Goal: Task Accomplishment & Management: Use online tool/utility

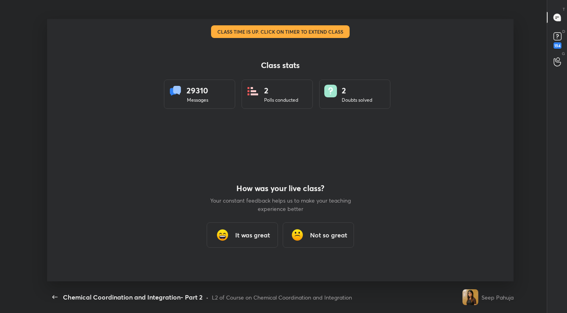
scroll to position [3, 0]
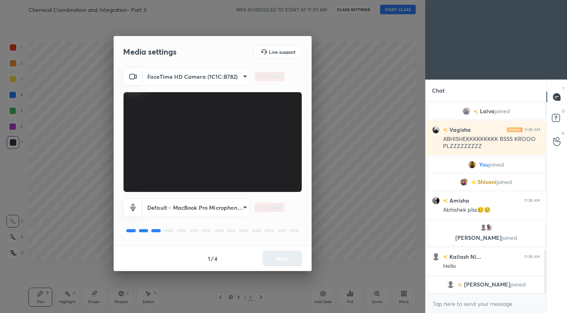
scroll to position [676, 0]
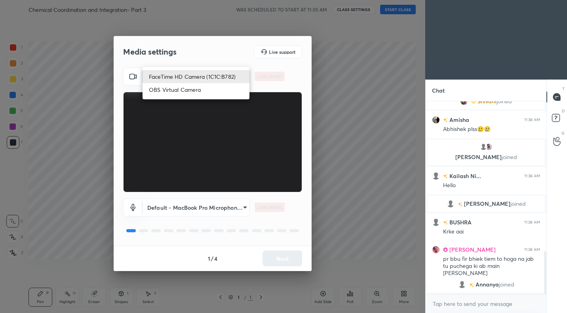
click at [217, 81] on body "1 2 3 4 5 6 7 C X Z C X Z E E Erase all H H Chemical Coordination and Integrati…" at bounding box center [283, 156] width 567 height 313
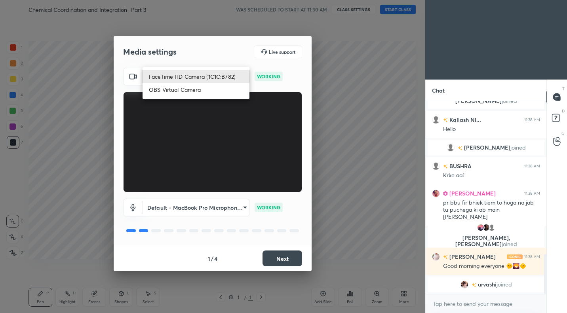
click at [189, 98] on ul "FaceTime HD Camera (1C1C:B782) OBS Virtual Camera" at bounding box center [195, 83] width 107 height 32
click at [195, 93] on li "OBS Virtual Camera" at bounding box center [195, 89] width 107 height 13
type input "765f742cd7d05e97a0dee541ba69f73d322aaec152e49c87f6d429549c5e0855"
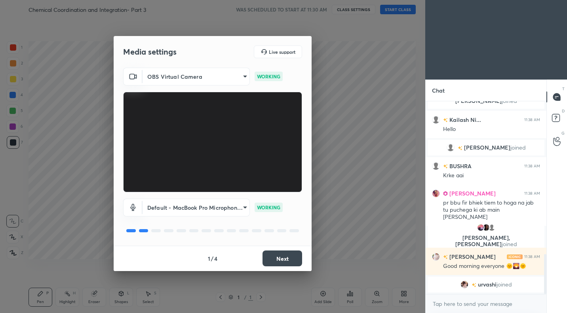
scroll to position [769, 0]
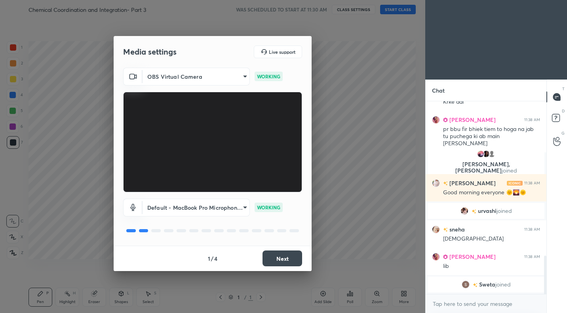
click at [284, 261] on button "Next" at bounding box center [282, 258] width 40 height 16
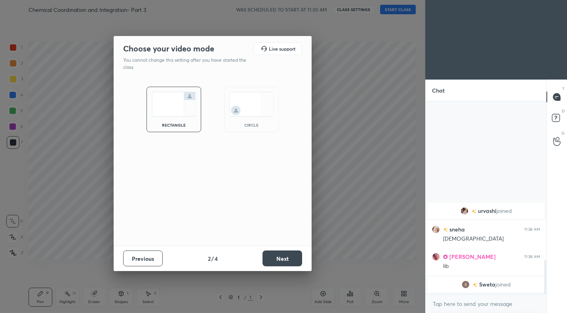
scroll to position [899, 0]
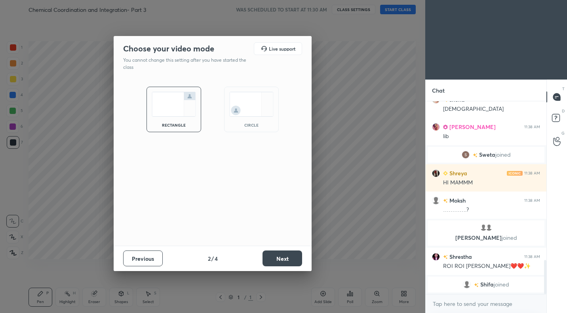
click at [284, 261] on button "Next" at bounding box center [282, 258] width 40 height 16
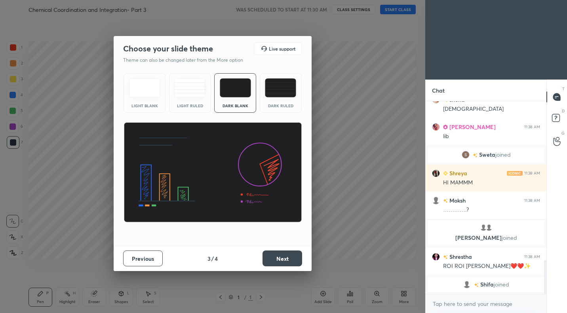
click at [284, 261] on button "Next" at bounding box center [282, 258] width 40 height 16
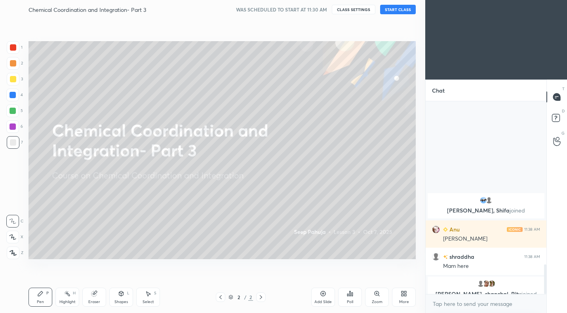
scroll to position [1065, 0]
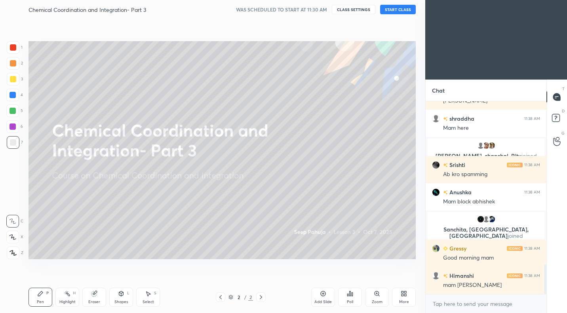
click at [405, 11] on button "START CLASS" at bounding box center [398, 9] width 36 height 9
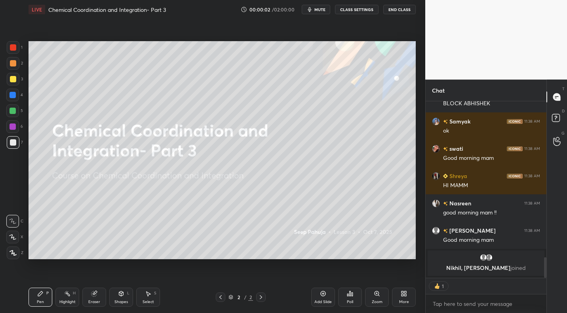
scroll to position [1374, 0]
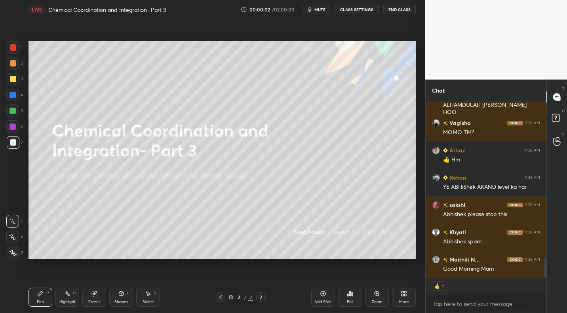
click at [320, 11] on span "mute" at bounding box center [319, 10] width 11 height 6
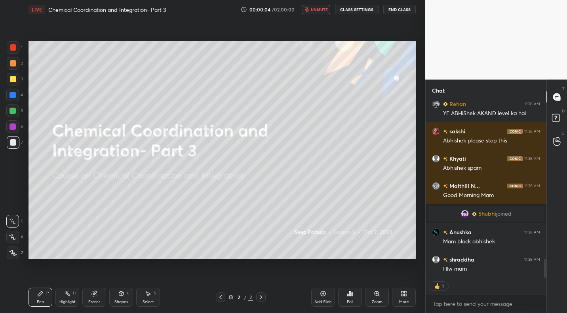
scroll to position [0, 0]
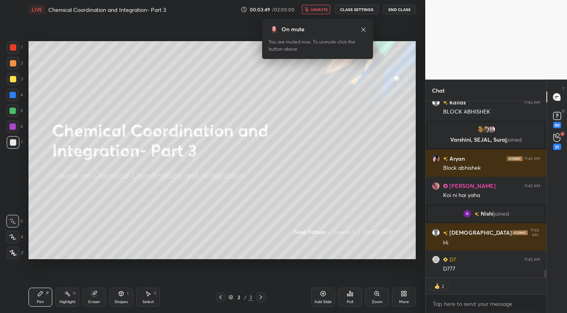
type textarea "x"
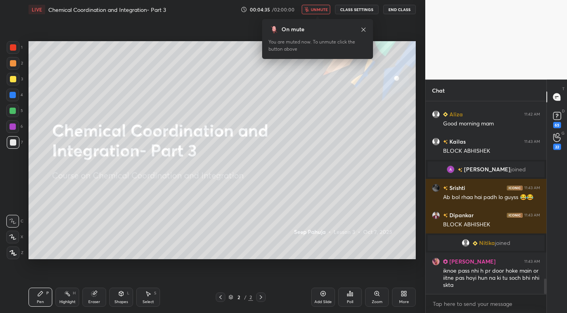
click at [358, 9] on button "CLASS SETTINGS" at bounding box center [357, 9] width 44 height 9
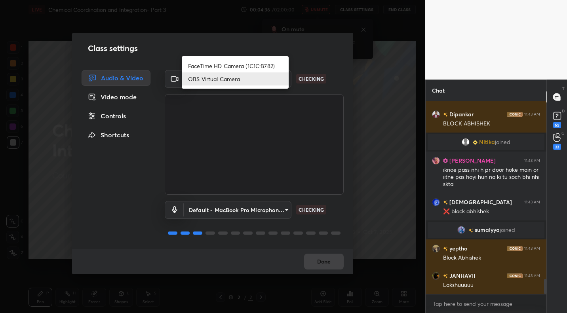
click at [203, 74] on body "1 2 3 4 5 6 7 C X Z C X Z E E Erase all H H LIVE Chemical Coordination and Inte…" at bounding box center [283, 156] width 567 height 313
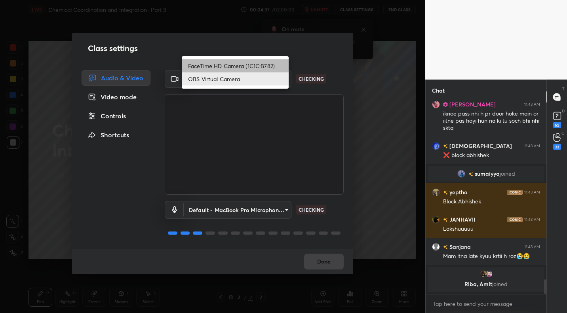
click at [216, 70] on li "FaceTime HD Camera (1C1C:B782)" at bounding box center [235, 65] width 107 height 13
type input "3d5a551e60389cfba8b3f41b3aa1a7e679896e09c81acecc2aac1dd8f86c2c55"
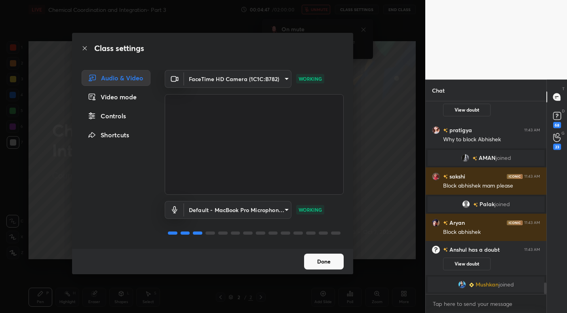
click at [321, 258] on button "Done" at bounding box center [324, 262] width 40 height 16
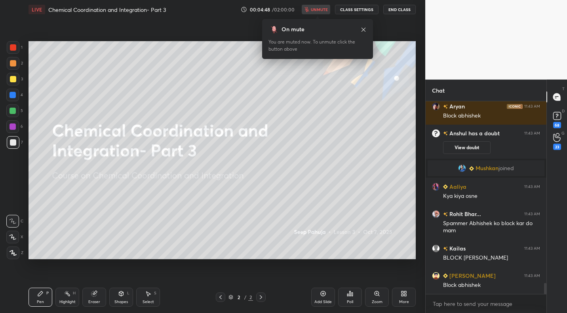
click at [322, 11] on div "00:04:48 / 02:00:00 unmute CLASS SETTINGS End Class" at bounding box center [328, 9] width 175 height 9
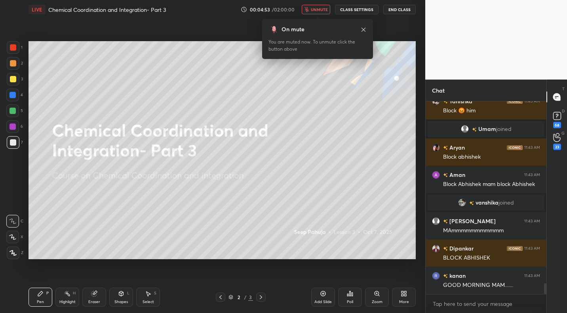
click at [322, 9] on span "unmute" at bounding box center [319, 10] width 17 height 6
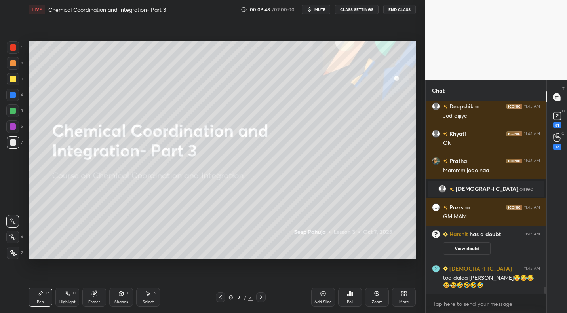
click at [409, 302] on div "More" at bounding box center [404, 297] width 24 height 19
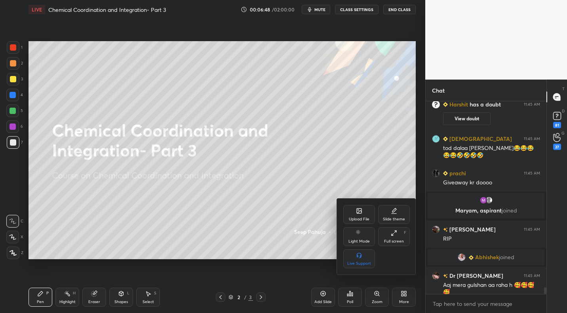
click at [364, 217] on div "Upload File" at bounding box center [359, 219] width 21 height 4
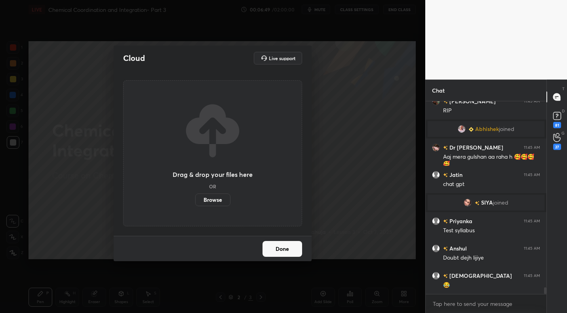
click at [219, 200] on label "Browse" at bounding box center [212, 199] width 35 height 13
click at [195, 200] on input "Browse" at bounding box center [195, 199] width 0 height 13
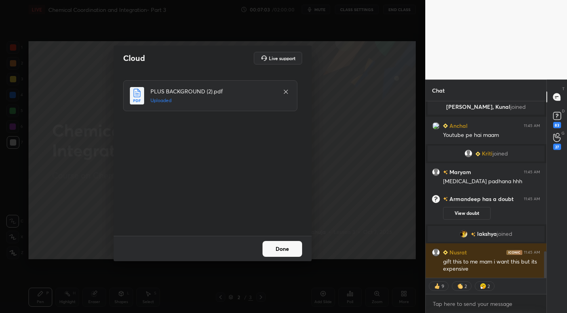
click at [290, 249] on button "Done" at bounding box center [282, 249] width 40 height 16
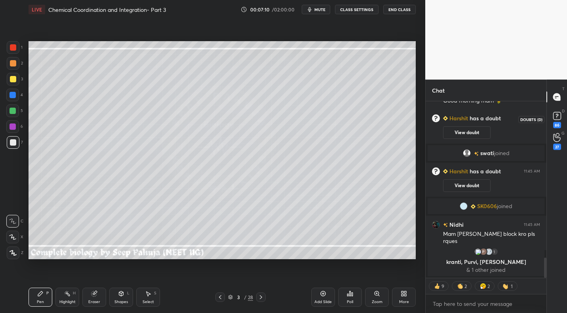
click at [559, 123] on div "86" at bounding box center [557, 125] width 8 height 6
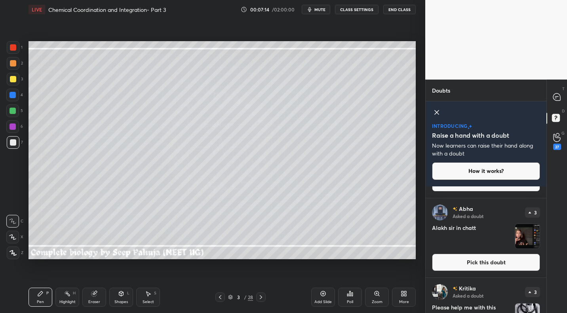
click at [493, 267] on button "Pick this doubt" at bounding box center [486, 262] width 108 height 17
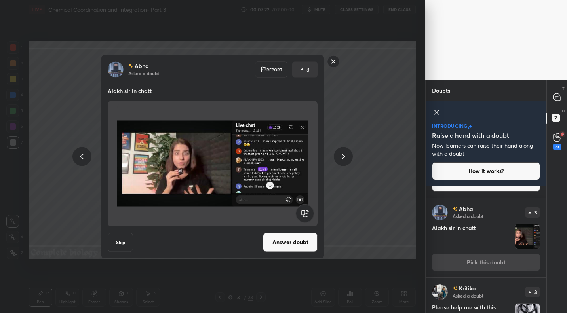
click at [300, 242] on button "Answer doubt" at bounding box center [290, 242] width 55 height 19
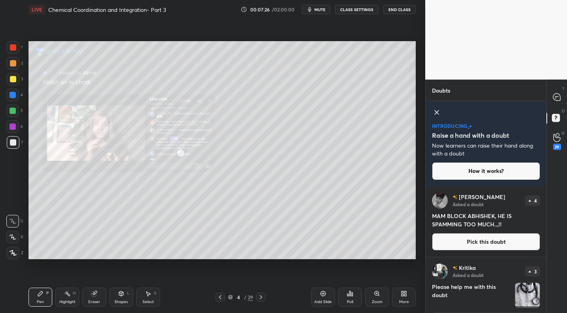
click at [379, 299] on div "Zoom" at bounding box center [377, 297] width 24 height 19
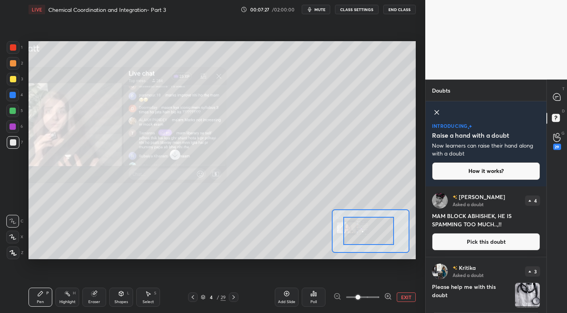
drag, startPoint x: 385, startPoint y: 235, endPoint x: 362, endPoint y: 222, distance: 25.9
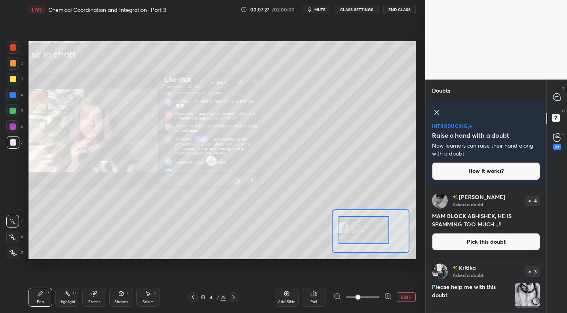
drag, startPoint x: 375, startPoint y: 233, endPoint x: 355, endPoint y: 230, distance: 19.6
click at [355, 227] on div at bounding box center [363, 230] width 51 height 28
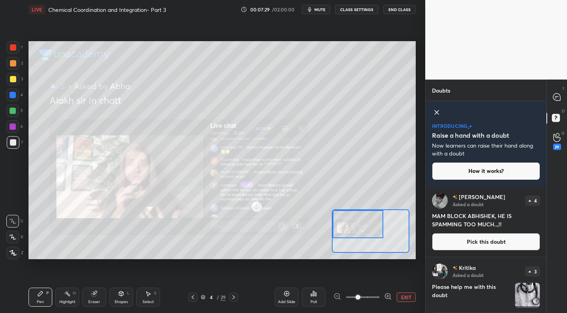
click at [367, 297] on span at bounding box center [362, 297] width 33 height 12
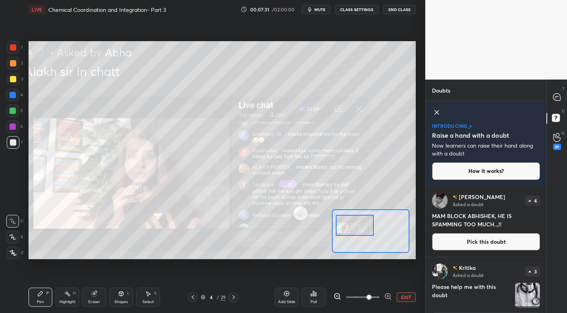
drag, startPoint x: 360, startPoint y: 227, endPoint x: 355, endPoint y: 223, distance: 5.9
click at [357, 227] on div at bounding box center [355, 225] width 38 height 21
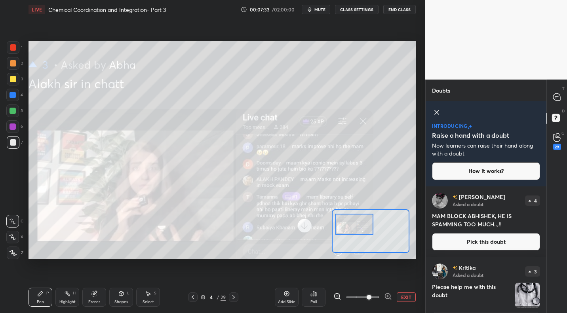
click at [13, 53] on div at bounding box center [13, 47] width 13 height 13
click at [558, 99] on icon at bounding box center [556, 96] width 7 height 7
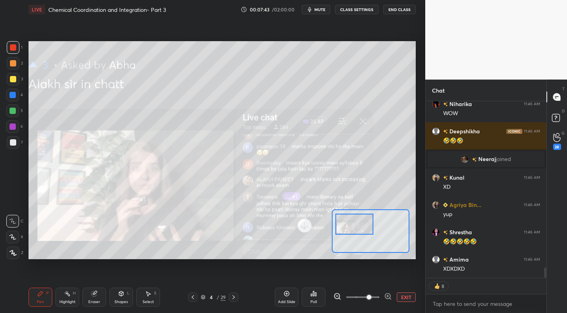
click at [409, 295] on button "EXIT" at bounding box center [405, 296] width 19 height 9
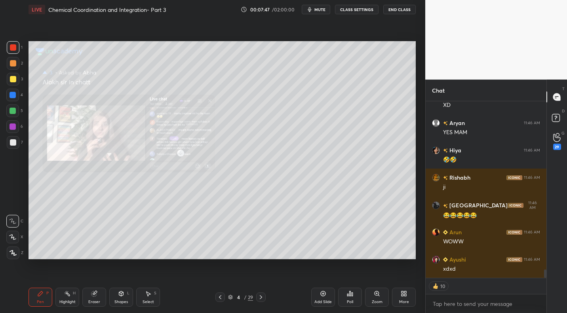
click at [219, 302] on div at bounding box center [219, 296] width 9 height 9
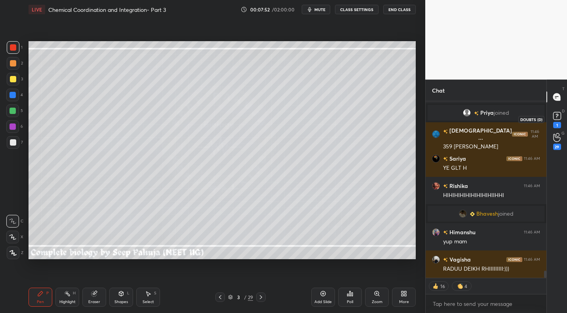
scroll to position [4229, 0]
click at [558, 116] on rect at bounding box center [557, 116] width 8 height 8
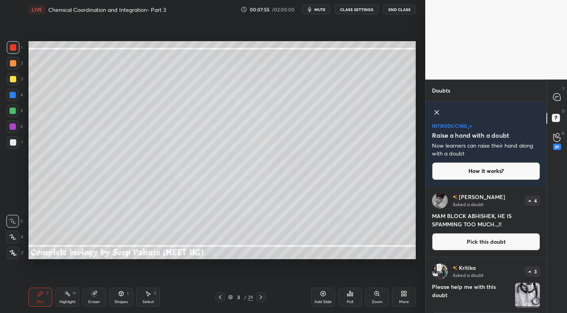
drag, startPoint x: 547, startPoint y: 190, endPoint x: 544, endPoint y: 193, distance: 4.2
click at [545, 195] on div "Doubts 17 5 1 Enable hand raising Enable raise hand to speak to learners. Once …" at bounding box center [496, 196] width 142 height 233
drag, startPoint x: 15, startPoint y: 83, endPoint x: 26, endPoint y: 74, distance: 14.4
click at [15, 83] on div at bounding box center [13, 79] width 13 height 13
drag, startPoint x: 222, startPoint y: 296, endPoint x: 230, endPoint y: 292, distance: 9.6
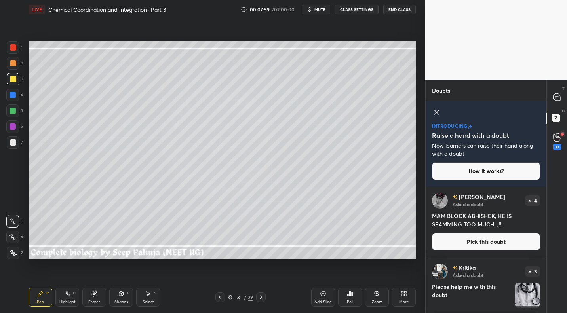
click at [222, 296] on icon at bounding box center [220, 297] width 6 height 6
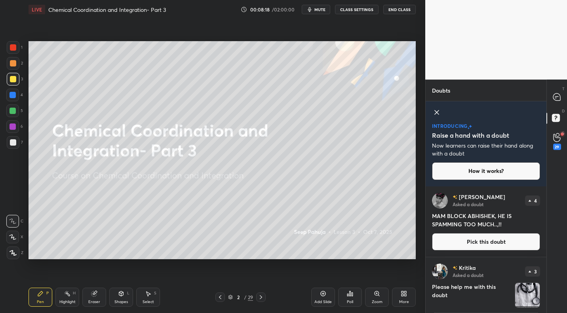
click at [91, 300] on div "Eraser" at bounding box center [94, 302] width 12 height 4
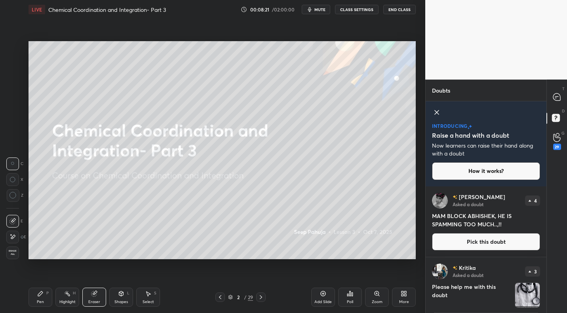
click at [261, 299] on icon at bounding box center [261, 297] width 6 height 6
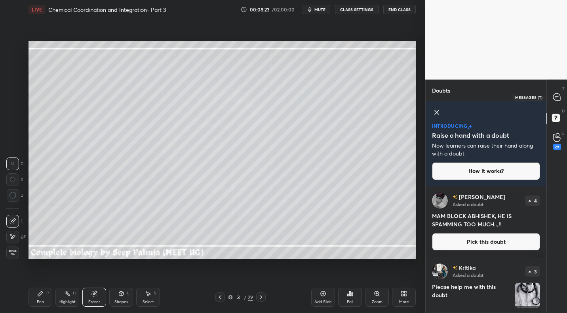
click at [554, 102] on div at bounding box center [557, 97] width 16 height 14
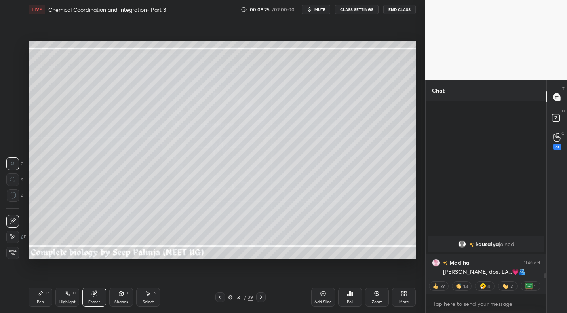
scroll to position [6940, 0]
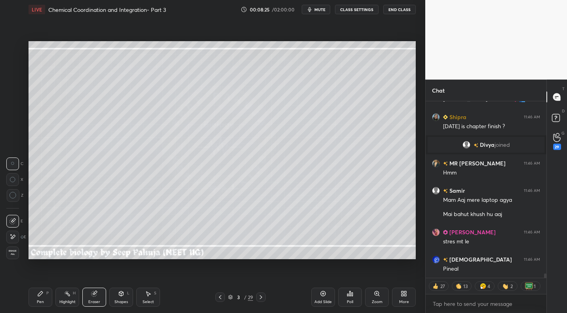
click at [39, 299] on div "Pen P" at bounding box center [40, 297] width 24 height 19
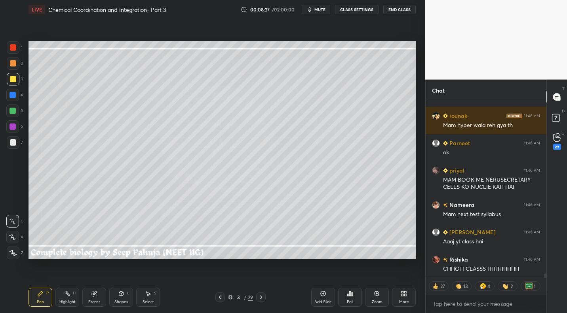
scroll to position [6730, 0]
click at [72, 298] on div "Highlight H" at bounding box center [67, 297] width 24 height 19
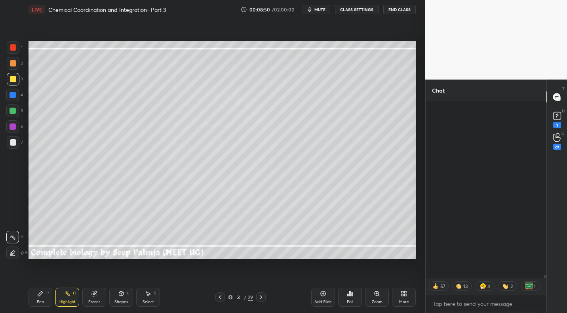
scroll to position [10956, 0]
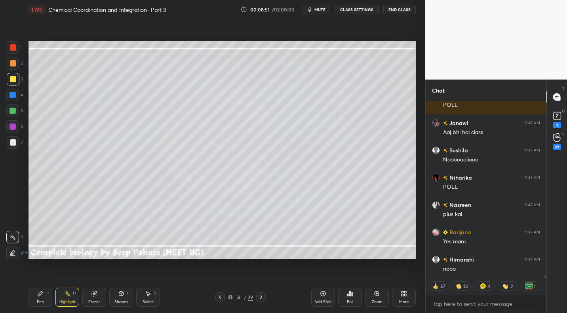
click at [42, 298] on div "Pen P" at bounding box center [40, 297] width 24 height 19
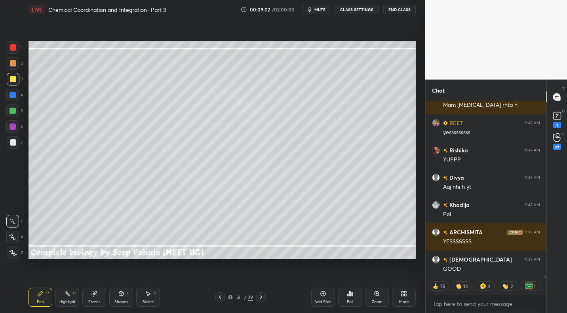
scroll to position [13797, 0]
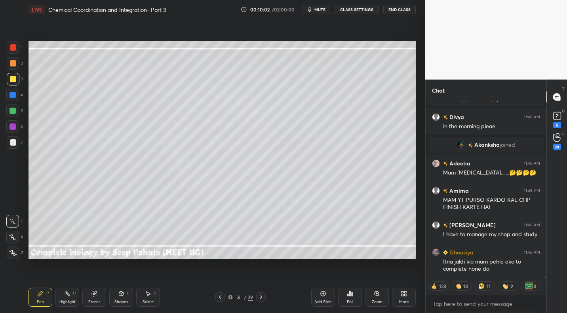
click at [118, 295] on icon at bounding box center [121, 293] width 6 height 6
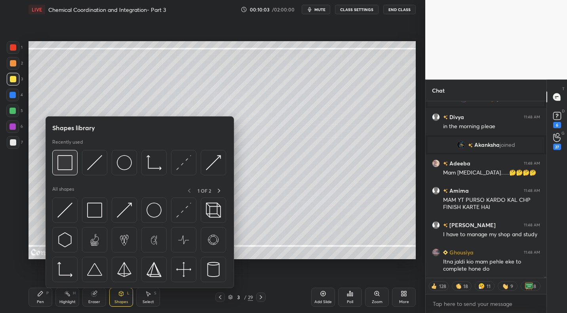
click at [62, 166] on img at bounding box center [64, 162] width 15 height 15
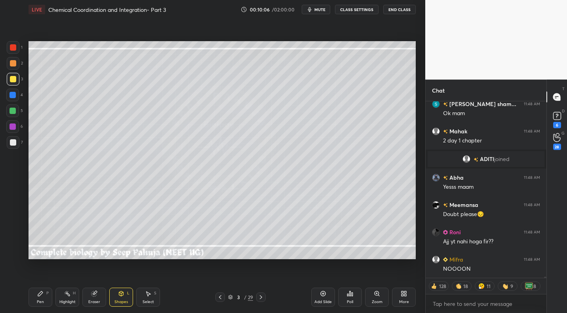
drag, startPoint x: 38, startPoint y: 300, endPoint x: 43, endPoint y: 291, distance: 10.6
click at [38, 300] on div "Pen" at bounding box center [40, 302] width 7 height 4
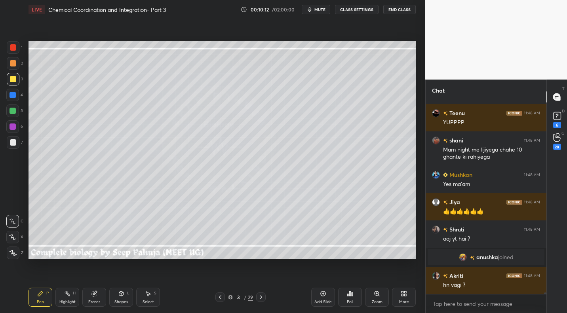
click at [10, 145] on div at bounding box center [13, 142] width 6 height 6
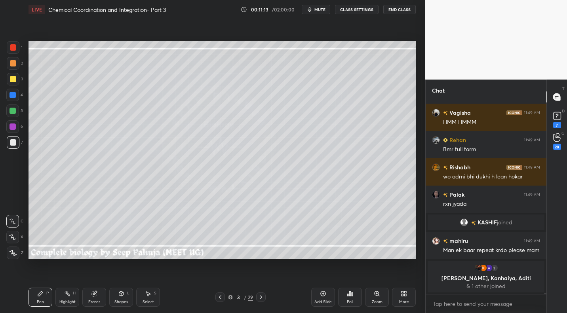
click at [147, 303] on div "Select" at bounding box center [147, 302] width 11 height 4
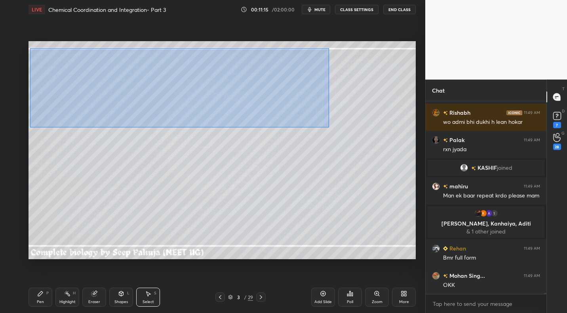
drag, startPoint x: 30, startPoint y: 48, endPoint x: 323, endPoint y: 125, distance: 303.1
click at [327, 125] on div "0 ° Undo Copy Duplicate Duplicate to new slide Delete" at bounding box center [221, 150] width 387 height 218
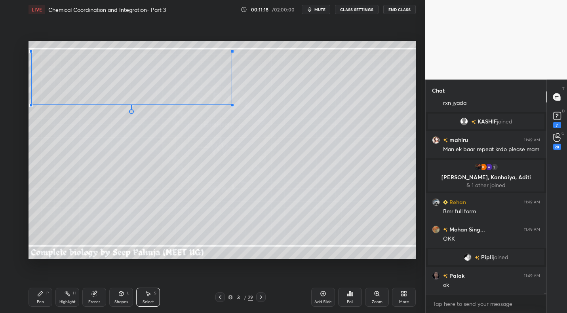
drag, startPoint x: 302, startPoint y: 116, endPoint x: 218, endPoint y: 116, distance: 83.9
click at [232, 104] on div at bounding box center [232, 105] width 3 height 3
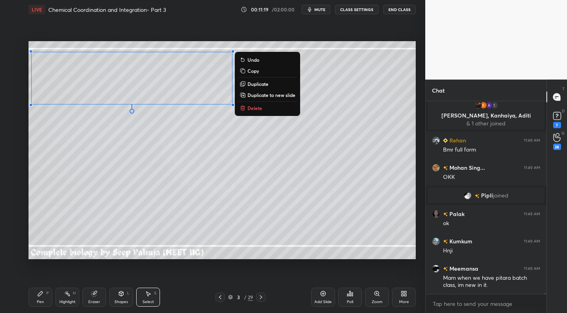
click at [65, 301] on div "Highlight" at bounding box center [67, 302] width 16 height 4
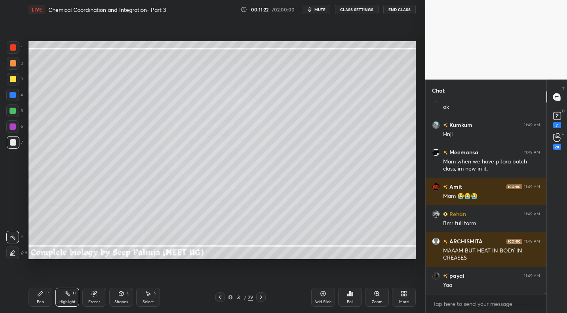
click at [14, 82] on div at bounding box center [13, 79] width 13 height 13
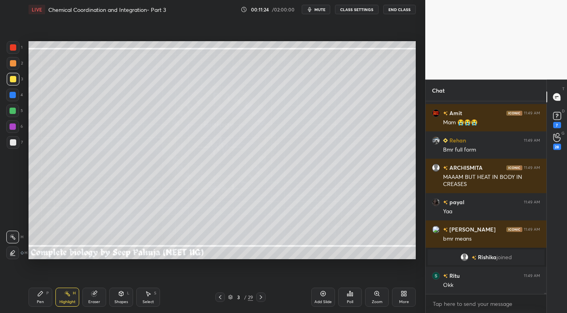
drag, startPoint x: 41, startPoint y: 295, endPoint x: 53, endPoint y: 259, distance: 37.7
click at [41, 295] on icon at bounding box center [40, 293] width 5 height 5
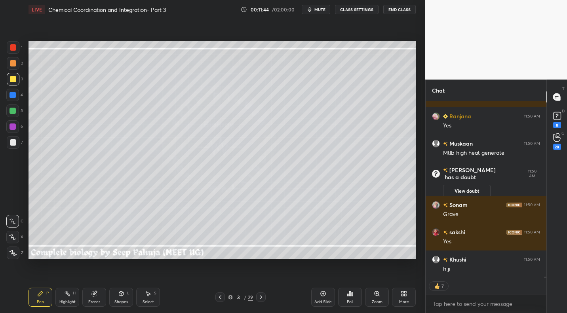
drag, startPoint x: 322, startPoint y: 9, endPoint x: 330, endPoint y: 11, distance: 8.3
click at [323, 9] on span "mute" at bounding box center [319, 10] width 11 height 6
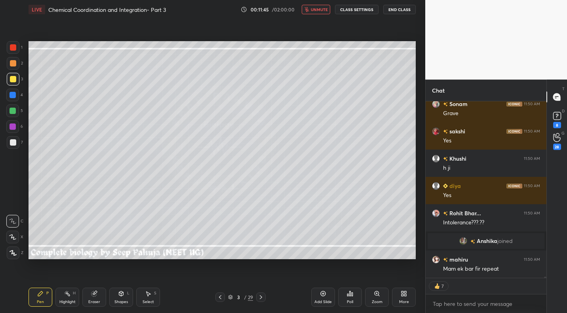
drag, startPoint x: 115, startPoint y: 296, endPoint x: 116, endPoint y: 290, distance: 6.0
click at [115, 296] on div "Shapes L" at bounding box center [121, 297] width 24 height 19
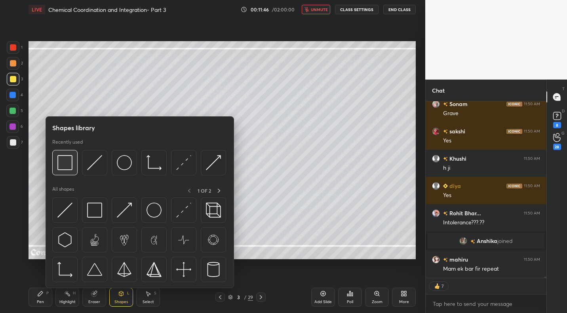
click at [62, 162] on img at bounding box center [64, 162] width 15 height 15
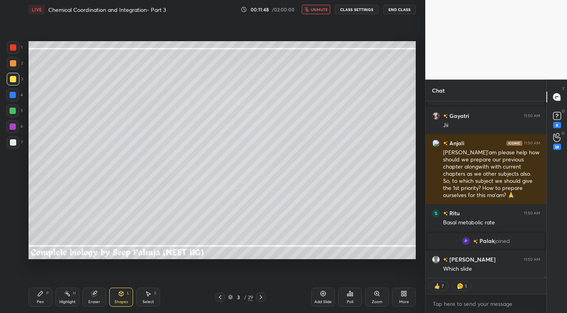
click at [43, 298] on div "Pen P" at bounding box center [40, 297] width 24 height 19
drag, startPoint x: 319, startPoint y: 11, endPoint x: 298, endPoint y: 32, distance: 29.7
click at [319, 13] on button "unmute" at bounding box center [316, 9] width 28 height 9
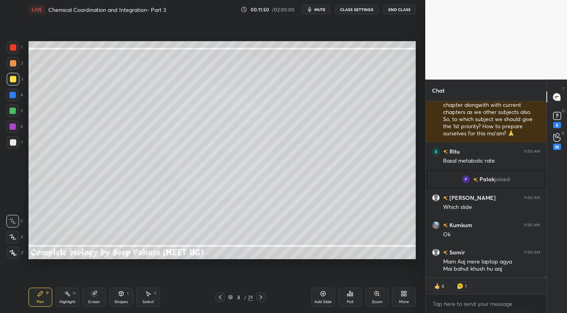
drag, startPoint x: 14, startPoint y: 145, endPoint x: 23, endPoint y: 140, distance: 10.1
click at [15, 146] on div at bounding box center [13, 142] width 6 height 6
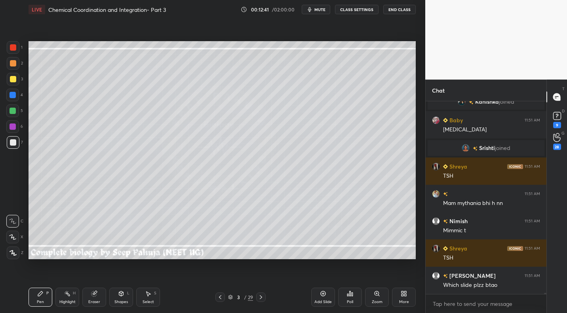
click at [264, 293] on div at bounding box center [260, 296] width 9 height 9
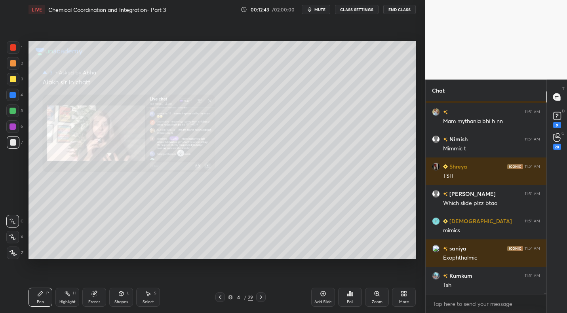
click at [14, 81] on div at bounding box center [13, 79] width 6 height 6
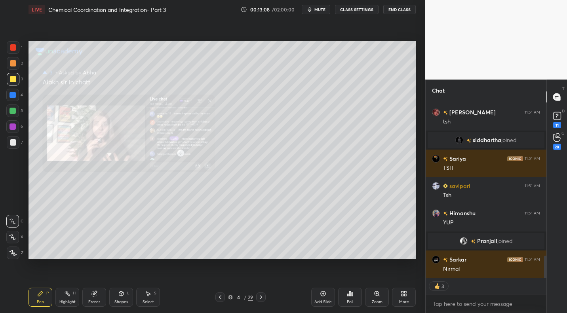
click at [74, 297] on div "Highlight H" at bounding box center [67, 297] width 24 height 19
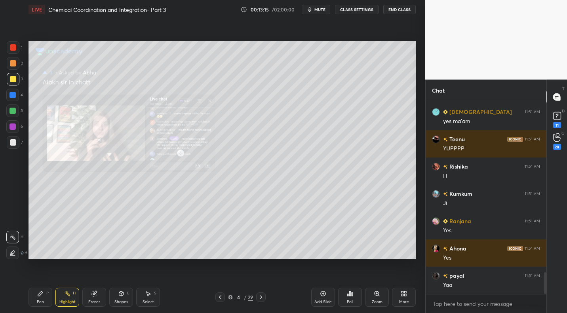
click at [42, 302] on div "Pen" at bounding box center [40, 302] width 7 height 4
click at [13, 144] on div at bounding box center [13, 142] width 6 height 6
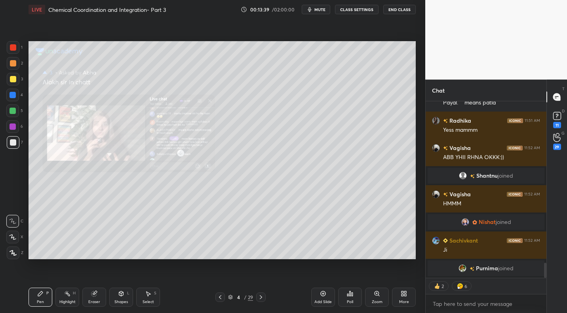
drag, startPoint x: 219, startPoint y: 300, endPoint x: 228, endPoint y: 281, distance: 21.3
click at [219, 300] on div at bounding box center [219, 296] width 9 height 9
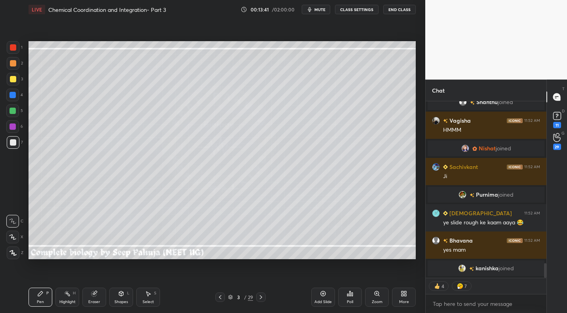
drag, startPoint x: 70, startPoint y: 292, endPoint x: 125, endPoint y: 262, distance: 63.1
click at [70, 292] on icon at bounding box center [67, 293] width 6 height 6
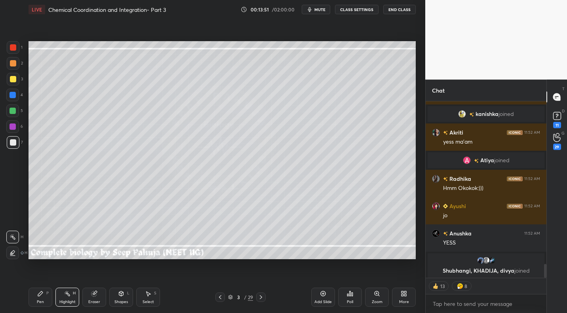
drag, startPoint x: 43, startPoint y: 296, endPoint x: 57, endPoint y: 284, distance: 18.0
click at [43, 296] on icon at bounding box center [40, 293] width 6 height 6
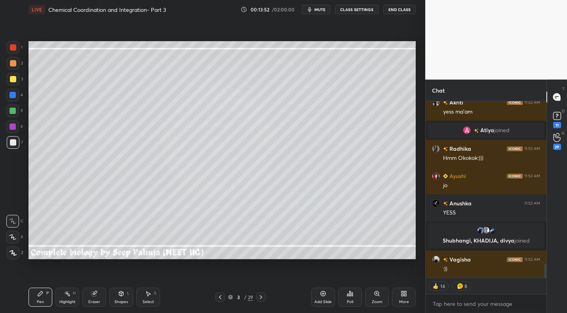
click at [260, 298] on icon at bounding box center [261, 297] width 6 height 6
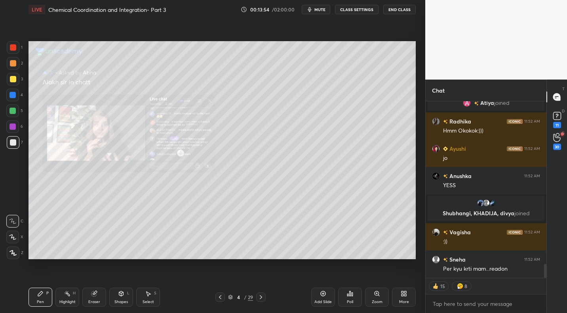
drag, startPoint x: 70, startPoint y: 299, endPoint x: 115, endPoint y: 271, distance: 52.8
click at [68, 300] on div "Highlight" at bounding box center [67, 302] width 16 height 4
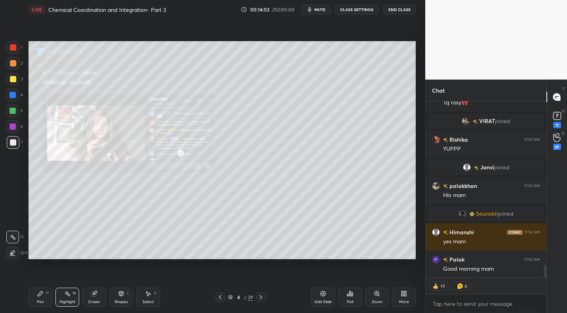
click at [42, 302] on div "Pen P" at bounding box center [40, 297] width 24 height 19
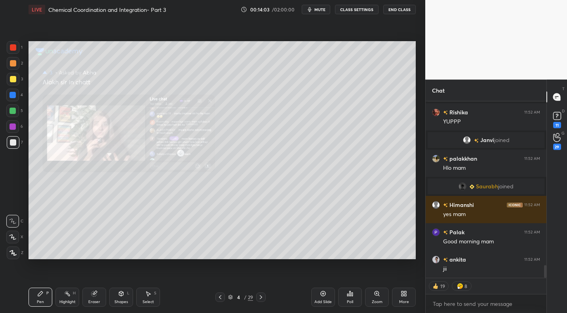
click at [11, 116] on div at bounding box center [12, 110] width 13 height 13
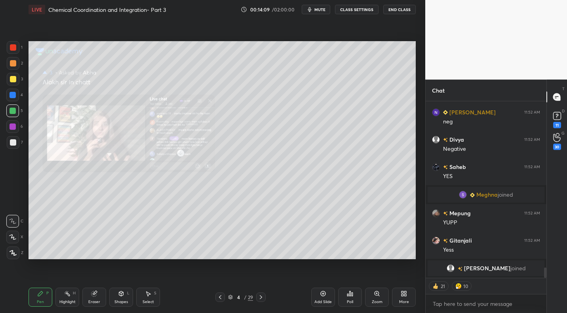
click at [218, 296] on icon at bounding box center [220, 297] width 6 height 6
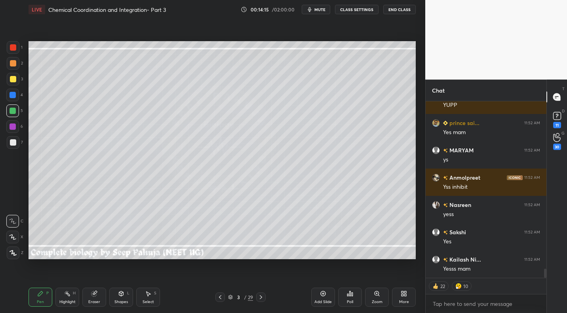
click at [12, 144] on div at bounding box center [13, 142] width 6 height 6
click at [321, 9] on span "mute" at bounding box center [319, 10] width 11 height 6
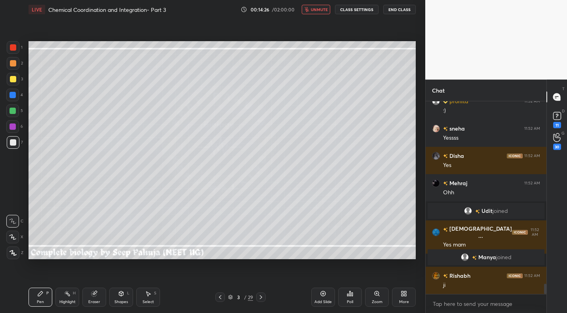
click at [324, 12] on button "unmute" at bounding box center [316, 9] width 28 height 9
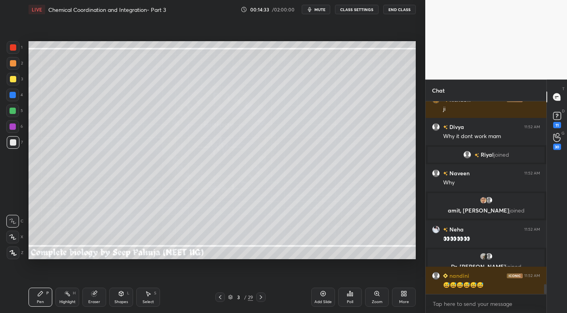
drag, startPoint x: 66, startPoint y: 298, endPoint x: 97, endPoint y: 265, distance: 45.9
click at [66, 298] on div "Highlight H" at bounding box center [67, 297] width 24 height 19
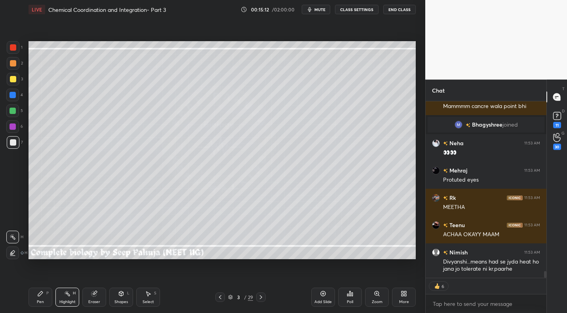
click at [41, 303] on div "Pen" at bounding box center [40, 302] width 7 height 4
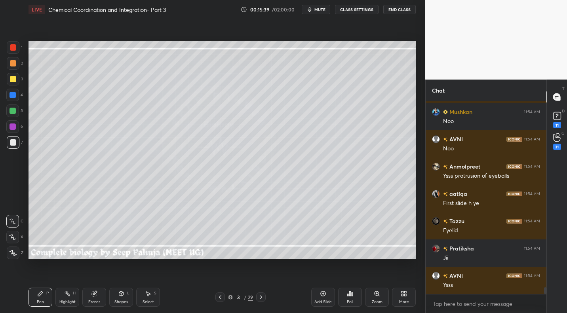
click at [13, 80] on div at bounding box center [13, 79] width 6 height 6
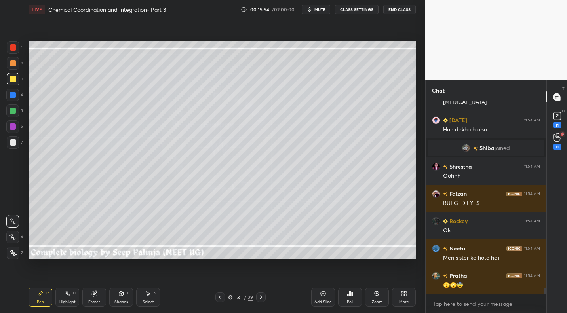
drag, startPoint x: 66, startPoint y: 302, endPoint x: 74, endPoint y: 295, distance: 10.4
click at [66, 302] on div "Highlight" at bounding box center [67, 302] width 16 height 4
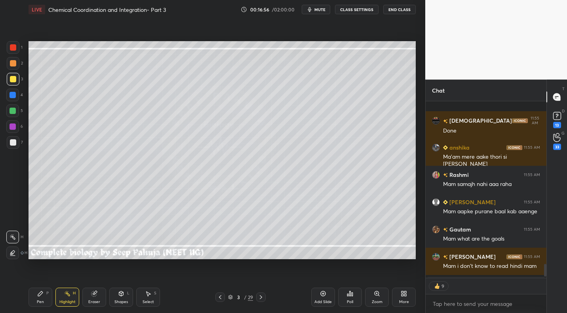
scroll to position [2281, 0]
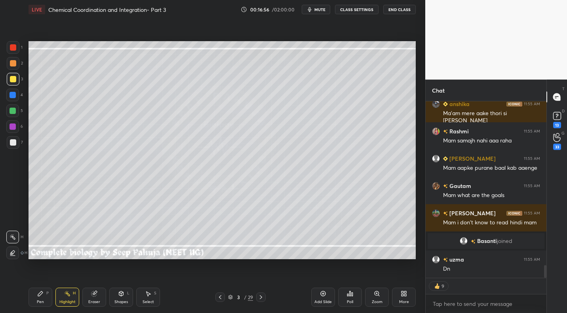
click at [403, 294] on icon at bounding box center [402, 295] width 2 height 2
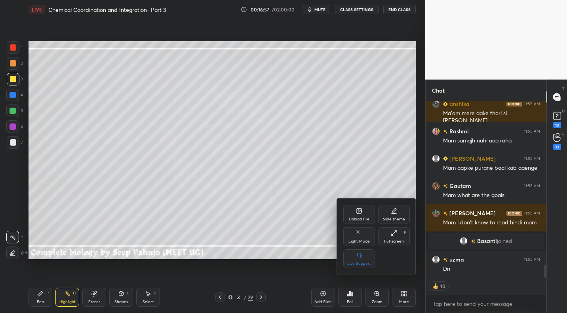
scroll to position [2308, 0]
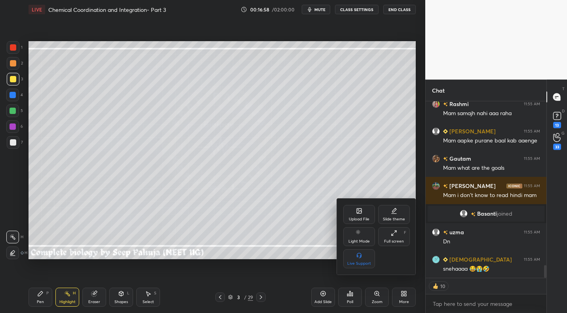
click at [361, 215] on div "Upload File" at bounding box center [359, 214] width 32 height 19
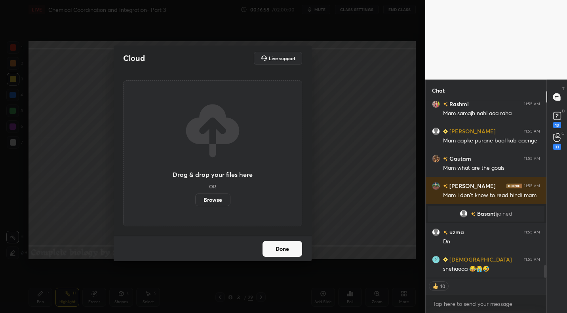
scroll to position [2336, 0]
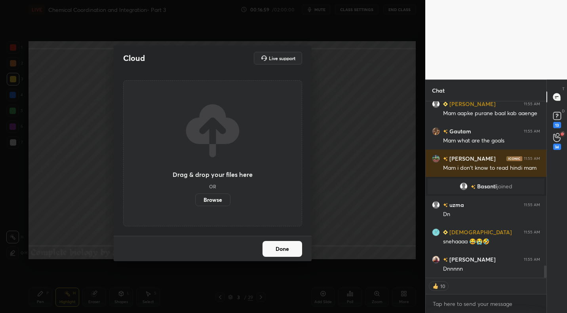
click at [220, 202] on label "Browse" at bounding box center [212, 199] width 35 height 13
click at [195, 202] on input "Browse" at bounding box center [195, 199] width 0 height 13
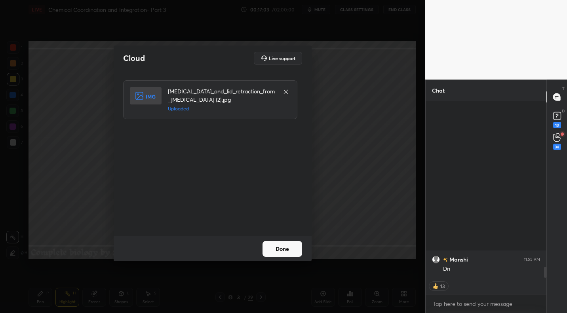
scroll to position [2587, 0]
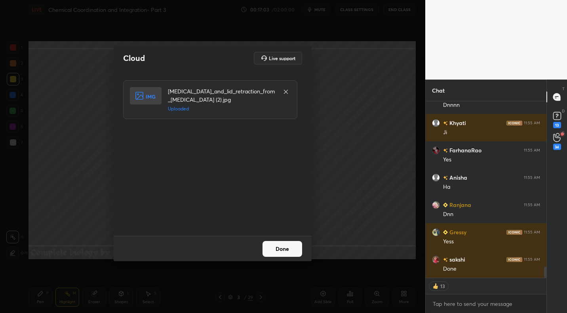
click at [296, 253] on button "Done" at bounding box center [282, 249] width 40 height 16
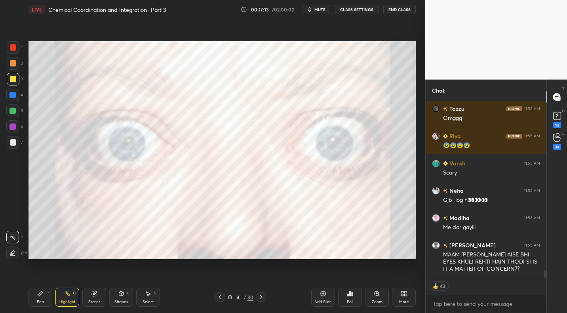
scroll to position [4198, 0]
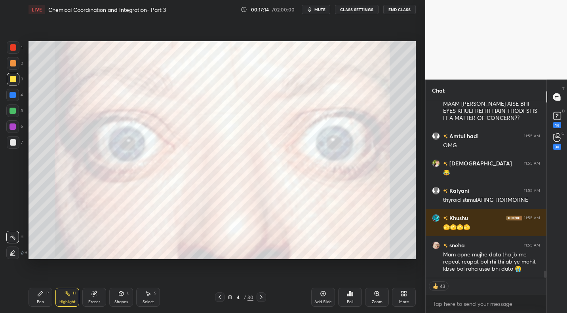
click at [406, 302] on div "More" at bounding box center [404, 302] width 10 height 4
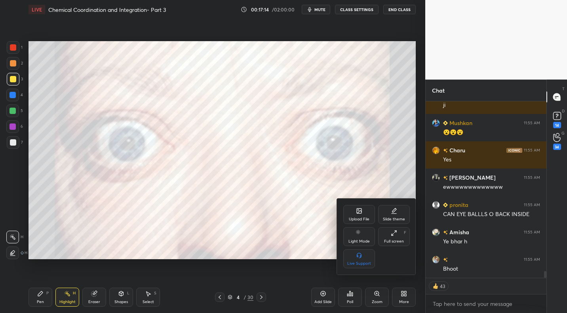
click at [360, 218] on div "Upload File" at bounding box center [359, 219] width 21 height 4
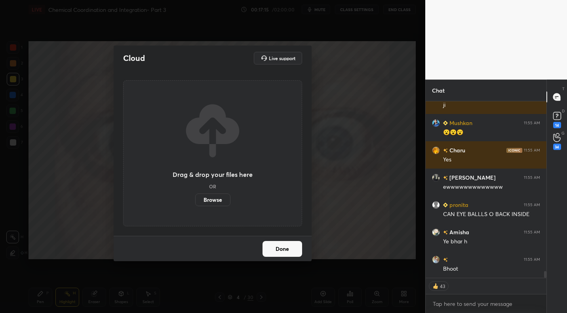
scroll to position [4208, 0]
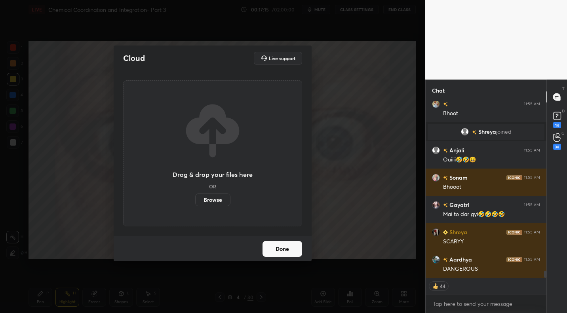
click at [214, 199] on label "Browse" at bounding box center [212, 199] width 35 height 13
click at [195, 199] on input "Browse" at bounding box center [195, 199] width 0 height 13
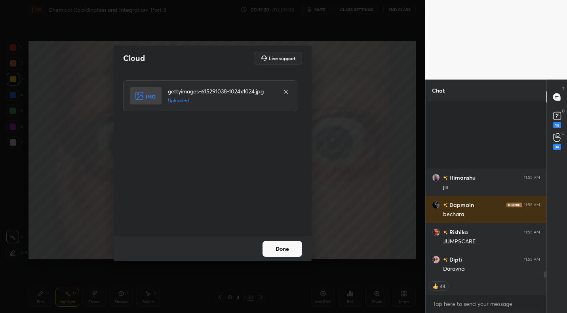
scroll to position [4793, 0]
click at [285, 254] on button "Done" at bounding box center [282, 249] width 40 height 16
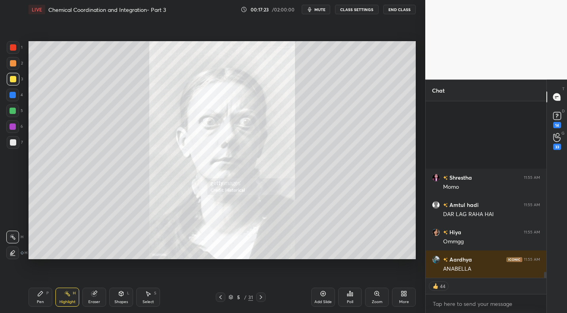
scroll to position [5226, 0]
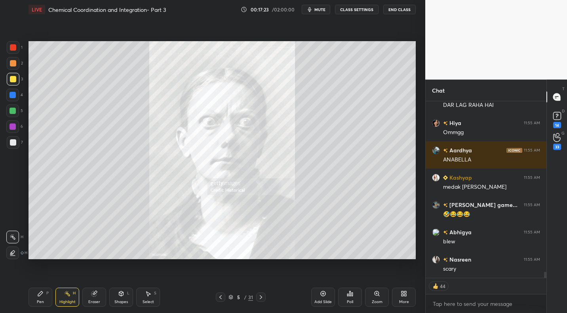
click at [407, 292] on div "More" at bounding box center [404, 297] width 24 height 19
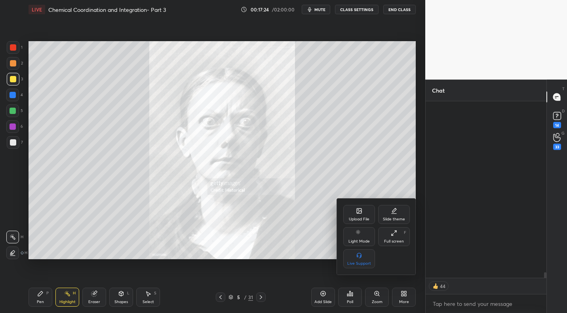
scroll to position [5499, 0]
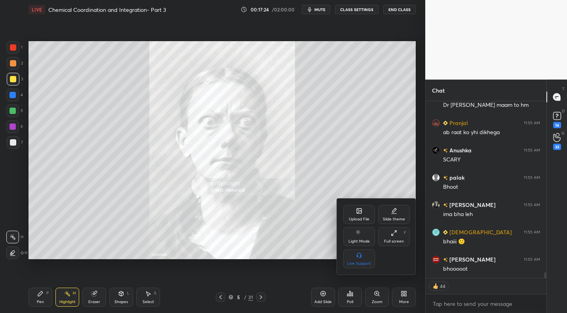
click at [366, 214] on div "Upload File" at bounding box center [359, 214] width 32 height 19
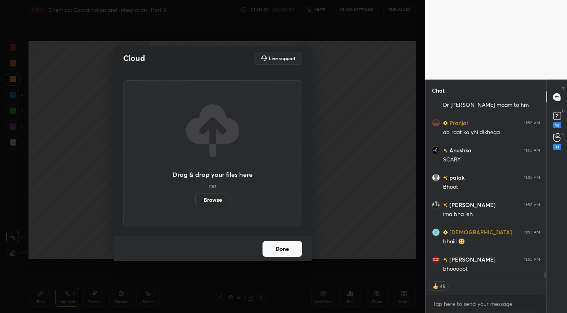
scroll to position [5690, 0]
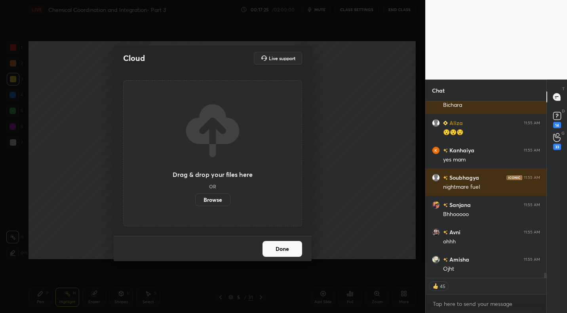
click at [208, 203] on label "Browse" at bounding box center [212, 199] width 35 height 13
click at [195, 203] on input "Browse" at bounding box center [195, 199] width 0 height 13
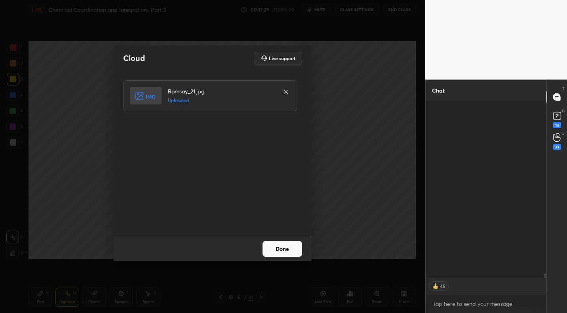
scroll to position [6769, 0]
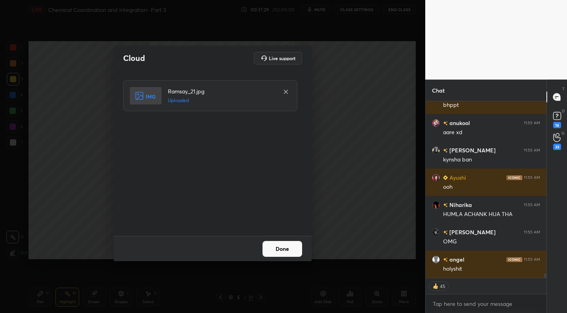
click at [291, 255] on button "Done" at bounding box center [282, 249] width 40 height 16
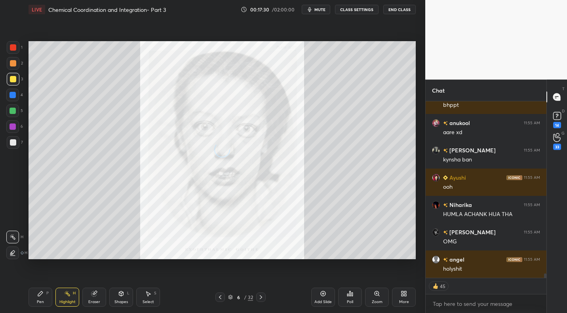
scroll to position [7069, 0]
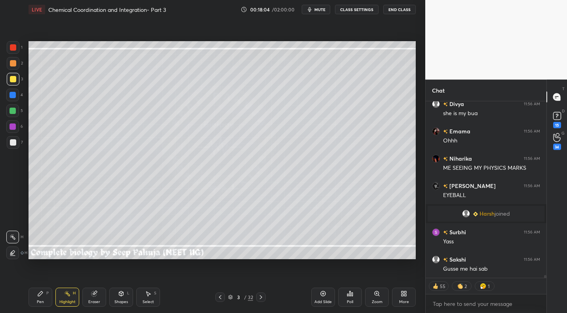
click at [39, 306] on div "Pen P" at bounding box center [40, 297] width 24 height 19
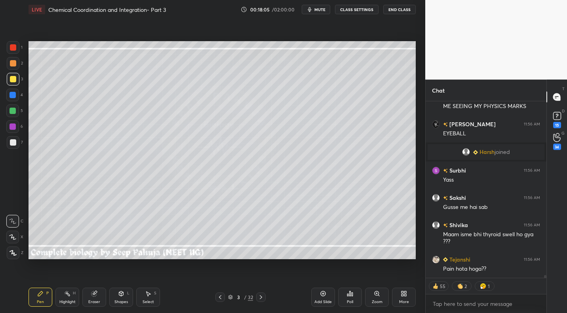
click at [15, 144] on div at bounding box center [13, 142] width 6 height 6
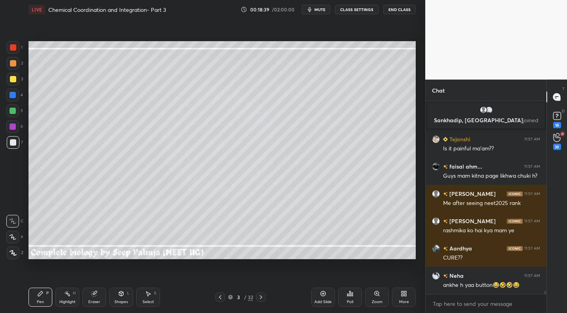
click at [153, 295] on div "Select S" at bounding box center [148, 297] width 24 height 19
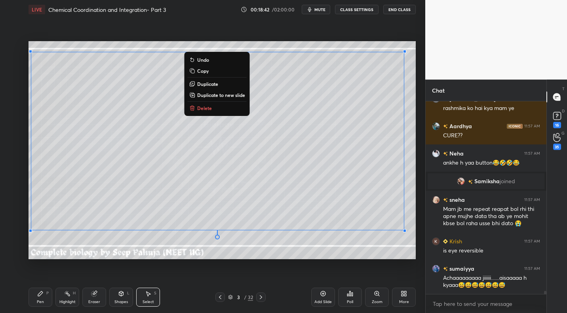
drag, startPoint x: 31, startPoint y: 55, endPoint x: 409, endPoint y: 243, distance: 421.5
click at [415, 241] on div "0 ° Undo Copy Duplicate Duplicate to new slide Delete Setting up your live clas…" at bounding box center [221, 150] width 393 height 262
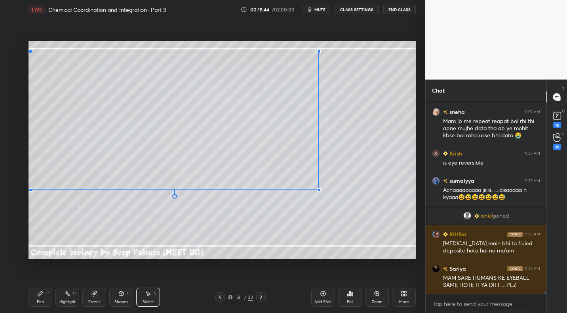
drag, startPoint x: 404, startPoint y: 229, endPoint x: 322, endPoint y: 193, distance: 89.8
click at [321, 192] on div at bounding box center [318, 189] width 3 height 3
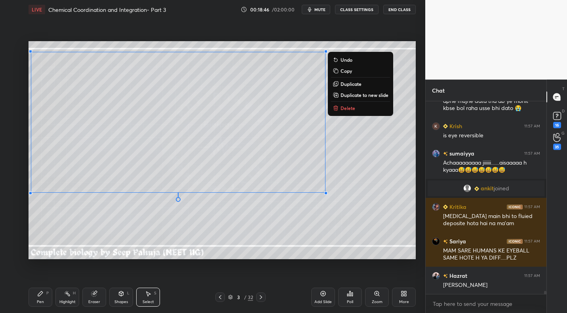
drag, startPoint x: 37, startPoint y: 291, endPoint x: 47, endPoint y: 266, distance: 27.0
click at [37, 290] on div "Pen P" at bounding box center [40, 297] width 24 height 19
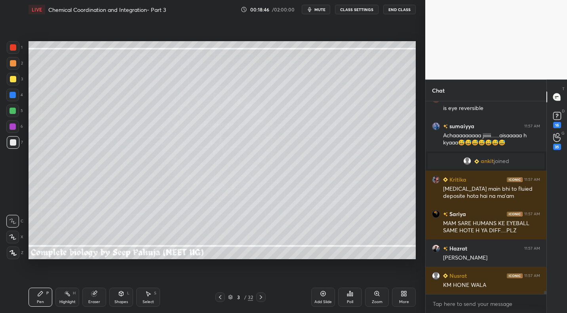
drag, startPoint x: 11, startPoint y: 114, endPoint x: 9, endPoint y: 122, distance: 8.5
click at [11, 114] on div at bounding box center [12, 110] width 13 height 13
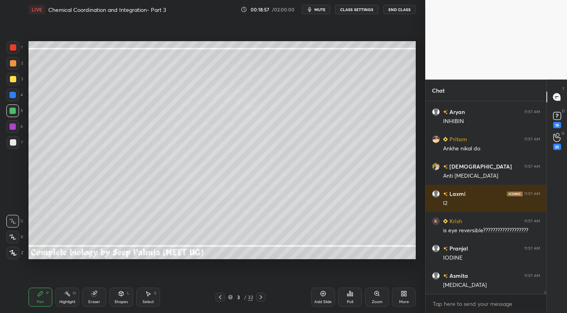
click at [15, 141] on div at bounding box center [13, 142] width 6 height 6
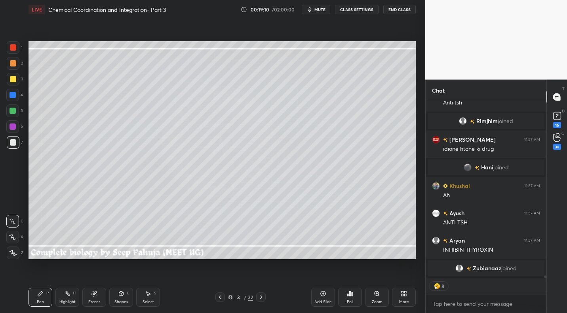
click at [70, 294] on div "Highlight H" at bounding box center [67, 297] width 24 height 19
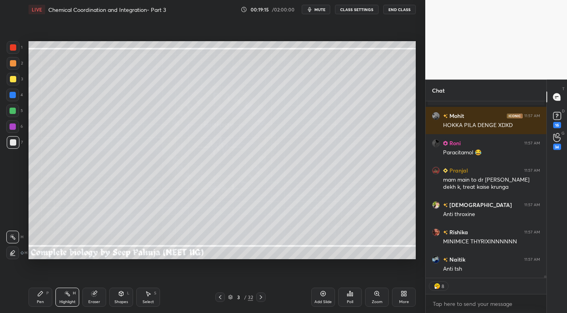
click at [42, 294] on icon at bounding box center [40, 293] width 6 height 6
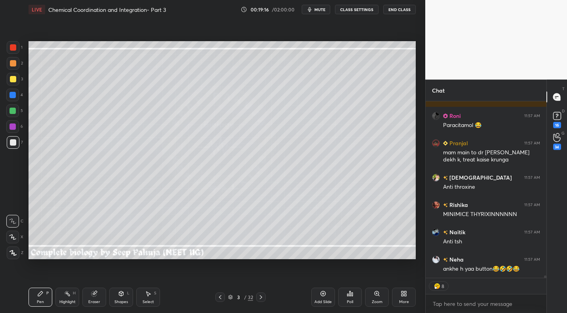
click at [10, 82] on div at bounding box center [13, 79] width 13 height 13
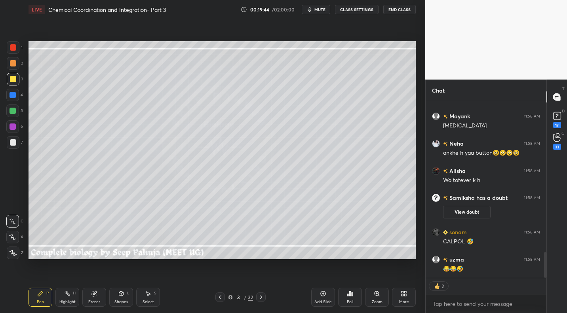
click at [14, 64] on div at bounding box center [13, 63] width 6 height 6
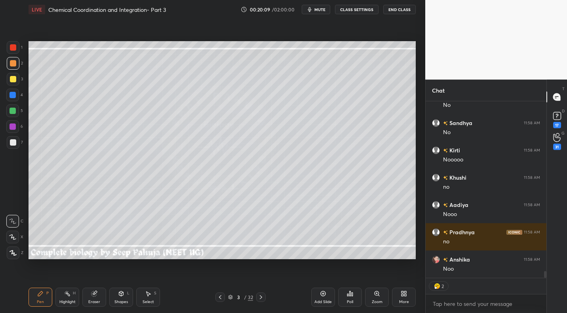
click at [68, 298] on div "Highlight H" at bounding box center [67, 297] width 24 height 19
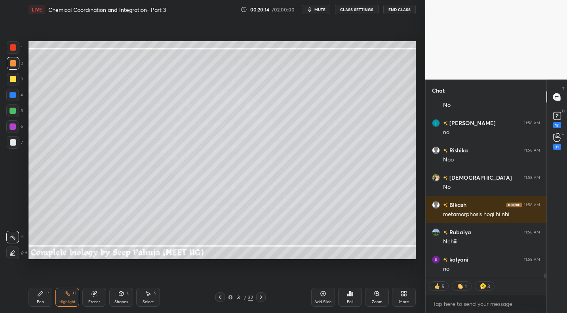
click at [38, 303] on div "Pen" at bounding box center [40, 302] width 7 height 4
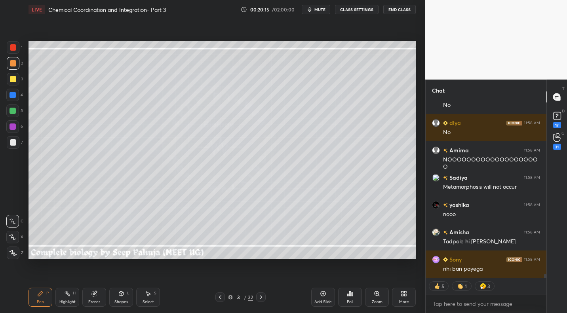
click at [17, 146] on div at bounding box center [13, 142] width 13 height 13
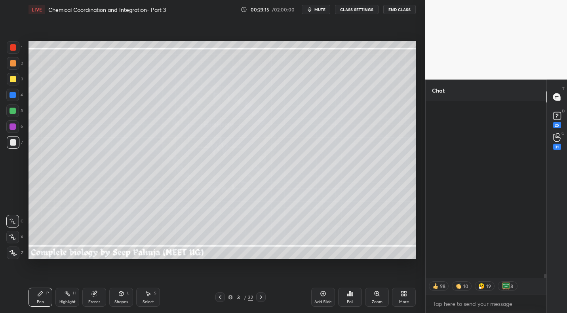
scroll to position [7610, 0]
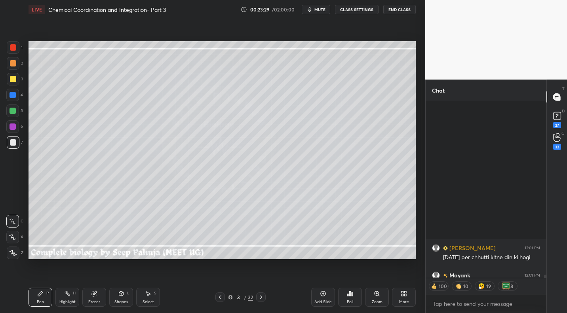
click at [70, 300] on div "Highlight" at bounding box center [67, 302] width 16 height 4
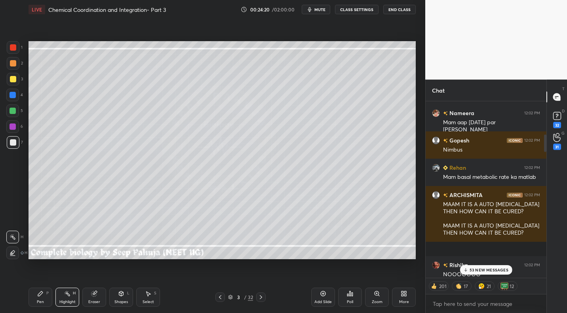
click at [467, 267] on icon at bounding box center [465, 269] width 5 height 5
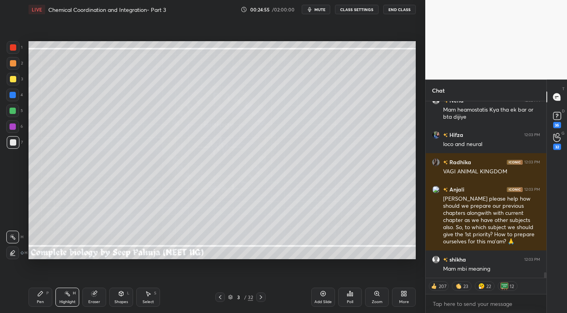
click at [258, 299] on div at bounding box center [260, 296] width 9 height 9
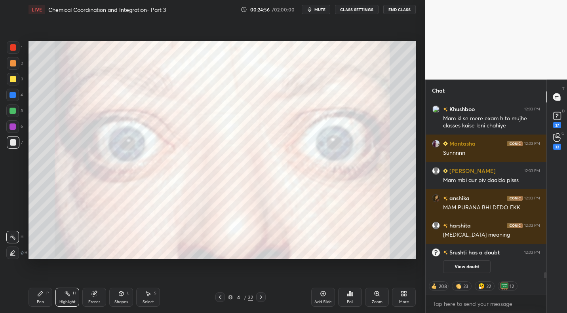
click at [261, 296] on icon at bounding box center [261, 297] width 6 height 6
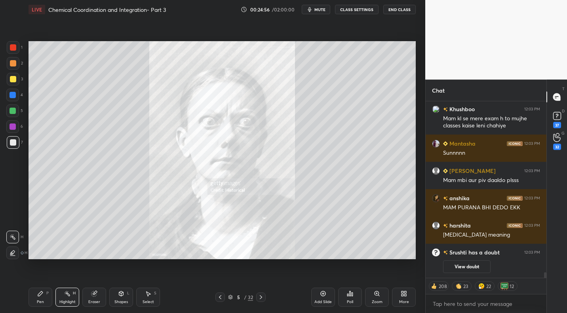
click at [260, 297] on icon at bounding box center [261, 297] width 6 height 6
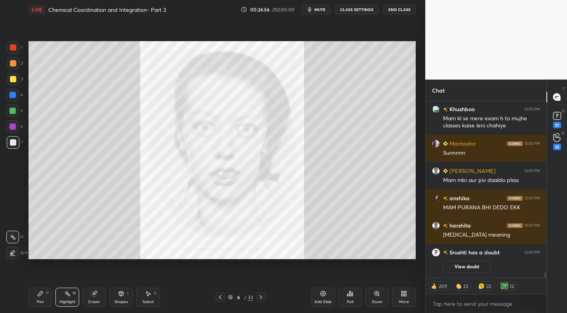
click at [261, 298] on icon at bounding box center [261, 297] width 2 height 4
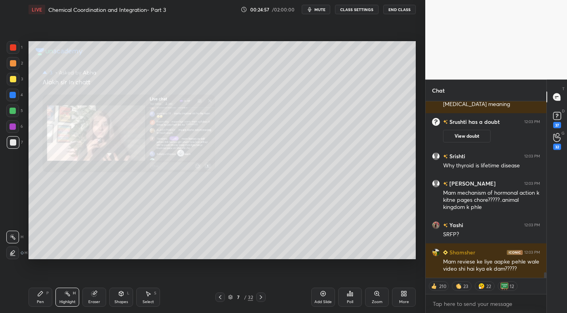
click at [258, 296] on icon at bounding box center [261, 297] width 6 height 6
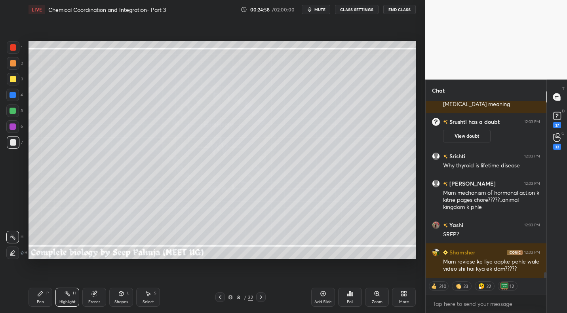
click at [39, 300] on div "Pen" at bounding box center [40, 302] width 7 height 4
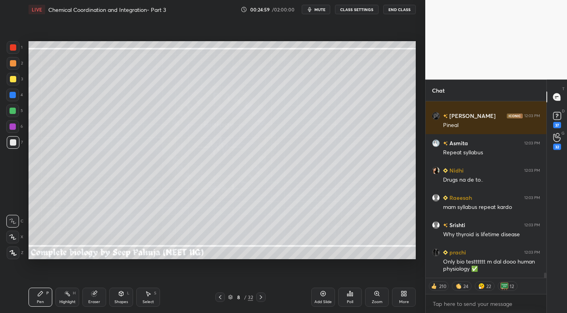
click at [13, 81] on div at bounding box center [13, 79] width 6 height 6
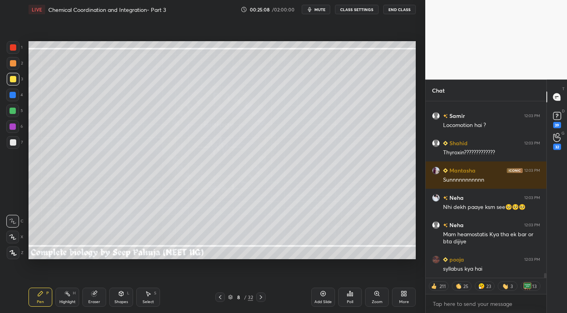
click at [121, 296] on div "Shapes L" at bounding box center [121, 297] width 24 height 19
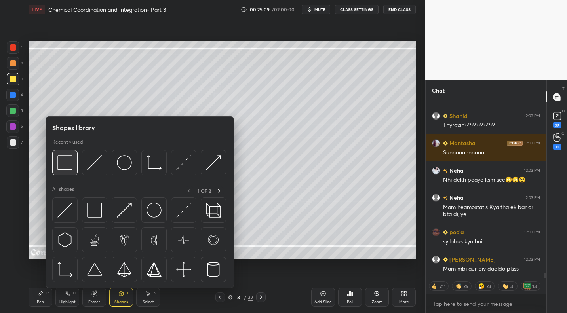
click at [66, 169] on img at bounding box center [64, 162] width 15 height 15
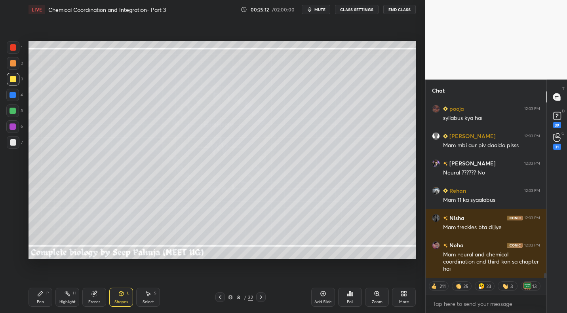
drag, startPoint x: 38, startPoint y: 293, endPoint x: 43, endPoint y: 280, distance: 13.9
click at [38, 293] on icon at bounding box center [40, 293] width 6 height 6
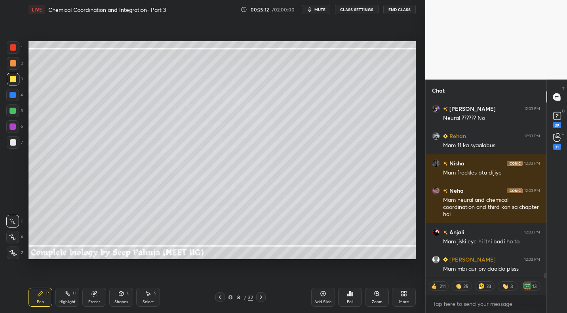
click at [13, 152] on div "7" at bounding box center [15, 144] width 16 height 16
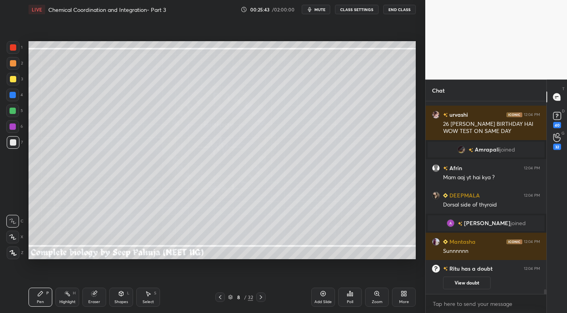
drag, startPoint x: 69, startPoint y: 298, endPoint x: 76, endPoint y: 281, distance: 17.7
click at [70, 294] on div "Highlight H" at bounding box center [67, 297] width 24 height 19
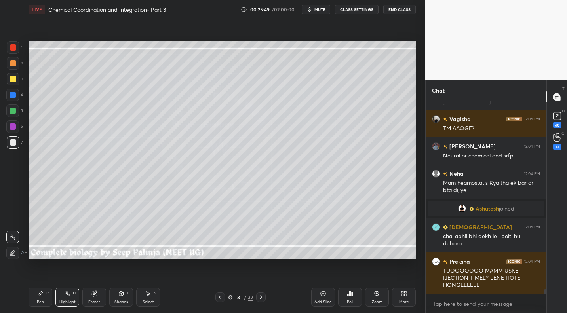
click at [315, 9] on button "mute" at bounding box center [316, 9] width 28 height 9
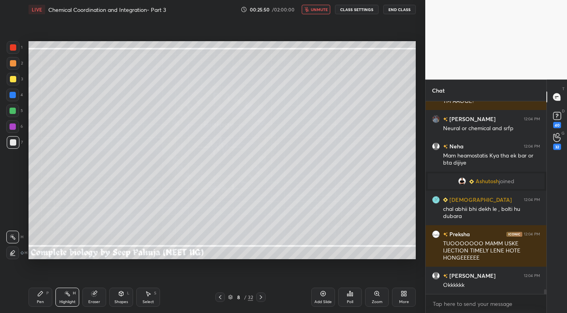
drag, startPoint x: 41, startPoint y: 300, endPoint x: 43, endPoint y: 287, distance: 12.8
click at [41, 300] on div "Pen" at bounding box center [40, 302] width 7 height 4
click at [13, 82] on div at bounding box center [13, 79] width 6 height 6
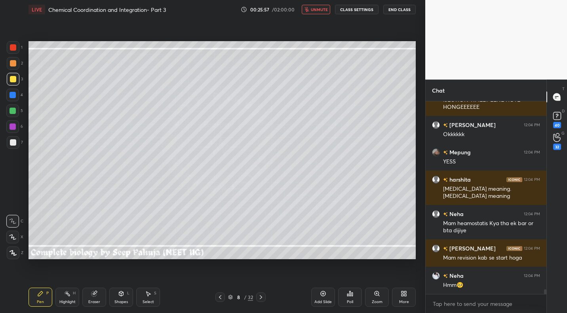
click at [319, 11] on span "unmute" at bounding box center [319, 10] width 17 height 6
click at [13, 111] on div at bounding box center [12, 111] width 6 height 6
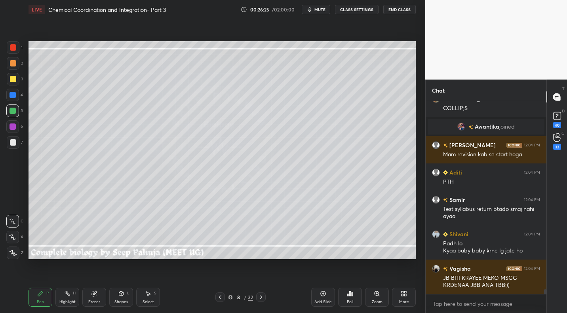
drag, startPoint x: 13, startPoint y: 145, endPoint x: 21, endPoint y: 140, distance: 9.4
click at [13, 145] on div at bounding box center [13, 142] width 6 height 6
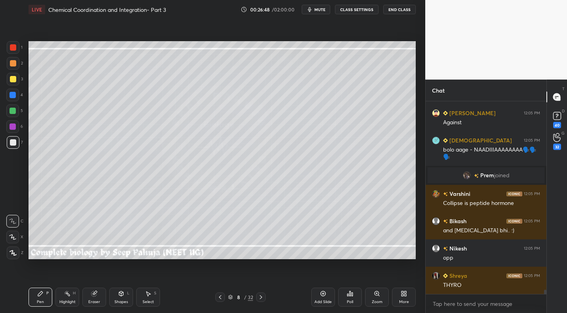
scroll to position [8651, 0]
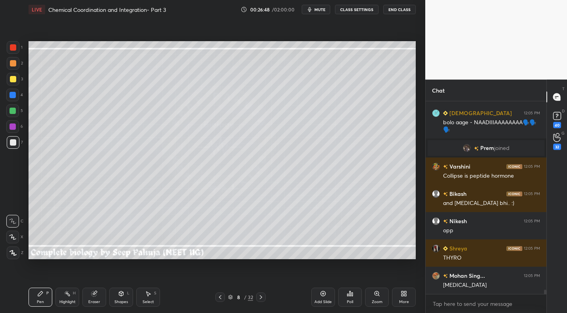
click at [70, 296] on div "Highlight H" at bounding box center [67, 297] width 24 height 19
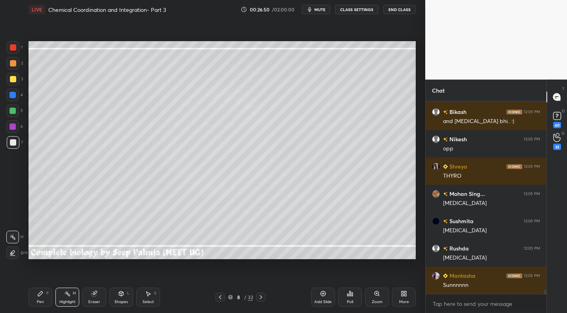
drag, startPoint x: 40, startPoint y: 296, endPoint x: 39, endPoint y: 291, distance: 4.8
click at [39, 294] on icon at bounding box center [40, 293] width 5 height 5
drag, startPoint x: 16, startPoint y: 66, endPoint x: 27, endPoint y: 70, distance: 11.6
click at [16, 66] on div at bounding box center [13, 63] width 13 height 13
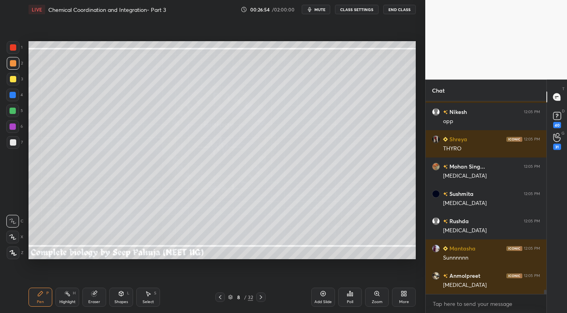
scroll to position [8439, 0]
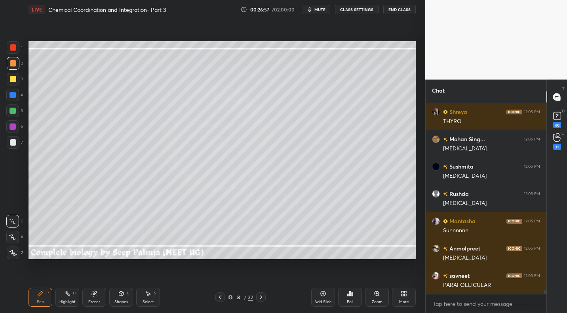
drag, startPoint x: 69, startPoint y: 298, endPoint x: 96, endPoint y: 265, distance: 42.8
click at [69, 298] on div "Highlight H" at bounding box center [67, 297] width 24 height 19
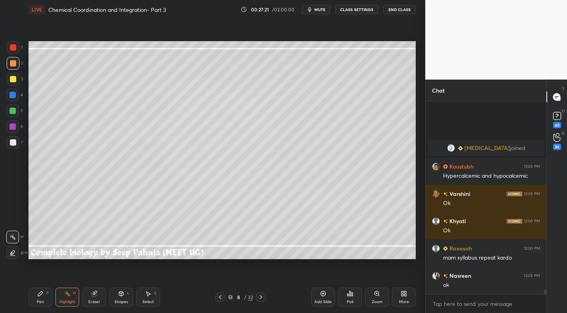
scroll to position [8702, 0]
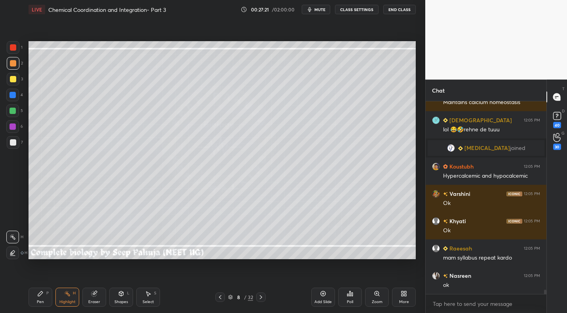
click at [42, 303] on div "Pen" at bounding box center [40, 302] width 7 height 4
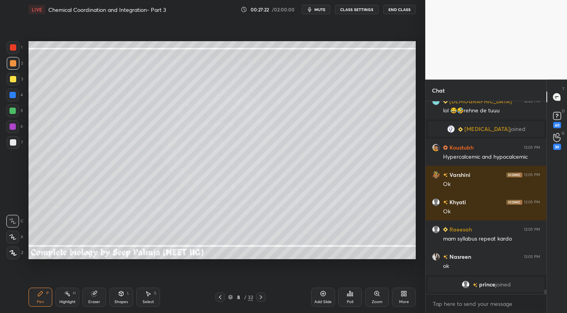
click at [15, 82] on div at bounding box center [13, 79] width 6 height 6
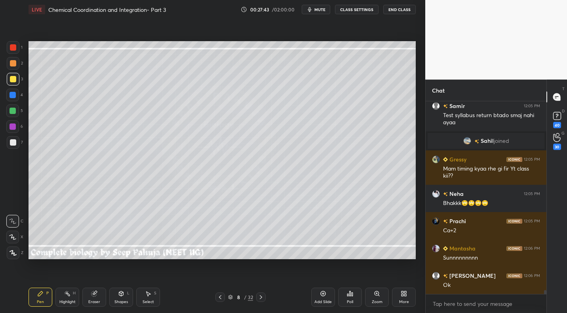
scroll to position [8901, 0]
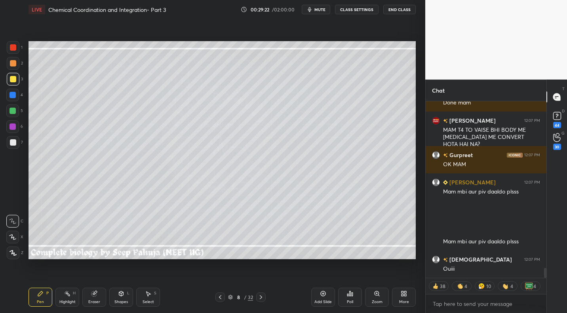
click at [258, 293] on div at bounding box center [260, 296] width 9 height 9
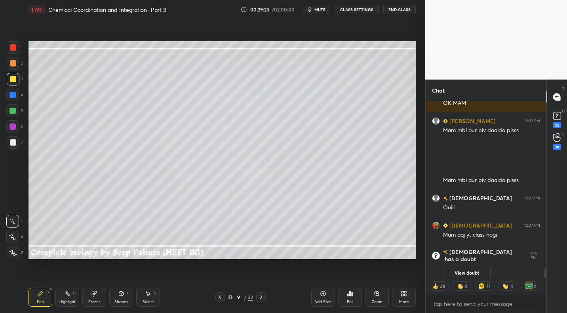
click at [123, 301] on div "Shapes" at bounding box center [120, 302] width 13 height 4
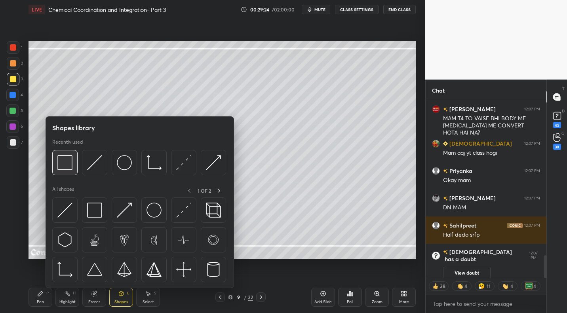
click at [63, 163] on img at bounding box center [64, 162] width 15 height 15
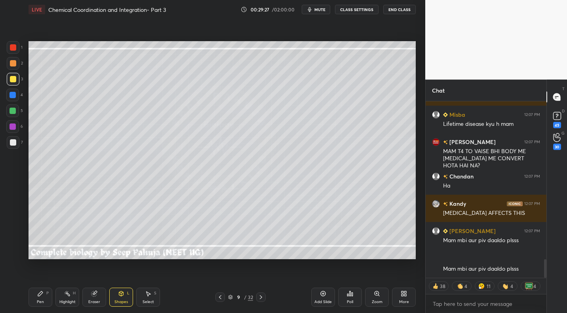
drag, startPoint x: 125, startPoint y: 297, endPoint x: 122, endPoint y: 289, distance: 8.9
click at [125, 297] on div "Shapes L" at bounding box center [121, 297] width 24 height 19
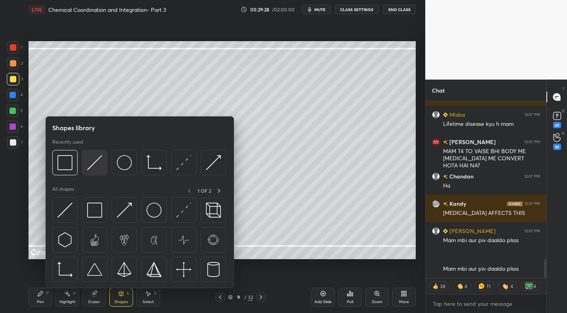
click at [96, 160] on img at bounding box center [94, 162] width 15 height 15
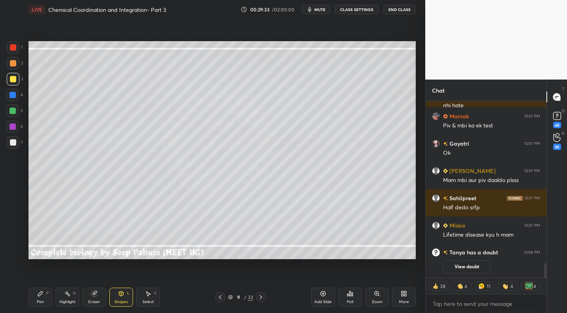
drag, startPoint x: 41, startPoint y: 296, endPoint x: 41, endPoint y: 266, distance: 30.9
click at [41, 296] on icon at bounding box center [40, 293] width 6 height 6
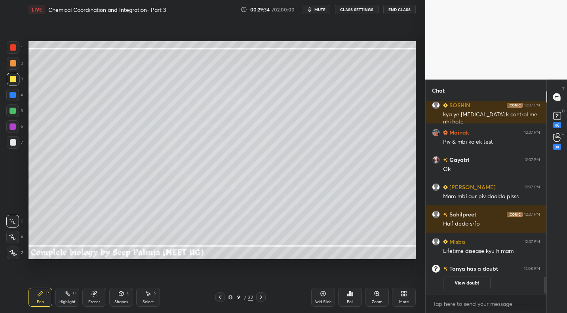
click at [13, 143] on div at bounding box center [13, 142] width 6 height 6
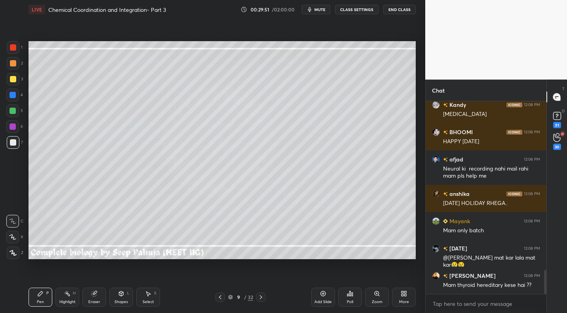
click at [16, 94] on div at bounding box center [12, 95] width 13 height 13
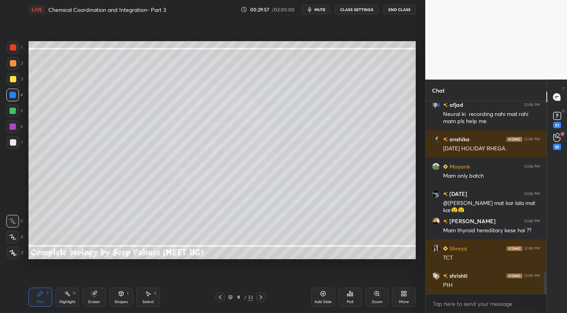
drag, startPoint x: 17, startPoint y: 79, endPoint x: 26, endPoint y: 79, distance: 9.1
click at [17, 79] on div at bounding box center [13, 79] width 13 height 13
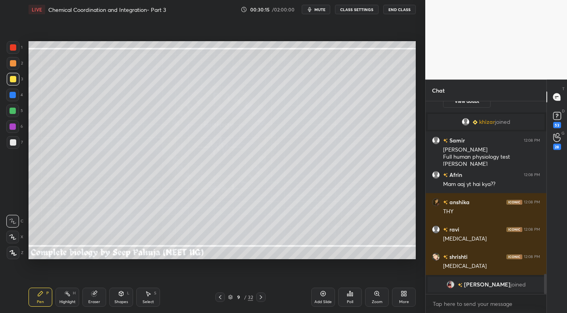
click at [128, 291] on div "L" at bounding box center [128, 293] width 2 height 4
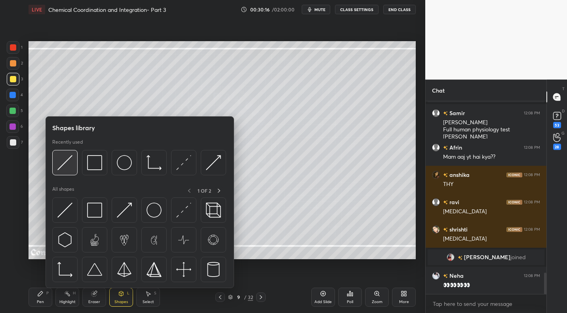
click at [66, 161] on img at bounding box center [64, 162] width 15 height 15
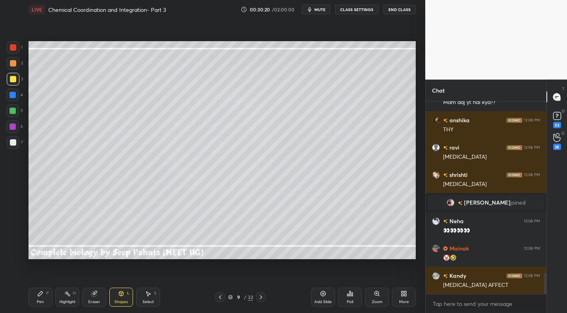
drag, startPoint x: 41, startPoint y: 296, endPoint x: 42, endPoint y: 281, distance: 15.1
click at [44, 294] on div "Pen P" at bounding box center [40, 297] width 24 height 19
drag, startPoint x: 17, startPoint y: 144, endPoint x: 28, endPoint y: 137, distance: 12.6
click at [17, 144] on div at bounding box center [13, 142] width 13 height 13
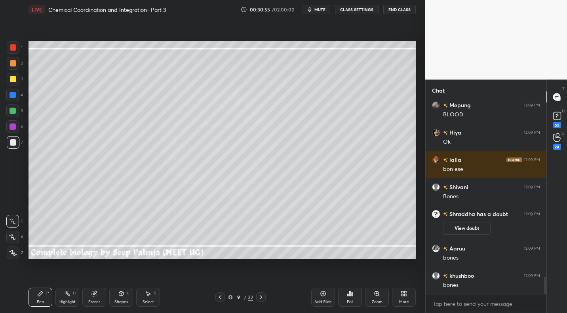
scroll to position [1949, 0]
click at [17, 47] on div at bounding box center [13, 47] width 13 height 13
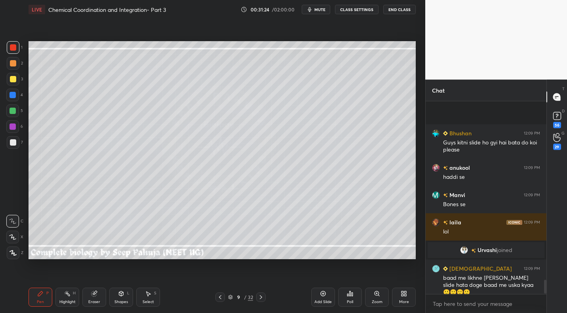
scroll to position [2506, 0]
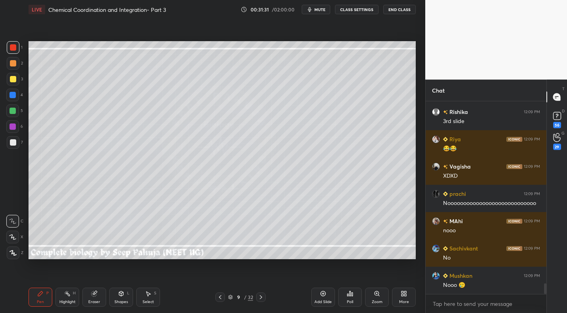
click at [68, 302] on div "Highlight" at bounding box center [67, 302] width 16 height 4
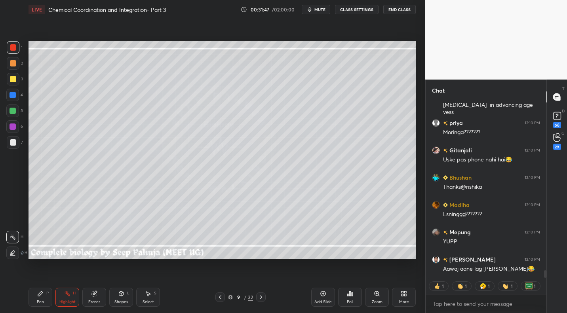
click at [38, 296] on div "Pen P" at bounding box center [40, 297] width 24 height 19
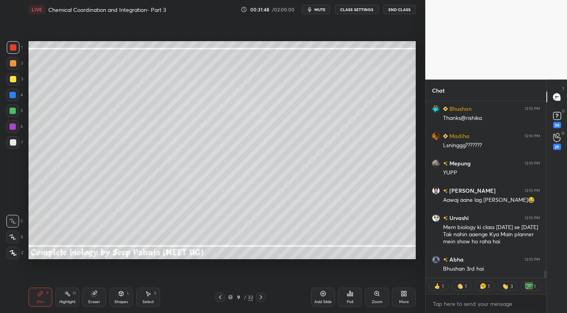
drag, startPoint x: 12, startPoint y: 75, endPoint x: 24, endPoint y: 80, distance: 12.3
click at [12, 75] on div at bounding box center [13, 79] width 13 height 13
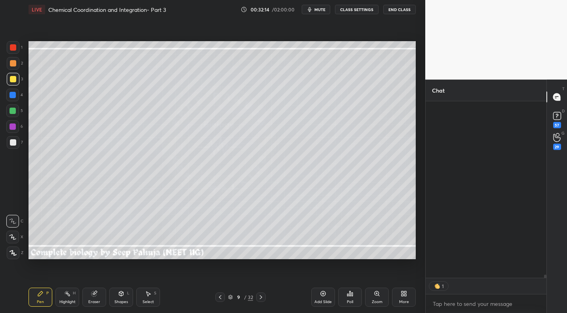
click at [19, 145] on div "7" at bounding box center [15, 142] width 16 height 13
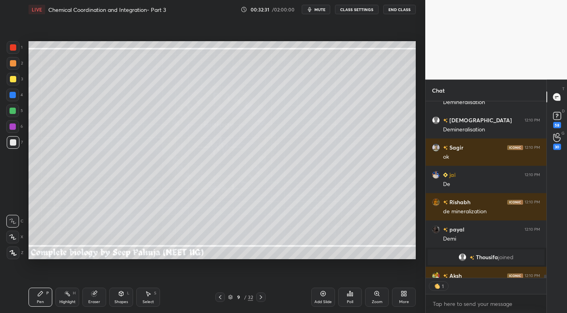
click at [148, 298] on div "Select S" at bounding box center [148, 297] width 24 height 19
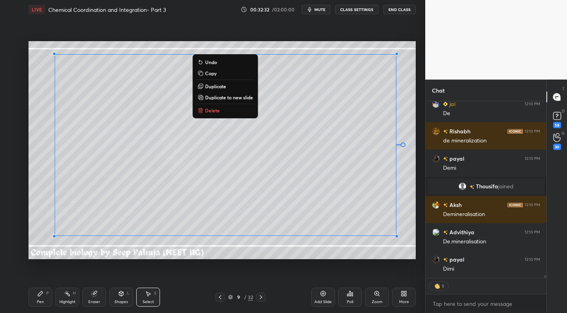
drag, startPoint x: 47, startPoint y: 51, endPoint x: 387, endPoint y: 250, distance: 394.1
click at [395, 255] on div "0 ° Undo Copy Duplicate Duplicate to new slide Delete" at bounding box center [221, 150] width 387 height 218
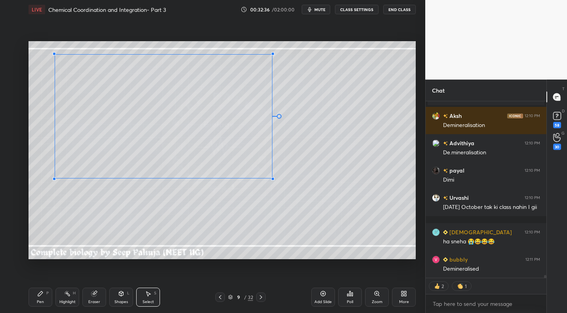
drag, startPoint x: 397, startPoint y: 234, endPoint x: 269, endPoint y: 178, distance: 140.0
click at [272, 178] on div at bounding box center [272, 178] width 3 height 3
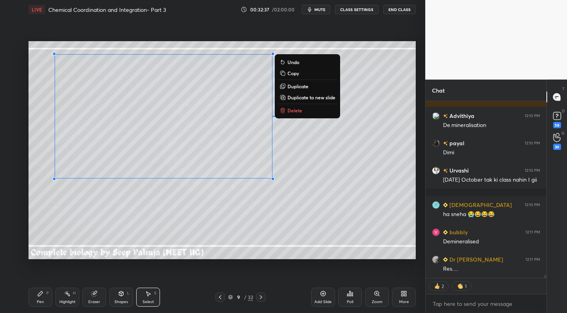
click at [202, 213] on div "0 ° Undo Copy Duplicate Duplicate to new slide Delete" at bounding box center [221, 150] width 387 height 218
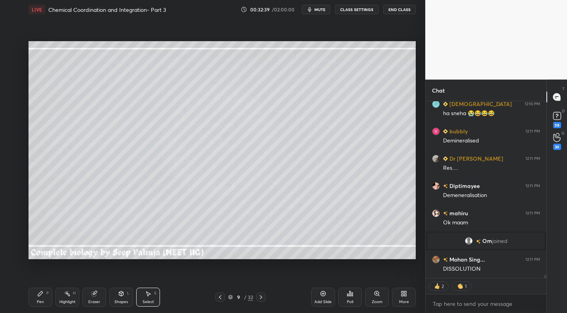
drag, startPoint x: 271, startPoint y: 169, endPoint x: 288, endPoint y: 182, distance: 21.3
click at [289, 184] on div "0 ° Undo Copy Duplicate Duplicate to new slide Delete" at bounding box center [221, 150] width 387 height 218
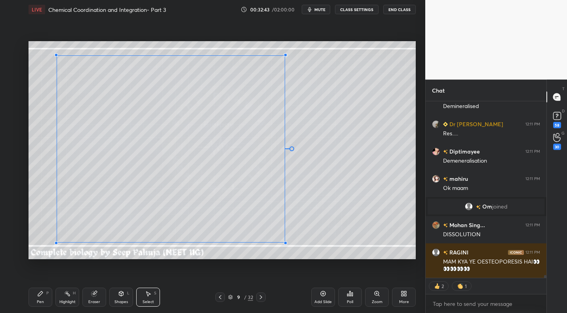
drag, startPoint x: 273, startPoint y: 179, endPoint x: 284, endPoint y: 241, distance: 63.1
click at [284, 242] on div at bounding box center [285, 242] width 3 height 3
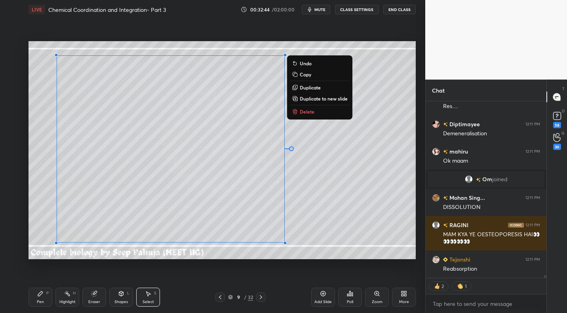
click at [121, 300] on div "Shapes" at bounding box center [120, 302] width 13 height 4
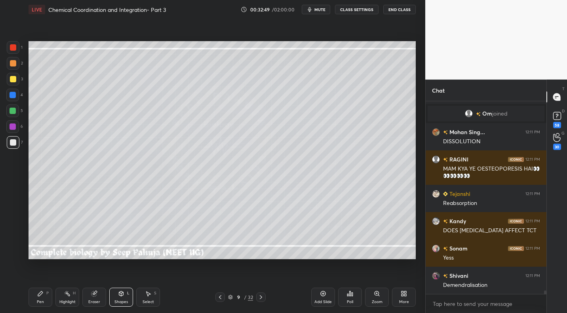
drag, startPoint x: 152, startPoint y: 297, endPoint x: 184, endPoint y: 264, distance: 47.0
click at [152, 297] on div "Select S" at bounding box center [148, 297] width 24 height 19
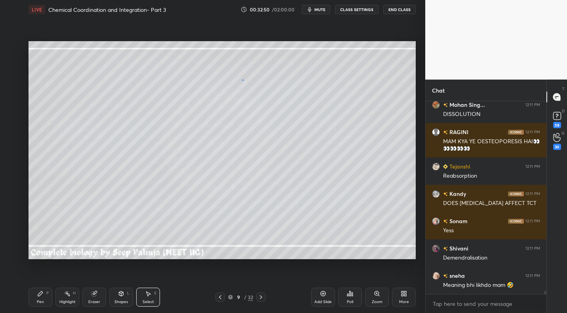
drag, startPoint x: 242, startPoint y: 80, endPoint x: 258, endPoint y: 91, distance: 19.2
click at [259, 92] on div "0 ° Undo Copy Duplicate Duplicate to new slide Delete" at bounding box center [221, 150] width 387 height 218
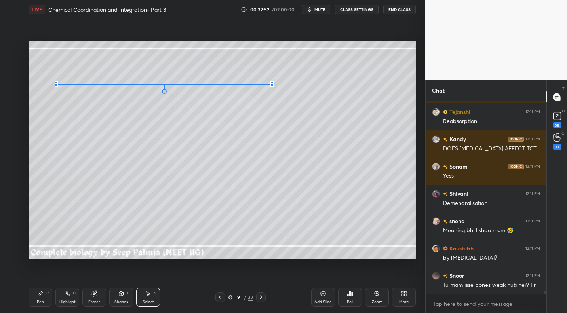
click at [271, 84] on div at bounding box center [271, 84] width 3 height 3
click at [274, 86] on div "0 ° Undo Copy Duplicate Duplicate to new slide Delete" at bounding box center [221, 150] width 387 height 218
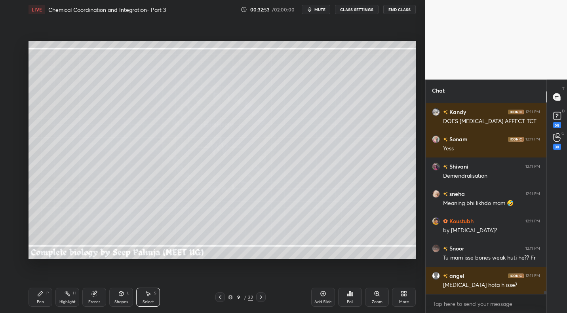
drag, startPoint x: 258, startPoint y: 82, endPoint x: 274, endPoint y: 87, distance: 16.4
click at [276, 89] on div "0 ° Undo Copy Duplicate Duplicate to new slide Delete" at bounding box center [221, 150] width 387 height 218
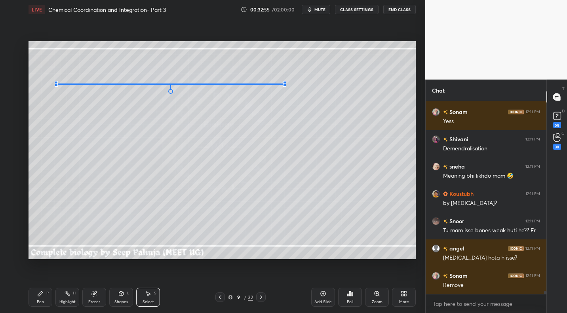
drag, startPoint x: 271, startPoint y: 85, endPoint x: 303, endPoint y: 86, distance: 31.7
click at [284, 84] on div at bounding box center [284, 84] width 3 height 3
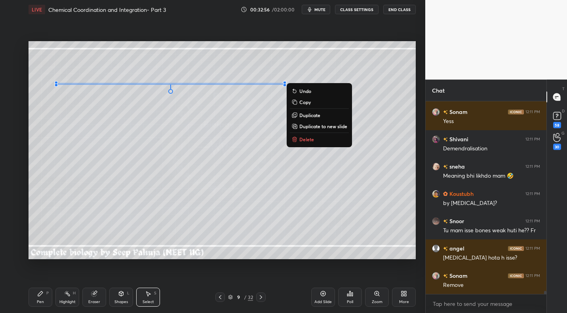
click at [324, 93] on button "Undo" at bounding box center [319, 90] width 59 height 9
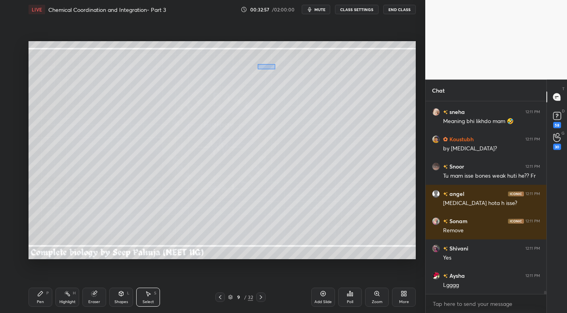
drag, startPoint x: 257, startPoint y: 64, endPoint x: 273, endPoint y: 67, distance: 16.1
click at [275, 69] on div "0 ° Undo Copy Duplicate Duplicate to new slide Delete" at bounding box center [221, 150] width 387 height 218
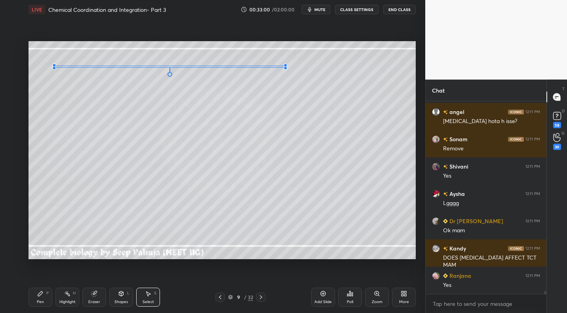
drag, startPoint x: 271, startPoint y: 67, endPoint x: 297, endPoint y: 67, distance: 25.3
click at [284, 66] on div "0 °" at bounding box center [170, 67] width 230 height 2
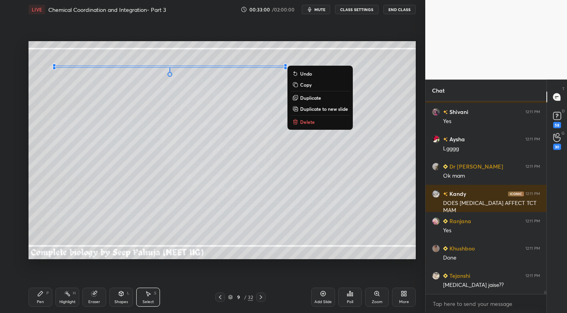
drag, startPoint x: 369, startPoint y: 70, endPoint x: 365, endPoint y: 69, distance: 4.3
click at [369, 70] on div "0 ° Undo Copy Duplicate Duplicate to new slide Delete" at bounding box center [221, 150] width 387 height 218
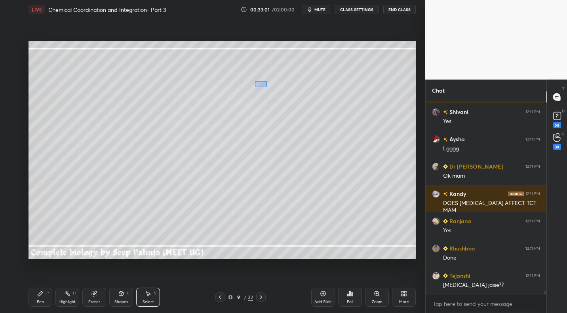
drag, startPoint x: 255, startPoint y: 82, endPoint x: 273, endPoint y: 85, distance: 17.7
click at [269, 88] on div "0 ° Undo Copy Duplicate Duplicate to new slide Delete" at bounding box center [221, 150] width 387 height 218
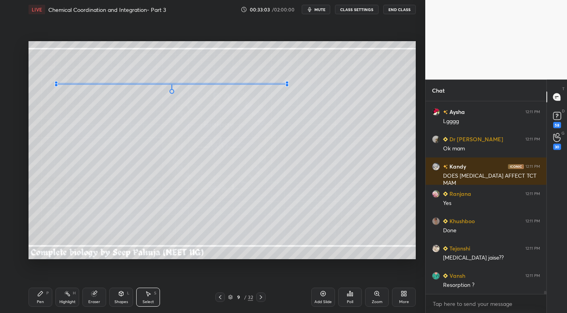
drag, startPoint x: 272, startPoint y: 84, endPoint x: 286, endPoint y: 83, distance: 14.6
click at [286, 84] on div at bounding box center [286, 84] width 3 height 3
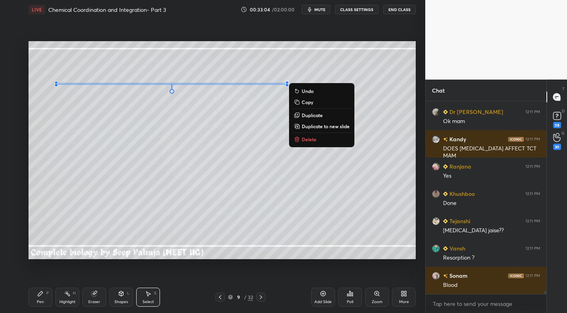
click at [117, 204] on div "0 ° Undo Copy Duplicate Duplicate to new slide Delete" at bounding box center [221, 150] width 387 height 218
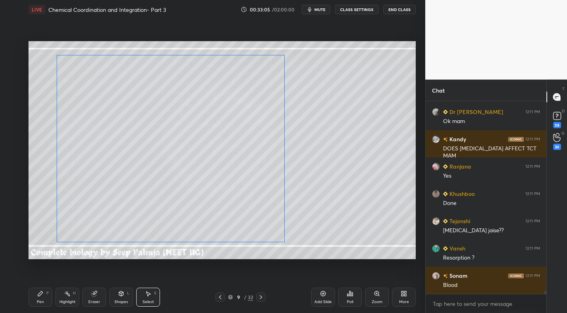
drag, startPoint x: 156, startPoint y: 171, endPoint x: 165, endPoint y: 176, distance: 10.8
click at [167, 177] on div "0 ° Undo Copy Duplicate Duplicate to new slide Delete" at bounding box center [221, 150] width 387 height 218
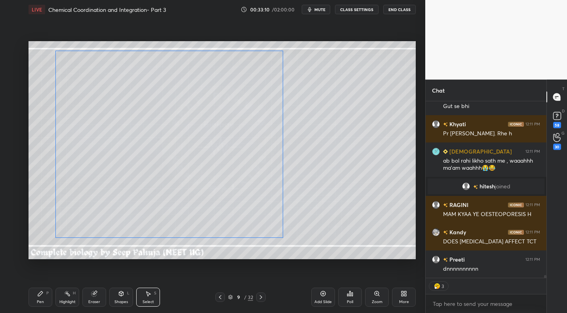
drag, startPoint x: 147, startPoint y: 182, endPoint x: 137, endPoint y: 170, distance: 16.0
click at [135, 171] on div "0 ° Undo Copy Duplicate Duplicate to new slide Delete" at bounding box center [221, 150] width 387 height 218
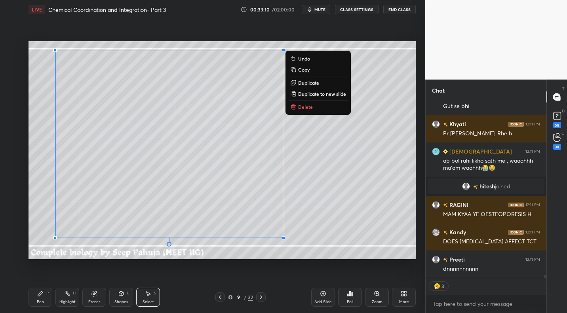
click at [338, 190] on div "0 ° Undo Copy Duplicate Duplicate to new slide Delete" at bounding box center [221, 150] width 387 height 218
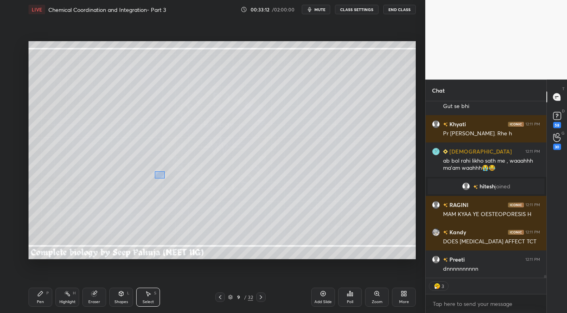
drag, startPoint x: 155, startPoint y: 171, endPoint x: 164, endPoint y: 178, distance: 11.9
click at [165, 178] on div "0 ° Undo Copy Duplicate Duplicate to new slide Delete" at bounding box center [221, 150] width 387 height 218
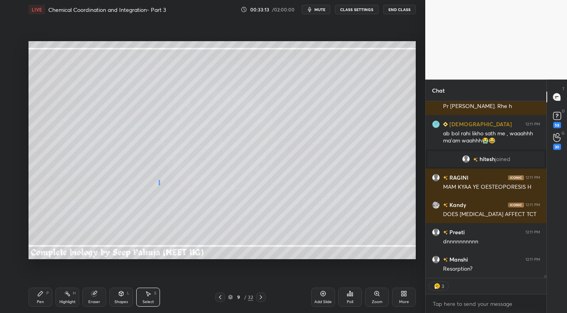
drag, startPoint x: 159, startPoint y: 180, endPoint x: 157, endPoint y: 172, distance: 8.4
click at [159, 183] on div "0 ° Undo Copy Duplicate Duplicate to new slide Delete" at bounding box center [221, 150] width 387 height 218
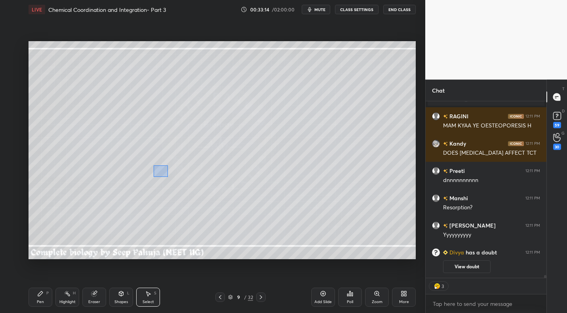
drag, startPoint x: 154, startPoint y: 165, endPoint x: 163, endPoint y: 174, distance: 13.2
click at [167, 176] on div "0 ° Undo Copy Duplicate Duplicate to new slide Delete" at bounding box center [221, 150] width 387 height 218
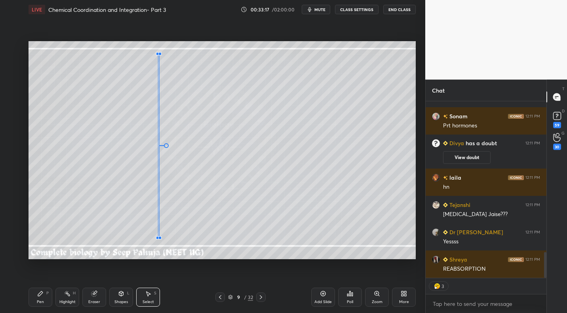
drag, startPoint x: 160, startPoint y: 178, endPoint x: 158, endPoint y: 233, distance: 55.0
click at [158, 237] on div at bounding box center [159, 237] width 3 height 3
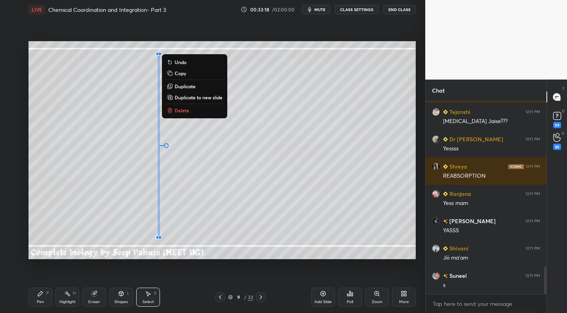
click at [343, 187] on div "0 ° Undo Copy Duplicate Duplicate to new slide Delete" at bounding box center [221, 150] width 387 height 218
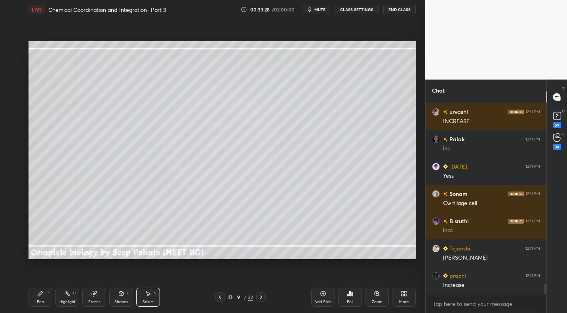
drag, startPoint x: 63, startPoint y: 177, endPoint x: 59, endPoint y: 182, distance: 6.5
click at [59, 178] on div "0 ° Undo Copy Duplicate Duplicate to new slide Delete" at bounding box center [221, 150] width 387 height 218
drag, startPoint x: 42, startPoint y: 298, endPoint x: 59, endPoint y: 267, distance: 35.4
click at [42, 298] on div "Pen P" at bounding box center [40, 297] width 24 height 19
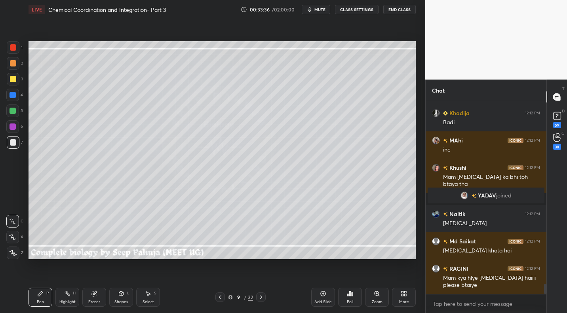
click at [99, 296] on div "Eraser" at bounding box center [94, 297] width 24 height 19
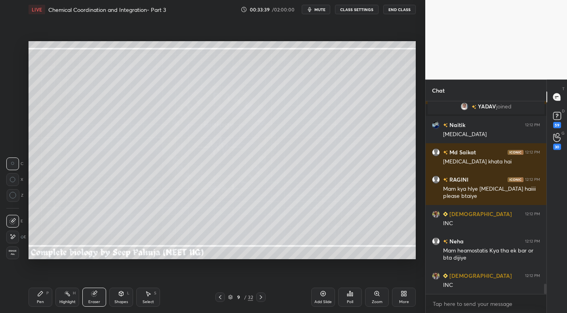
click at [45, 303] on div "Pen P" at bounding box center [40, 297] width 24 height 19
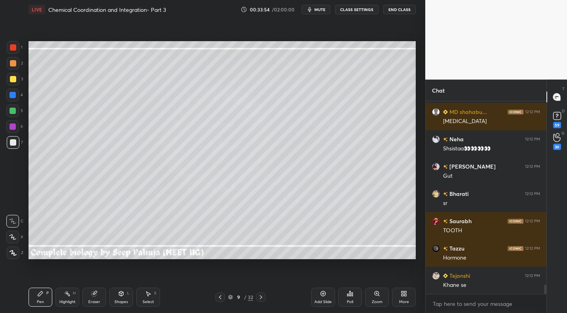
click at [263, 298] on icon at bounding box center [261, 297] width 6 height 6
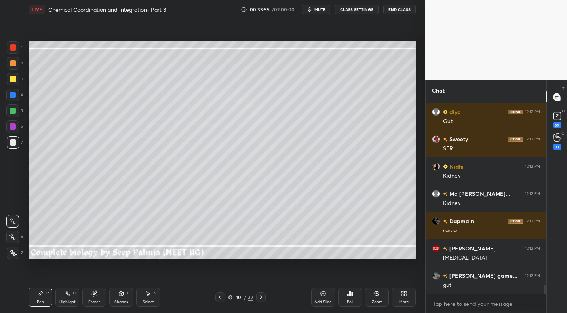
drag, startPoint x: 13, startPoint y: 81, endPoint x: 9, endPoint y: 80, distance: 4.8
click at [11, 82] on div at bounding box center [13, 79] width 13 height 13
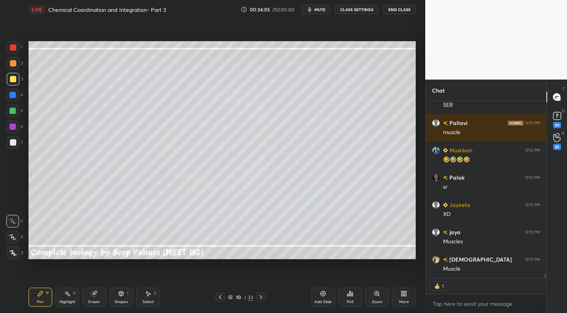
click at [19, 141] on div at bounding box center [13, 142] width 13 height 13
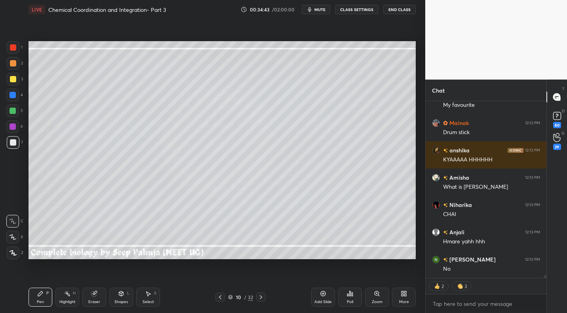
click at [75, 288] on div "Highlight H" at bounding box center [67, 297] width 24 height 19
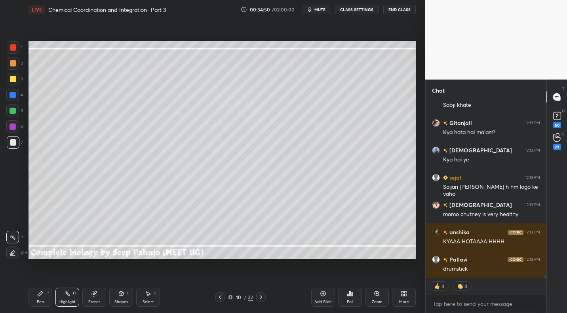
click at [40, 304] on div "Pen" at bounding box center [40, 302] width 7 height 4
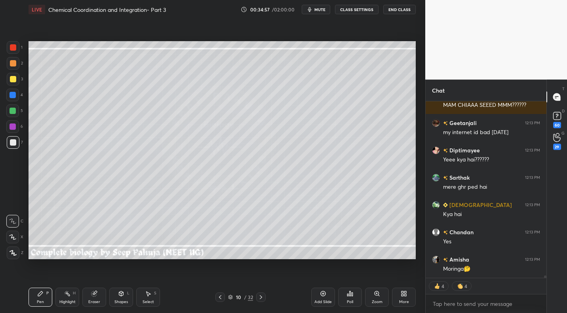
click at [70, 294] on div "Highlight H" at bounding box center [67, 297] width 24 height 19
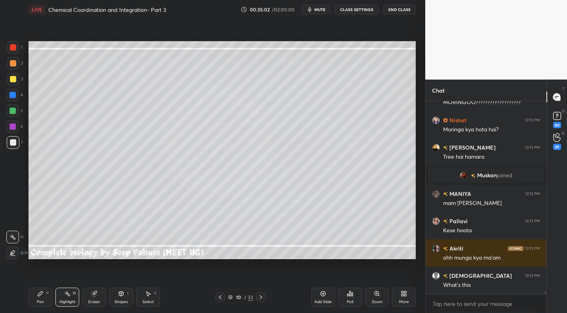
click at [43, 292] on icon at bounding box center [40, 293] width 6 height 6
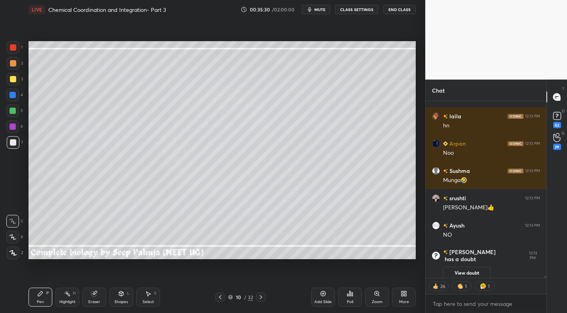
drag, startPoint x: 220, startPoint y: 298, endPoint x: 226, endPoint y: 289, distance: 11.3
click at [218, 298] on icon at bounding box center [220, 297] width 6 height 6
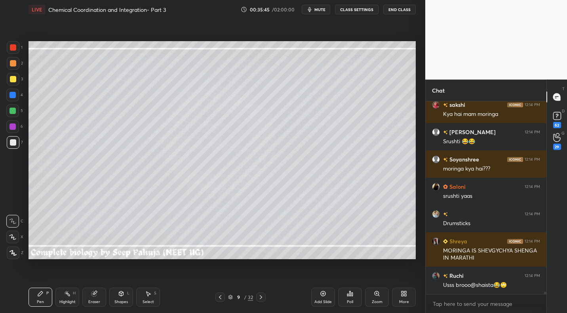
click at [258, 295] on icon at bounding box center [261, 297] width 6 height 6
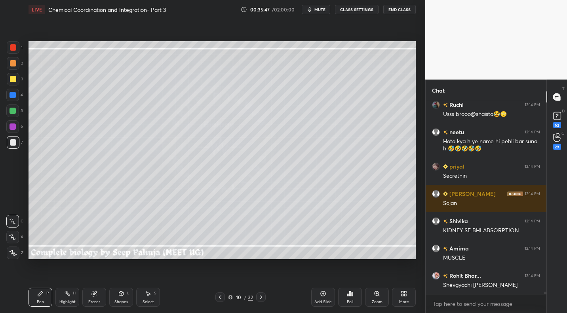
click at [19, 64] on div at bounding box center [13, 63] width 13 height 13
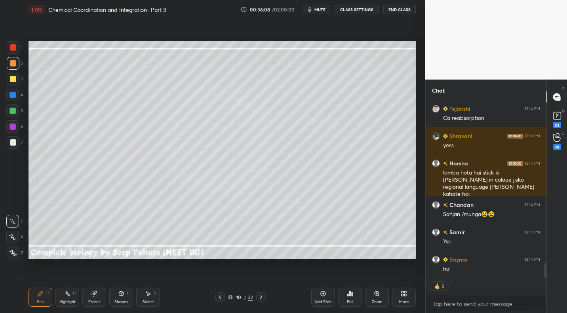
click at [221, 298] on icon at bounding box center [220, 297] width 6 height 6
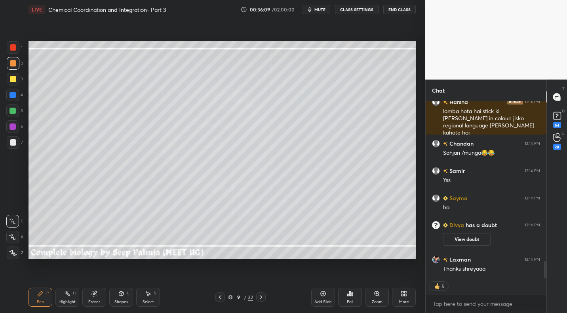
click at [14, 146] on div at bounding box center [13, 142] width 13 height 13
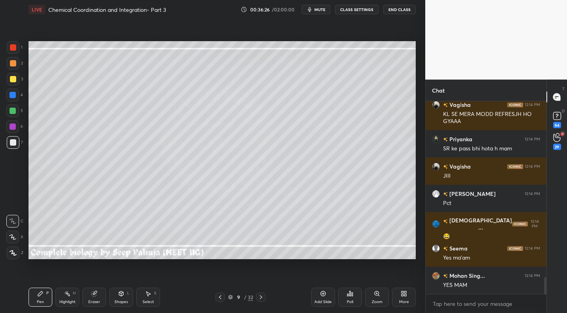
click at [63, 297] on div "Highlight H" at bounding box center [67, 297] width 24 height 19
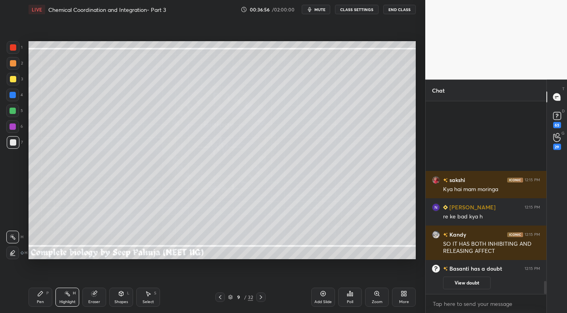
click at [40, 306] on div "Pen P Highlight H Eraser Shapes L Select S 9 / 32 Add Slide Poll Zoom More" at bounding box center [221, 297] width 387 height 32
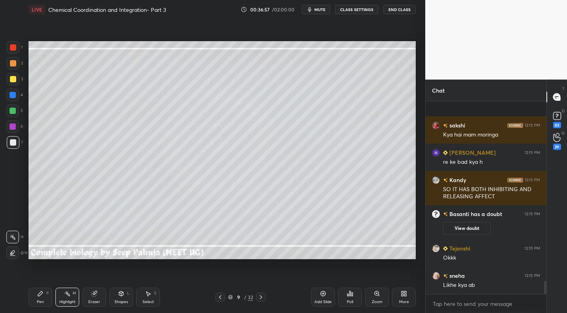
click at [221, 301] on div at bounding box center [219, 296] width 9 height 9
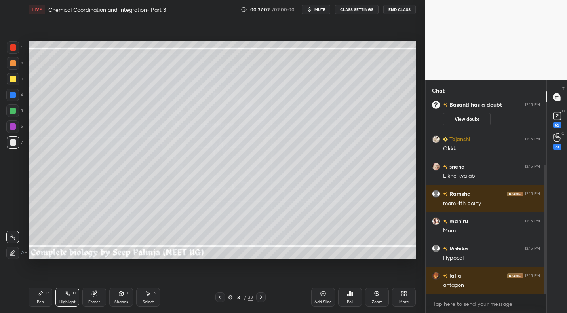
click at [264, 296] on div at bounding box center [260, 296] width 9 height 9
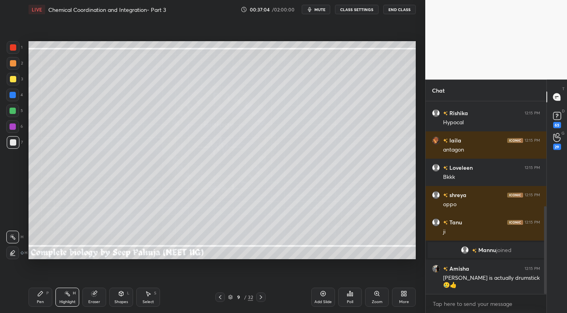
click at [47, 295] on div "P" at bounding box center [47, 293] width 2 height 4
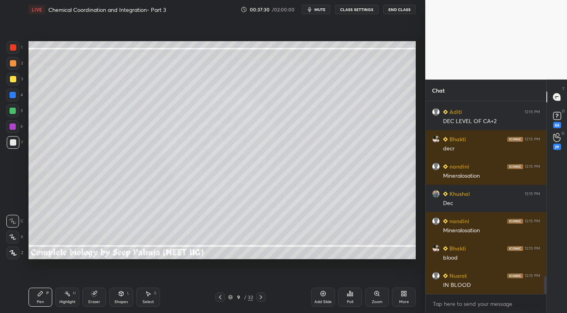
drag, startPoint x: 13, startPoint y: 55, endPoint x: 22, endPoint y: 56, distance: 8.5
click at [13, 55] on div "1" at bounding box center [15, 49] width 16 height 16
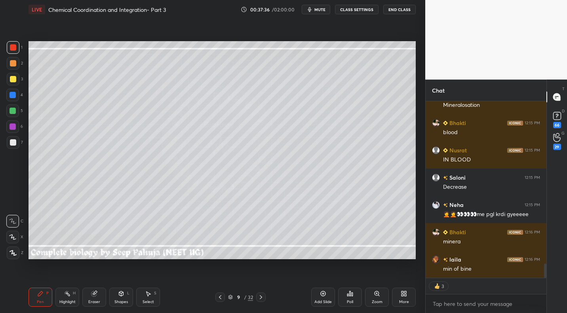
click at [18, 142] on div at bounding box center [13, 142] width 13 height 13
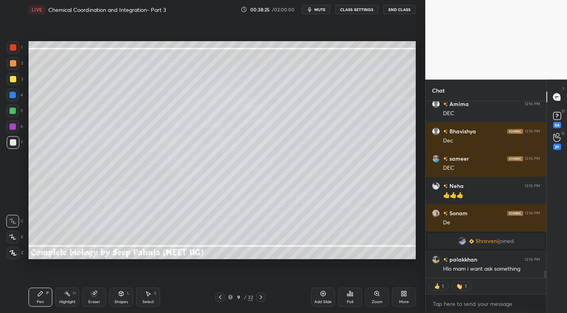
click at [321, 9] on span "mute" at bounding box center [319, 10] width 11 height 6
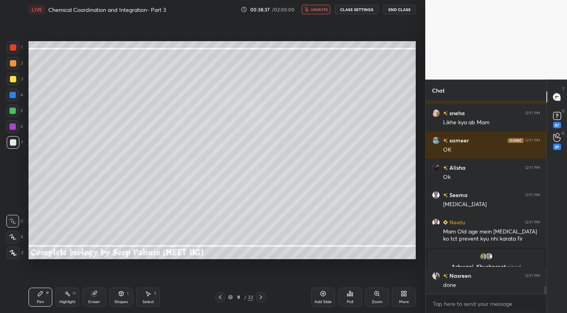
drag, startPoint x: 319, startPoint y: 9, endPoint x: 325, endPoint y: 13, distance: 7.0
click at [319, 11] on span "unmute" at bounding box center [319, 10] width 17 height 6
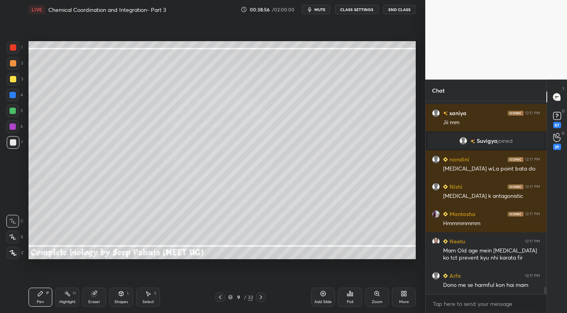
click at [321, 12] on span "mute" at bounding box center [319, 10] width 11 height 6
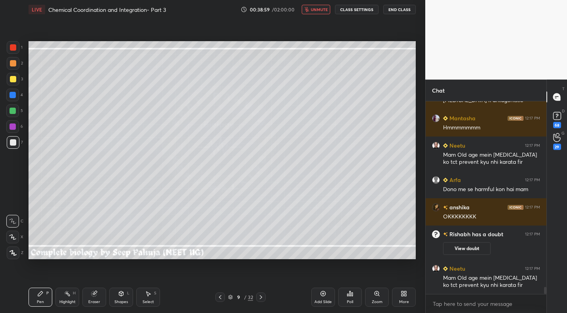
click at [316, 9] on span "unmute" at bounding box center [319, 10] width 17 height 6
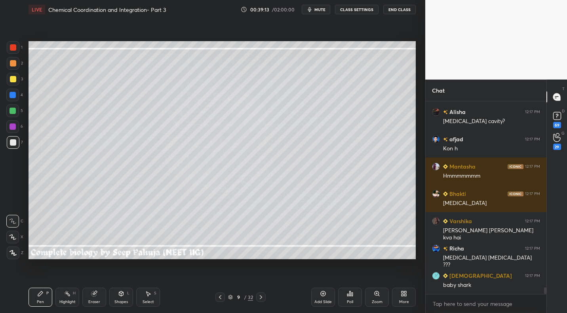
click at [71, 296] on div "Highlight H" at bounding box center [67, 297] width 24 height 19
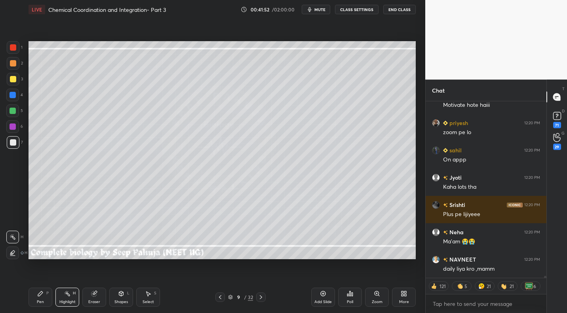
scroll to position [15886, 0]
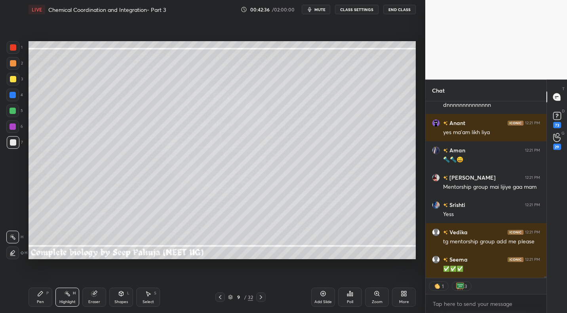
click at [262, 296] on icon at bounding box center [261, 297] width 6 height 6
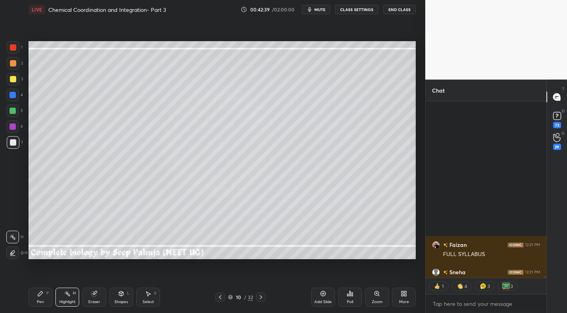
click at [99, 297] on div "Eraser" at bounding box center [94, 297] width 24 height 19
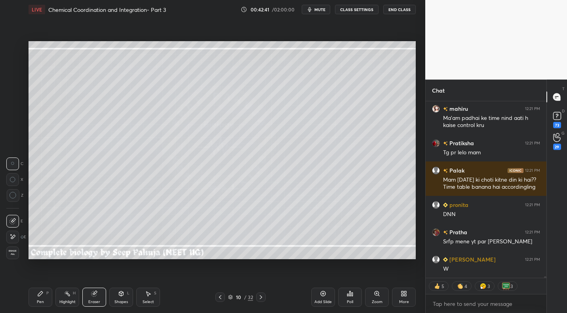
drag, startPoint x: 13, startPoint y: 253, endPoint x: 11, endPoint y: 257, distance: 4.6
click at [13, 253] on span "Erase all" at bounding box center [13, 253] width 12 height 6
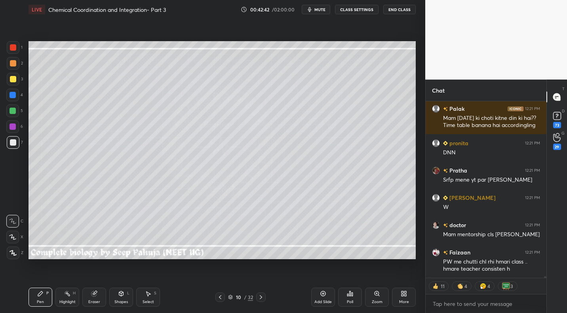
drag, startPoint x: 12, startPoint y: 79, endPoint x: 25, endPoint y: 78, distance: 12.7
click at [12, 79] on div at bounding box center [13, 79] width 6 height 6
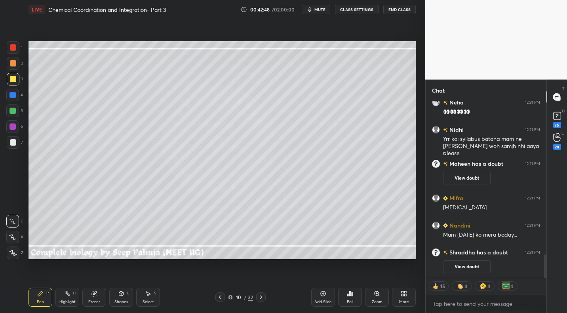
click at [116, 295] on div "Shapes L" at bounding box center [121, 297] width 24 height 19
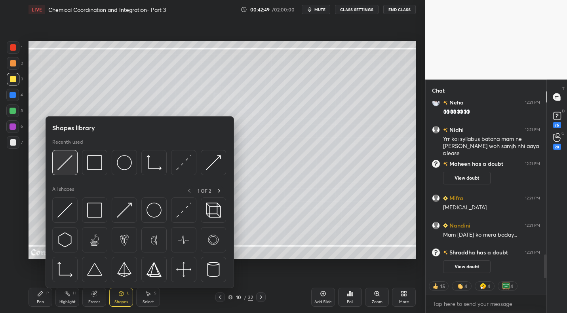
click at [55, 166] on div at bounding box center [64, 162] width 25 height 25
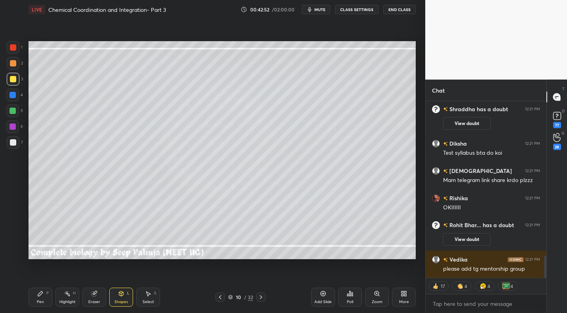
drag, startPoint x: 36, startPoint y: 290, endPoint x: 44, endPoint y: 260, distance: 30.4
click at [37, 287] on div "Pen P Highlight H Eraser Shapes L Select S 10 / 32 Add Slide Poll Zoom More" at bounding box center [221, 297] width 387 height 32
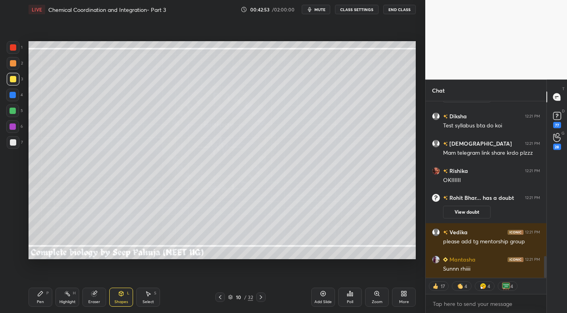
drag, startPoint x: 37, startPoint y: 295, endPoint x: 39, endPoint y: 266, distance: 29.3
click at [37, 294] on div "Pen P" at bounding box center [40, 297] width 24 height 19
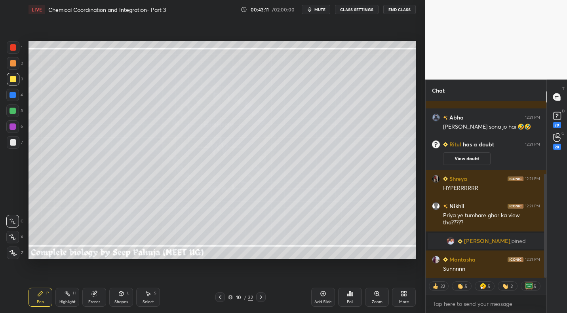
click at [117, 300] on div "Shapes" at bounding box center [120, 302] width 13 height 4
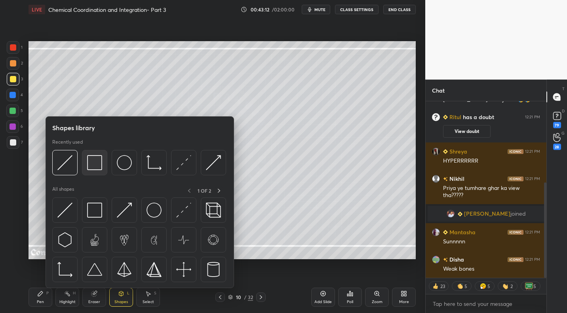
click at [99, 169] on img at bounding box center [94, 162] width 15 height 15
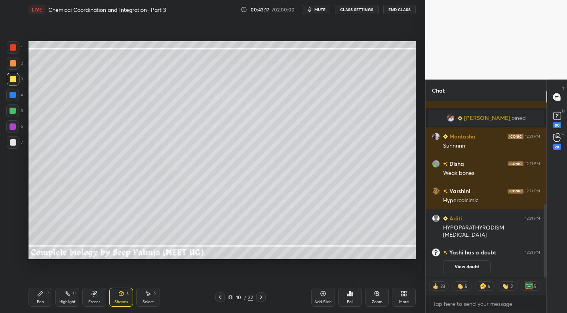
click at [44, 294] on div "Pen P" at bounding box center [40, 297] width 24 height 19
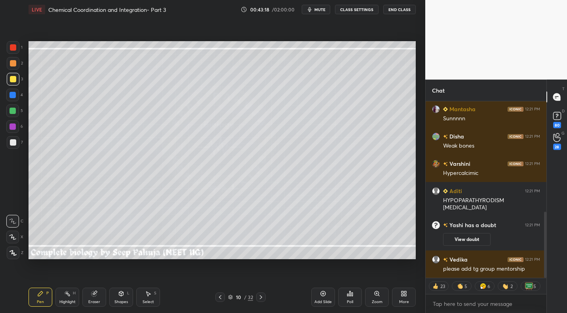
click at [14, 143] on div at bounding box center [13, 142] width 6 height 6
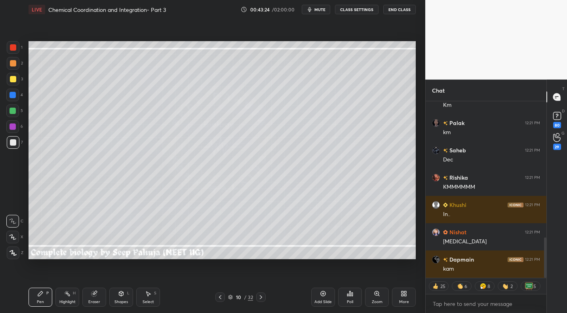
click at [221, 297] on icon at bounding box center [220, 297] width 6 height 6
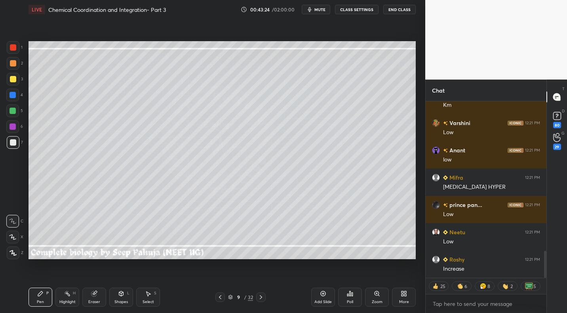
click at [76, 296] on div "Highlight H" at bounding box center [67, 297] width 24 height 19
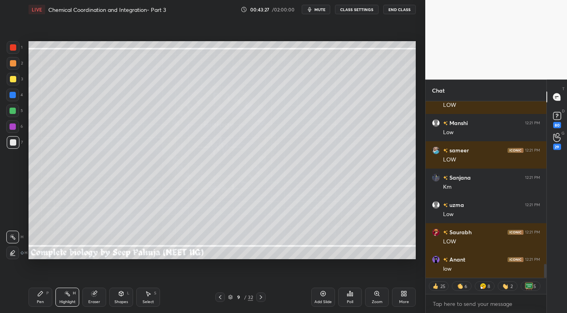
drag, startPoint x: 260, startPoint y: 297, endPoint x: 267, endPoint y: 280, distance: 18.2
click at [260, 297] on icon at bounding box center [261, 297] width 6 height 6
drag, startPoint x: 43, startPoint y: 294, endPoint x: 57, endPoint y: 267, distance: 29.7
click at [43, 294] on icon at bounding box center [40, 293] width 6 height 6
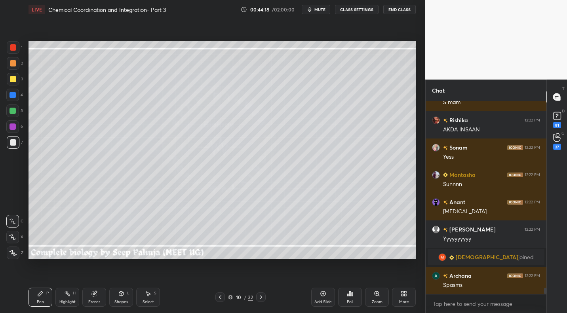
drag, startPoint x: 14, startPoint y: 110, endPoint x: 25, endPoint y: 125, distance: 17.6
click at [14, 110] on div at bounding box center [12, 111] width 6 height 6
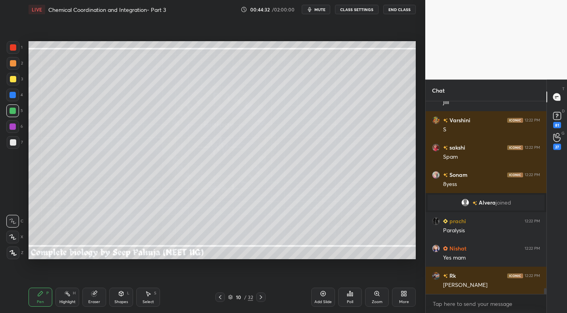
click at [68, 305] on div "Highlight H" at bounding box center [67, 297] width 24 height 19
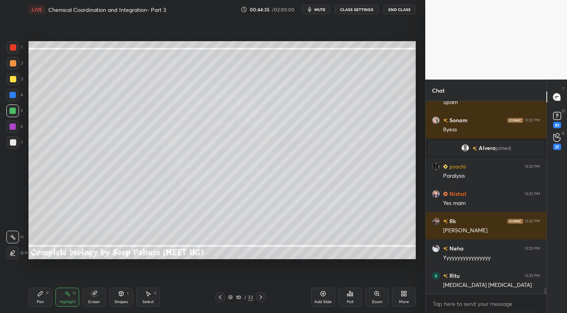
click at [46, 294] on div "P" at bounding box center [47, 293] width 2 height 4
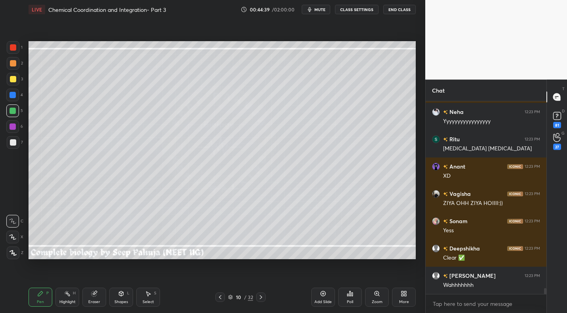
click at [219, 297] on icon at bounding box center [220, 297] width 2 height 4
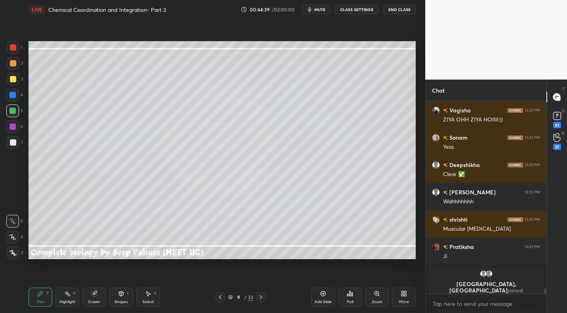
click at [68, 301] on div "Highlight" at bounding box center [67, 302] width 16 height 4
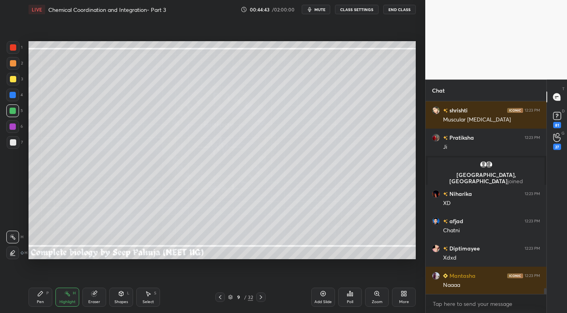
click at [262, 300] on icon at bounding box center [261, 297] width 6 height 6
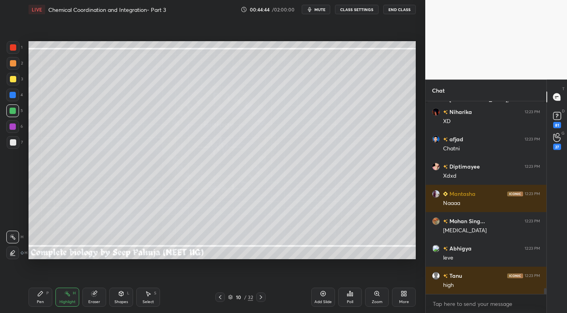
drag, startPoint x: 44, startPoint y: 299, endPoint x: 84, endPoint y: 268, distance: 50.8
click at [44, 299] on div "Pen P" at bounding box center [40, 297] width 24 height 19
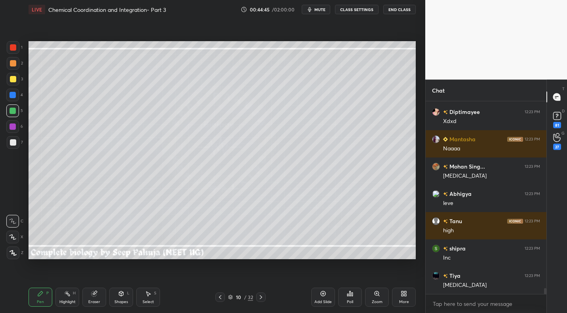
drag, startPoint x: 13, startPoint y: 142, endPoint x: 19, endPoint y: 142, distance: 6.3
click at [15, 143] on div at bounding box center [13, 142] width 6 height 6
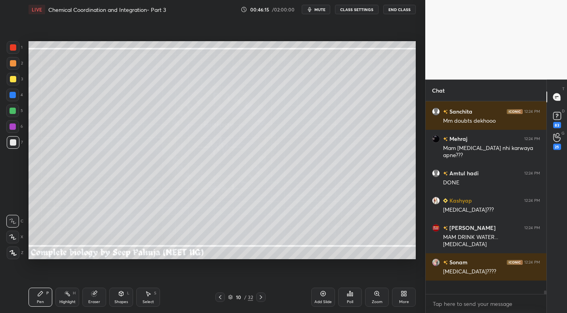
scroll to position [3, 3]
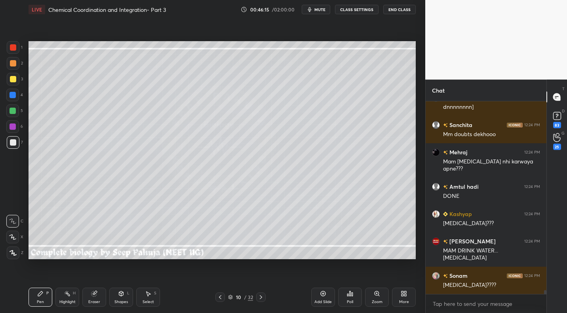
click at [412, 296] on div "More" at bounding box center [404, 297] width 24 height 19
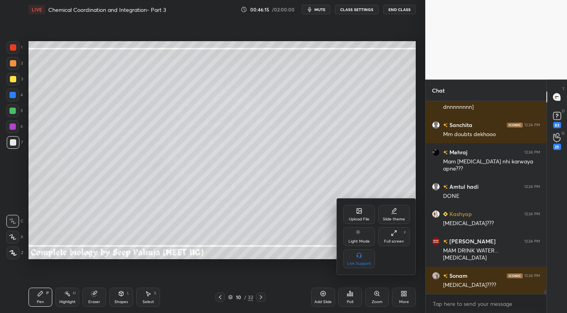
scroll to position [9193, 0]
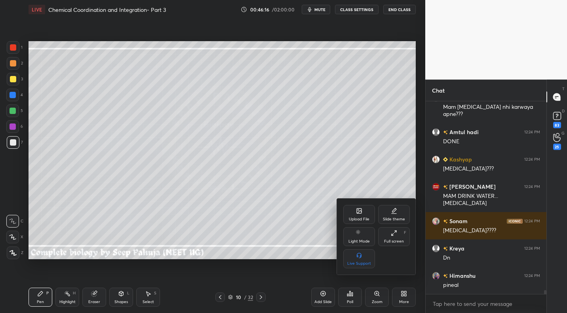
click at [360, 213] on icon at bounding box center [359, 211] width 5 height 5
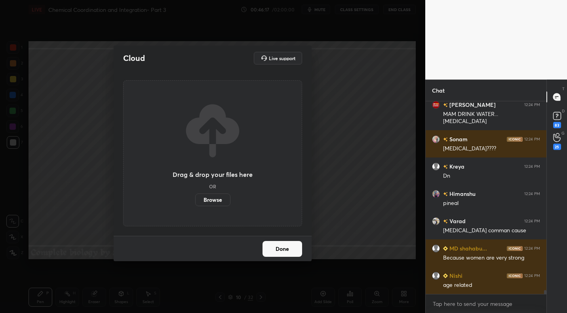
click at [283, 254] on button "Done" at bounding box center [282, 249] width 40 height 16
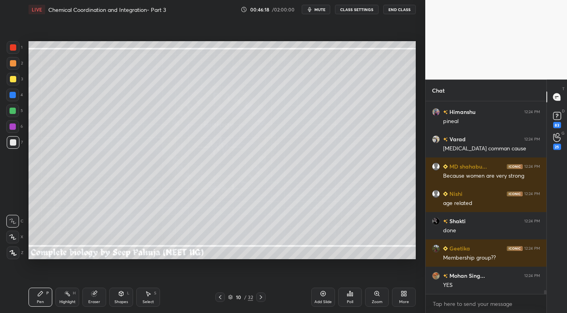
click at [404, 301] on div "More" at bounding box center [404, 302] width 10 height 4
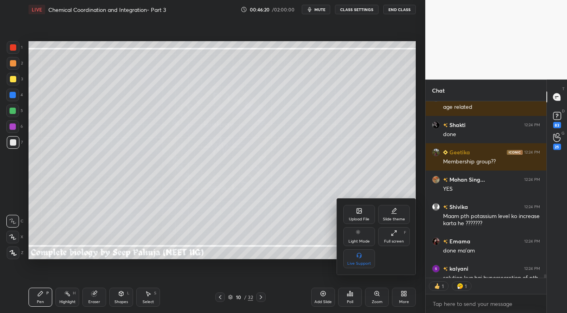
click at [353, 298] on div at bounding box center [283, 156] width 567 height 313
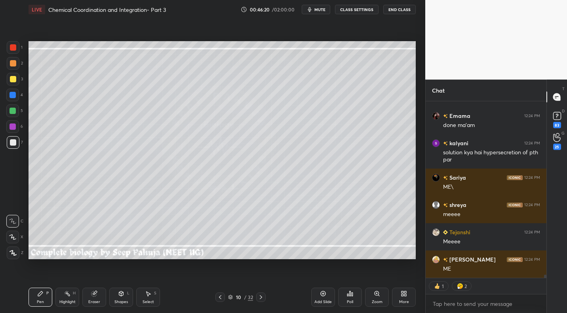
click at [353, 298] on div "Poll" at bounding box center [350, 297] width 24 height 19
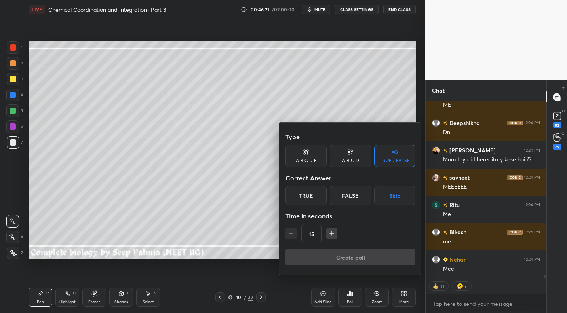
click at [394, 193] on button "Skip" at bounding box center [394, 195] width 41 height 19
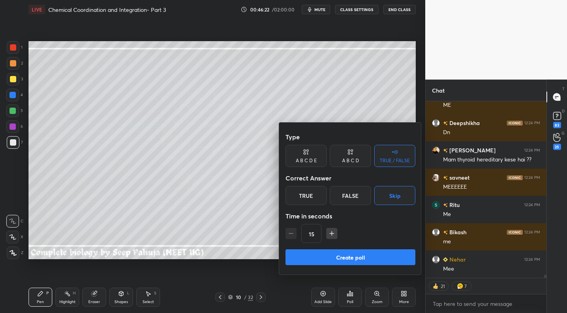
click at [385, 265] on div "Create poll" at bounding box center [350, 258] width 130 height 19
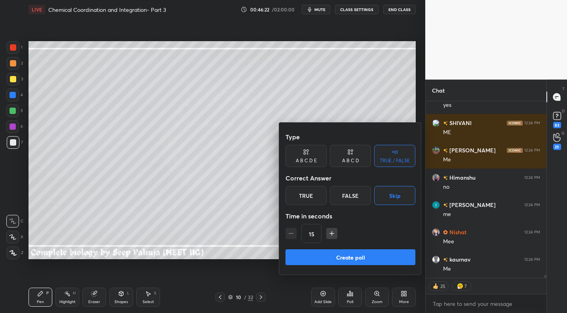
click at [386, 256] on button "Create poll" at bounding box center [350, 257] width 130 height 16
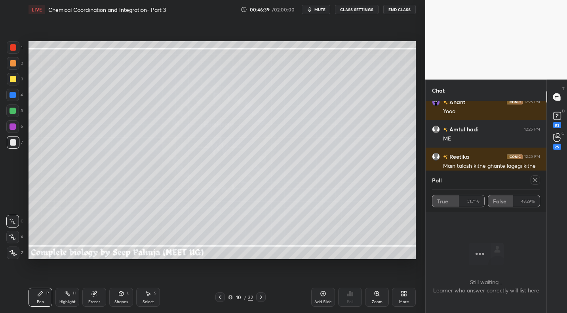
click at [536, 179] on icon at bounding box center [535, 180] width 4 height 4
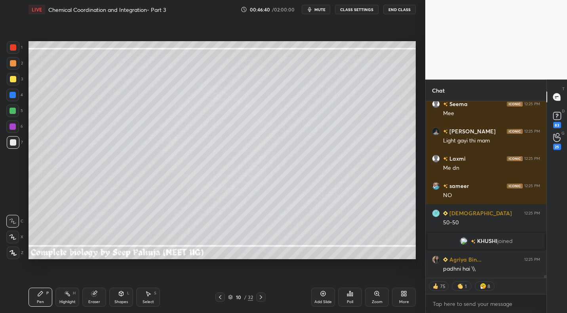
click at [408, 293] on div "More" at bounding box center [404, 297] width 24 height 19
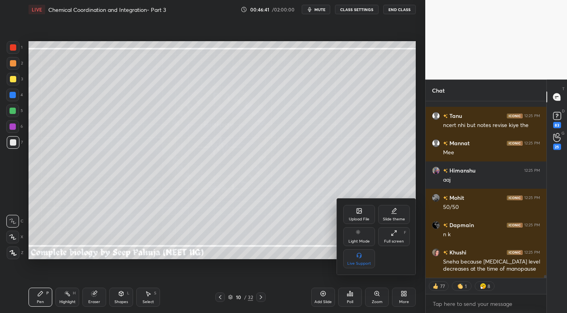
click at [357, 213] on icon at bounding box center [359, 211] width 5 height 5
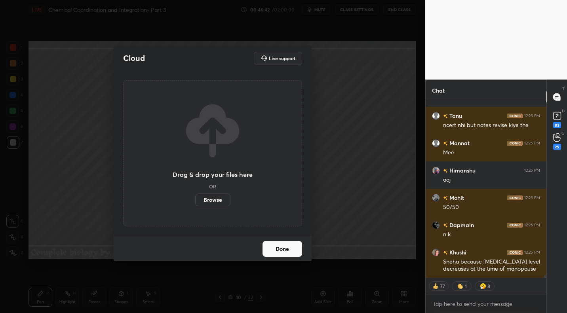
click at [222, 199] on label "Browse" at bounding box center [212, 199] width 35 height 13
click at [195, 199] on input "Browse" at bounding box center [195, 199] width 0 height 13
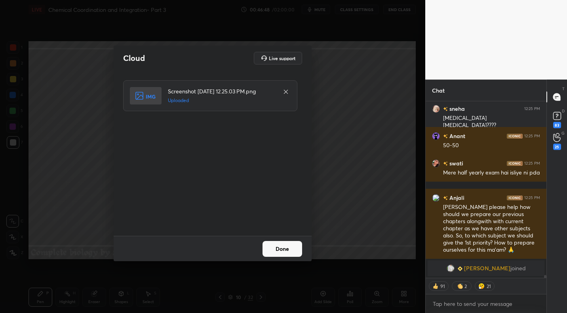
click at [283, 246] on button "Done" at bounding box center [282, 249] width 40 height 16
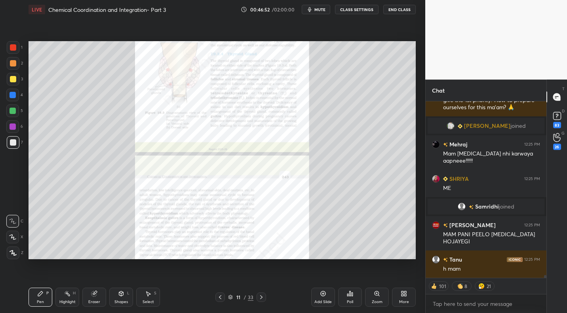
click at [380, 300] on div "Zoom" at bounding box center [377, 302] width 11 height 4
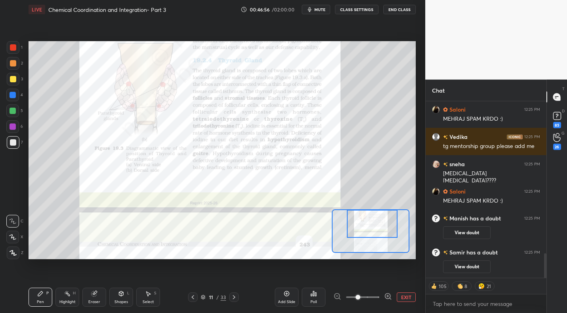
drag, startPoint x: 364, startPoint y: 229, endPoint x: 366, endPoint y: 214, distance: 14.8
click at [366, 217] on div at bounding box center [372, 224] width 51 height 28
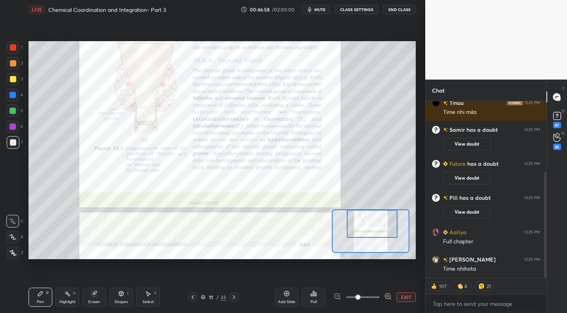
click at [12, 49] on div at bounding box center [13, 47] width 6 height 6
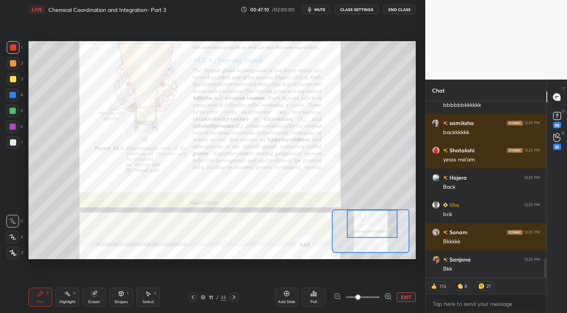
click at [193, 299] on icon at bounding box center [193, 297] width 6 height 6
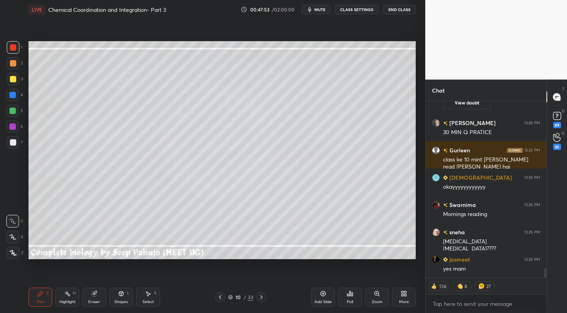
click at [260, 298] on icon at bounding box center [261, 297] width 6 height 6
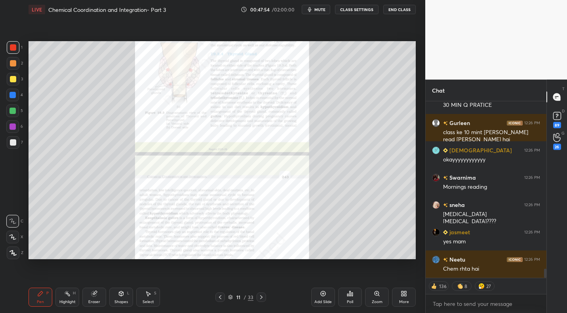
click at [377, 299] on div "Zoom" at bounding box center [377, 297] width 24 height 19
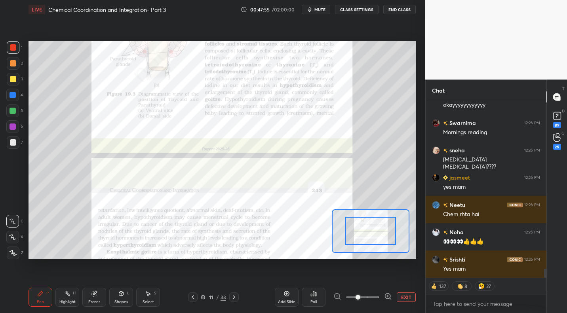
click at [372, 296] on span at bounding box center [362, 297] width 33 height 12
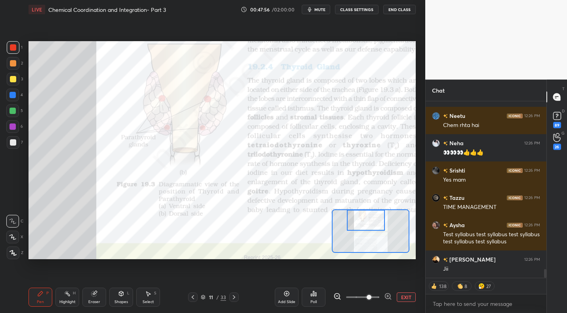
drag, startPoint x: 362, startPoint y: 226, endPoint x: 357, endPoint y: 212, distance: 15.1
click at [357, 210] on div at bounding box center [366, 220] width 38 height 21
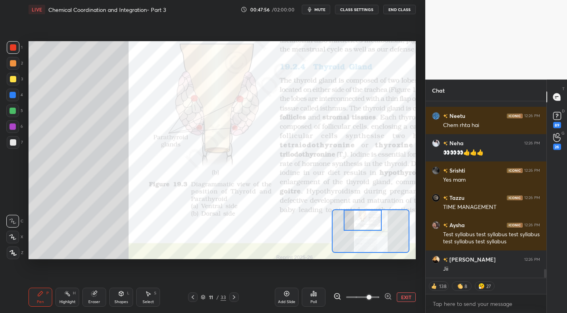
click at [362, 216] on div at bounding box center [362, 220] width 38 height 21
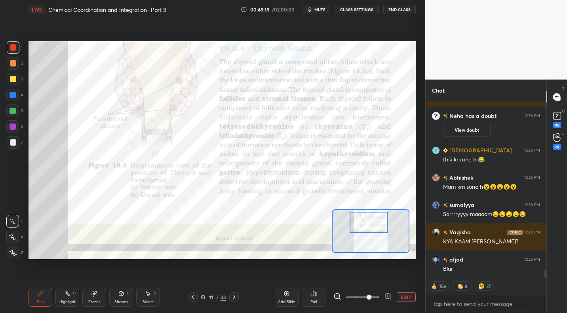
drag, startPoint x: 370, startPoint y: 224, endPoint x: 374, endPoint y: 223, distance: 4.9
click at [376, 226] on div at bounding box center [368, 222] width 38 height 21
click at [405, 296] on button "EXIT" at bounding box center [405, 296] width 19 height 9
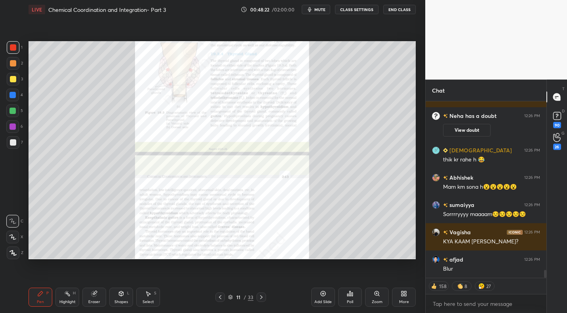
click at [221, 301] on div at bounding box center [219, 296] width 9 height 9
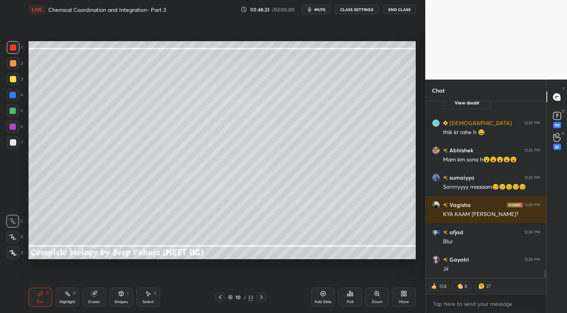
drag, startPoint x: 70, startPoint y: 301, endPoint x: 77, endPoint y: 285, distance: 17.2
click at [70, 301] on div "Highlight" at bounding box center [67, 302] width 16 height 4
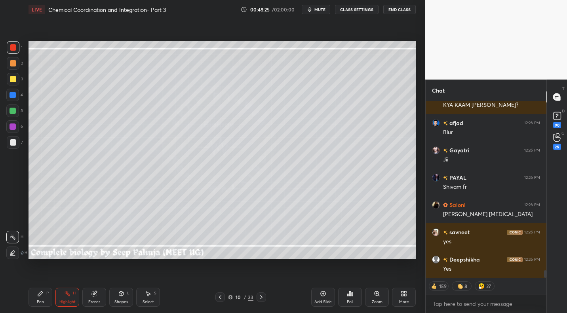
drag, startPoint x: 263, startPoint y: 297, endPoint x: 298, endPoint y: 285, distance: 36.8
click at [262, 298] on icon at bounding box center [261, 297] width 6 height 6
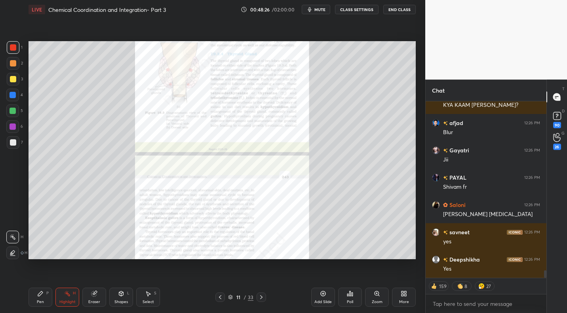
click at [378, 300] on div "Zoom" at bounding box center [377, 302] width 11 height 4
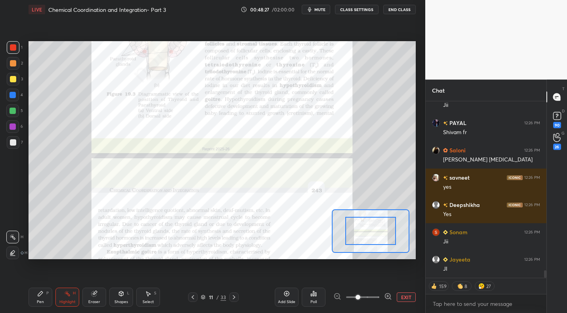
click at [374, 296] on span at bounding box center [362, 297] width 33 height 12
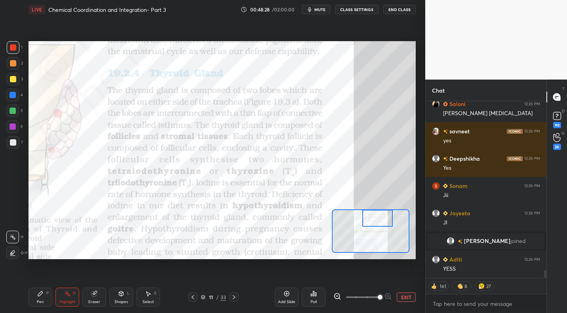
click at [373, 223] on div at bounding box center [377, 218] width 30 height 17
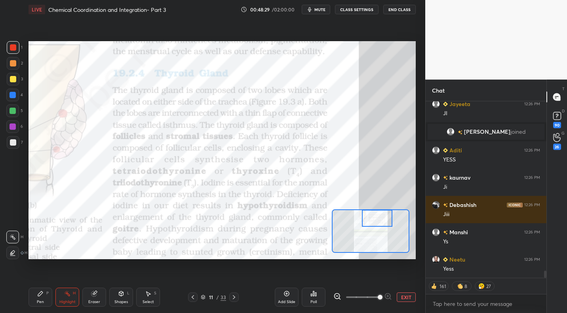
drag, startPoint x: 41, startPoint y: 296, endPoint x: 85, endPoint y: 261, distance: 56.4
click at [41, 296] on icon at bounding box center [40, 293] width 6 height 6
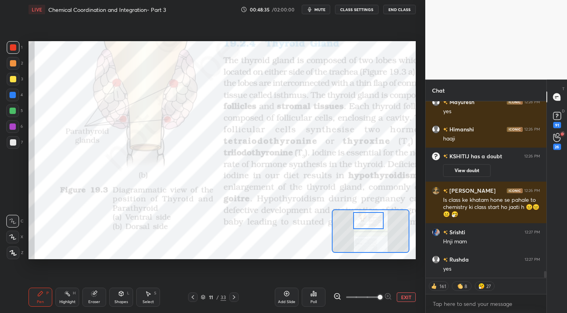
drag, startPoint x: 383, startPoint y: 216, endPoint x: 360, endPoint y: 209, distance: 24.0
click at [373, 218] on div at bounding box center [368, 220] width 30 height 17
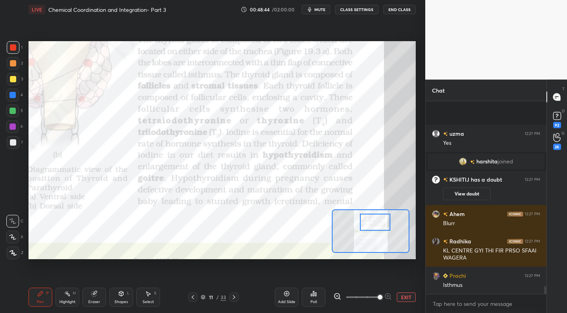
drag, startPoint x: 362, startPoint y: 219, endPoint x: 370, endPoint y: 220, distance: 7.6
click at [370, 221] on div at bounding box center [375, 222] width 30 height 17
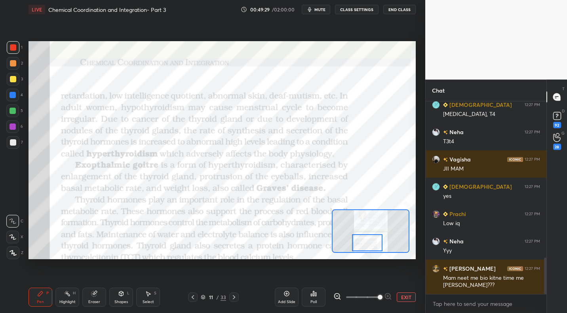
drag, startPoint x: 376, startPoint y: 224, endPoint x: 367, endPoint y: 240, distance: 18.6
click at [367, 242] on div at bounding box center [367, 242] width 30 height 17
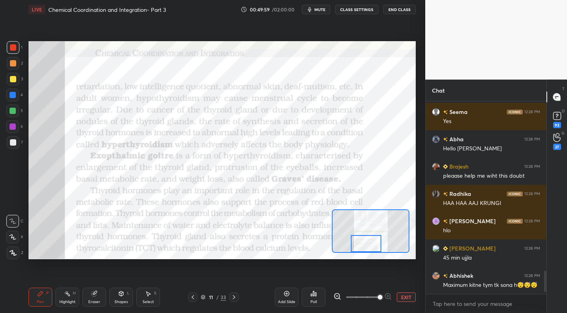
click at [191, 296] on icon at bounding box center [193, 297] width 6 height 6
click at [193, 297] on div "11 / 33" at bounding box center [213, 296] width 123 height 9
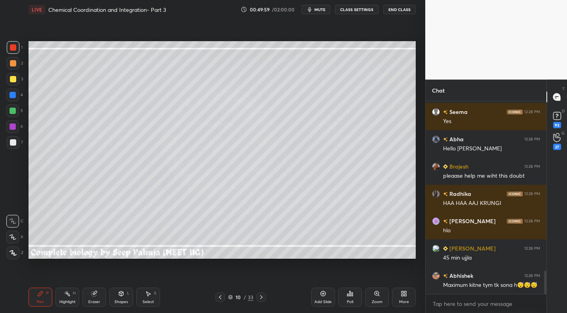
click at [193, 297] on div "10 / 33" at bounding box center [240, 296] width 141 height 9
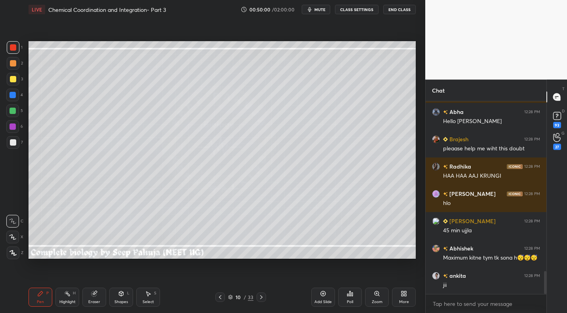
click at [216, 295] on div at bounding box center [219, 296] width 9 height 9
click at [218, 296] on icon at bounding box center [220, 297] width 6 height 6
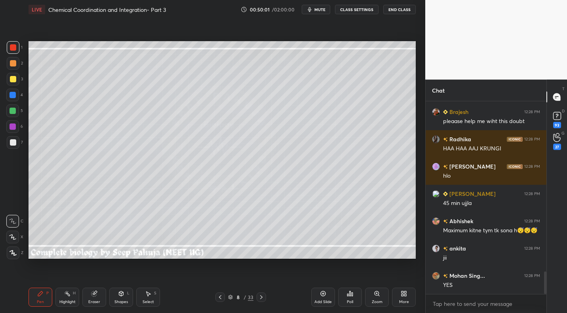
click at [218, 296] on icon at bounding box center [220, 297] width 6 height 6
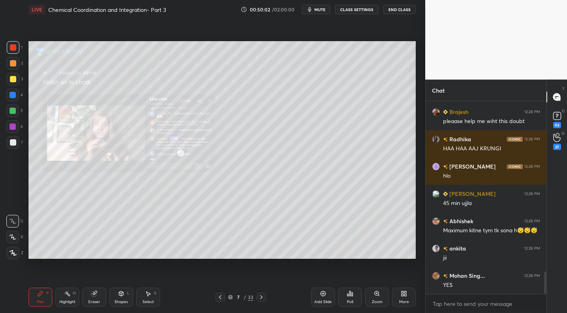
click at [219, 296] on icon at bounding box center [220, 297] width 6 height 6
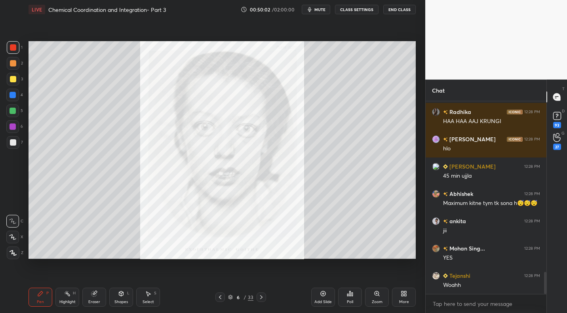
click at [219, 296] on icon at bounding box center [220, 297] width 6 height 6
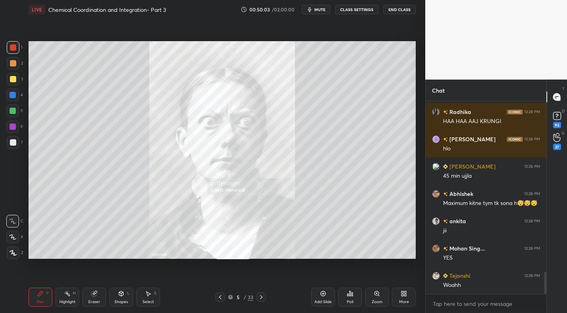
click at [219, 296] on icon at bounding box center [220, 297] width 6 height 6
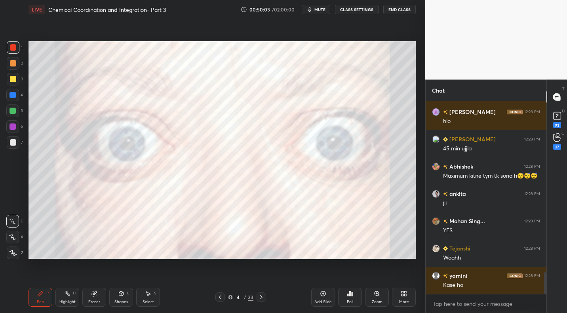
click at [219, 296] on icon at bounding box center [220, 297] width 6 height 6
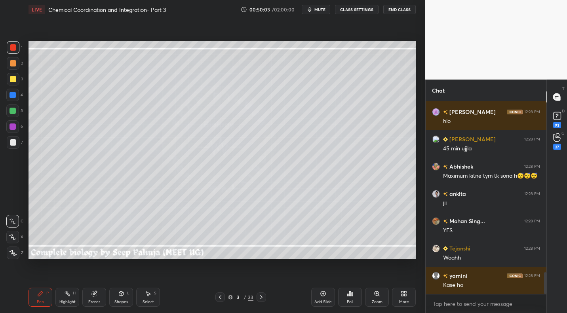
click at [218, 296] on icon at bounding box center [220, 297] width 6 height 6
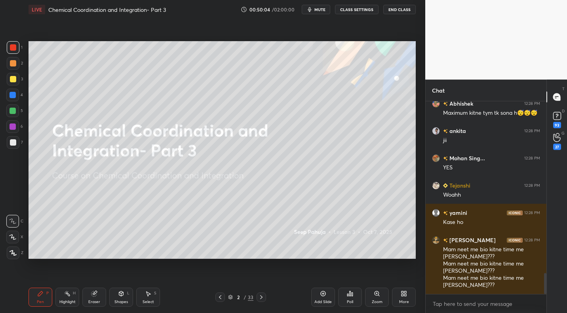
drag, startPoint x: 256, startPoint y: 295, endPoint x: 262, endPoint y: 282, distance: 14.2
click at [256, 295] on div at bounding box center [260, 296] width 9 height 9
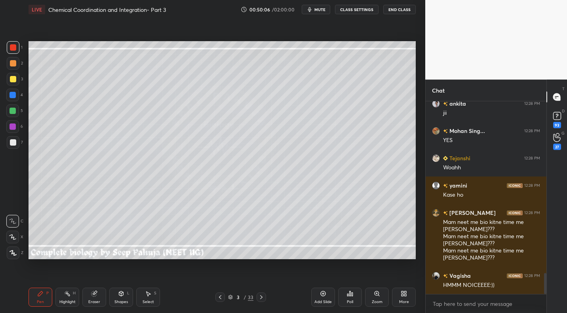
click at [18, 142] on div at bounding box center [13, 142] width 13 height 13
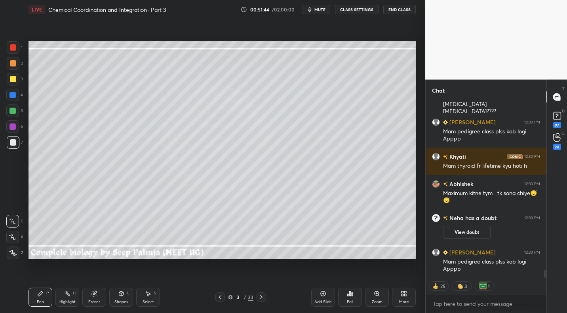
scroll to position [3763, 0]
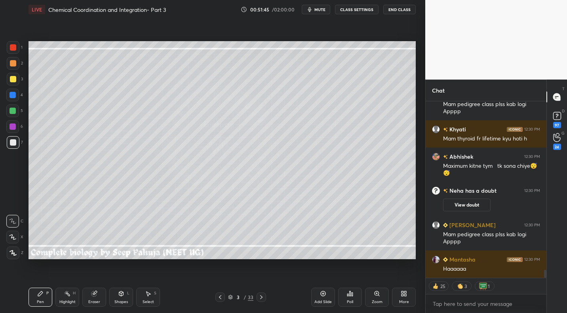
click at [221, 296] on icon at bounding box center [220, 297] width 6 height 6
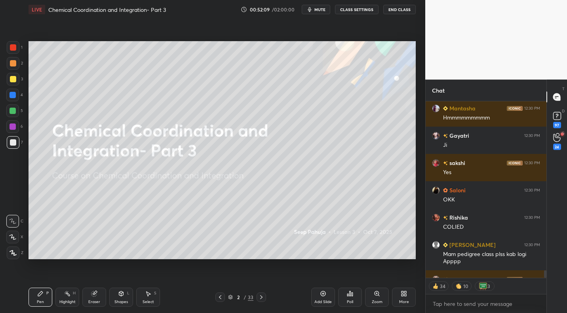
scroll to position [4033, 0]
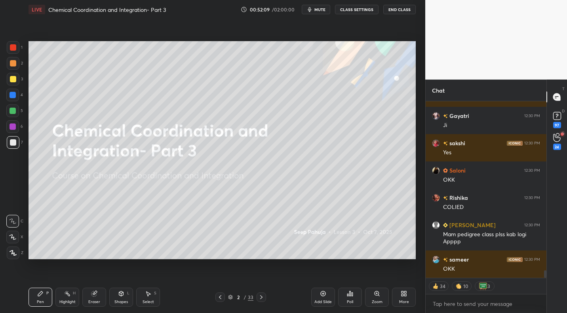
drag, startPoint x: 75, startPoint y: 294, endPoint x: 82, endPoint y: 284, distance: 12.0
click at [75, 294] on div "H" at bounding box center [74, 293] width 3 height 4
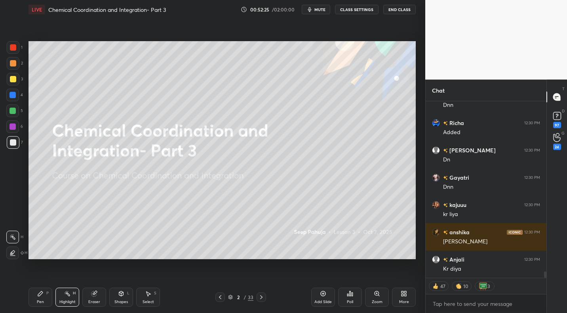
scroll to position [4861, 0]
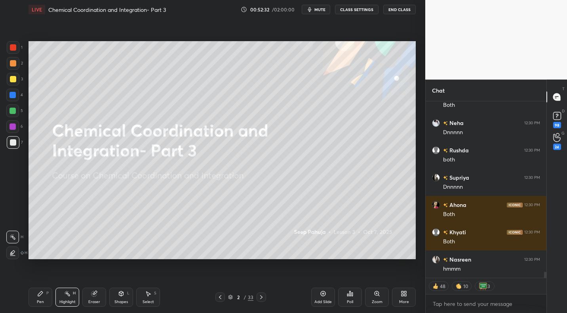
click at [322, 11] on span "mute" at bounding box center [319, 10] width 11 height 6
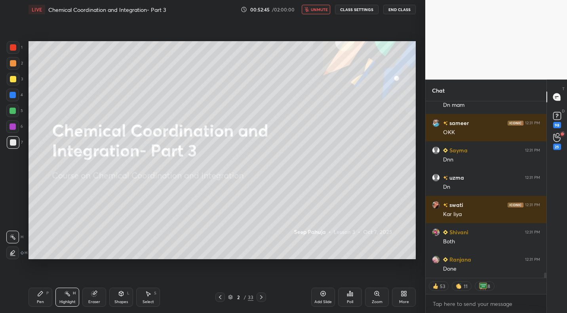
drag, startPoint x: 313, startPoint y: 9, endPoint x: 315, endPoint y: 32, distance: 22.6
click at [313, 9] on span "unmute" at bounding box center [319, 10] width 17 height 6
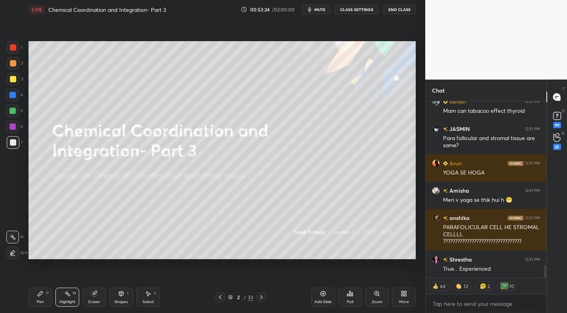
click at [261, 295] on icon at bounding box center [261, 297] width 6 height 6
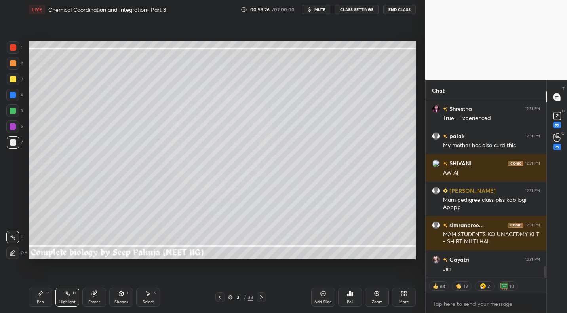
click at [217, 291] on div "Pen P Highlight H Eraser Shapes L Select S 3 / 33 Add Slide Poll Zoom More" at bounding box center [221, 297] width 387 height 32
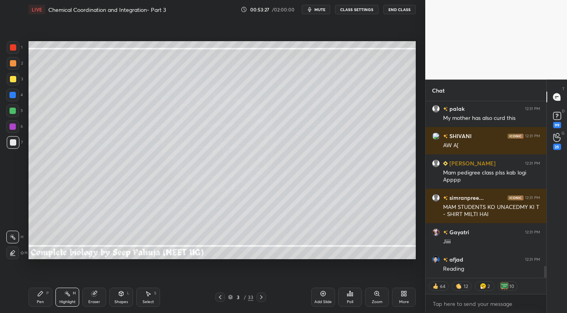
click at [220, 298] on icon at bounding box center [220, 297] width 6 height 6
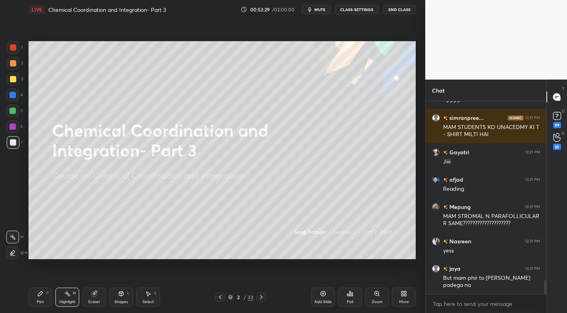
click at [259, 299] on icon at bounding box center [261, 297] width 6 height 6
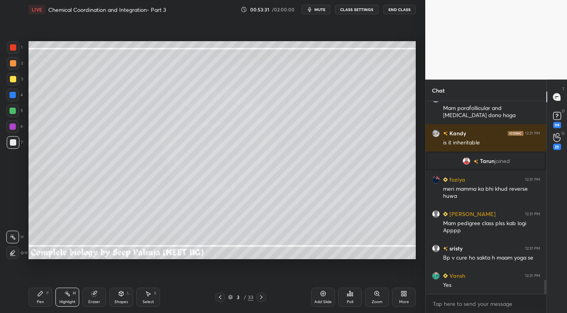
click at [262, 296] on icon at bounding box center [261, 297] width 6 height 6
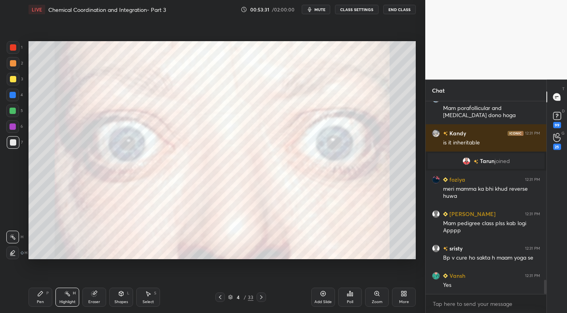
click at [262, 298] on icon at bounding box center [261, 297] width 6 height 6
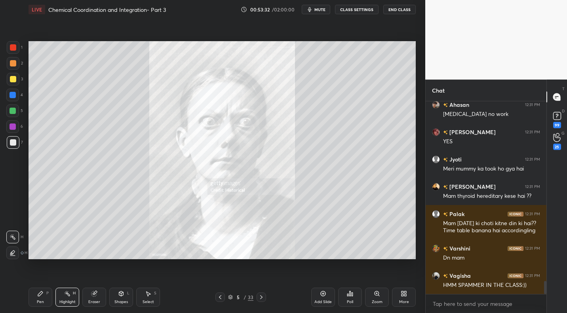
drag, startPoint x: 262, startPoint y: 300, endPoint x: 258, endPoint y: 298, distance: 4.3
click at [261, 299] on icon at bounding box center [261, 297] width 6 height 6
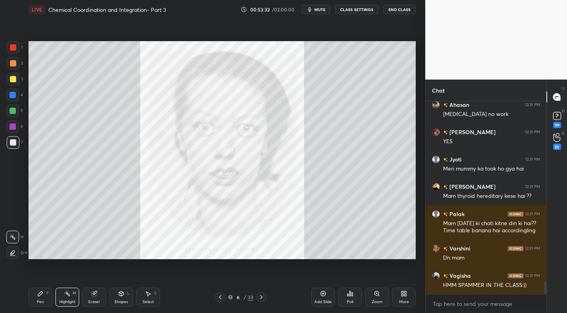
click at [260, 302] on div at bounding box center [260, 296] width 9 height 9
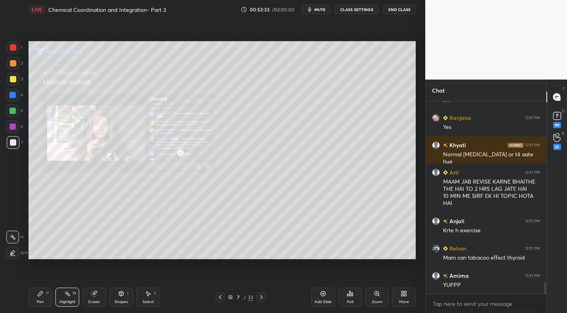
click at [263, 299] on icon at bounding box center [261, 297] width 6 height 6
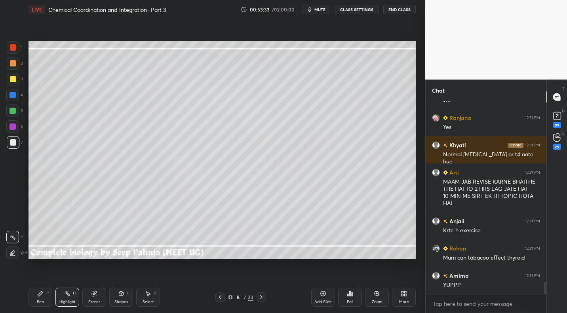
click at [263, 296] on icon at bounding box center [261, 297] width 6 height 6
click at [264, 294] on div at bounding box center [260, 296] width 9 height 9
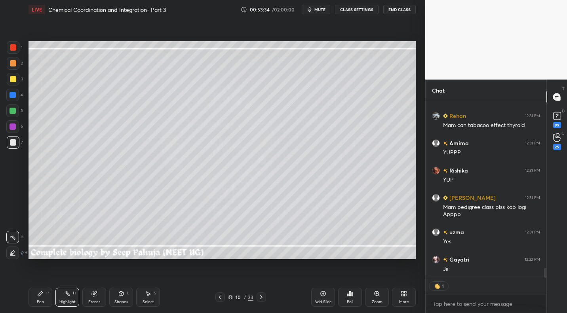
click at [267, 294] on div "10 / 33" at bounding box center [240, 296] width 141 height 9
click at [257, 297] on div at bounding box center [260, 296] width 9 height 9
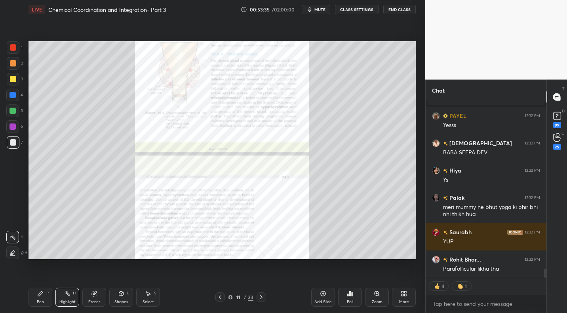
click at [379, 304] on div "Zoom" at bounding box center [377, 297] width 24 height 19
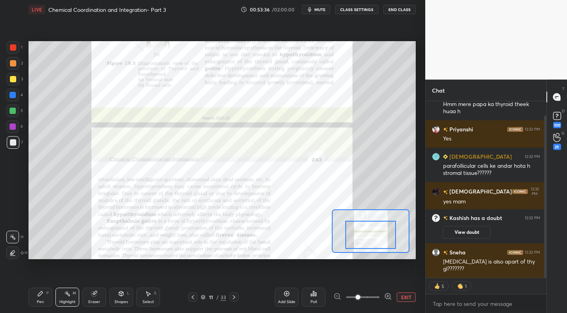
drag, startPoint x: 372, startPoint y: 231, endPoint x: 367, endPoint y: 265, distance: 34.8
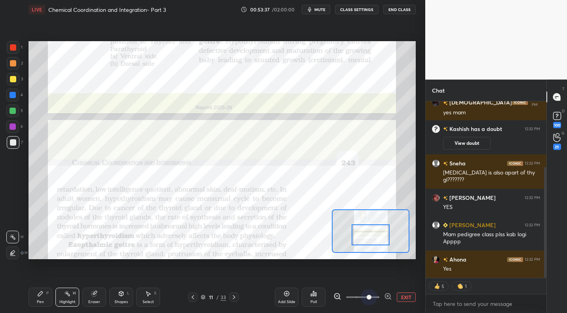
drag, startPoint x: 365, startPoint y: 296, endPoint x: 370, endPoint y: 285, distance: 12.6
click at [365, 296] on span at bounding box center [362, 297] width 33 height 12
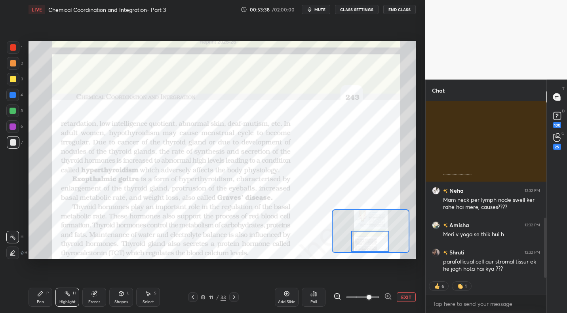
drag, startPoint x: 372, startPoint y: 235, endPoint x: 370, endPoint y: 248, distance: 13.2
click at [371, 248] on div at bounding box center [370, 241] width 38 height 21
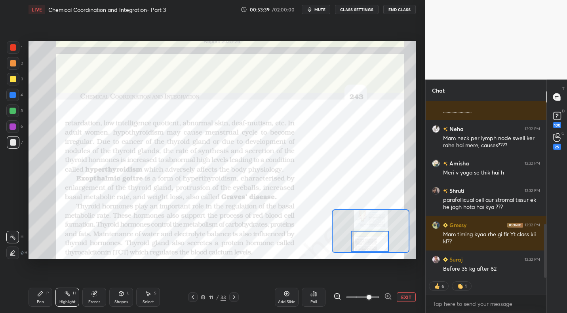
click at [45, 295] on div "Pen P" at bounding box center [40, 297] width 24 height 19
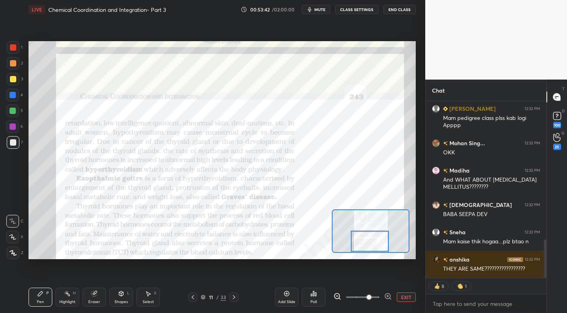
drag, startPoint x: 15, startPoint y: 48, endPoint x: 23, endPoint y: 50, distance: 7.8
click at [15, 48] on div at bounding box center [13, 47] width 6 height 6
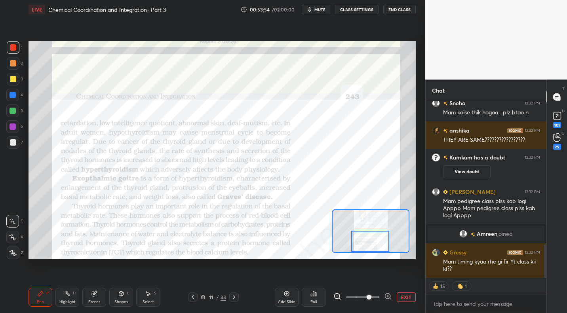
click at [372, 245] on div at bounding box center [370, 241] width 38 height 21
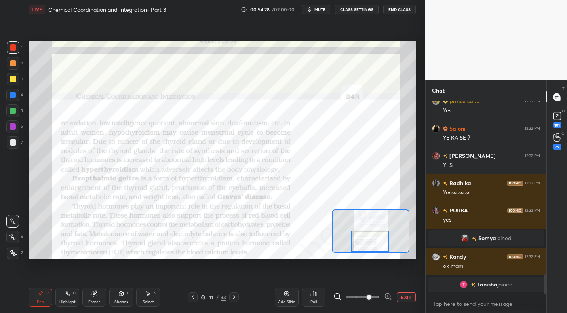
click at [193, 296] on icon at bounding box center [193, 297] width 2 height 4
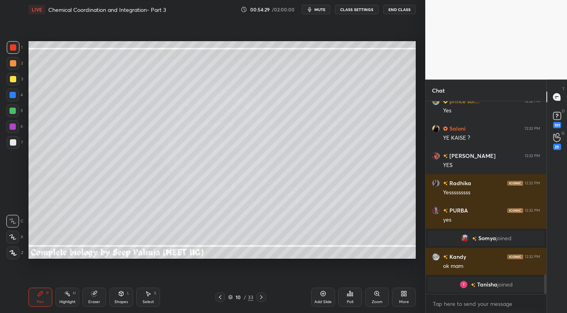
click at [192, 294] on div "10 / 33" at bounding box center [240, 296] width 141 height 9
click at [194, 297] on div "10 / 33" at bounding box center [240, 296] width 141 height 9
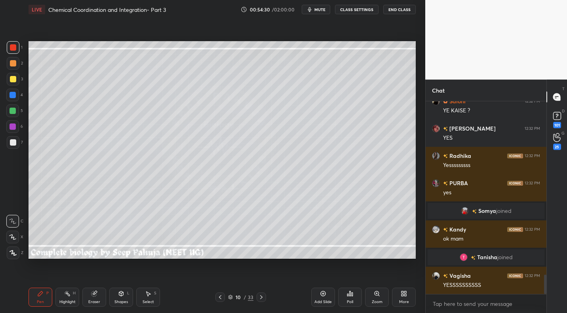
click at [216, 296] on div at bounding box center [219, 296] width 9 height 9
click at [220, 298] on icon at bounding box center [220, 297] width 2 height 4
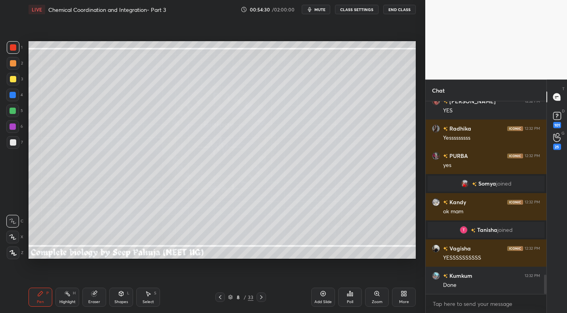
click at [222, 299] on icon at bounding box center [220, 297] width 6 height 6
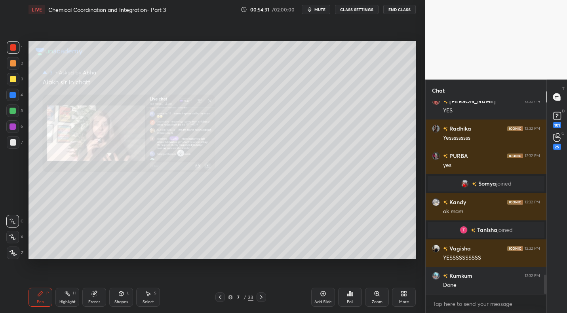
click at [222, 298] on icon at bounding box center [220, 297] width 6 height 6
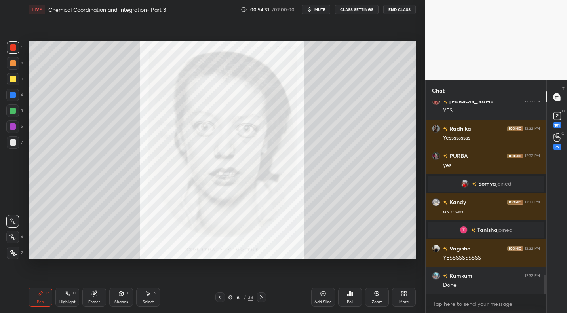
click at [221, 298] on icon at bounding box center [220, 297] width 6 height 6
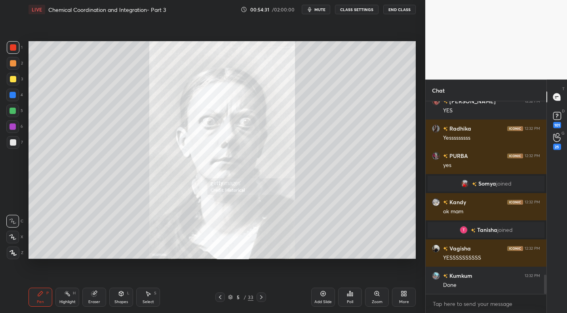
click at [221, 298] on icon at bounding box center [220, 297] width 6 height 6
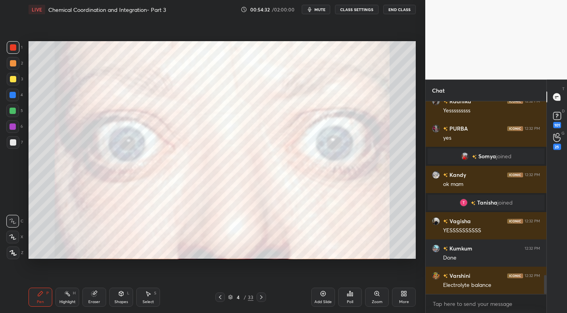
click at [221, 298] on icon at bounding box center [220, 297] width 6 height 6
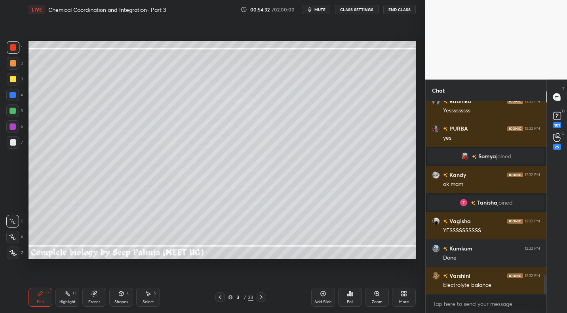
click at [220, 299] on icon at bounding box center [220, 297] width 2 height 4
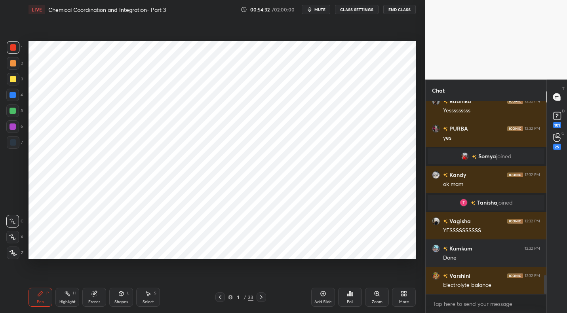
click at [220, 299] on icon at bounding box center [220, 297] width 2 height 4
drag, startPoint x: 260, startPoint y: 295, endPoint x: 269, endPoint y: 289, distance: 10.9
click at [262, 294] on icon at bounding box center [261, 297] width 6 height 6
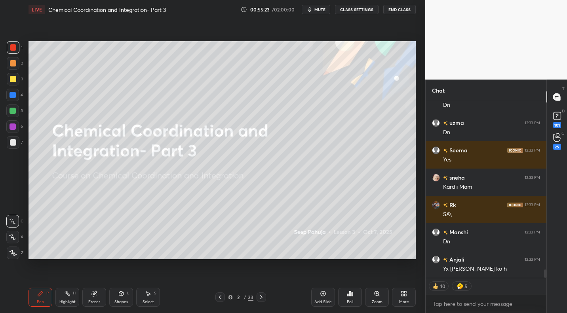
click at [319, 11] on span "mute" at bounding box center [319, 10] width 11 height 6
type textarea "x"
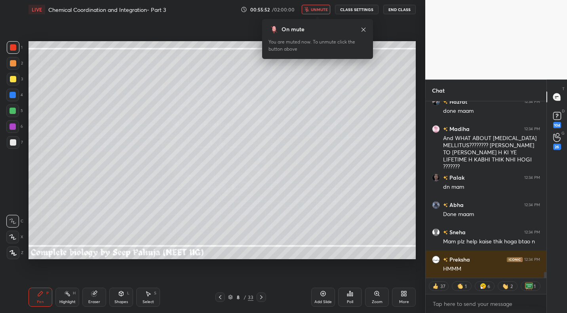
scroll to position [5173, 0]
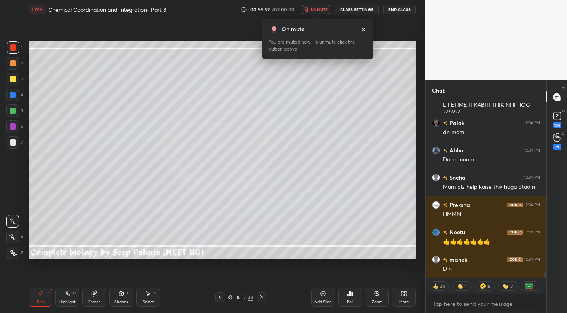
click at [317, 11] on span "unmute" at bounding box center [319, 10] width 17 height 6
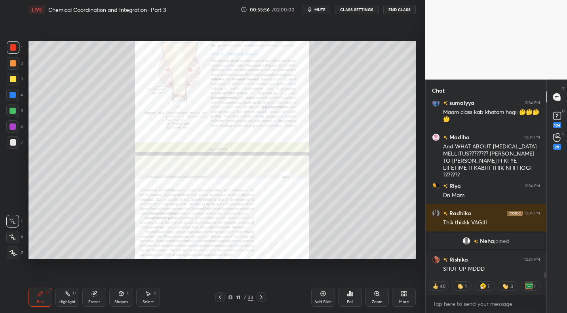
scroll to position [5493, 0]
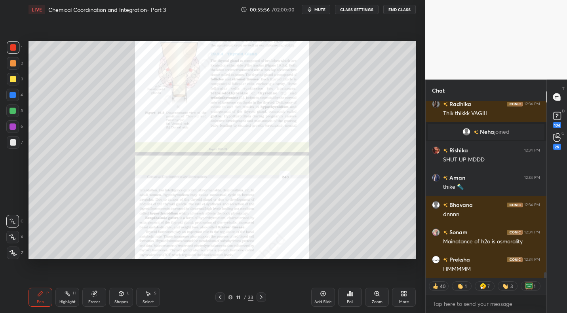
click at [399, 300] on div "More" at bounding box center [404, 302] width 10 height 4
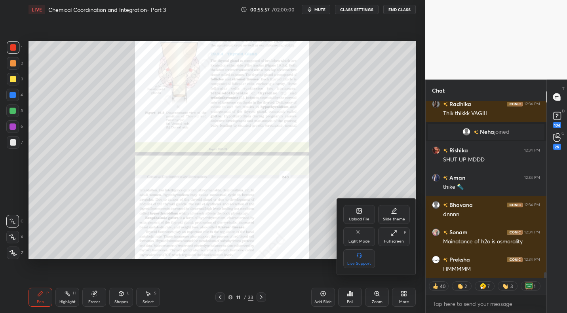
click at [354, 217] on div "Upload File" at bounding box center [359, 219] width 21 height 4
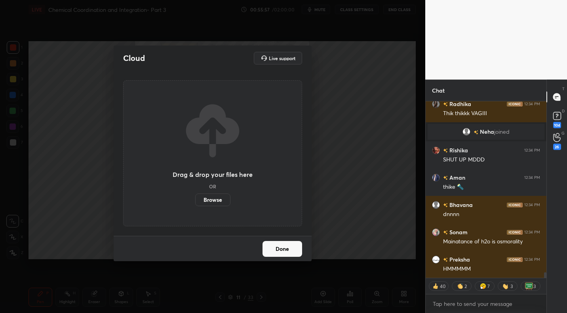
scroll to position [5567, 0]
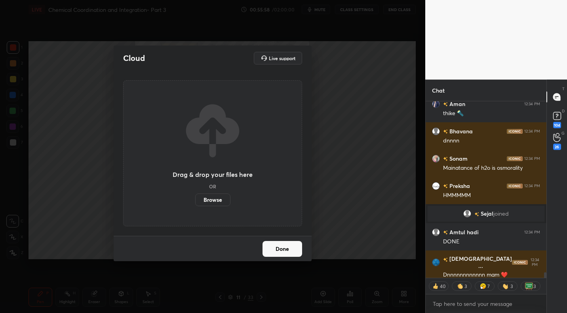
click at [206, 193] on div "Drag & drop your files here OR Browse" at bounding box center [213, 153] width 80 height 105
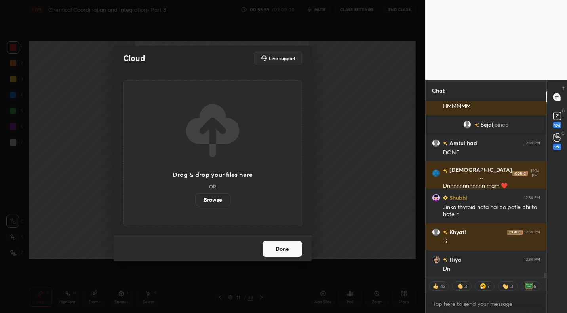
click at [212, 203] on label "Browse" at bounding box center [212, 199] width 35 height 13
click at [195, 203] on input "Browse" at bounding box center [195, 199] width 0 height 13
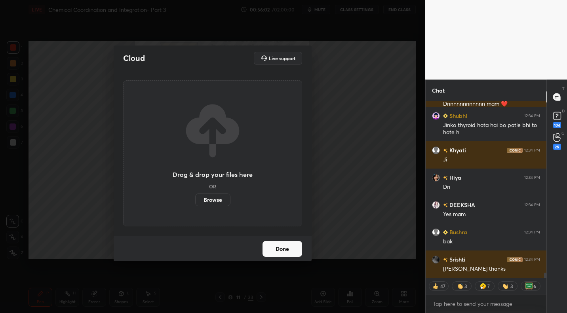
scroll to position [5772, 0]
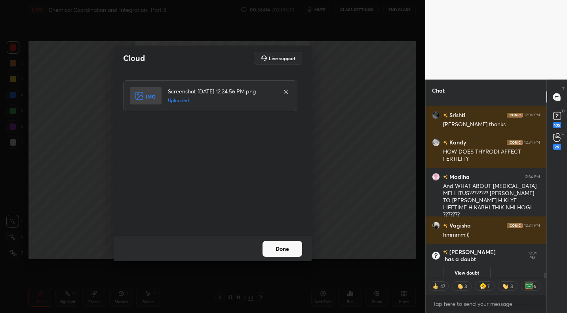
drag, startPoint x: 292, startPoint y: 253, endPoint x: 298, endPoint y: 249, distance: 7.0
click at [292, 253] on button "Done" at bounding box center [282, 249] width 40 height 16
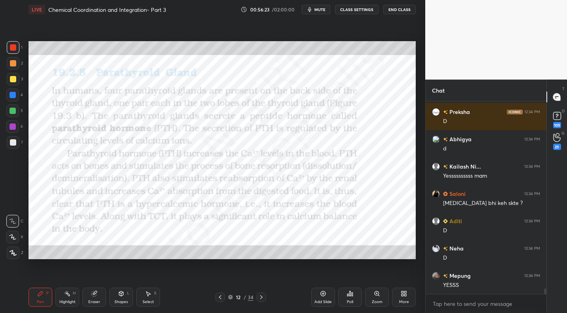
scroll to position [6626, 0]
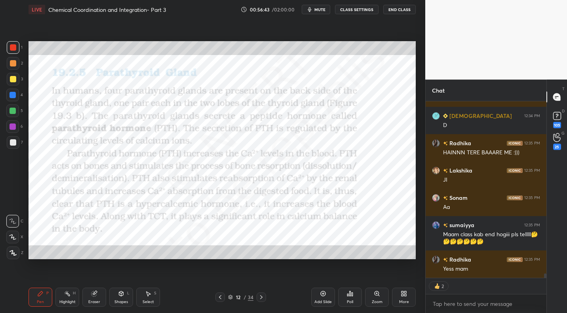
click at [13, 97] on div at bounding box center [12, 95] width 6 height 6
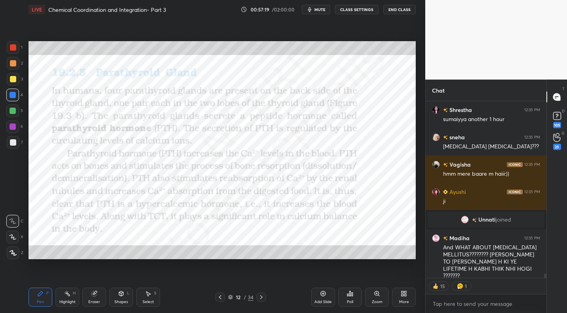
click at [257, 298] on div at bounding box center [260, 296] width 9 height 9
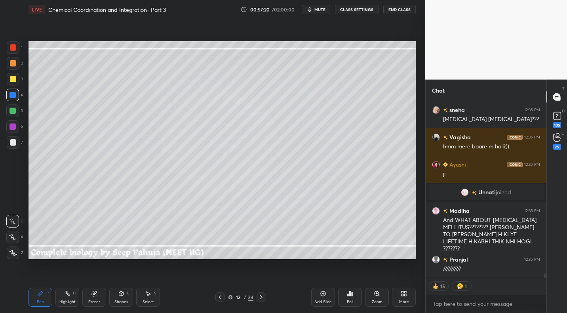
click at [13, 142] on div at bounding box center [13, 142] width 6 height 6
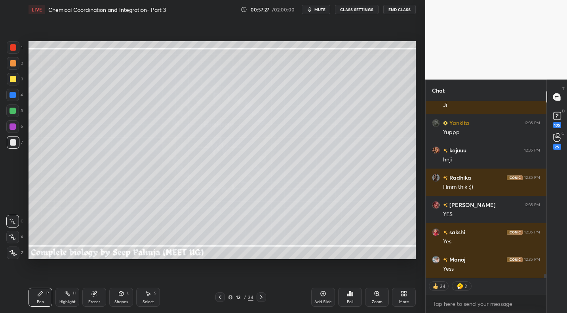
drag, startPoint x: 16, startPoint y: 82, endPoint x: 15, endPoint y: 87, distance: 5.8
click at [16, 82] on div at bounding box center [13, 79] width 13 height 13
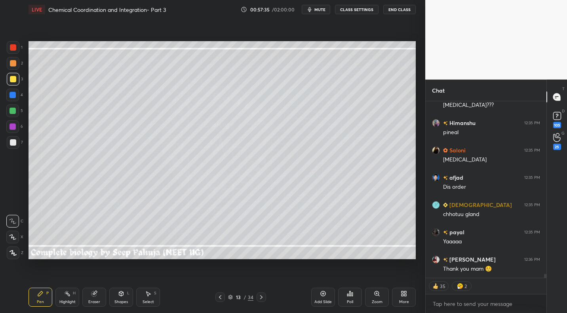
click at [154, 296] on div "Select S" at bounding box center [148, 297] width 24 height 19
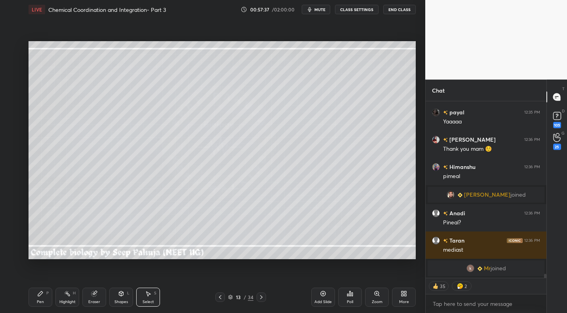
click at [44, 296] on div "Pen P" at bounding box center [40, 297] width 24 height 19
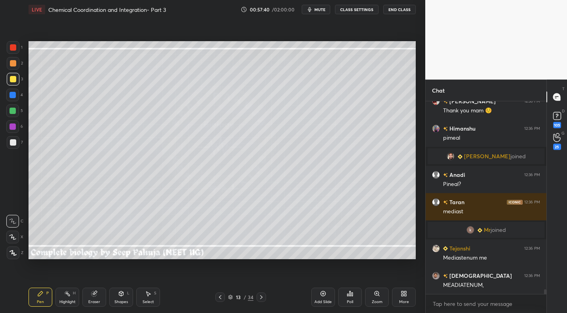
click at [16, 137] on div at bounding box center [13, 142] width 13 height 13
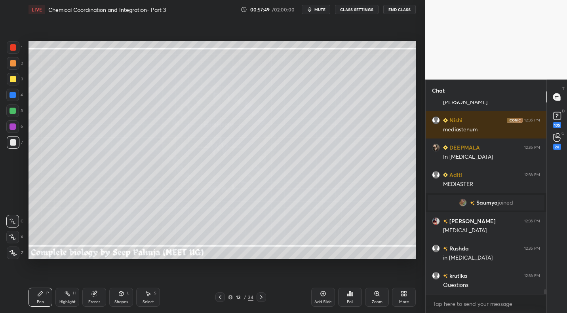
drag, startPoint x: 13, startPoint y: 80, endPoint x: 26, endPoint y: 78, distance: 13.2
click at [13, 80] on div at bounding box center [13, 79] width 6 height 6
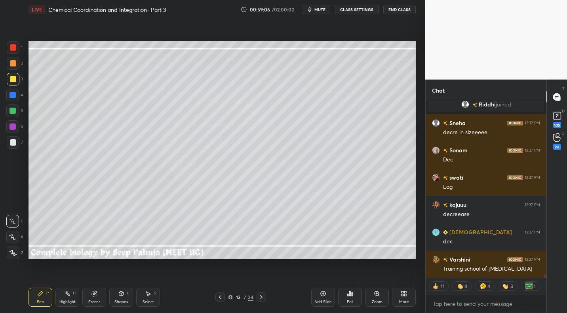
scroll to position [8734, 0]
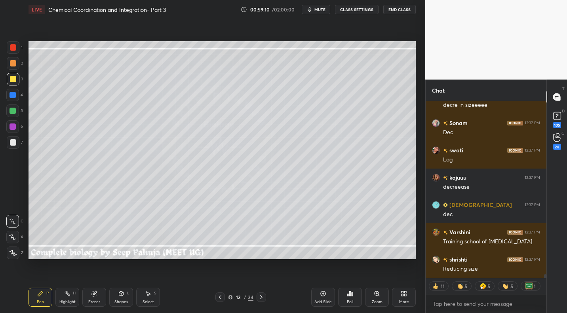
drag, startPoint x: 73, startPoint y: 294, endPoint x: 147, endPoint y: 267, distance: 78.7
click at [75, 295] on div "H" at bounding box center [74, 293] width 3 height 4
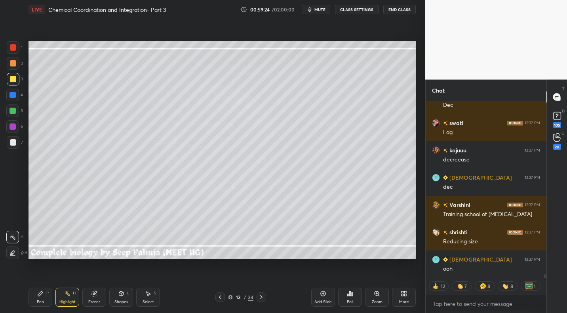
scroll to position [8788, 0]
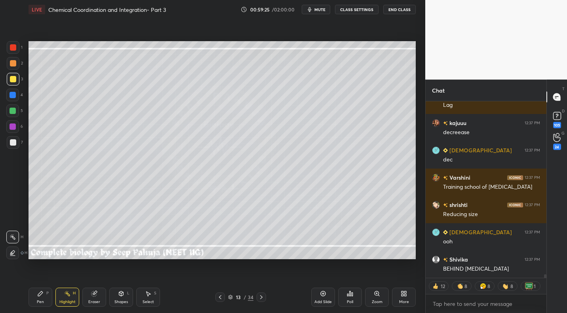
drag, startPoint x: 13, startPoint y: 112, endPoint x: 23, endPoint y: 122, distance: 14.8
click at [13, 112] on div at bounding box center [12, 111] width 6 height 6
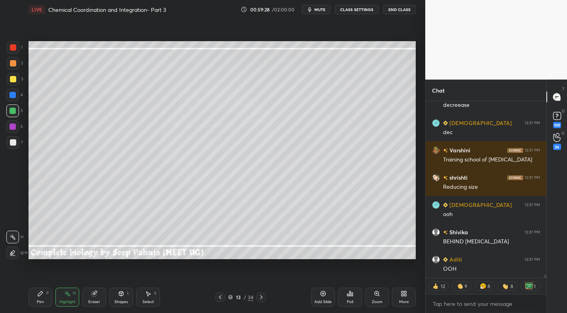
scroll to position [8843, 0]
click at [44, 292] on div "Pen P" at bounding box center [40, 297] width 24 height 19
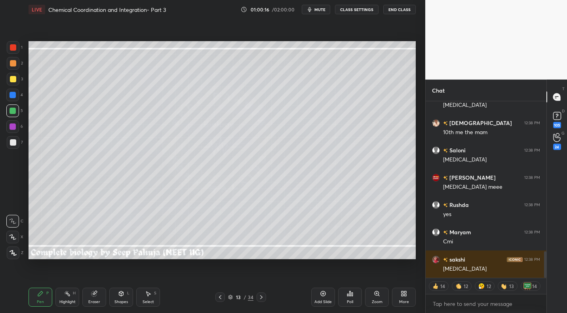
scroll to position [1017, 0]
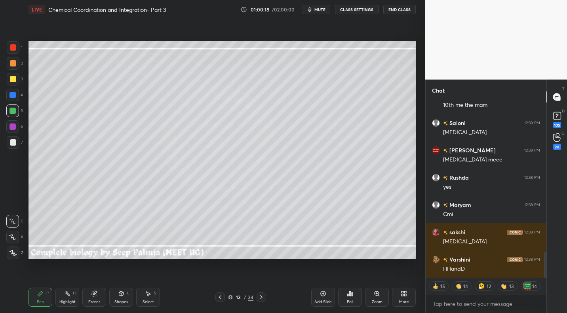
drag, startPoint x: 12, startPoint y: 144, endPoint x: 8, endPoint y: 148, distance: 5.4
click at [12, 144] on div at bounding box center [13, 142] width 6 height 6
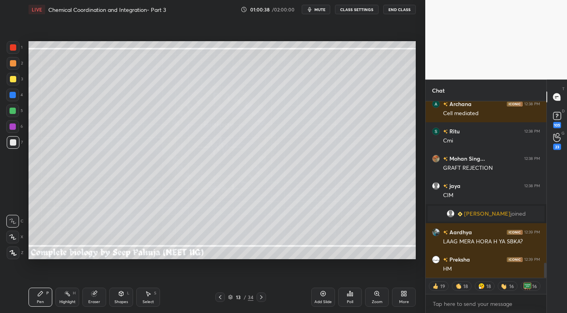
click at [68, 293] on icon at bounding box center [67, 293] width 6 height 6
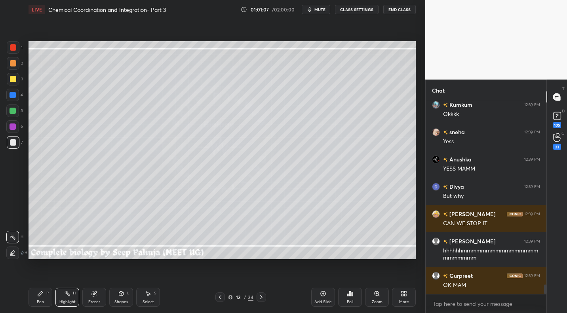
drag, startPoint x: 14, startPoint y: 78, endPoint x: 25, endPoint y: 93, distance: 18.1
click at [14, 78] on div at bounding box center [13, 79] width 6 height 6
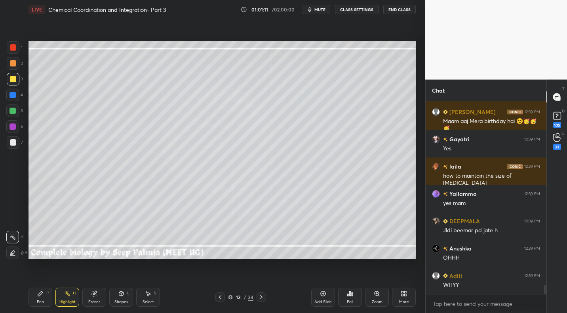
click at [42, 294] on icon at bounding box center [40, 293] width 6 height 6
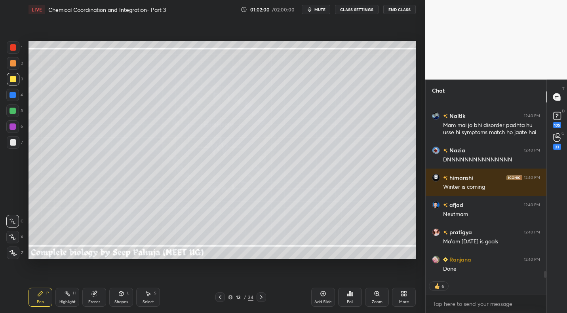
click at [408, 296] on div "More" at bounding box center [404, 297] width 24 height 19
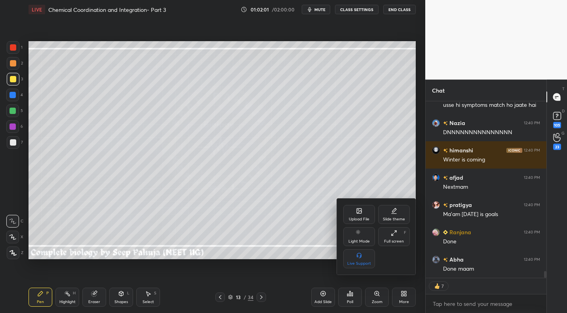
click at [363, 207] on div "Upload File" at bounding box center [359, 214] width 32 height 19
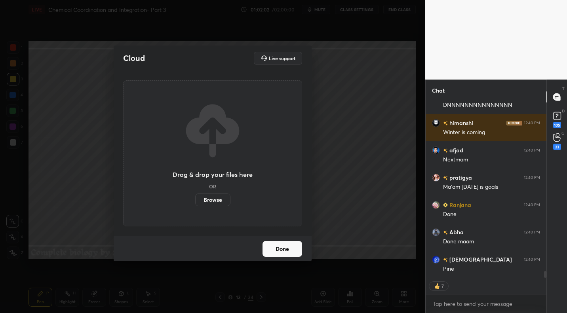
click at [218, 198] on label "Browse" at bounding box center [212, 199] width 35 height 13
click at [195, 198] on input "Browse" at bounding box center [195, 199] width 0 height 13
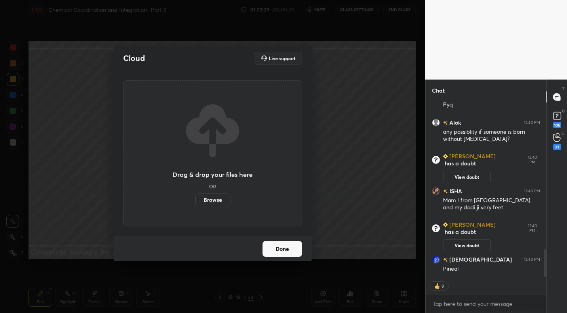
type textarea "x"
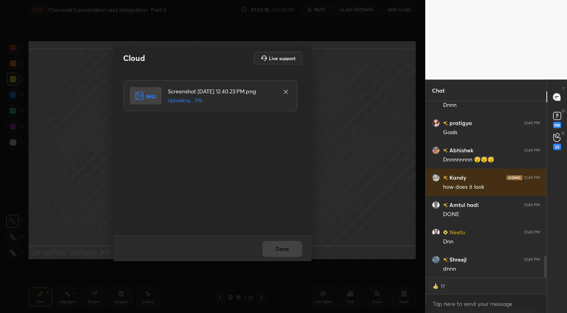
scroll to position [1266, 0]
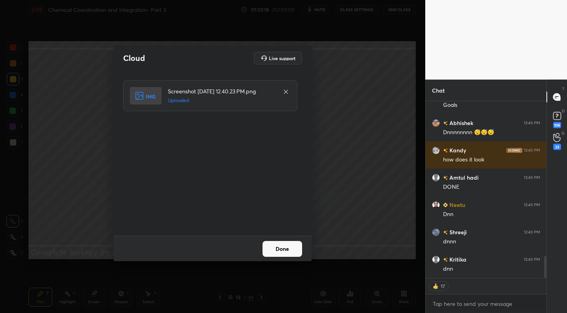
click at [291, 250] on button "Done" at bounding box center [282, 249] width 40 height 16
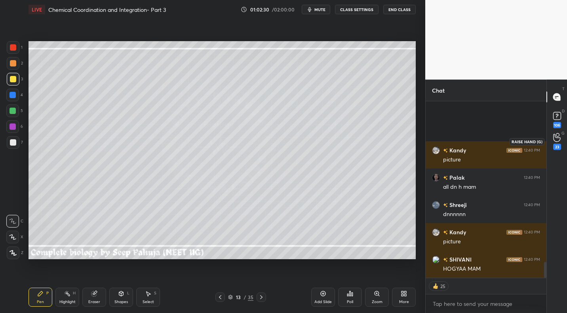
scroll to position [1785, 0]
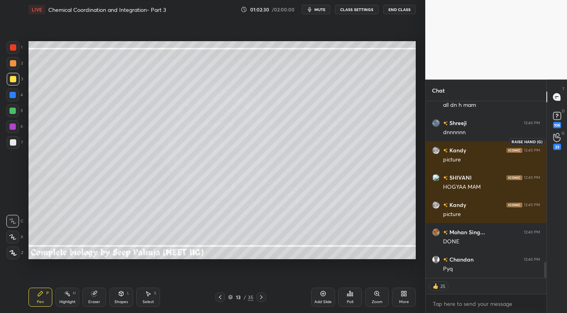
click at [556, 140] on icon at bounding box center [557, 137] width 8 height 9
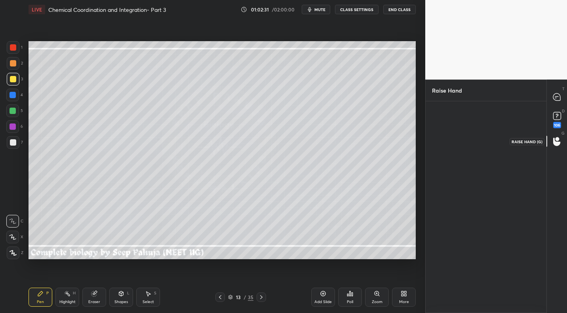
scroll to position [3, 3]
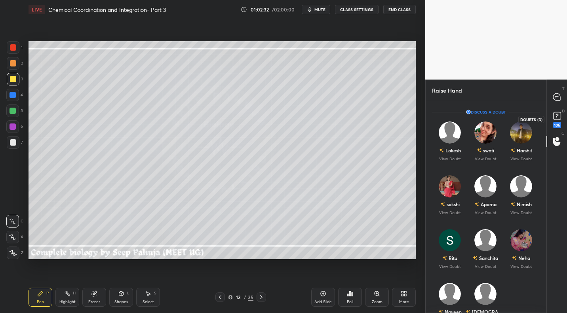
click at [560, 116] on icon at bounding box center [557, 116] width 12 height 12
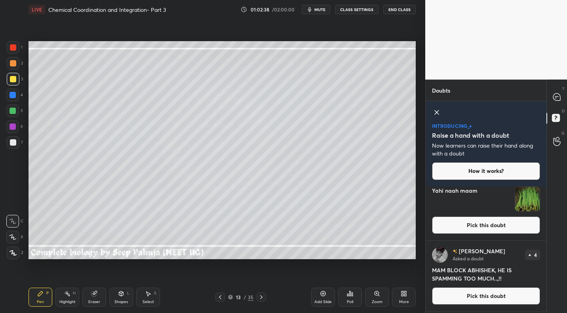
scroll to position [264, 0]
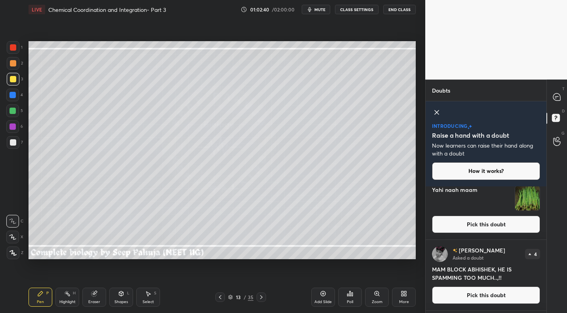
click at [559, 97] on icon at bounding box center [556, 96] width 7 height 7
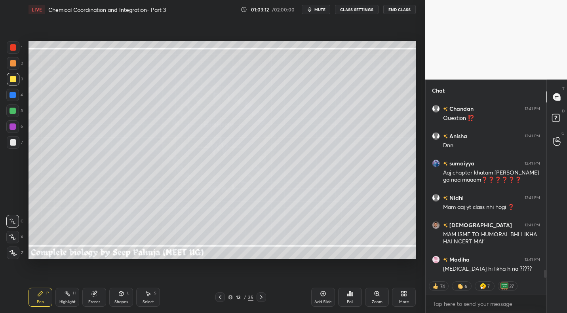
scroll to position [3710, 0]
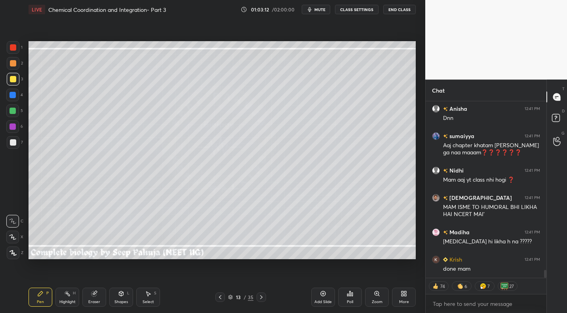
click at [262, 303] on div "Pen P Highlight H Eraser Shapes L Select S 13 / 35 Add Slide Poll Zoom More" at bounding box center [221, 297] width 387 height 32
click at [260, 296] on icon at bounding box center [261, 297] width 6 height 6
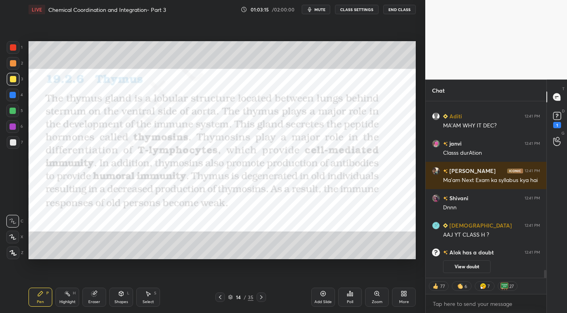
scroll to position [3804, 0]
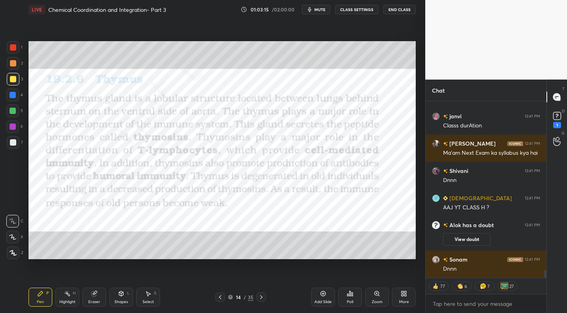
click at [15, 50] on div at bounding box center [13, 47] width 6 height 6
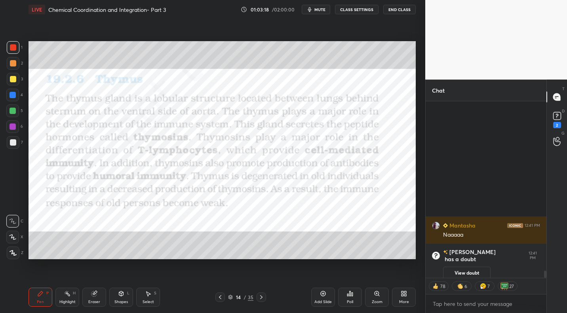
scroll to position [0, 0]
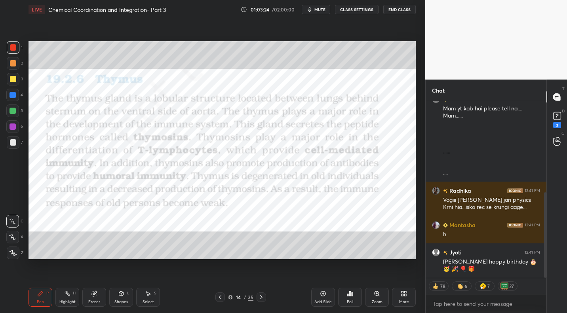
drag, startPoint x: 220, startPoint y: 300, endPoint x: 228, endPoint y: 291, distance: 12.1
click at [220, 300] on icon at bounding box center [220, 297] width 6 height 6
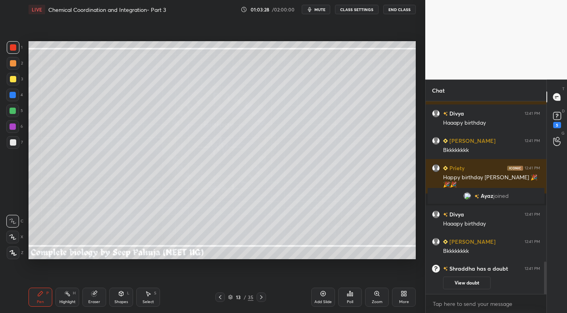
click at [261, 298] on icon at bounding box center [261, 297] width 6 height 6
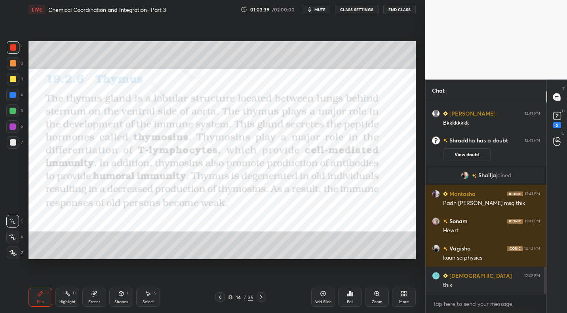
scroll to position [1158, 0]
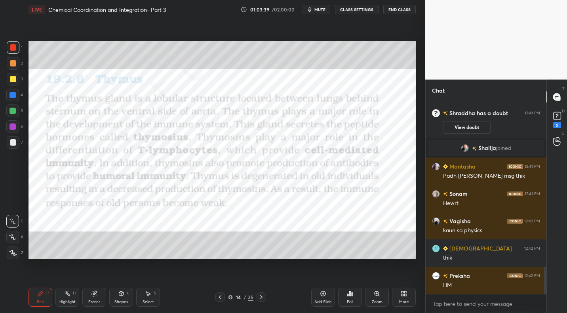
click at [218, 296] on icon at bounding box center [220, 297] width 6 height 6
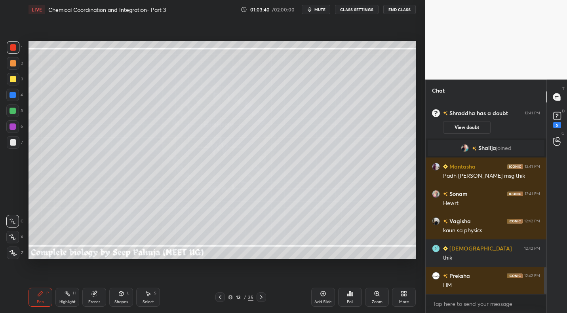
scroll to position [1185, 0]
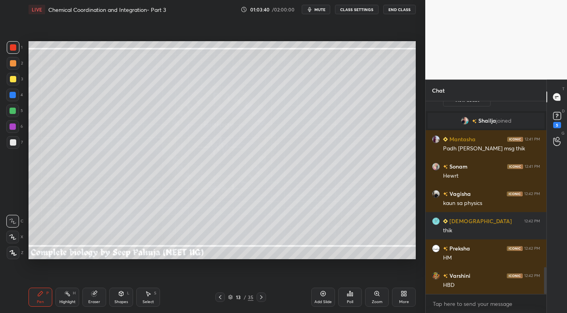
click at [255, 296] on div "13 / 35" at bounding box center [240, 296] width 51 height 9
click at [260, 298] on icon at bounding box center [261, 297] width 2 height 4
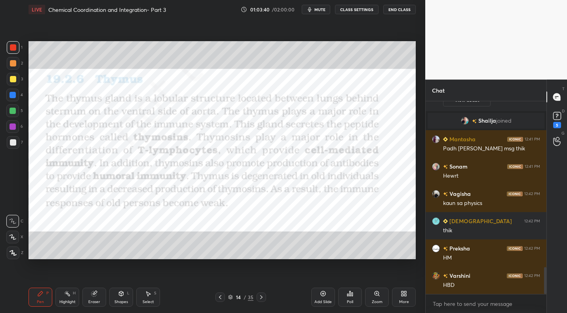
click at [262, 298] on icon at bounding box center [261, 297] width 6 height 6
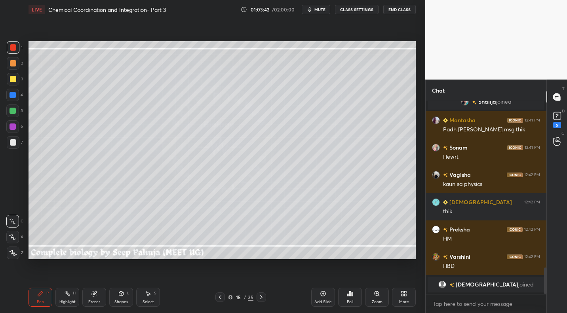
click at [15, 142] on div at bounding box center [13, 142] width 6 height 6
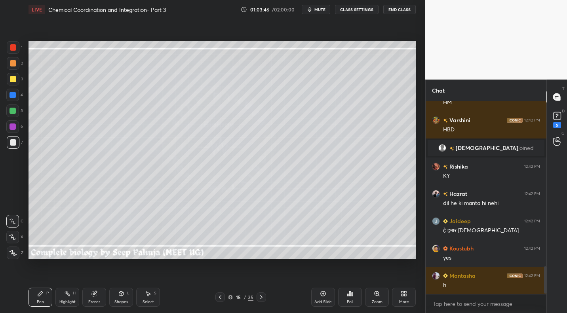
scroll to position [1181, 0]
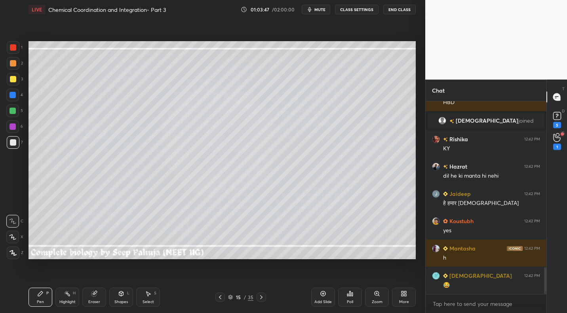
drag, startPoint x: 16, startPoint y: 110, endPoint x: 22, endPoint y: 109, distance: 5.9
click at [17, 110] on div at bounding box center [12, 110] width 13 height 13
click at [15, 80] on div at bounding box center [13, 79] width 6 height 6
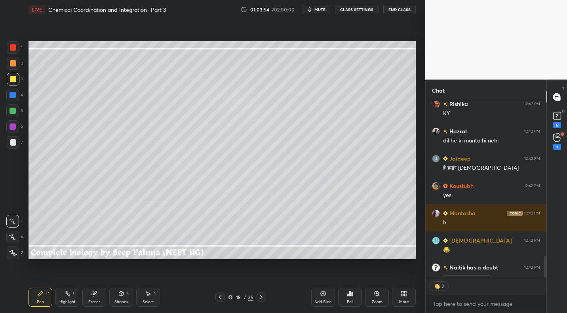
scroll to position [1244, 0]
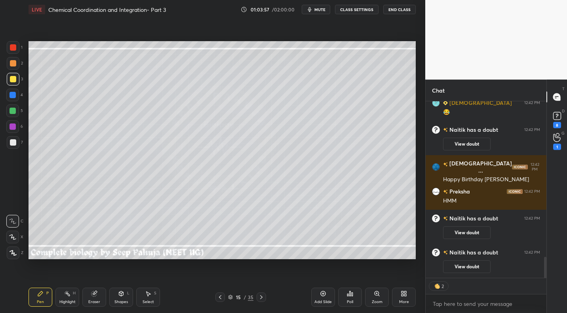
click at [18, 145] on div at bounding box center [13, 142] width 13 height 13
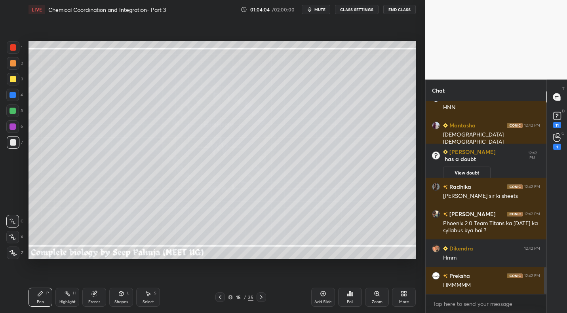
click at [221, 298] on icon at bounding box center [220, 297] width 6 height 6
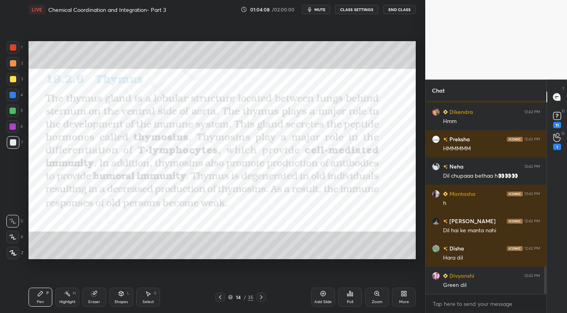
click at [217, 299] on icon at bounding box center [220, 297] width 6 height 6
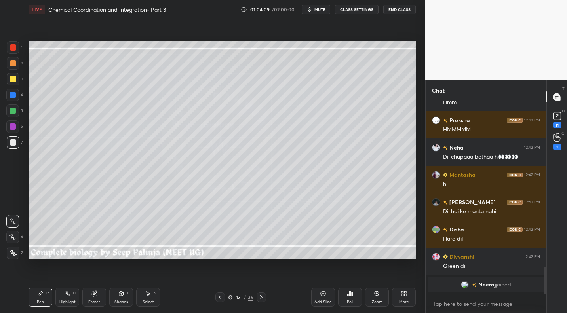
click at [220, 299] on icon at bounding box center [220, 297] width 6 height 6
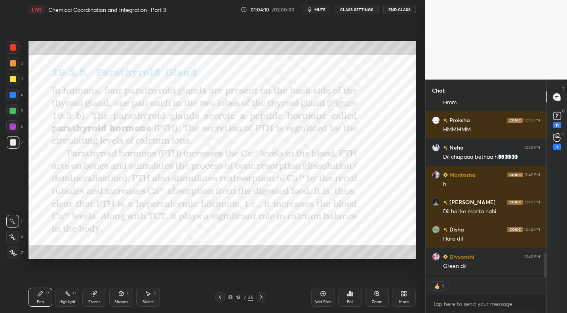
click at [262, 299] on icon at bounding box center [261, 297] width 6 height 6
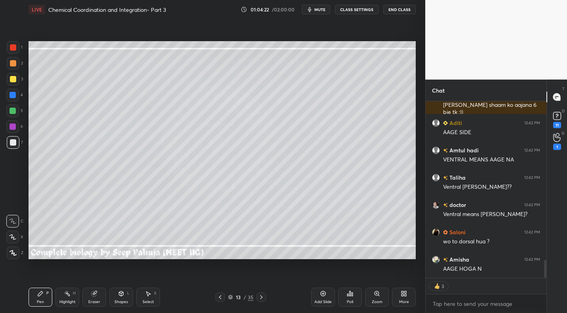
click at [260, 298] on icon at bounding box center [261, 297] width 2 height 4
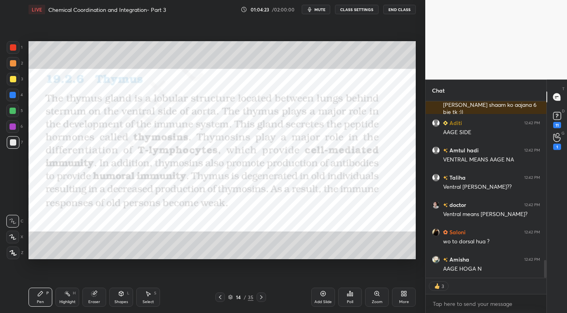
click at [260, 299] on icon at bounding box center [261, 297] width 6 height 6
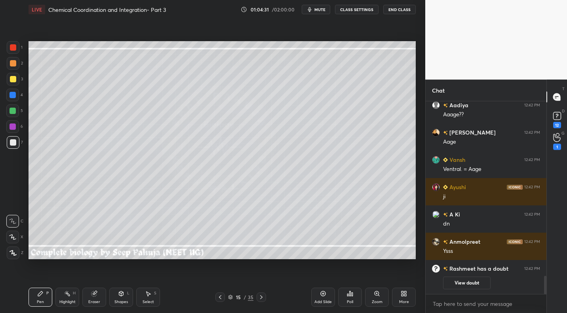
click at [221, 296] on icon at bounding box center [220, 297] width 6 height 6
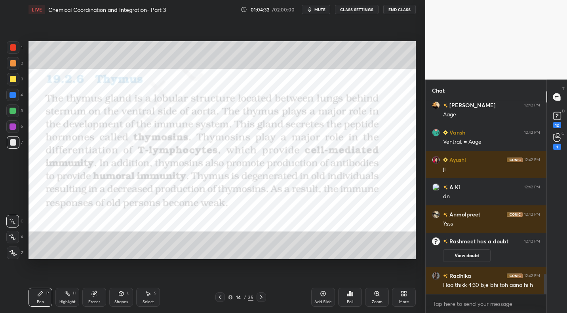
click at [260, 299] on icon at bounding box center [261, 297] width 6 height 6
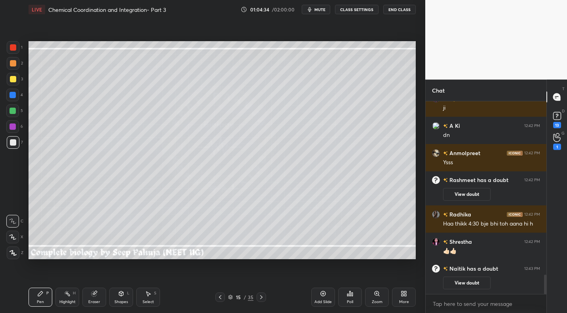
click at [220, 298] on icon at bounding box center [220, 297] width 6 height 6
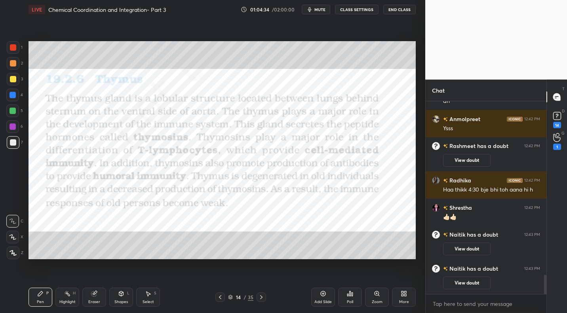
click at [221, 296] on icon at bounding box center [220, 297] width 6 height 6
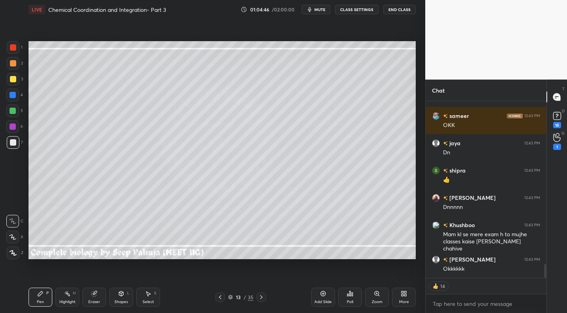
click at [262, 292] on div "Pen P Highlight H Eraser Shapes L Select S 13 / 35 Add Slide Poll Zoom More" at bounding box center [221, 297] width 387 height 32
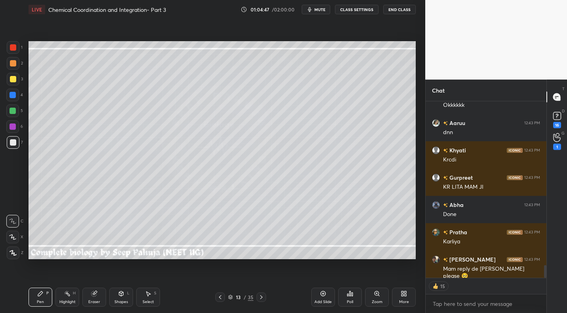
drag, startPoint x: 263, startPoint y: 296, endPoint x: 267, endPoint y: 290, distance: 7.0
click at [263, 296] on icon at bounding box center [261, 297] width 6 height 6
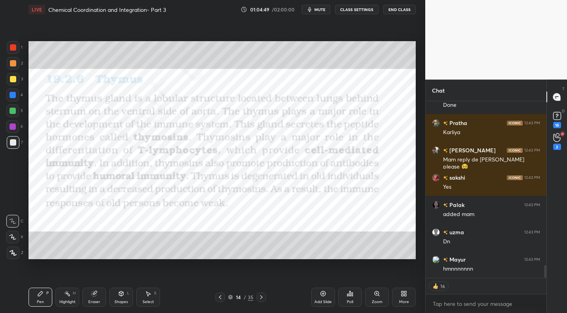
drag, startPoint x: 16, startPoint y: 45, endPoint x: 23, endPoint y: 53, distance: 10.4
click at [17, 46] on div at bounding box center [13, 47] width 13 height 13
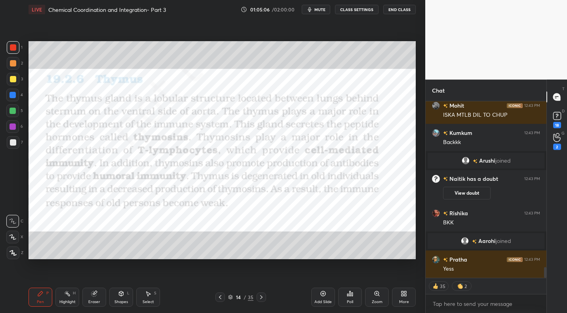
click at [216, 299] on div at bounding box center [219, 296] width 9 height 9
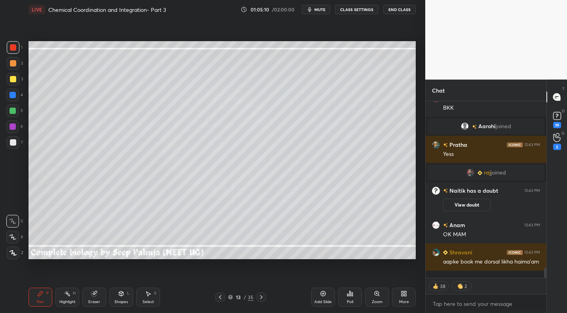
drag, startPoint x: 10, startPoint y: 148, endPoint x: 15, endPoint y: 158, distance: 11.5
click at [10, 148] on div at bounding box center [13, 142] width 13 height 13
click at [13, 113] on div at bounding box center [12, 111] width 6 height 6
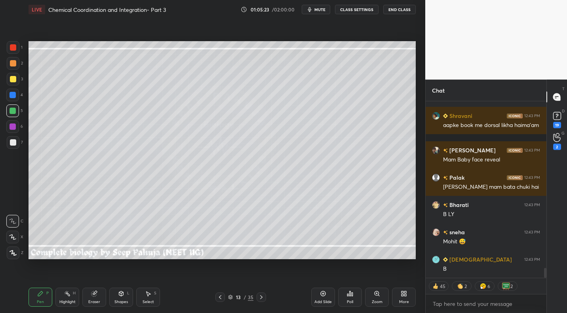
drag, startPoint x: 13, startPoint y: 146, endPoint x: 18, endPoint y: 147, distance: 5.7
click at [15, 147] on div at bounding box center [13, 142] width 13 height 13
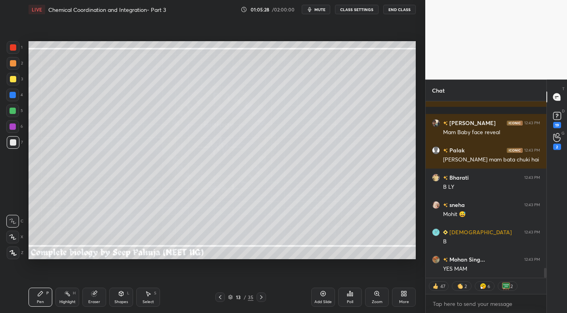
scroll to position [2902, 0]
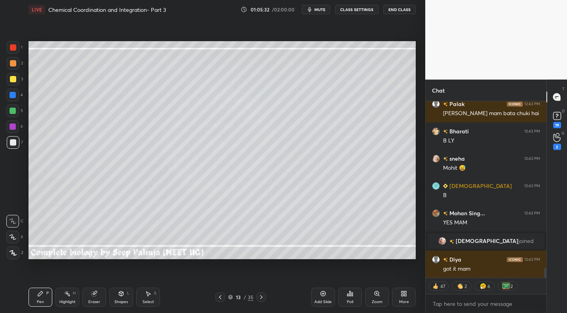
drag, startPoint x: 68, startPoint y: 299, endPoint x: 80, endPoint y: 267, distance: 34.5
click at [67, 298] on div "Highlight H" at bounding box center [67, 297] width 24 height 19
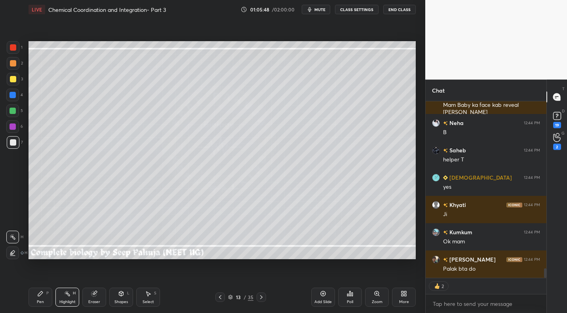
scroll to position [3140, 0]
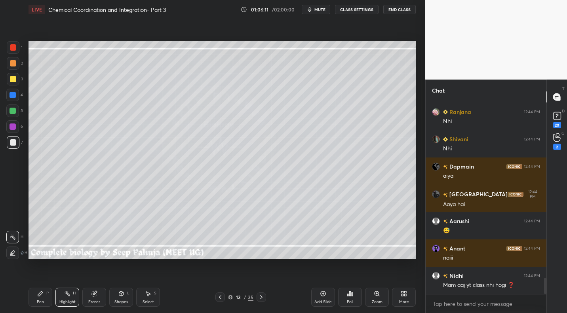
drag, startPoint x: 259, startPoint y: 296, endPoint x: 268, endPoint y: 291, distance: 10.5
click at [259, 296] on icon at bounding box center [261, 297] width 6 height 6
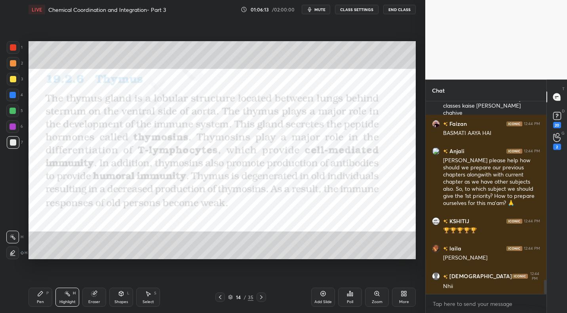
drag, startPoint x: 49, startPoint y: 296, endPoint x: 97, endPoint y: 264, distance: 57.4
click at [49, 296] on div "Pen P" at bounding box center [40, 297] width 24 height 19
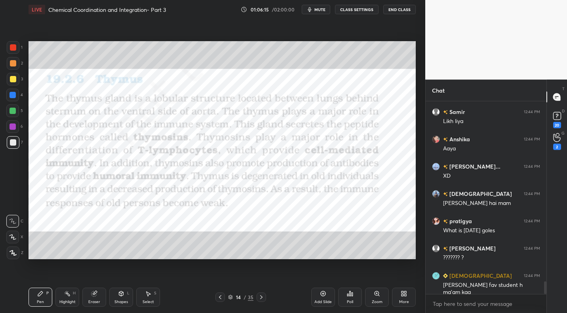
click at [16, 50] on div at bounding box center [13, 47] width 13 height 13
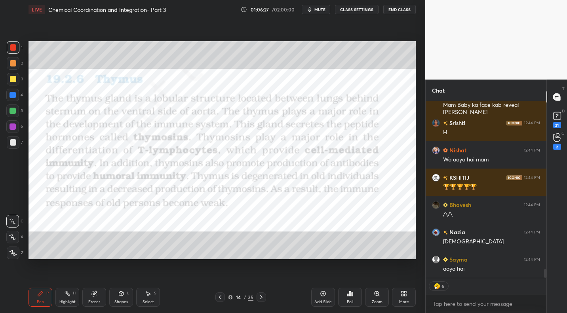
click at [260, 298] on icon at bounding box center [261, 297] width 6 height 6
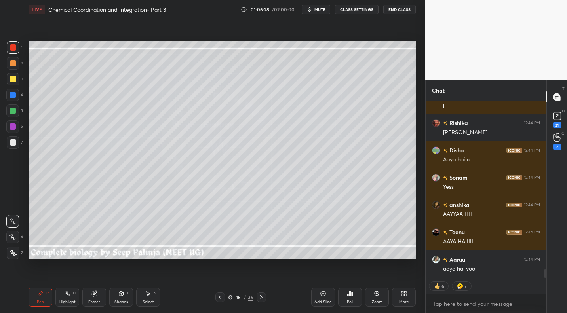
drag, startPoint x: 97, startPoint y: 301, endPoint x: 94, endPoint y: 293, distance: 8.4
click at [97, 301] on div "Eraser" at bounding box center [94, 302] width 12 height 4
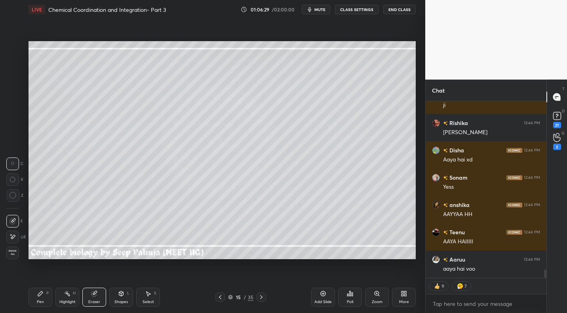
click at [13, 254] on span "Erase all" at bounding box center [13, 253] width 12 height 6
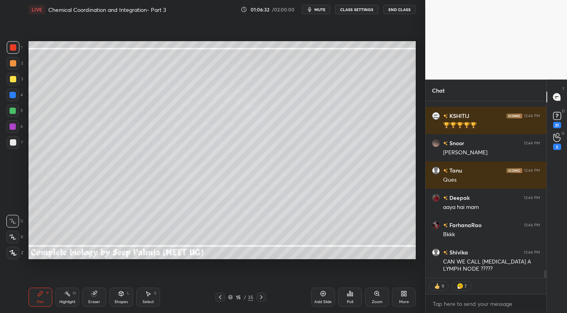
click at [13, 146] on div at bounding box center [13, 142] width 13 height 13
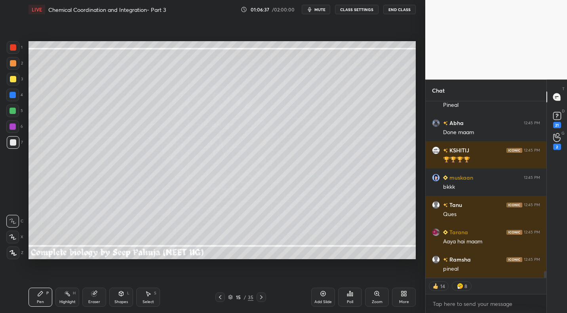
click at [13, 82] on div at bounding box center [13, 79] width 6 height 6
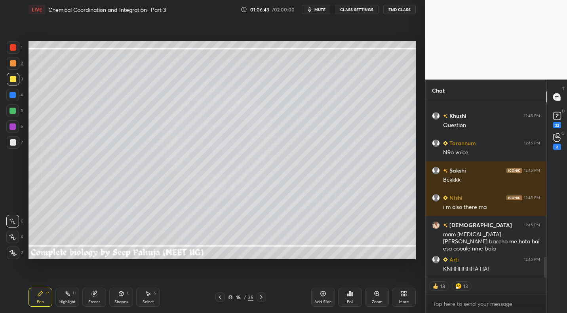
click at [119, 302] on div "Shapes" at bounding box center [120, 302] width 13 height 4
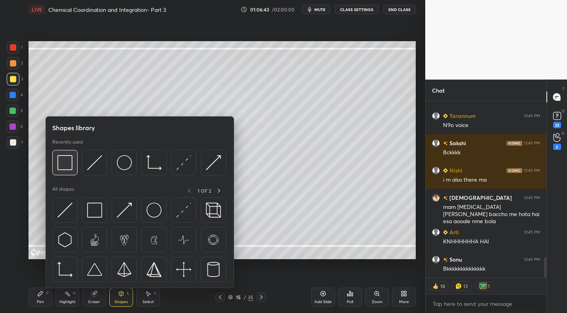
click at [67, 165] on img at bounding box center [64, 162] width 15 height 15
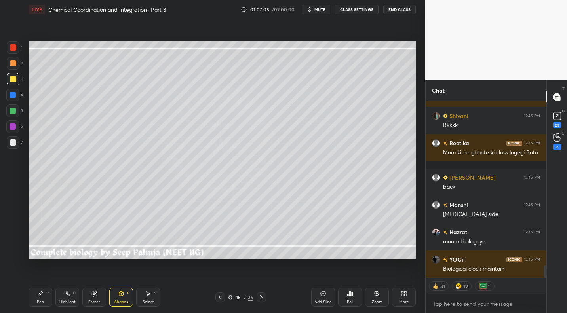
click at [10, 144] on div at bounding box center [13, 142] width 6 height 6
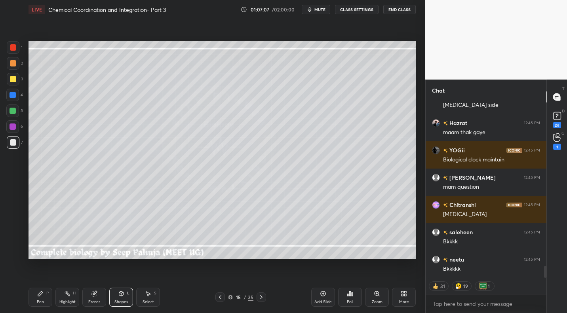
click at [44, 300] on div "Pen P" at bounding box center [40, 297] width 24 height 19
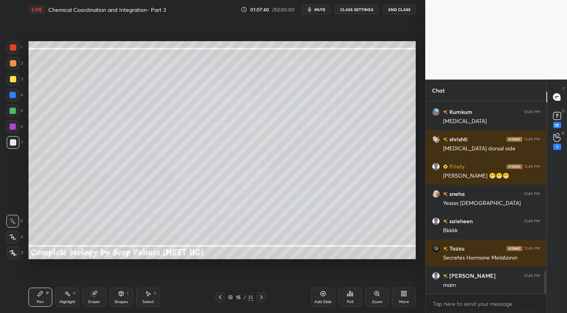
click at [14, 112] on div at bounding box center [12, 111] width 6 height 6
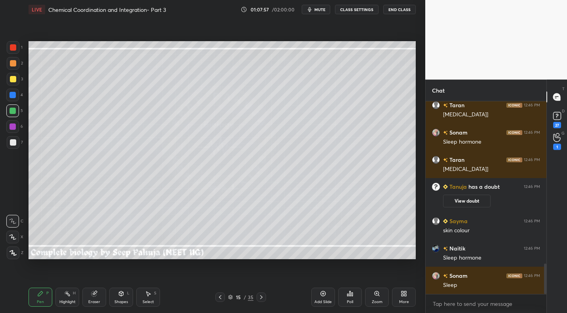
drag, startPoint x: 14, startPoint y: 146, endPoint x: 21, endPoint y: 143, distance: 8.0
click at [15, 146] on div at bounding box center [13, 142] width 13 height 13
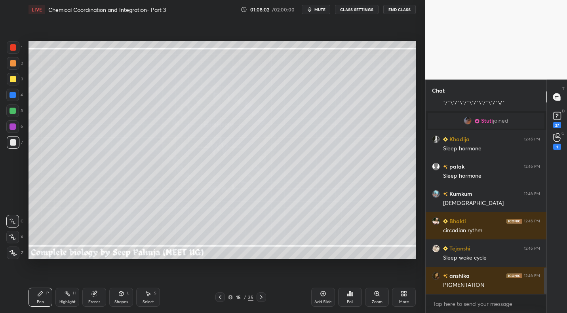
click at [104, 294] on div "Eraser" at bounding box center [94, 297] width 24 height 19
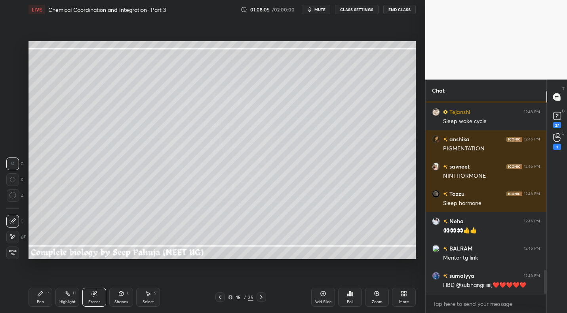
click at [40, 300] on div "Pen" at bounding box center [40, 302] width 7 height 4
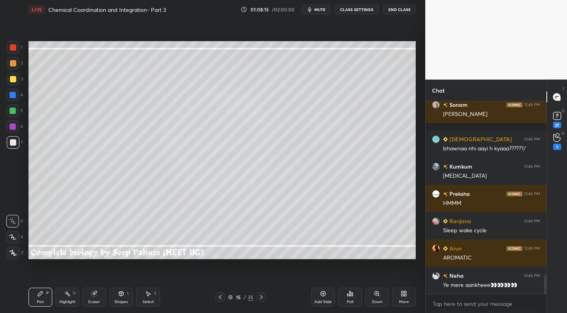
click at [125, 300] on div "Shapes" at bounding box center [120, 302] width 13 height 4
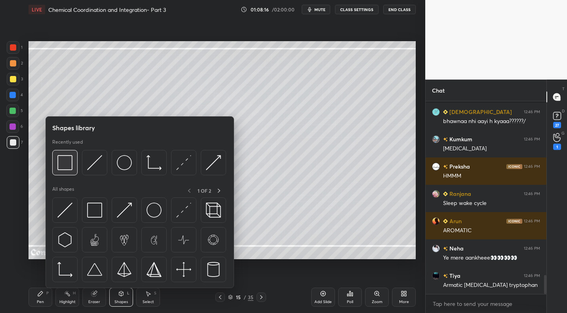
click at [64, 164] on img at bounding box center [64, 162] width 15 height 15
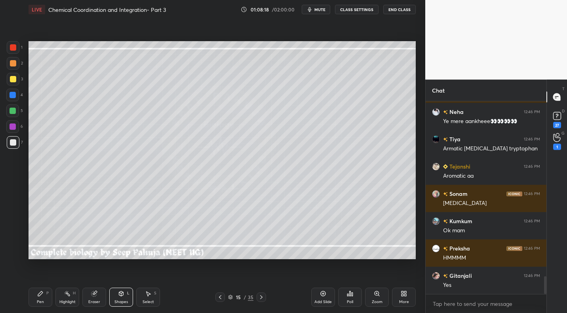
drag, startPoint x: 34, startPoint y: 308, endPoint x: 43, endPoint y: 260, distance: 49.1
click at [34, 306] on div "Pen P Highlight H Eraser Shapes L Select S 15 / 35 Add Slide Poll Zoom More" at bounding box center [221, 297] width 387 height 32
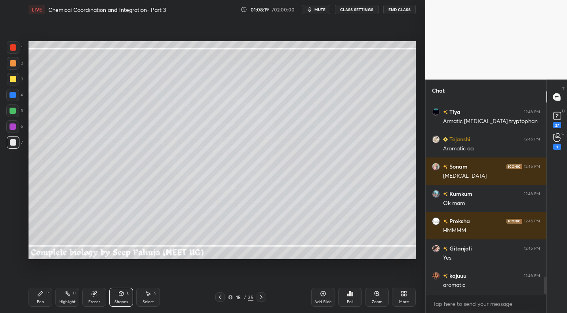
click at [12, 64] on div at bounding box center [13, 63] width 6 height 6
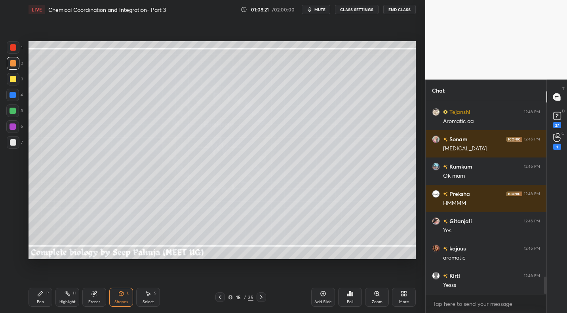
click at [44, 298] on div "Pen P" at bounding box center [40, 297] width 24 height 19
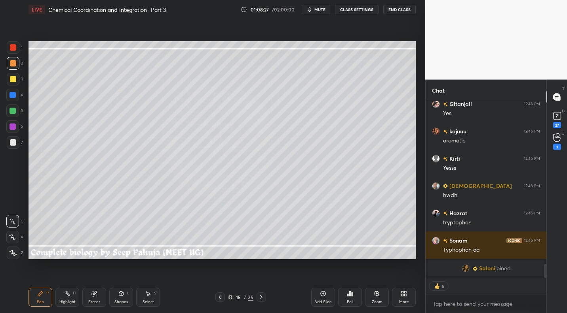
drag, startPoint x: 16, startPoint y: 140, endPoint x: 21, endPoint y: 140, distance: 5.6
click at [16, 140] on div at bounding box center [13, 142] width 13 height 13
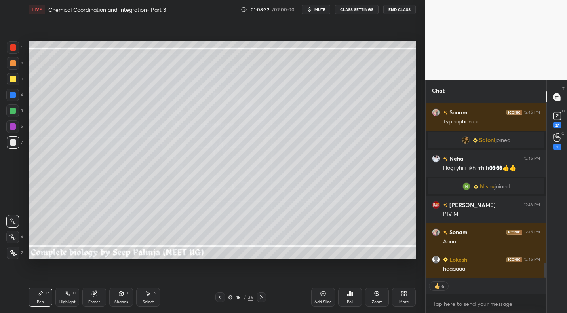
drag, startPoint x: 99, startPoint y: 302, endPoint x: 101, endPoint y: 288, distance: 14.1
click at [99, 302] on div "Eraser" at bounding box center [94, 302] width 12 height 4
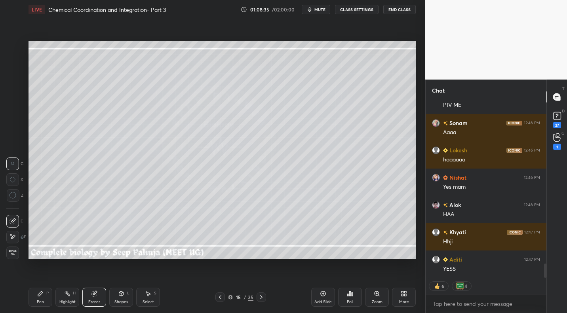
drag, startPoint x: 45, startPoint y: 294, endPoint x: 47, endPoint y: 290, distance: 4.6
click at [45, 294] on div "Pen P" at bounding box center [40, 297] width 24 height 19
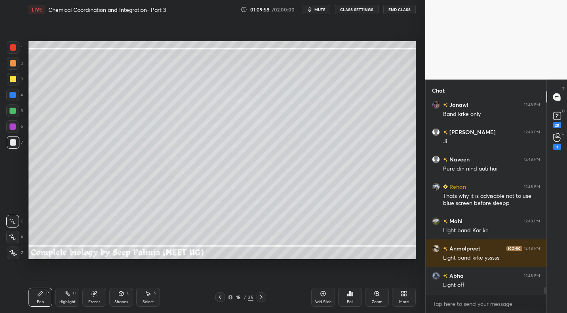
click at [12, 74] on div at bounding box center [13, 79] width 13 height 13
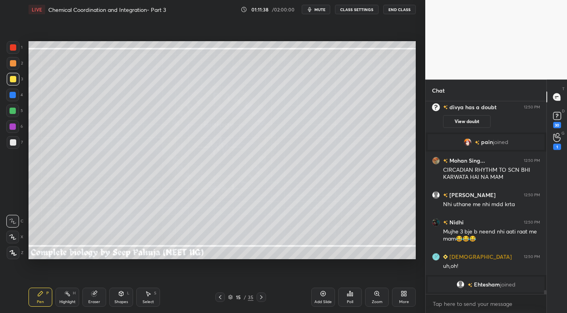
drag, startPoint x: 68, startPoint y: 295, endPoint x: 64, endPoint y: 300, distance: 6.2
click at [66, 296] on icon at bounding box center [67, 293] width 6 height 6
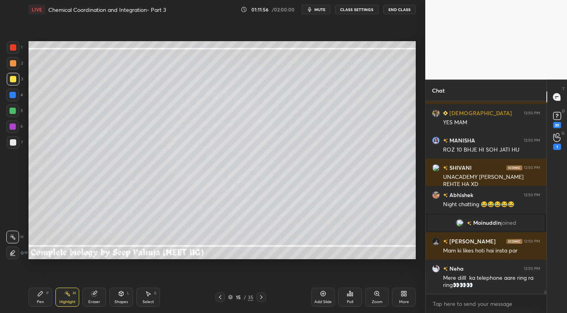
drag, startPoint x: 39, startPoint y: 298, endPoint x: 78, endPoint y: 281, distance: 42.3
click at [39, 298] on div "Pen P" at bounding box center [40, 297] width 24 height 19
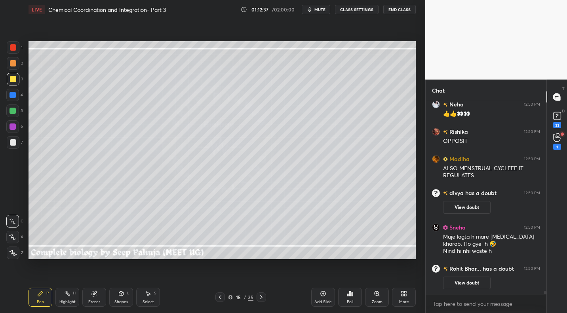
click at [150, 299] on div "Select S" at bounding box center [148, 297] width 24 height 19
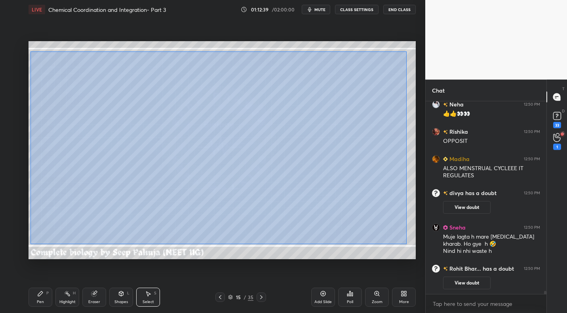
drag, startPoint x: 34, startPoint y: 54, endPoint x: 406, endPoint y: 244, distance: 417.5
click at [409, 244] on div "0 ° Undo Copy Duplicate Duplicate to new slide Delete" at bounding box center [221, 150] width 387 height 218
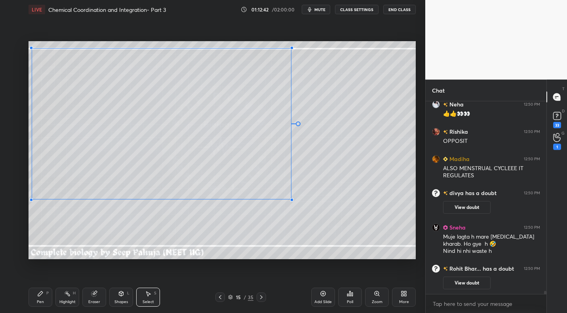
drag, startPoint x: 401, startPoint y: 240, endPoint x: 256, endPoint y: 211, distance: 147.7
click at [293, 199] on div at bounding box center [291, 199] width 3 height 3
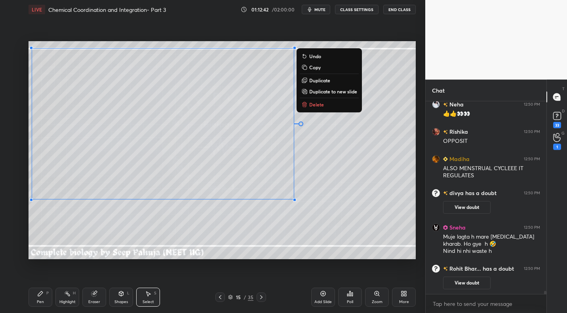
click at [45, 294] on div "Pen P" at bounding box center [40, 297] width 24 height 19
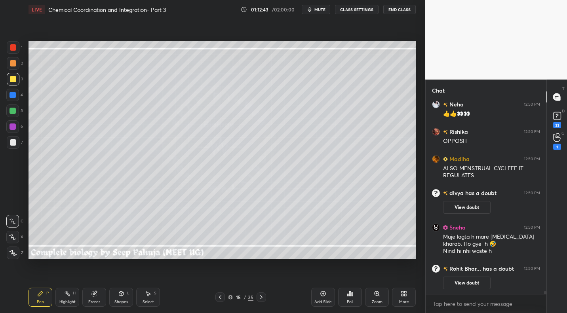
click at [15, 144] on div at bounding box center [13, 142] width 6 height 6
drag, startPoint x: 123, startPoint y: 300, endPoint x: 121, endPoint y: 294, distance: 6.4
click at [121, 301] on div "Shapes" at bounding box center [120, 302] width 13 height 4
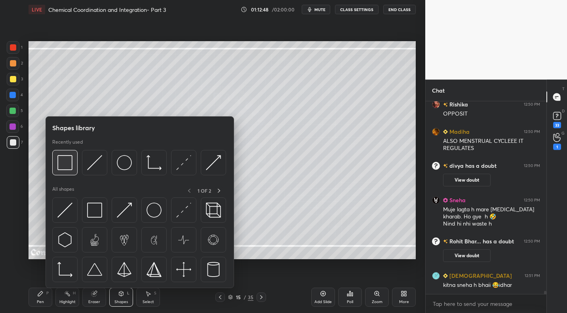
click at [68, 164] on img at bounding box center [64, 162] width 15 height 15
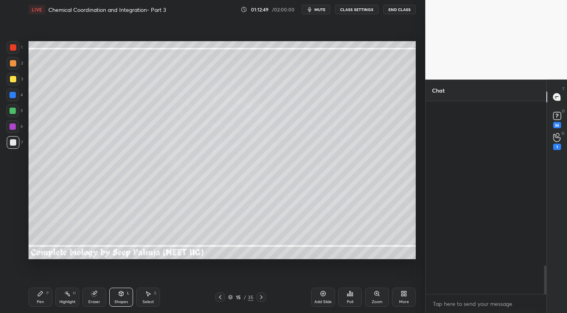
scroll to position [1101, 0]
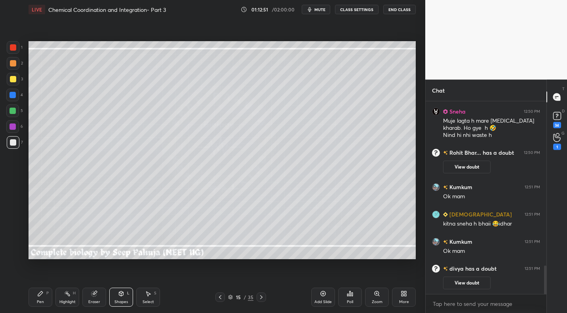
click at [44, 294] on div "Pen P" at bounding box center [40, 297] width 24 height 19
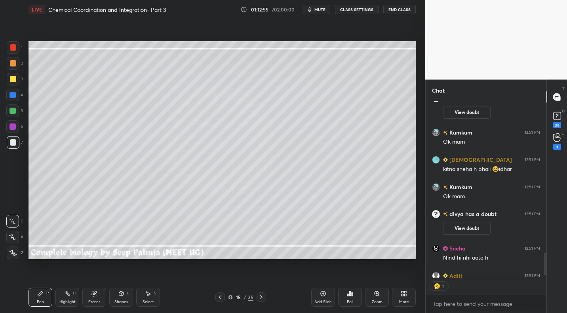
scroll to position [1199, 0]
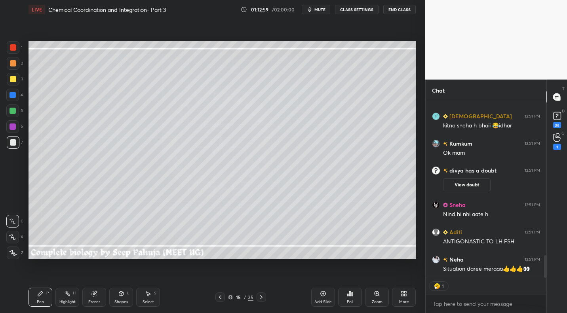
drag, startPoint x: 17, startPoint y: 82, endPoint x: 25, endPoint y: 81, distance: 7.6
click at [17, 82] on div at bounding box center [13, 79] width 13 height 13
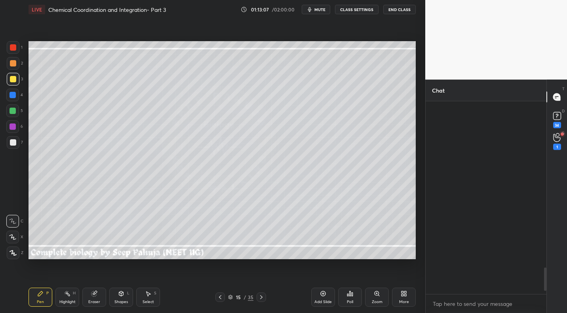
scroll to position [1474, 0]
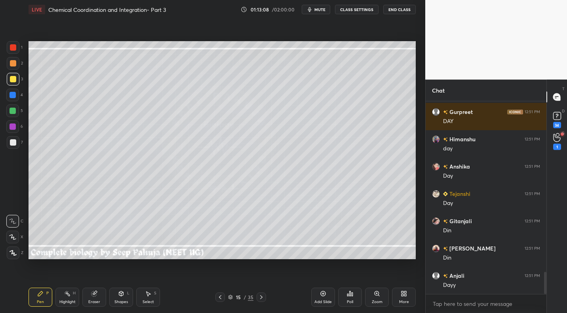
drag, startPoint x: 95, startPoint y: 297, endPoint x: 133, endPoint y: 267, distance: 48.1
click at [95, 297] on div "Eraser" at bounding box center [94, 297] width 24 height 19
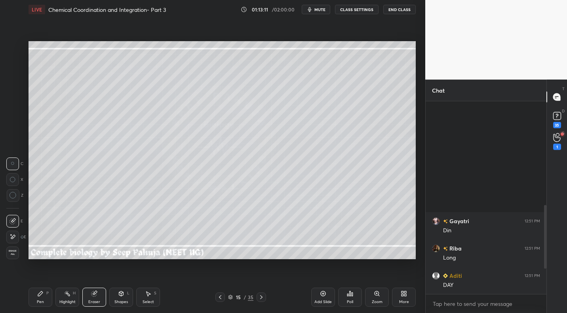
scroll to position [387, 0]
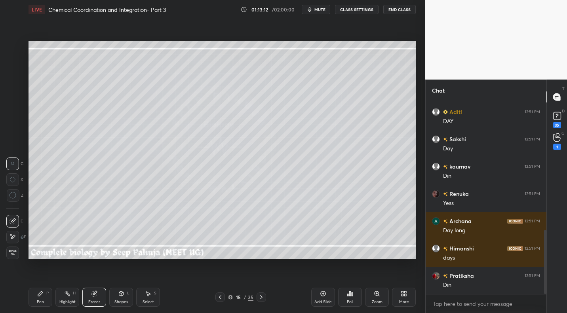
click at [46, 292] on div "Pen P" at bounding box center [40, 297] width 24 height 19
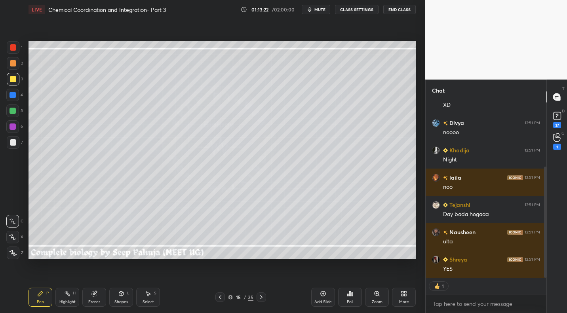
scroll to position [376, 0]
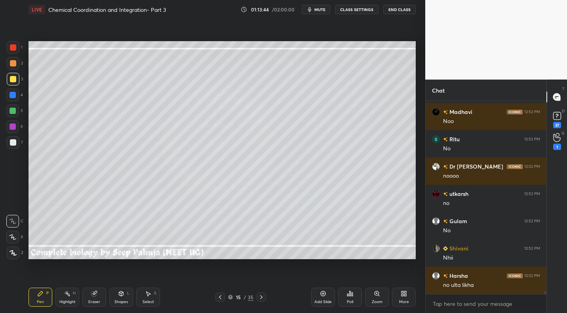
click at [100, 293] on div "Eraser" at bounding box center [94, 297] width 24 height 19
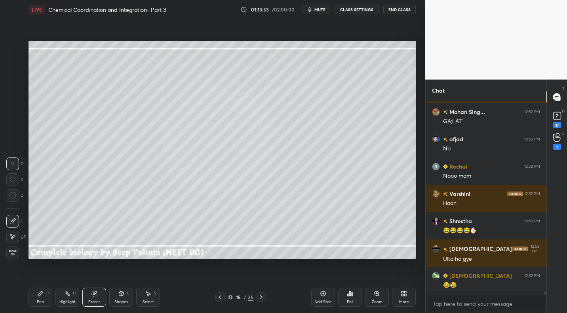
drag, startPoint x: 43, startPoint y: 295, endPoint x: 49, endPoint y: 294, distance: 6.1
click at [43, 295] on icon at bounding box center [40, 293] width 6 height 6
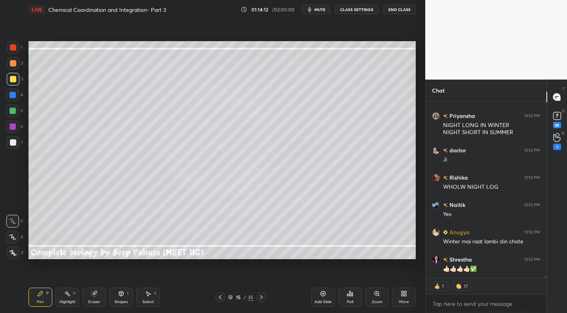
click at [68, 298] on div "Highlight H" at bounding box center [67, 297] width 24 height 19
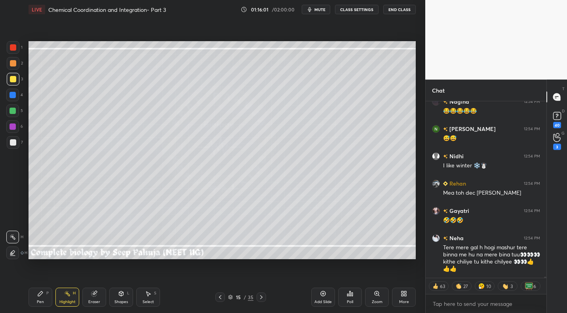
click at [37, 297] on div "Pen P" at bounding box center [40, 297] width 24 height 19
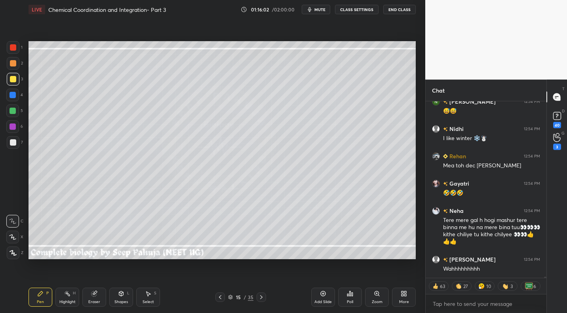
click at [13, 144] on div at bounding box center [13, 142] width 6 height 6
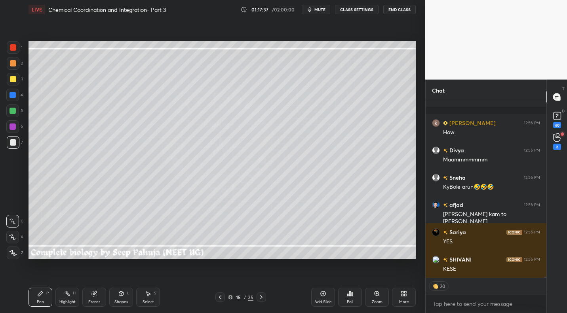
drag, startPoint x: 13, startPoint y: 113, endPoint x: 25, endPoint y: 109, distance: 11.8
click at [16, 112] on div at bounding box center [12, 110] width 13 height 13
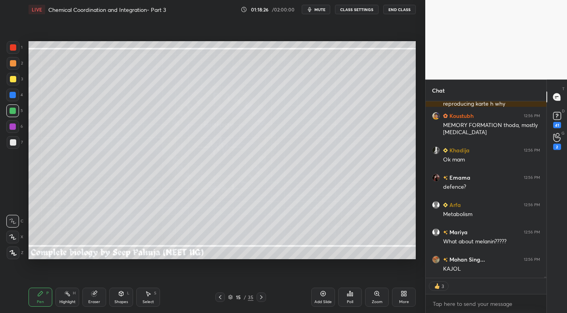
click at [407, 297] on div "More" at bounding box center [404, 297] width 24 height 19
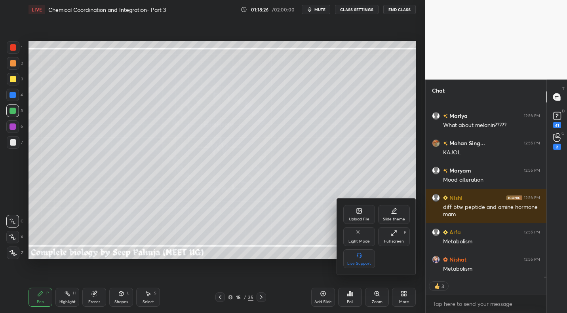
click at [359, 215] on div "Upload File" at bounding box center [359, 214] width 32 height 19
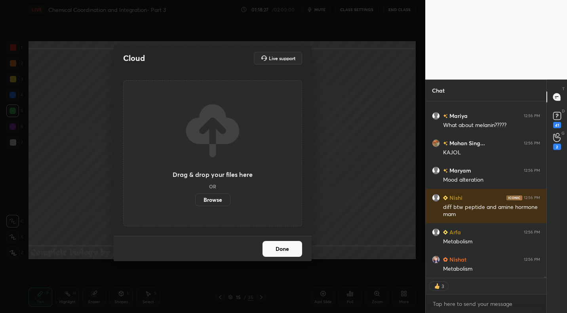
click at [210, 200] on label "Browse" at bounding box center [212, 199] width 35 height 13
click at [195, 200] on input "Browse" at bounding box center [195, 199] width 0 height 13
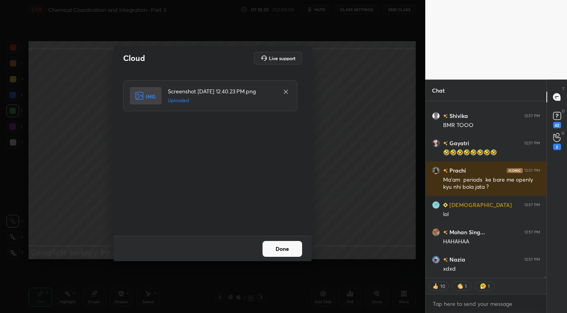
drag, startPoint x: 277, startPoint y: 253, endPoint x: 279, endPoint y: 247, distance: 5.8
click at [278, 252] on button "Done" at bounding box center [282, 249] width 40 height 16
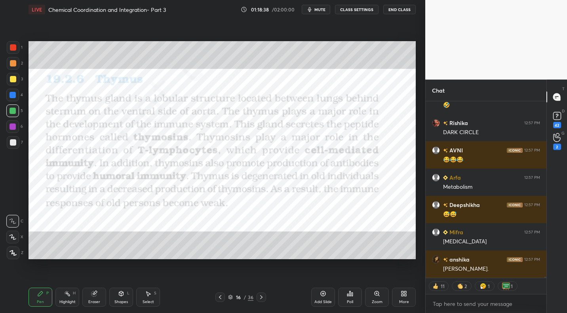
click at [217, 295] on icon at bounding box center [220, 297] width 6 height 6
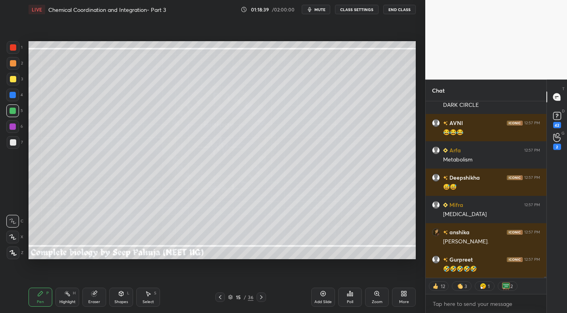
click at [403, 298] on div "More" at bounding box center [404, 297] width 24 height 19
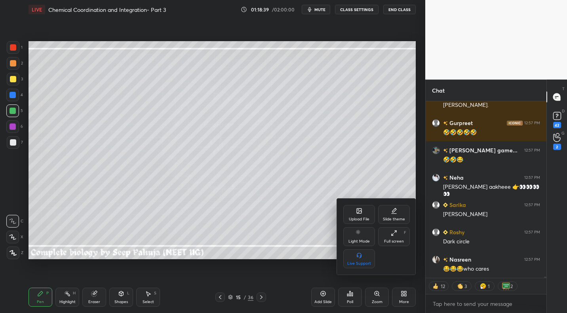
click at [355, 217] on div "Upload File" at bounding box center [359, 219] width 21 height 4
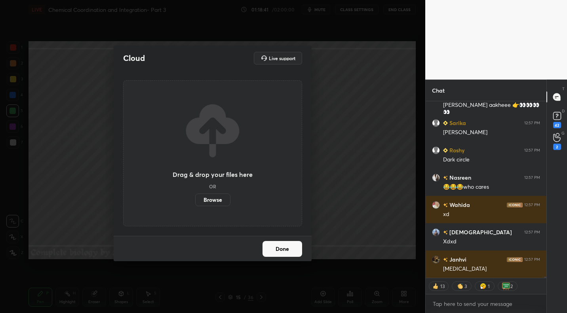
click at [216, 201] on label "Browse" at bounding box center [212, 199] width 35 height 13
click at [195, 201] on input "Browse" at bounding box center [195, 199] width 0 height 13
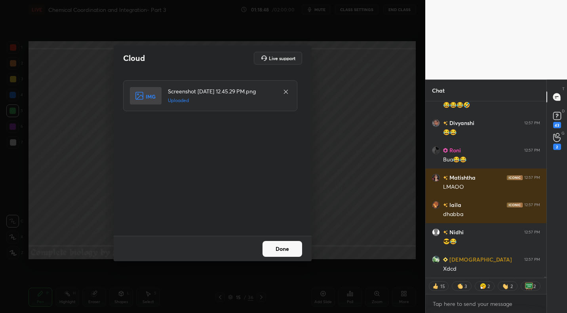
click at [283, 250] on button "Done" at bounding box center [282, 249] width 40 height 16
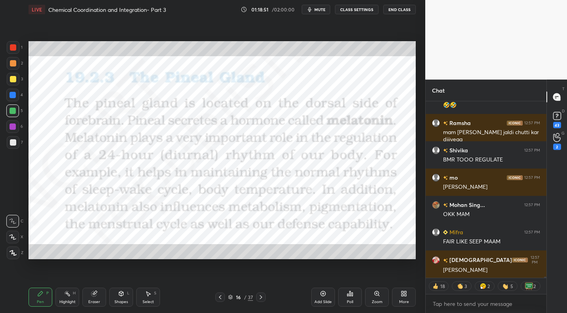
click at [221, 299] on icon at bounding box center [220, 297] width 6 height 6
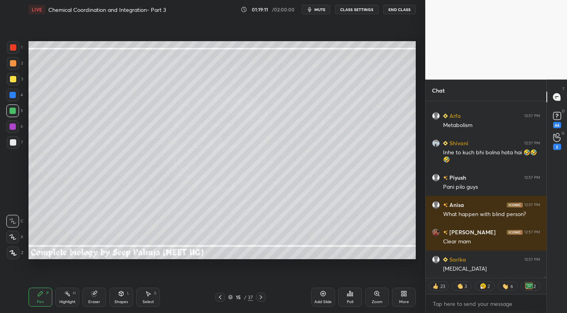
drag, startPoint x: 63, startPoint y: 299, endPoint x: 91, endPoint y: 264, distance: 45.0
click at [63, 300] on div "Highlight" at bounding box center [67, 302] width 16 height 4
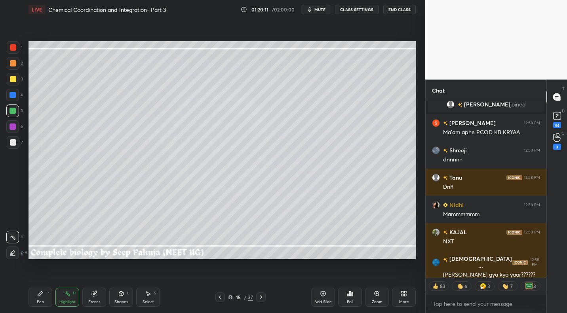
click at [264, 296] on div at bounding box center [260, 296] width 9 height 9
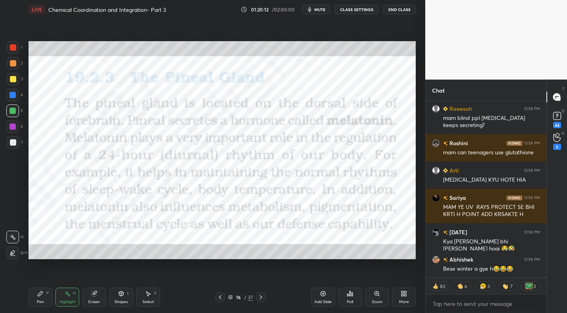
drag, startPoint x: 10, startPoint y: 49, endPoint x: 2, endPoint y: 53, distance: 9.2
click at [10, 49] on div at bounding box center [13, 47] width 6 height 6
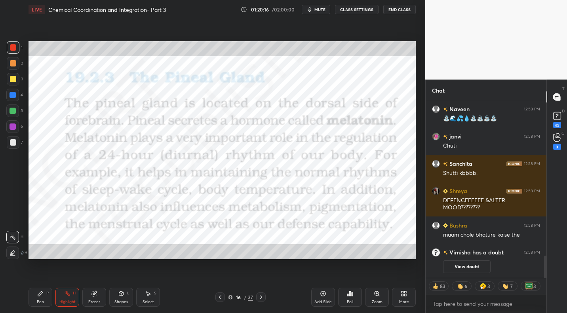
click at [42, 294] on icon at bounding box center [40, 293] width 6 height 6
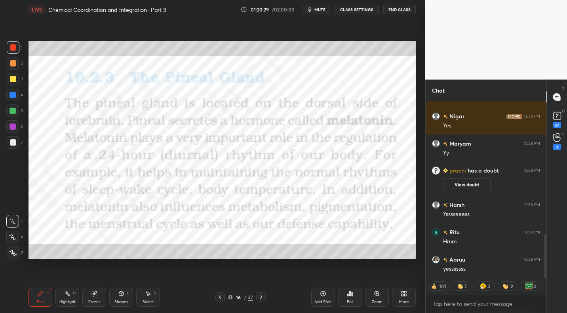
drag, startPoint x: 223, startPoint y: 298, endPoint x: 226, endPoint y: 294, distance: 4.8
click at [223, 298] on icon at bounding box center [220, 297] width 6 height 6
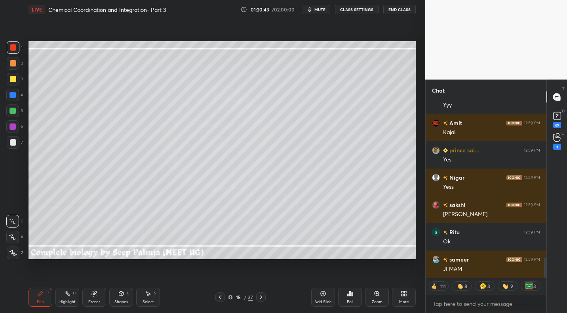
click at [265, 297] on div "15 / 37" at bounding box center [240, 296] width 141 height 9
click at [266, 295] on div "15 / 37" at bounding box center [240, 296] width 141 height 9
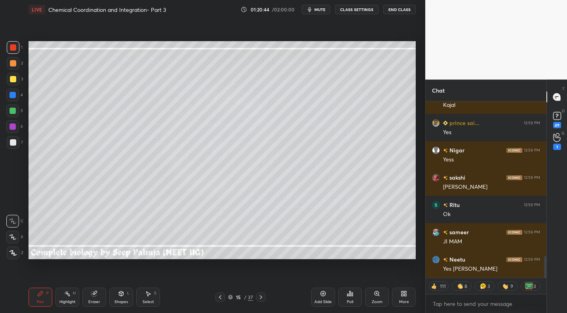
drag, startPoint x: 260, startPoint y: 296, endPoint x: 264, endPoint y: 293, distance: 5.0
click at [260, 296] on icon at bounding box center [261, 297] width 6 height 6
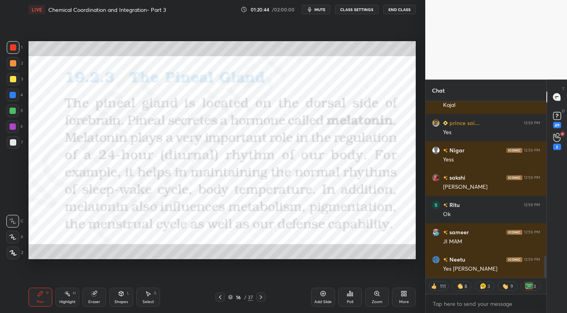
click at [260, 294] on div at bounding box center [260, 296] width 9 height 9
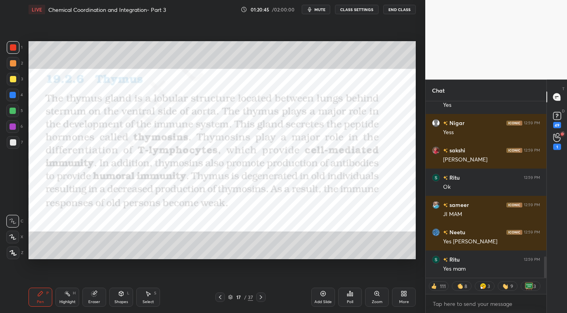
click at [220, 297] on icon at bounding box center [220, 297] width 6 height 6
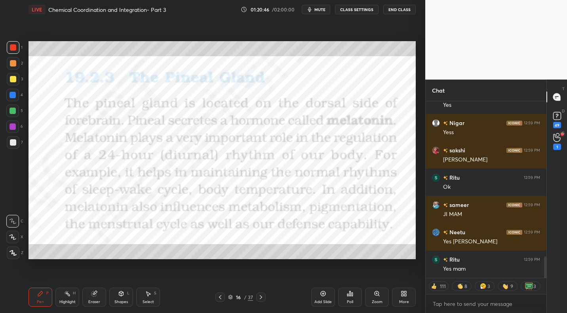
drag, startPoint x: 322, startPoint y: 296, endPoint x: 294, endPoint y: 266, distance: 40.9
click at [320, 295] on icon at bounding box center [323, 293] width 6 height 6
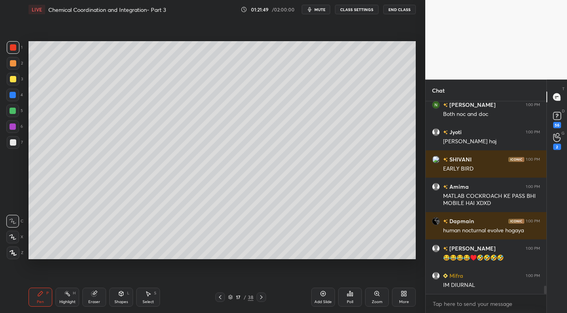
click at [218, 298] on icon at bounding box center [220, 297] width 6 height 6
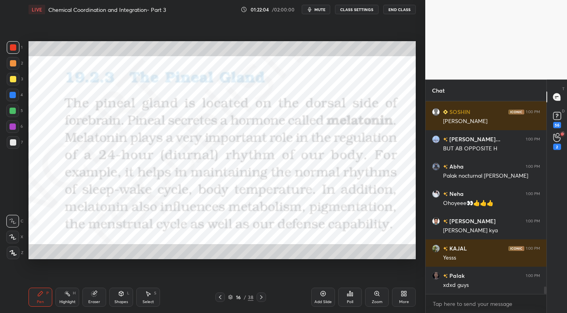
click at [222, 296] on icon at bounding box center [220, 297] width 6 height 6
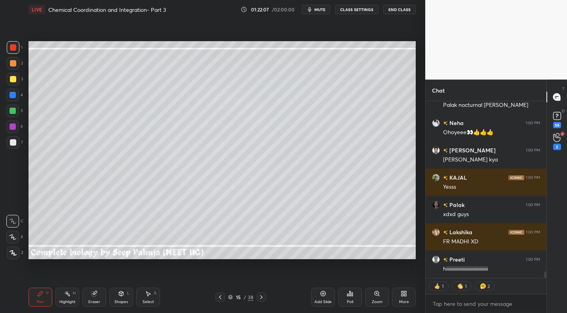
click at [19, 110] on div at bounding box center [12, 110] width 13 height 13
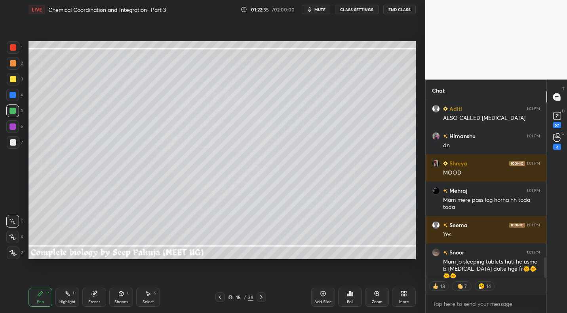
click at [260, 299] on icon at bounding box center [261, 297] width 6 height 6
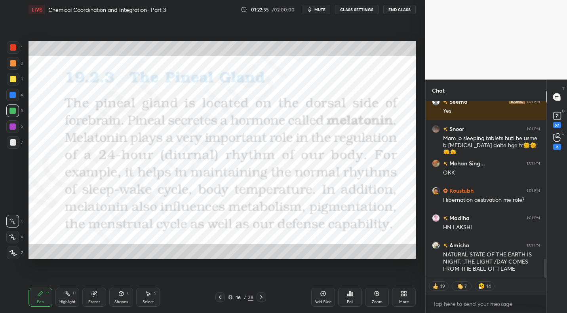
click at [262, 294] on icon at bounding box center [261, 297] width 6 height 6
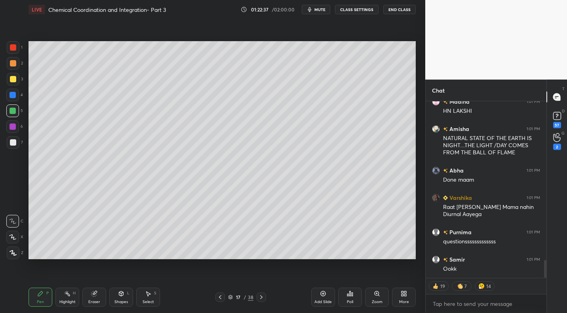
click at [15, 76] on div at bounding box center [13, 79] width 13 height 13
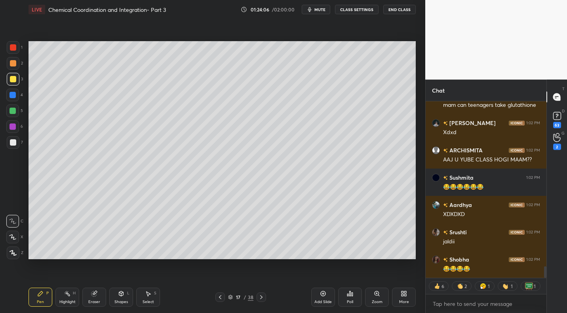
click at [96, 301] on div "Eraser" at bounding box center [94, 302] width 12 height 4
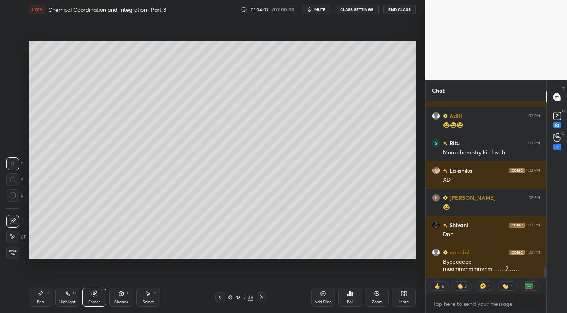
click at [18, 253] on div "Erase all" at bounding box center [13, 253] width 14 height 13
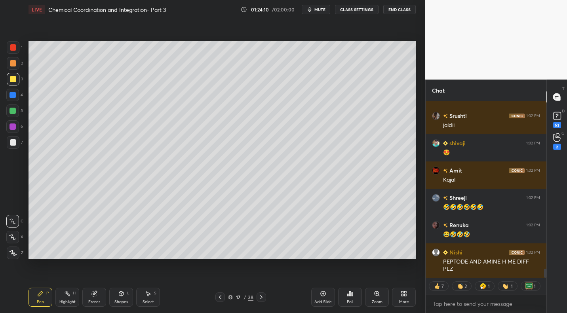
click at [318, 12] on button "mute" at bounding box center [316, 9] width 28 height 9
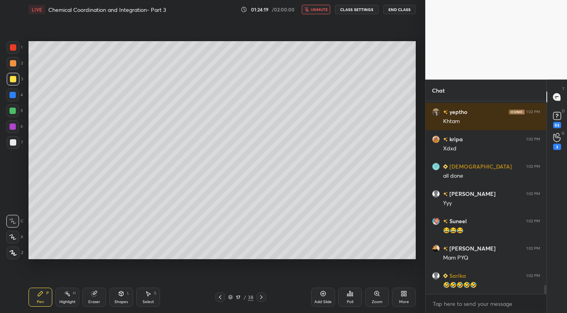
click at [313, 13] on button "unmute" at bounding box center [316, 9] width 28 height 9
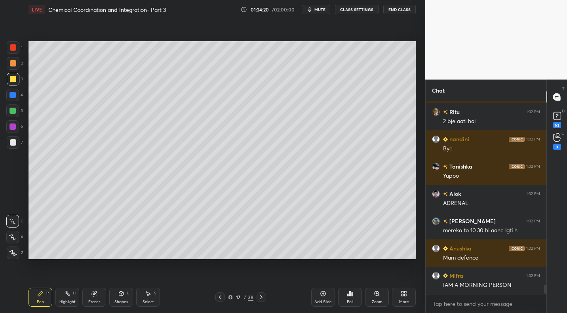
click at [221, 297] on icon at bounding box center [220, 297] width 6 height 6
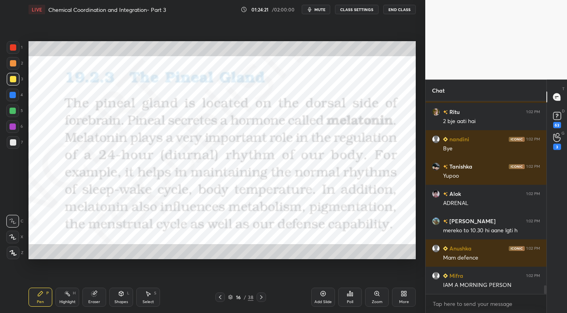
click at [260, 294] on icon at bounding box center [261, 297] width 6 height 6
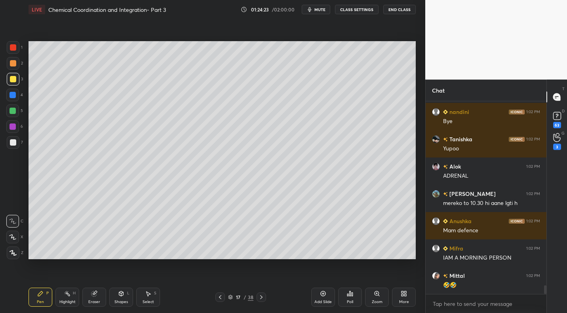
click at [13, 142] on div at bounding box center [13, 142] width 6 height 6
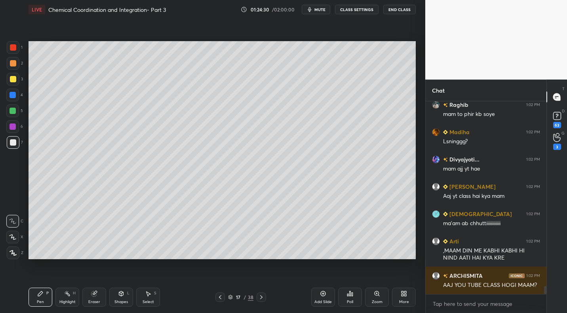
click at [125, 304] on div "Shapes" at bounding box center [120, 302] width 13 height 4
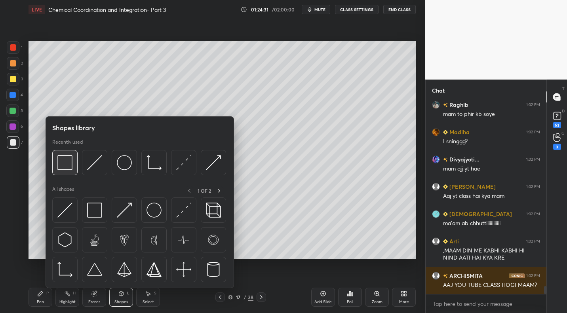
click at [69, 171] on div at bounding box center [64, 162] width 25 height 25
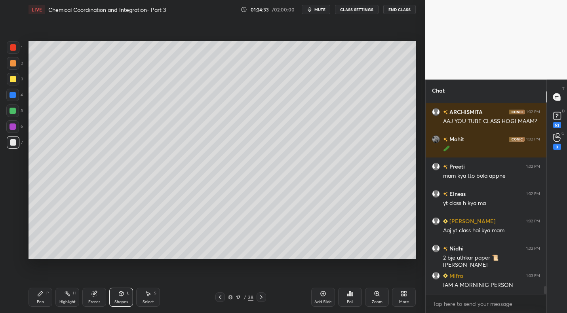
click at [41, 302] on div "Pen" at bounding box center [40, 302] width 7 height 4
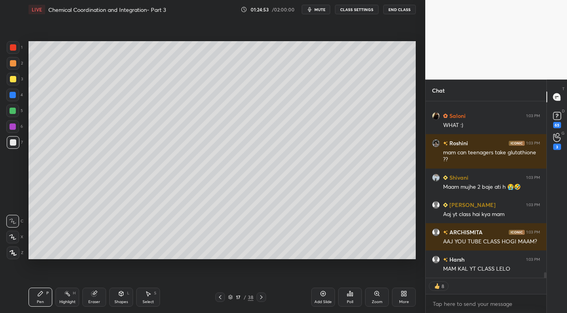
click at [348, 294] on icon at bounding box center [350, 293] width 6 height 6
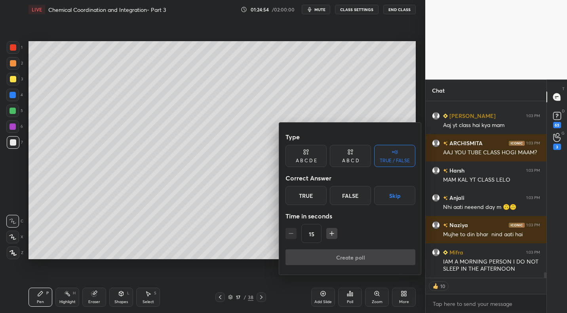
drag, startPoint x: 395, startPoint y: 199, endPoint x: 395, endPoint y: 205, distance: 5.9
click at [395, 199] on button "Skip" at bounding box center [394, 195] width 41 height 19
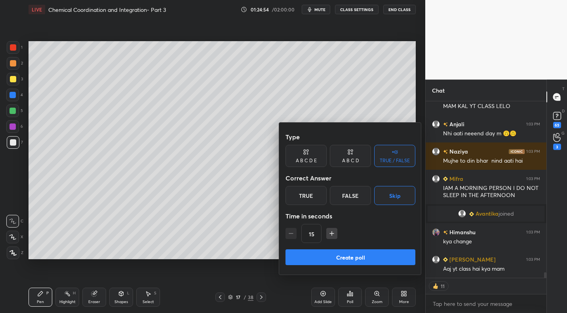
click at [352, 254] on button "Create poll" at bounding box center [350, 257] width 130 height 16
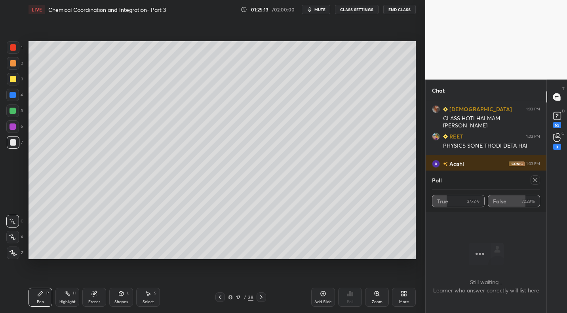
click at [539, 180] on div at bounding box center [534, 179] width 9 height 9
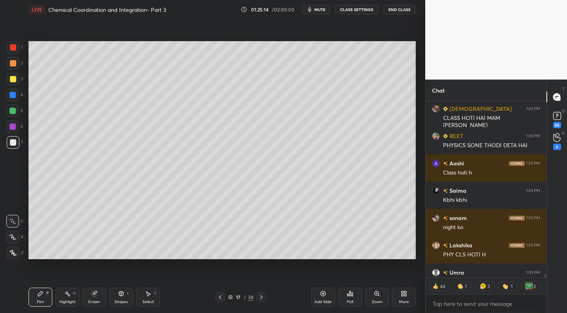
click at [476, 311] on div "x" at bounding box center [485, 303] width 121 height 19
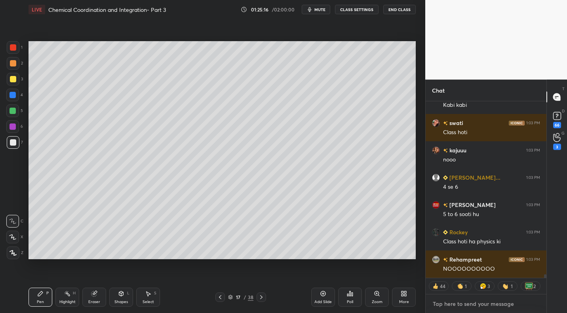
paste textarea "https://www.youtube.com/live/I61jHeo0njE"
type textarea "https://www.youtube.com/live/I61jHeo0njE"
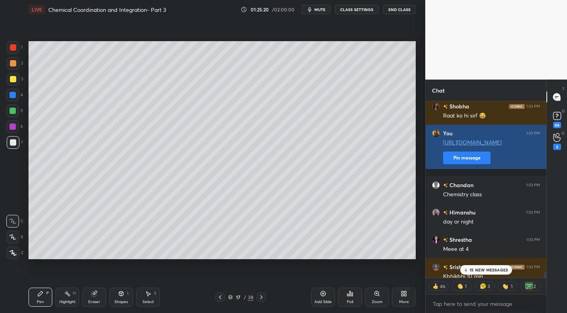
click at [465, 164] on button "Pin message" at bounding box center [466, 158] width 47 height 13
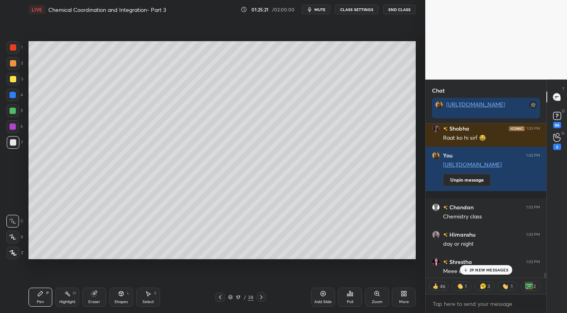
click at [492, 267] on p "29 NEW MESSAGES" at bounding box center [488, 269] width 39 height 5
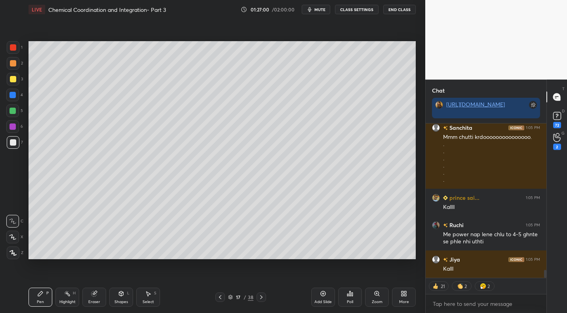
click at [13, 81] on div at bounding box center [13, 79] width 6 height 6
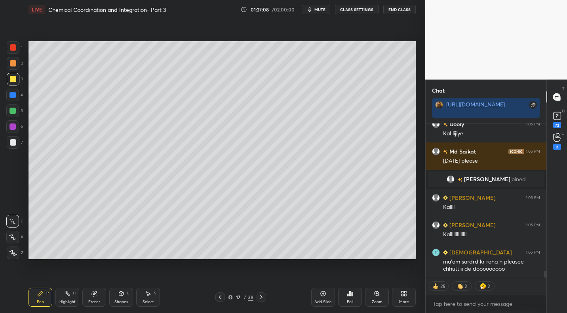
drag, startPoint x: 14, startPoint y: 146, endPoint x: 22, endPoint y: 137, distance: 11.5
click at [14, 146] on div at bounding box center [13, 142] width 13 height 13
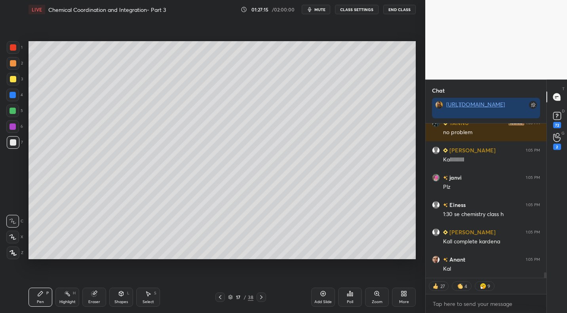
click at [13, 81] on div at bounding box center [13, 79] width 6 height 6
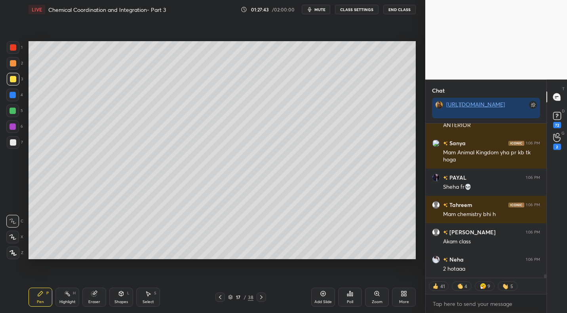
click at [19, 145] on div at bounding box center [13, 142] width 13 height 13
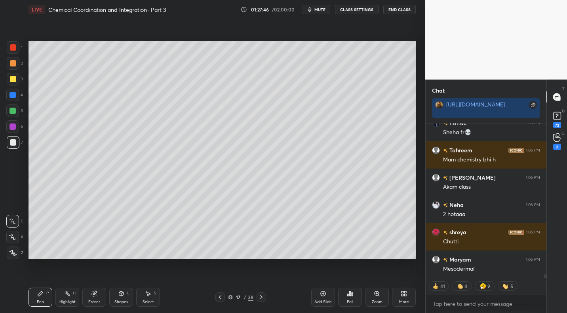
click at [19, 108] on div "5" at bounding box center [14, 110] width 17 height 13
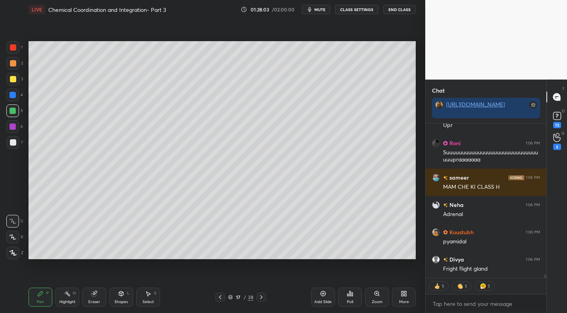
drag, startPoint x: 15, startPoint y: 144, endPoint x: 27, endPoint y: 139, distance: 12.2
click at [15, 144] on div at bounding box center [13, 142] width 6 height 6
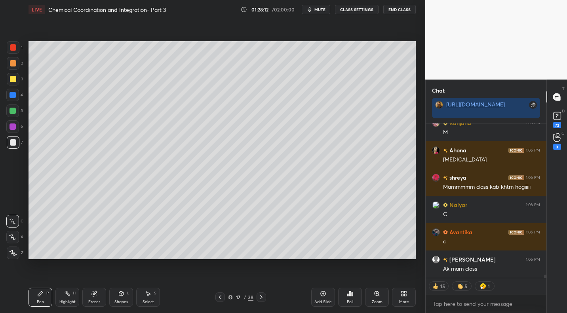
drag, startPoint x: 13, startPoint y: 80, endPoint x: 28, endPoint y: 81, distance: 15.1
click at [13, 80] on div at bounding box center [13, 79] width 6 height 6
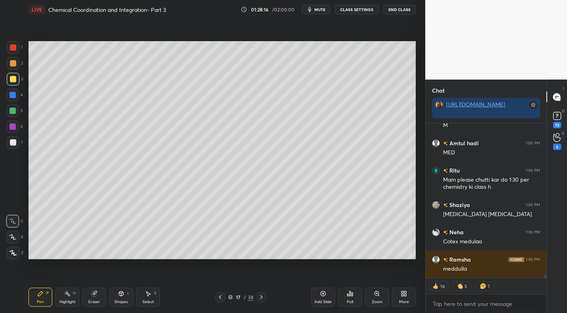
click at [16, 109] on div at bounding box center [12, 110] width 13 height 13
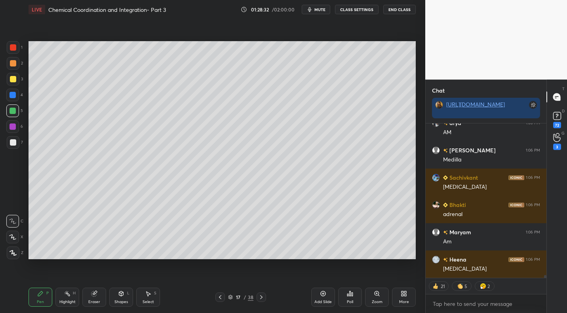
click at [13, 148] on div at bounding box center [13, 142] width 13 height 13
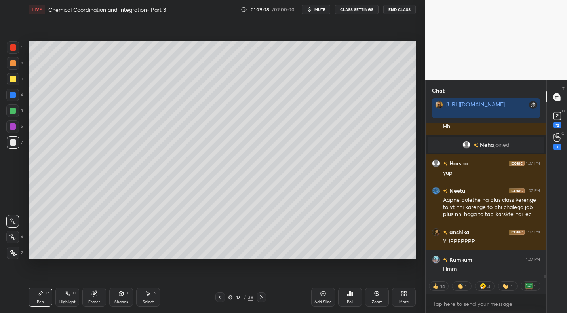
click at [11, 76] on div at bounding box center [13, 79] width 6 height 6
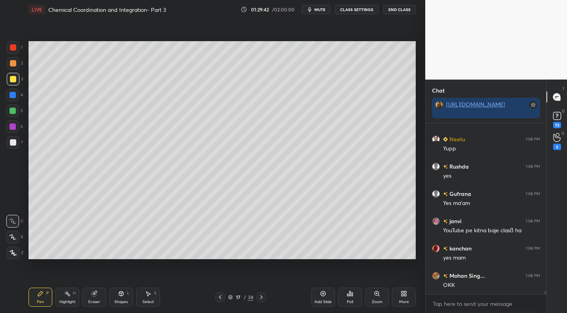
click at [120, 296] on icon at bounding box center [121, 293] width 6 height 6
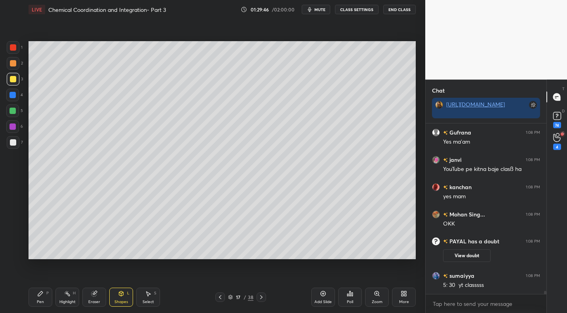
drag, startPoint x: 41, startPoint y: 297, endPoint x: 45, endPoint y: 287, distance: 11.2
click at [41, 297] on div "Pen P" at bounding box center [40, 297] width 24 height 19
click at [15, 144] on div at bounding box center [13, 142] width 6 height 6
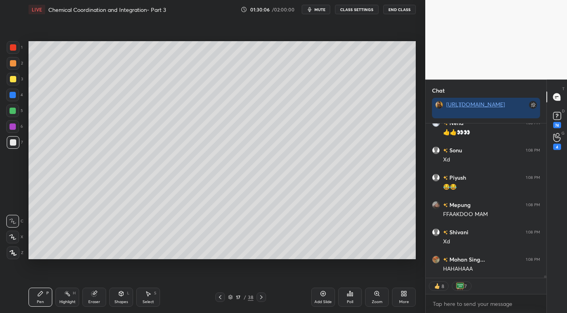
click at [17, 83] on div at bounding box center [13, 79] width 13 height 13
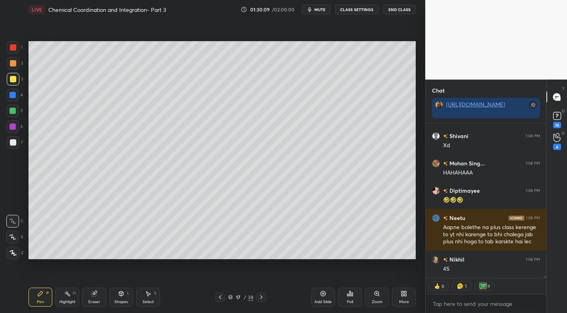
click at [68, 297] on div "Highlight H" at bounding box center [67, 297] width 24 height 19
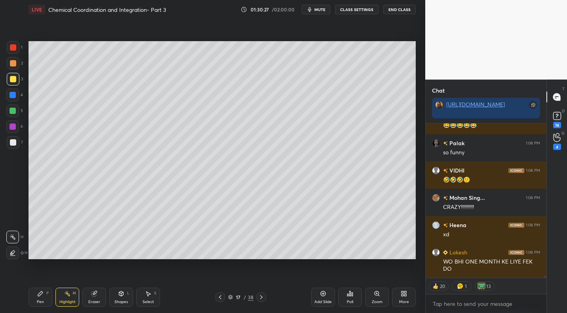
click at [42, 304] on div "Pen P" at bounding box center [40, 297] width 24 height 19
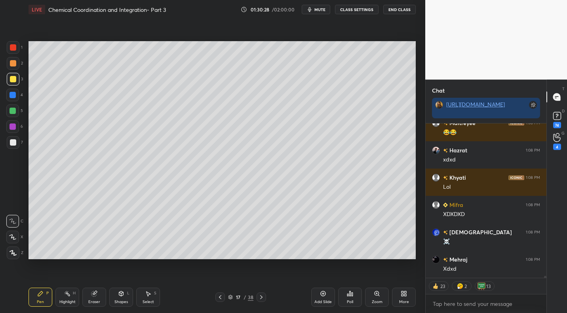
click at [73, 305] on div "Highlight H" at bounding box center [67, 297] width 24 height 19
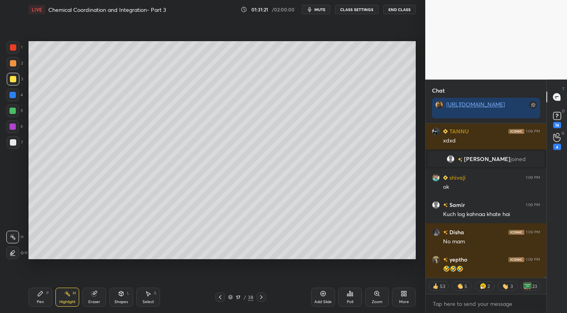
drag, startPoint x: 35, startPoint y: 297, endPoint x: 44, endPoint y: 288, distance: 12.6
click at [36, 297] on div "Pen P" at bounding box center [40, 297] width 24 height 19
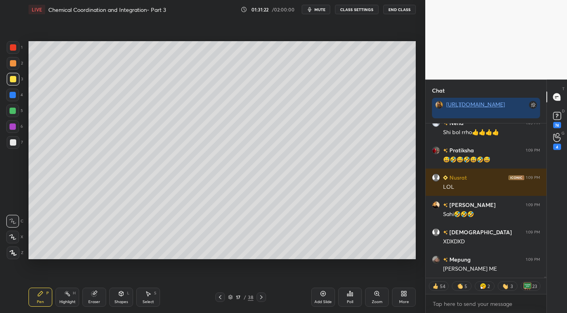
drag, startPoint x: 12, startPoint y: 140, endPoint x: 25, endPoint y: 151, distance: 16.6
click at [12, 142] on div at bounding box center [13, 142] width 6 height 6
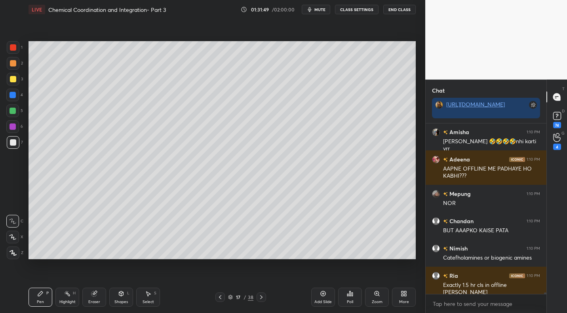
drag, startPoint x: 17, startPoint y: 81, endPoint x: 28, endPoint y: 89, distance: 13.1
click at [17, 82] on div at bounding box center [13, 79] width 13 height 13
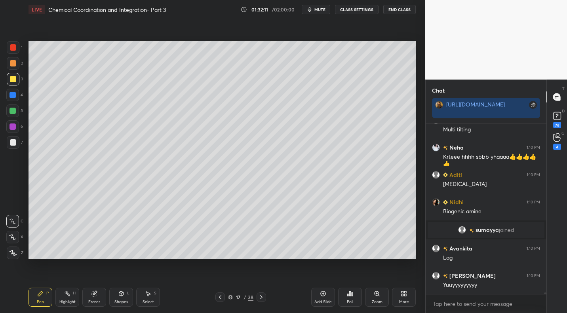
click at [15, 147] on div at bounding box center [13, 142] width 13 height 13
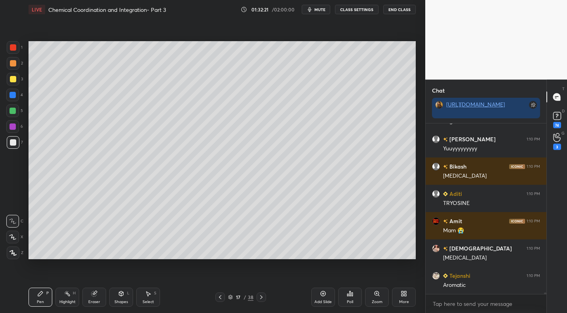
drag, startPoint x: 152, startPoint y: 296, endPoint x: 151, endPoint y: 273, distance: 23.8
click at [152, 296] on div "Select S" at bounding box center [148, 297] width 24 height 19
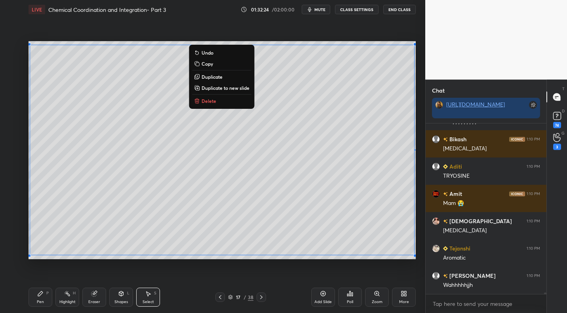
drag, startPoint x: 30, startPoint y: 46, endPoint x: 419, endPoint y: 249, distance: 438.9
click at [421, 250] on div "1 2 3 4 5 6 7 C X Z C X Z E E Erase all H H LIVE Chemical Coordination and Inte…" at bounding box center [212, 156] width 425 height 313
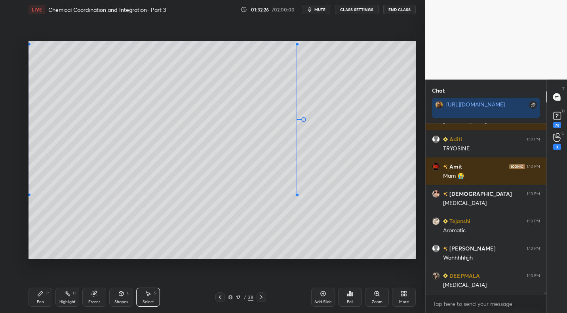
drag, startPoint x: 414, startPoint y: 254, endPoint x: 294, endPoint y: 197, distance: 133.6
click at [299, 196] on div at bounding box center [297, 194] width 3 height 3
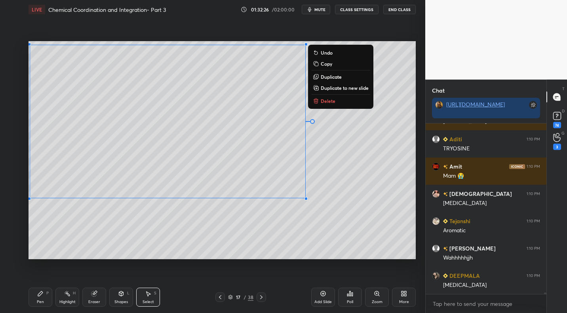
drag, startPoint x: 40, startPoint y: 294, endPoint x: 78, endPoint y: 289, distance: 38.3
click at [41, 295] on icon at bounding box center [40, 293] width 6 height 6
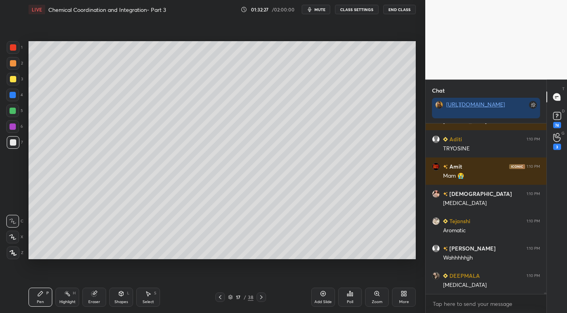
click at [126, 300] on div "Shapes" at bounding box center [120, 302] width 13 height 4
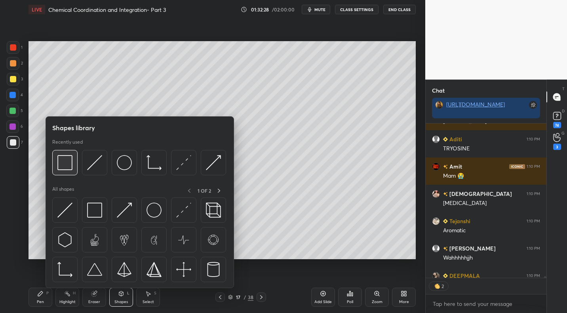
click at [62, 163] on img at bounding box center [64, 162] width 15 height 15
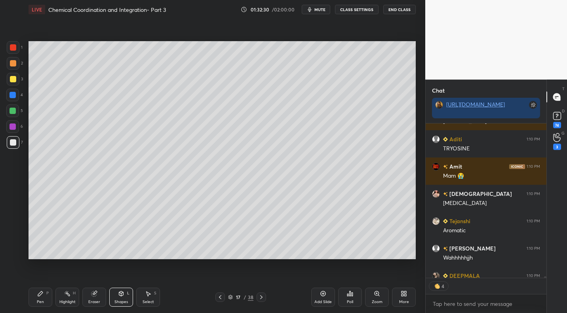
click at [37, 298] on div "Pen P" at bounding box center [40, 297] width 24 height 19
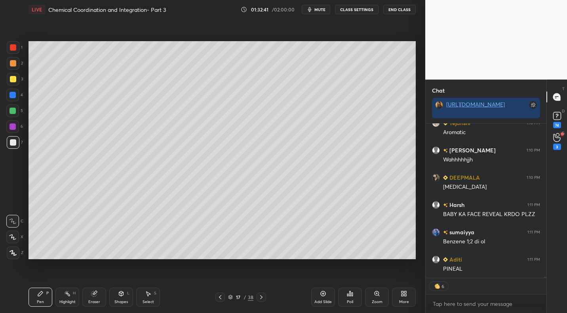
scroll to position [18804, 0]
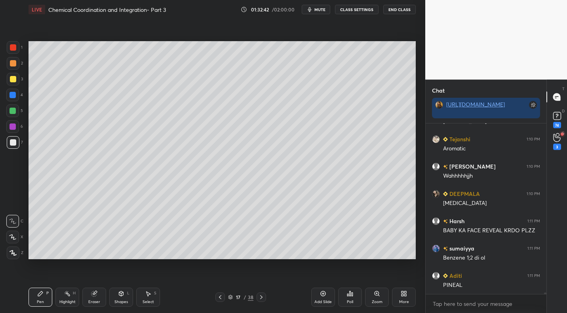
drag, startPoint x: 15, startPoint y: 85, endPoint x: 19, endPoint y: 100, distance: 15.5
click at [15, 87] on div "3" at bounding box center [15, 81] width 16 height 16
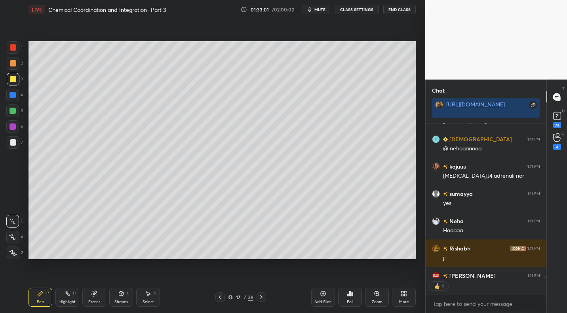
scroll to position [18900, 0]
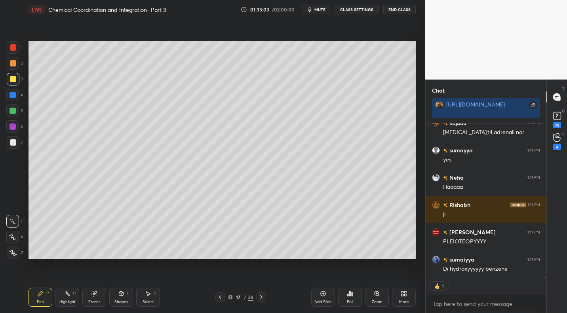
click at [17, 110] on div at bounding box center [12, 110] width 13 height 13
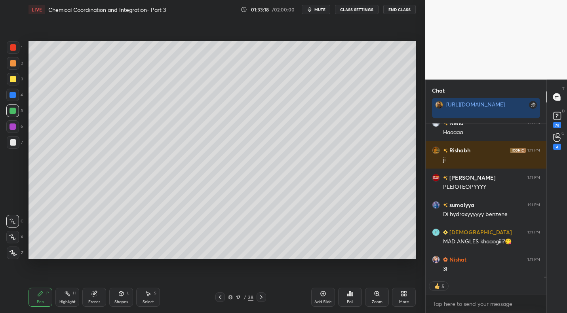
scroll to position [18981, 0]
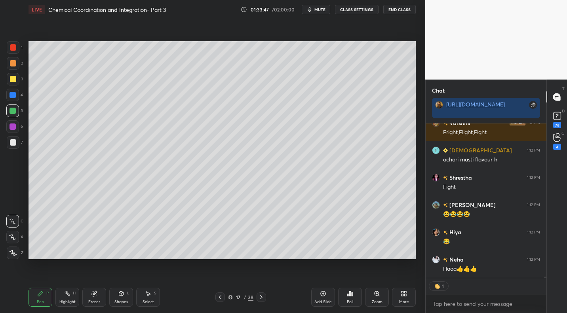
drag, startPoint x: 68, startPoint y: 302, endPoint x: 67, endPoint y: 293, distance: 9.2
click at [69, 301] on div "Highlight" at bounding box center [67, 302] width 16 height 4
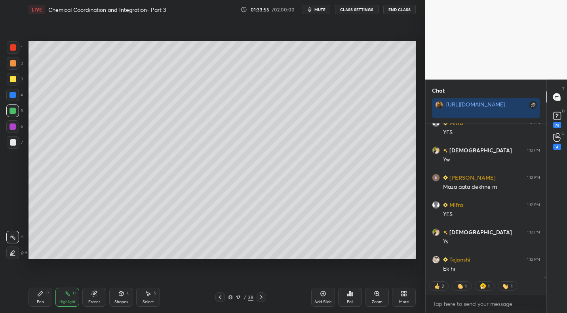
click at [38, 303] on div "Pen" at bounding box center [40, 302] width 7 height 4
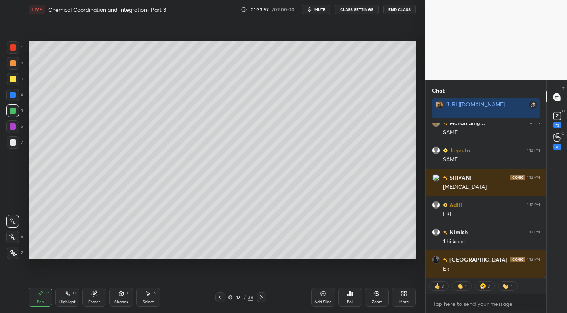
drag, startPoint x: 12, startPoint y: 66, endPoint x: 22, endPoint y: 79, distance: 15.8
click at [11, 68] on div at bounding box center [13, 63] width 13 height 13
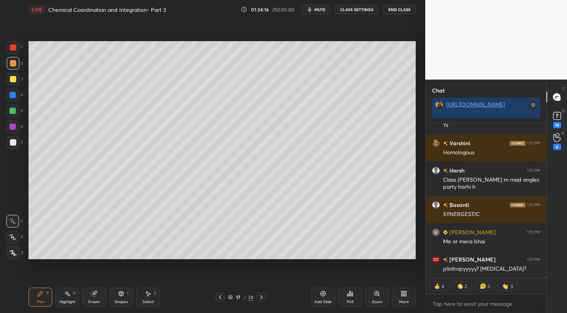
click at [63, 298] on div "Highlight H" at bounding box center [67, 297] width 24 height 19
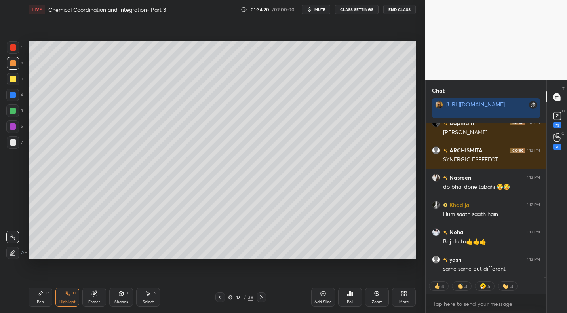
click at [33, 298] on div "Pen P" at bounding box center [40, 297] width 24 height 19
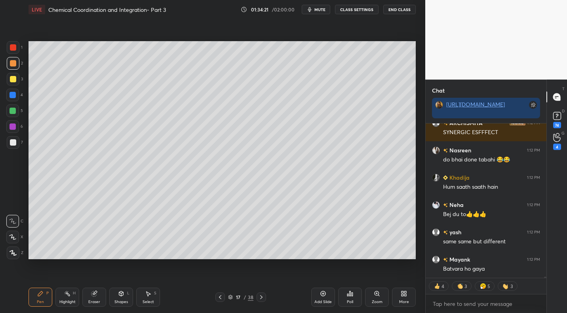
click at [14, 142] on div at bounding box center [13, 142] width 6 height 6
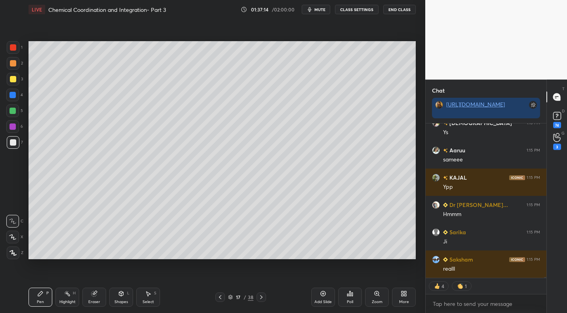
drag, startPoint x: 161, startPoint y: 269, endPoint x: 161, endPoint y: 260, distance: 9.1
click at [161, 260] on div "Setting up your live class Poll for secs No correct answer Start poll" at bounding box center [221, 150] width 393 height 262
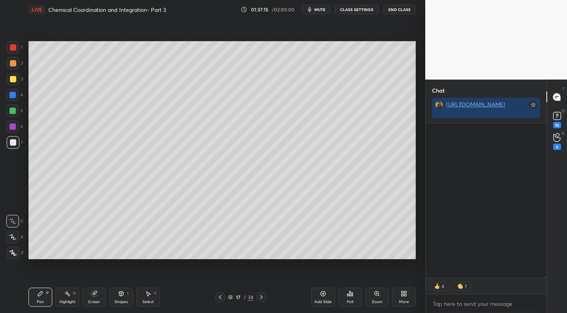
drag, startPoint x: 68, startPoint y: 293, endPoint x: 97, endPoint y: 278, distance: 32.9
click at [70, 293] on icon at bounding box center [67, 293] width 6 height 6
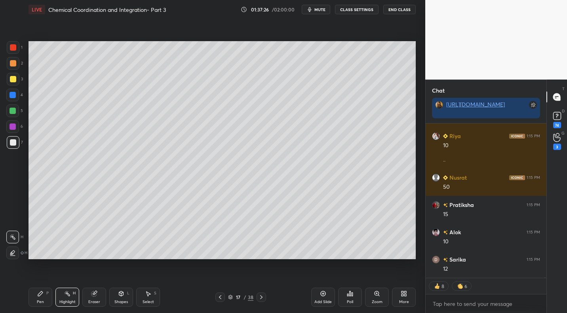
click at [262, 297] on icon at bounding box center [261, 297] width 6 height 6
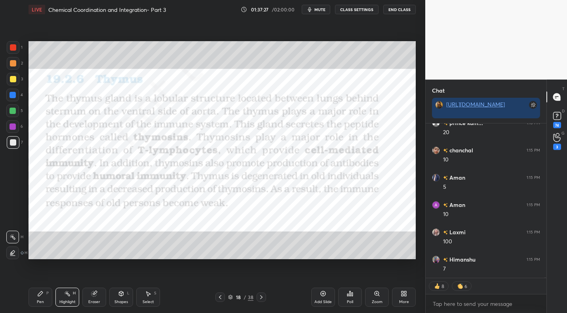
click at [220, 298] on icon at bounding box center [220, 297] width 6 height 6
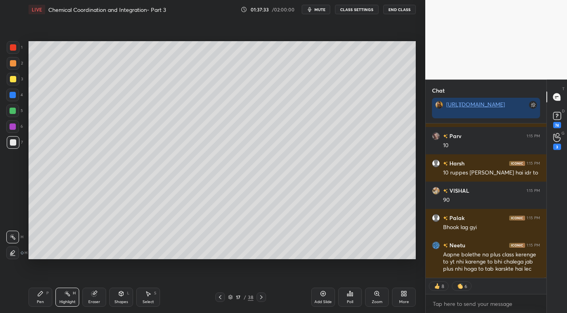
click at [261, 303] on div "Pen P Highlight H Eraser Shapes L Select S 17 / 38 Add Slide Poll Zoom More" at bounding box center [221, 297] width 387 height 32
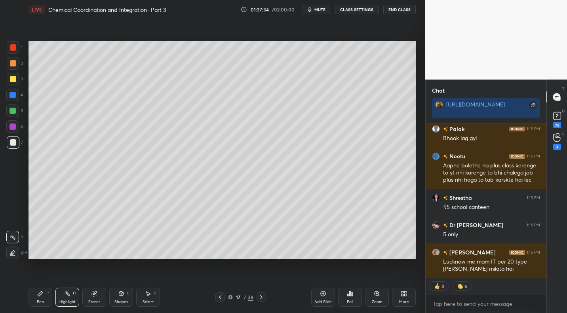
click at [264, 299] on icon at bounding box center [261, 297] width 6 height 6
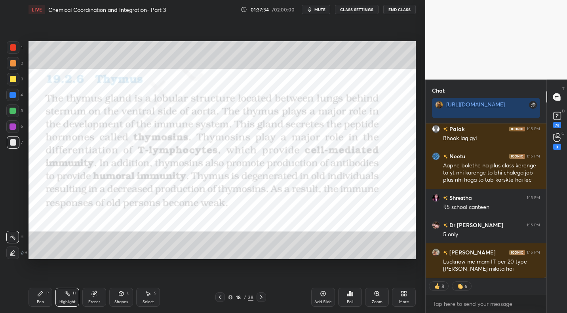
click at [262, 298] on icon at bounding box center [261, 297] width 6 height 6
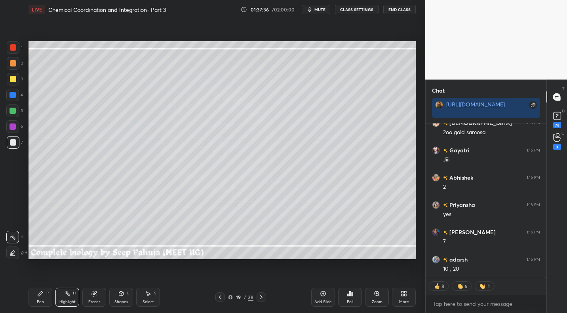
drag, startPoint x: 42, startPoint y: 294, endPoint x: 42, endPoint y: 287, distance: 7.1
click at [42, 294] on icon at bounding box center [40, 293] width 6 height 6
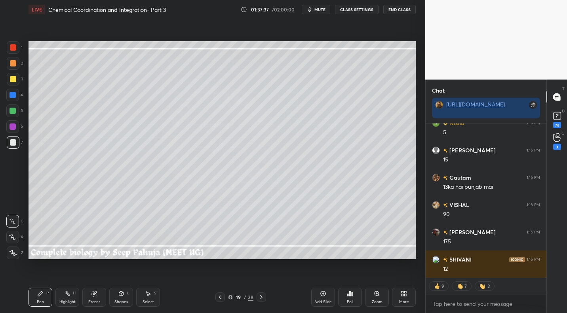
drag, startPoint x: 13, startPoint y: 78, endPoint x: 24, endPoint y: 73, distance: 12.3
click at [13, 78] on div at bounding box center [13, 79] width 6 height 6
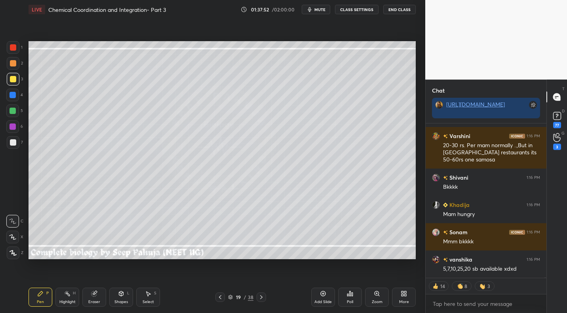
click at [123, 300] on div "Shapes" at bounding box center [120, 302] width 13 height 4
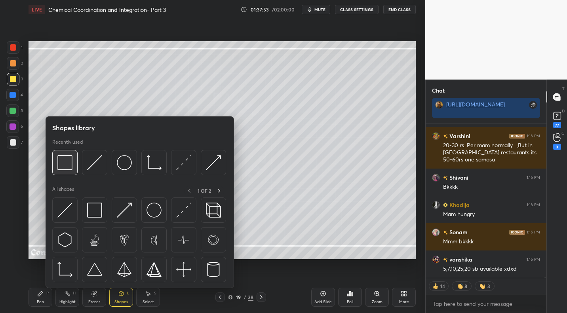
click at [72, 165] on div at bounding box center [64, 162] width 25 height 25
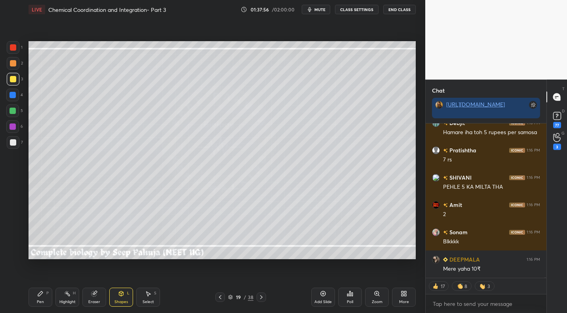
drag, startPoint x: 42, startPoint y: 297, endPoint x: 43, endPoint y: 287, distance: 10.4
click at [42, 295] on div "Pen P" at bounding box center [40, 297] width 24 height 19
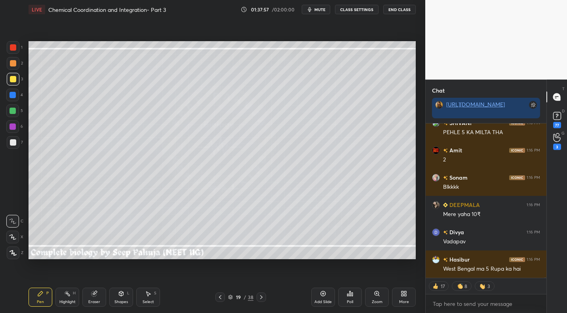
click at [15, 148] on div at bounding box center [13, 142] width 13 height 13
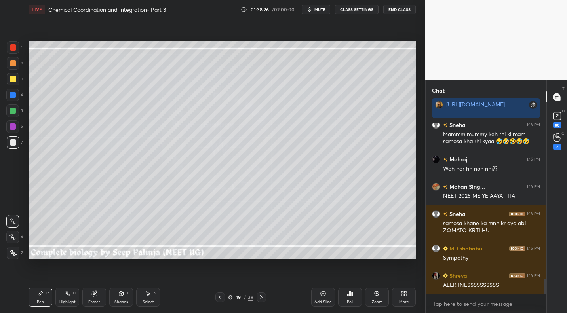
drag, startPoint x: 216, startPoint y: 301, endPoint x: 185, endPoint y: 292, distance: 31.9
click at [215, 299] on div at bounding box center [219, 296] width 9 height 9
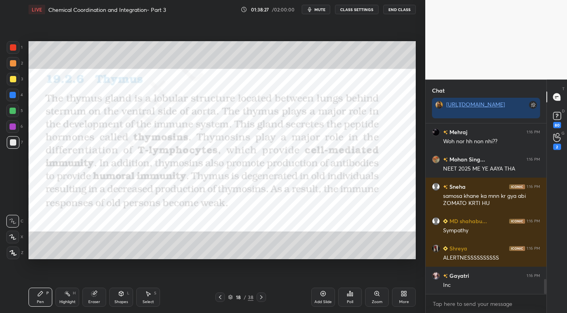
click at [218, 298] on icon at bounding box center [220, 297] width 6 height 6
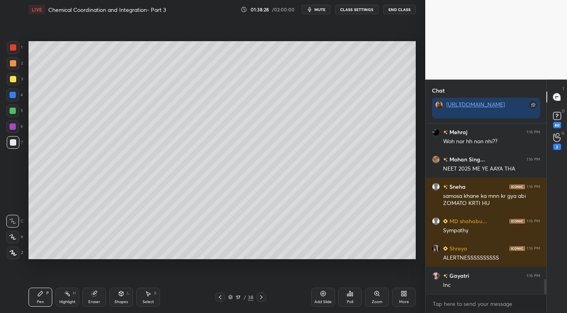
drag, startPoint x: 69, startPoint y: 293, endPoint x: 107, endPoint y: 265, distance: 47.6
click at [71, 292] on div "Highlight H" at bounding box center [67, 297] width 24 height 19
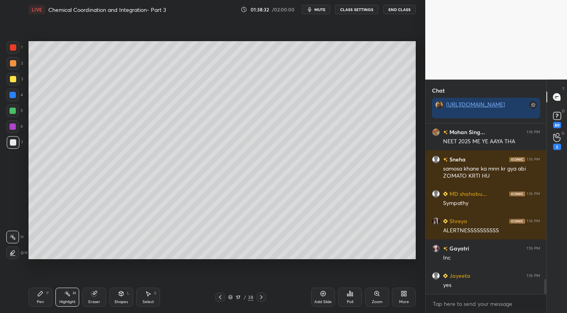
click at [258, 298] on icon at bounding box center [261, 297] width 6 height 6
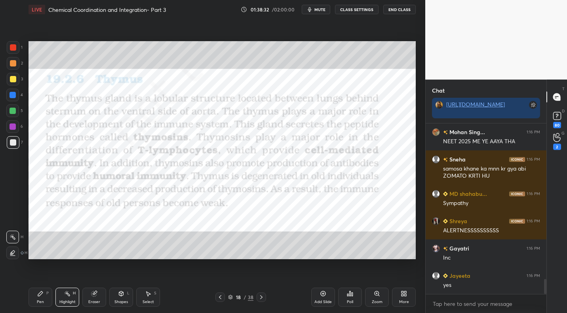
click at [261, 297] on icon at bounding box center [261, 297] width 6 height 6
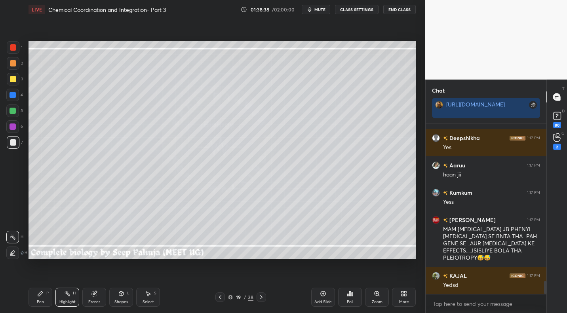
click at [43, 304] on div "Pen P" at bounding box center [40, 297] width 24 height 19
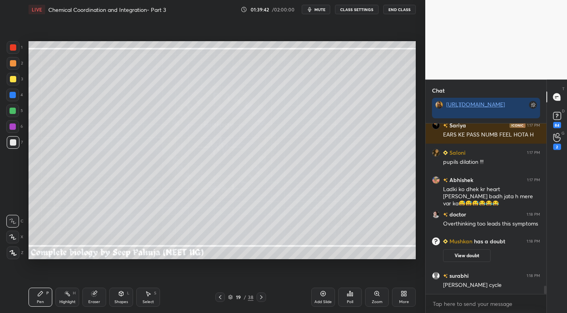
click at [96, 291] on icon at bounding box center [94, 293] width 6 height 6
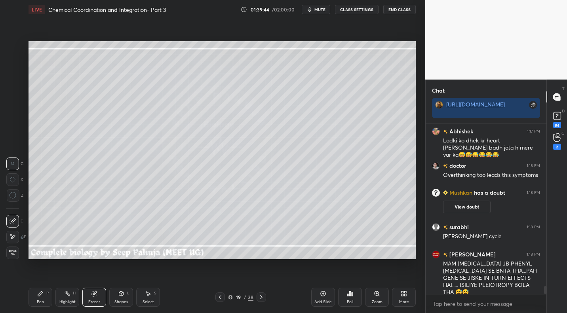
drag, startPoint x: 34, startPoint y: 295, endPoint x: 54, endPoint y: 264, distance: 36.7
click at [34, 295] on div "Pen P" at bounding box center [40, 297] width 24 height 19
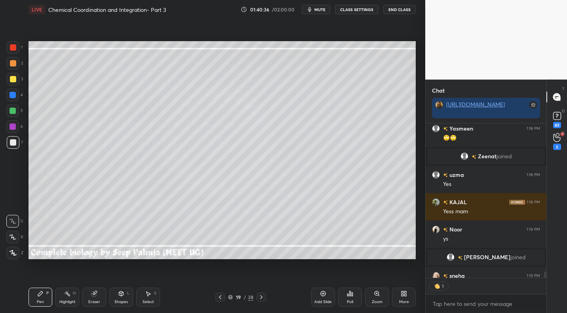
scroll to position [3925, 0]
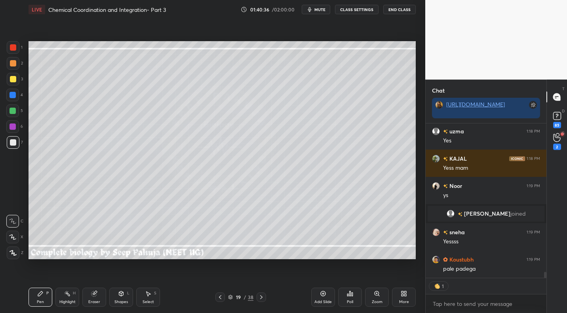
drag, startPoint x: 74, startPoint y: 294, endPoint x: 106, endPoint y: 260, distance: 46.8
click at [74, 294] on div "H" at bounding box center [74, 293] width 3 height 4
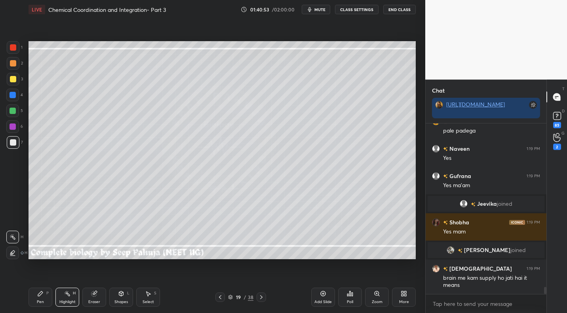
scroll to position [4009, 0]
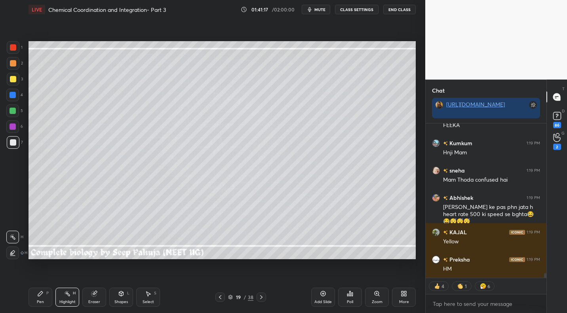
drag, startPoint x: 42, startPoint y: 296, endPoint x: 43, endPoint y: 287, distance: 8.8
click at [42, 296] on icon at bounding box center [40, 293] width 6 height 6
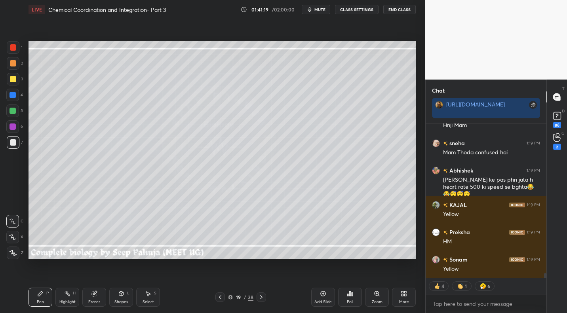
drag, startPoint x: 11, startPoint y: 83, endPoint x: 1, endPoint y: 85, distance: 10.9
click at [10, 85] on div at bounding box center [13, 79] width 13 height 13
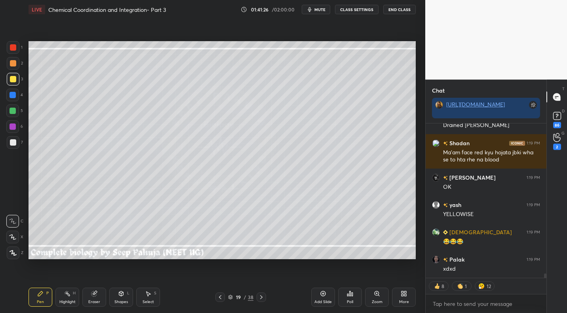
click at [15, 141] on div at bounding box center [13, 142] width 6 height 6
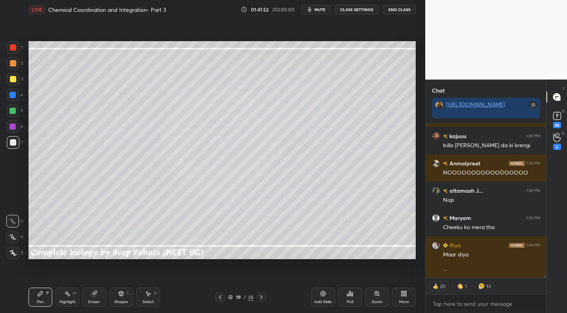
click at [260, 296] on icon at bounding box center [261, 297] width 6 height 6
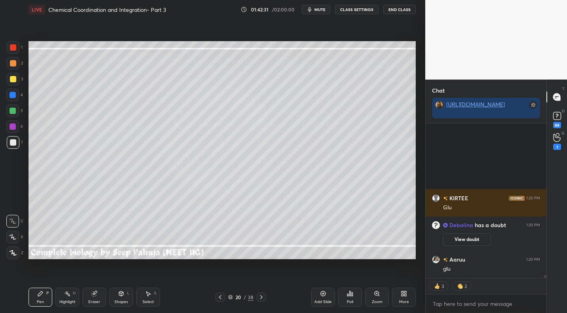
click at [220, 296] on icon at bounding box center [220, 297] width 2 height 4
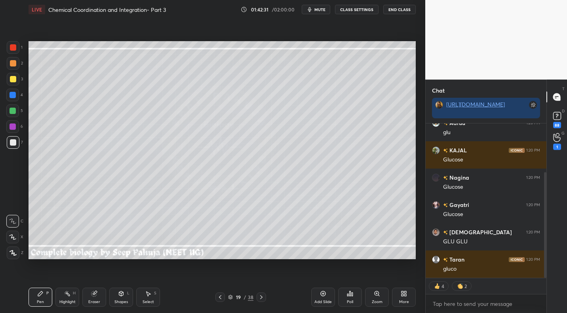
click at [64, 302] on div "Highlight" at bounding box center [67, 302] width 16 height 4
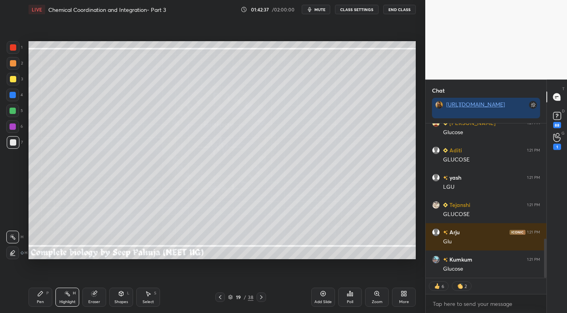
click at [45, 303] on div "Pen P" at bounding box center [40, 297] width 24 height 19
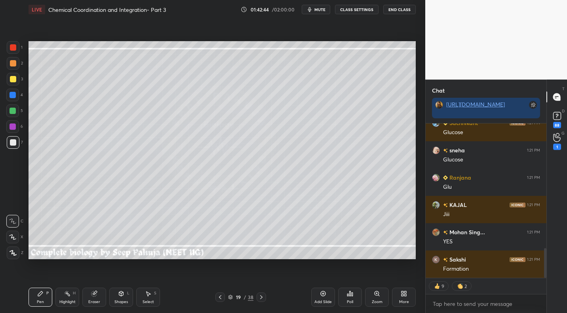
click at [119, 263] on div "Setting up your live class Poll for secs No correct answer Start poll" at bounding box center [221, 150] width 393 height 262
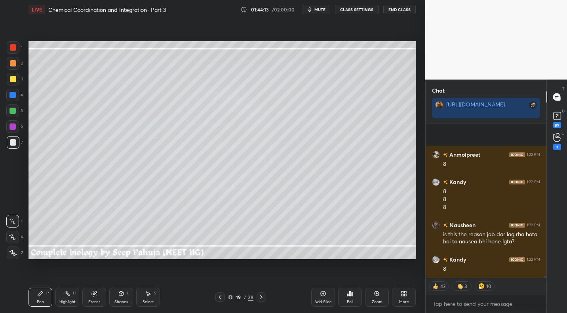
drag, startPoint x: 148, startPoint y: 299, endPoint x: 154, endPoint y: 281, distance: 19.4
click at [148, 300] on div "Select" at bounding box center [147, 302] width 11 height 4
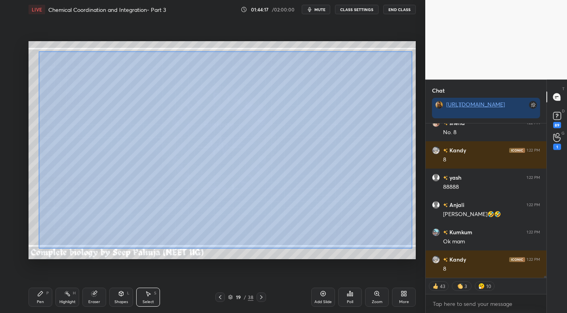
drag, startPoint x: 44, startPoint y: 55, endPoint x: 413, endPoint y: 246, distance: 415.0
click at [409, 248] on div "0 ° Undo Copy Duplicate Duplicate to new slide Delete" at bounding box center [221, 150] width 387 height 218
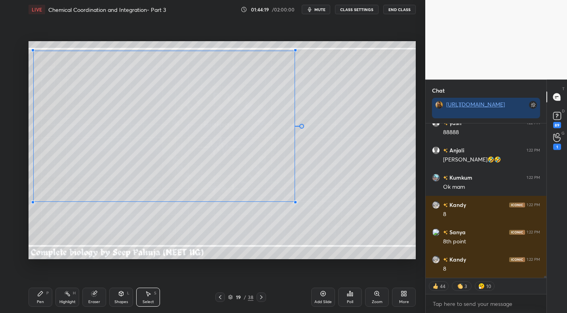
drag, startPoint x: 398, startPoint y: 257, endPoint x: 294, endPoint y: 197, distance: 120.5
click at [297, 204] on div at bounding box center [295, 202] width 3 height 3
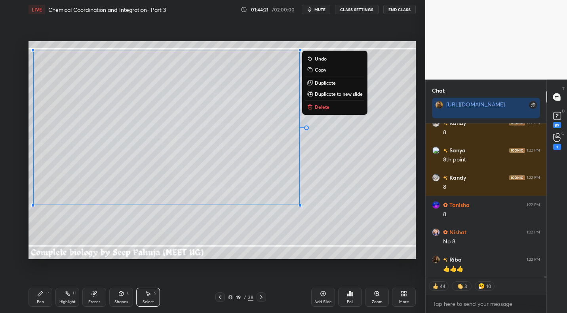
drag, startPoint x: 40, startPoint y: 302, endPoint x: 28, endPoint y: 301, distance: 12.0
click at [40, 303] on div "Pen" at bounding box center [40, 302] width 7 height 4
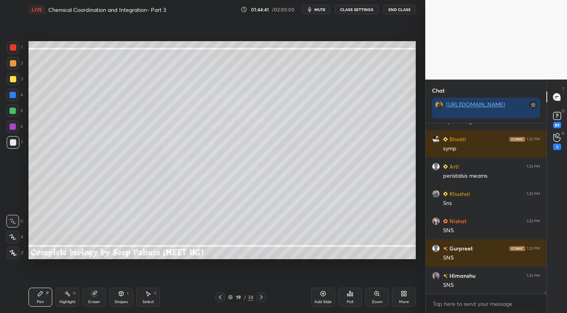
drag, startPoint x: 69, startPoint y: 298, endPoint x: 86, endPoint y: 267, distance: 35.1
click at [71, 297] on div "Highlight H" at bounding box center [67, 297] width 24 height 19
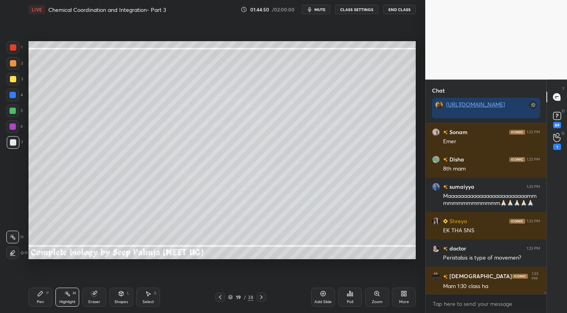
click at [14, 79] on div at bounding box center [13, 79] width 6 height 6
drag, startPoint x: 42, startPoint y: 296, endPoint x: 61, endPoint y: 277, distance: 26.9
click at [42, 296] on icon at bounding box center [40, 293] width 6 height 6
click at [71, 296] on div "Highlight H" at bounding box center [67, 297] width 24 height 19
click at [423, 104] on div "1 2 3 4 5 6 7 C X Z C X Z E E Erase all H H LIVE Chemical Coordination and Inte…" at bounding box center [212, 156] width 425 height 313
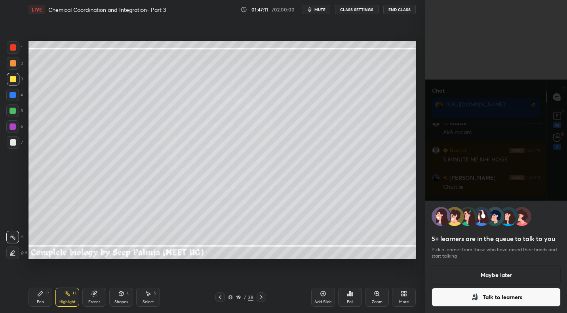
click at [474, 278] on button "Maybe later" at bounding box center [495, 275] width 129 height 19
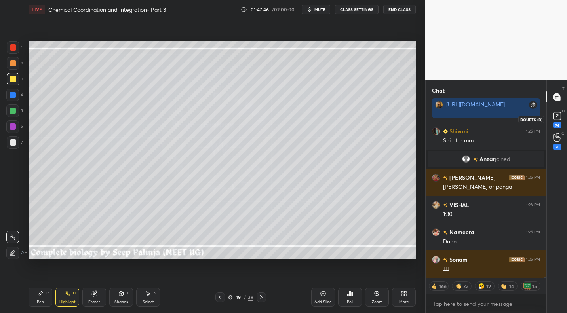
click at [558, 116] on rect at bounding box center [557, 116] width 8 height 8
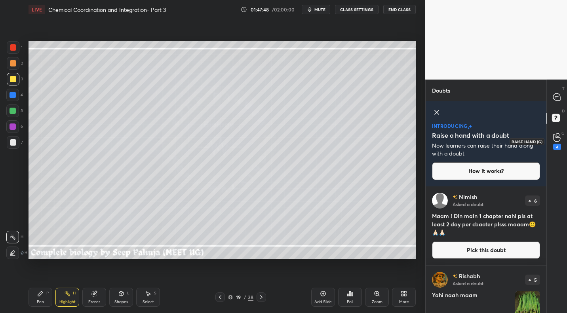
click at [559, 140] on icon at bounding box center [557, 137] width 8 height 9
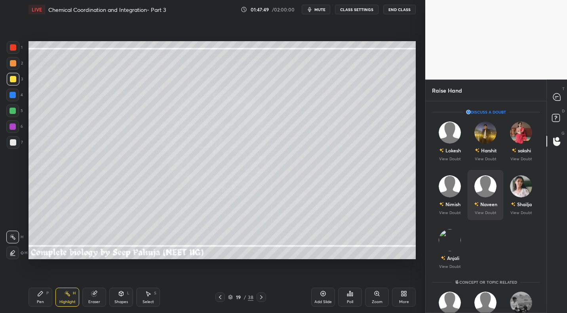
click at [489, 188] on img "grid" at bounding box center [485, 186] width 22 height 22
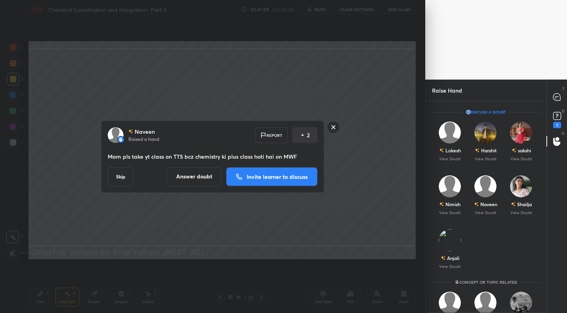
click at [335, 128] on rect at bounding box center [333, 127] width 12 height 12
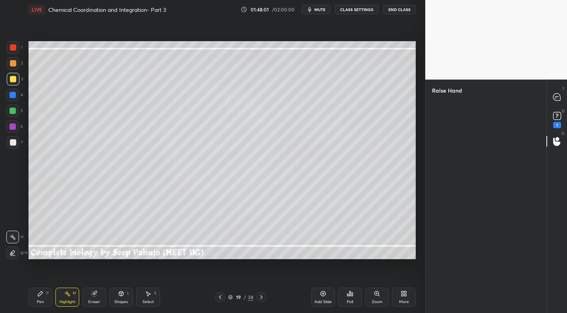
click at [559, 93] on icon at bounding box center [556, 97] width 8 height 8
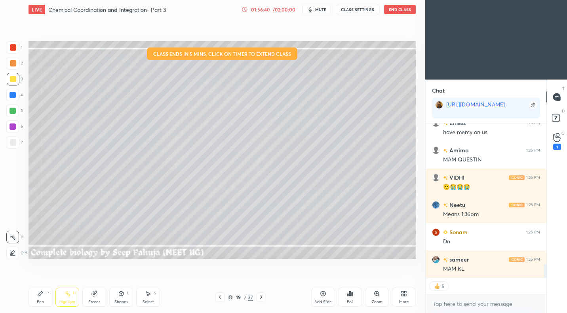
scroll to position [1703, 0]
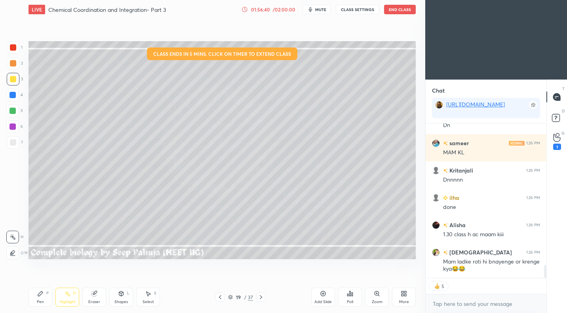
click at [402, 297] on div "More" at bounding box center [404, 297] width 24 height 19
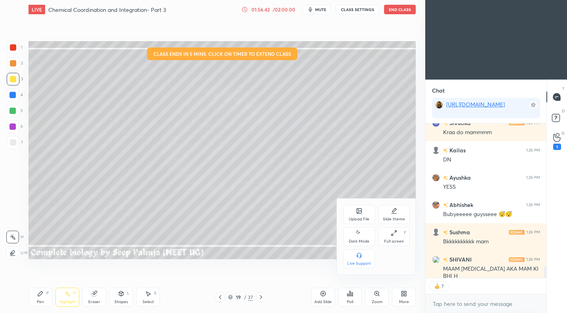
scroll to position [1956, 0]
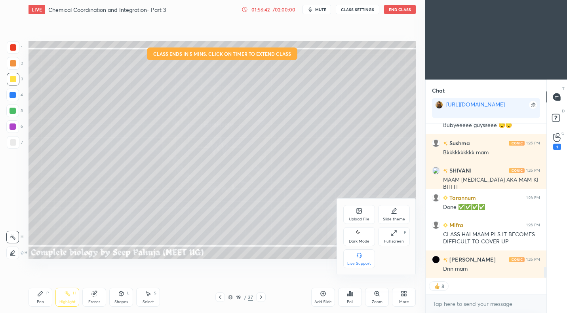
drag, startPoint x: 351, startPoint y: 235, endPoint x: 343, endPoint y: 226, distance: 10.9
click at [351, 235] on div "Dark Mode" at bounding box center [359, 236] width 32 height 19
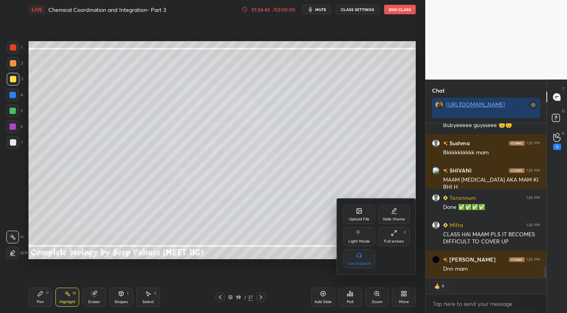
click at [279, 212] on div at bounding box center [283, 156] width 567 height 313
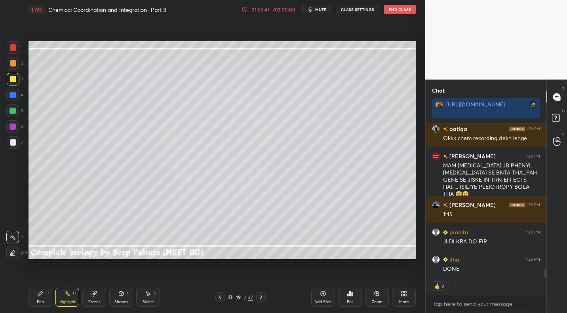
scroll to position [0, 0]
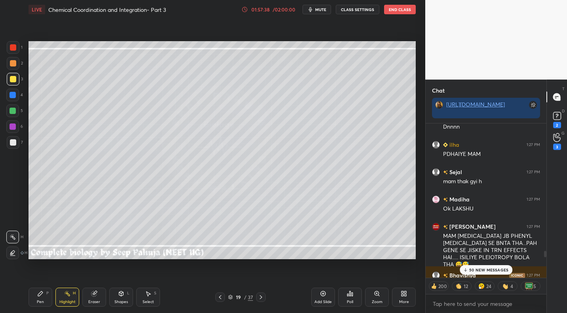
click at [491, 266] on div "50 NEW MESSAGES" at bounding box center [485, 269] width 53 height 9
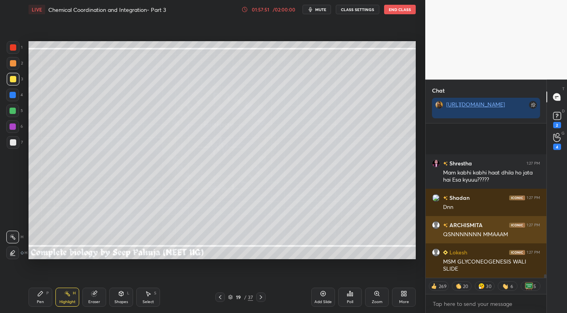
scroll to position [6862, 0]
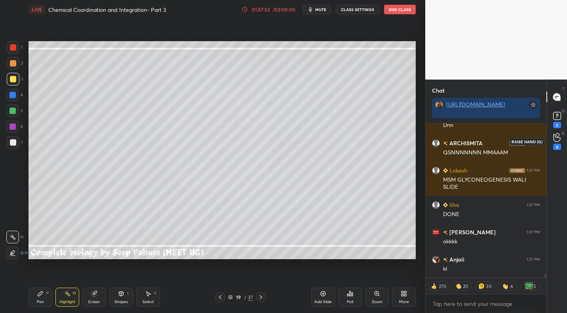
click at [557, 143] on div "4" at bounding box center [557, 141] width 8 height 17
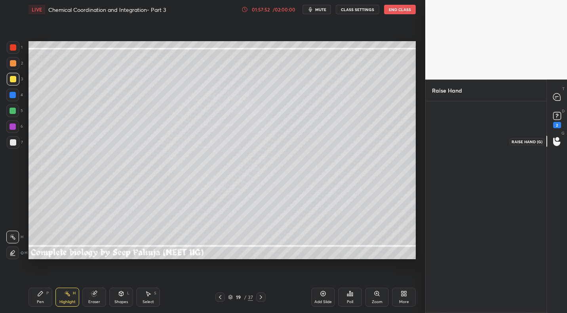
scroll to position [3, 3]
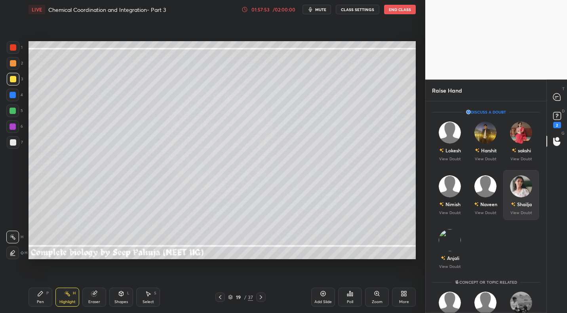
click at [520, 216] on div "Shailja View Doubt" at bounding box center [521, 195] width 36 height 50
click at [452, 249] on img "grid" at bounding box center [449, 240] width 22 height 22
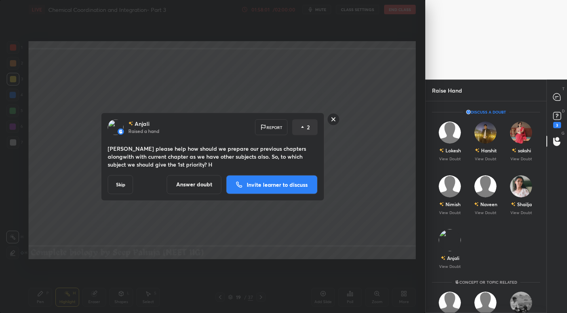
click at [264, 184] on p "Invite learner to discuss" at bounding box center [277, 185] width 61 height 6
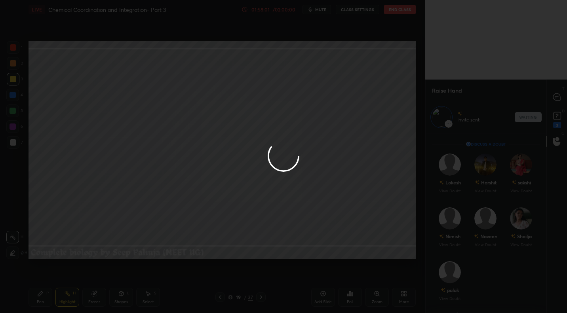
scroll to position [177, 118]
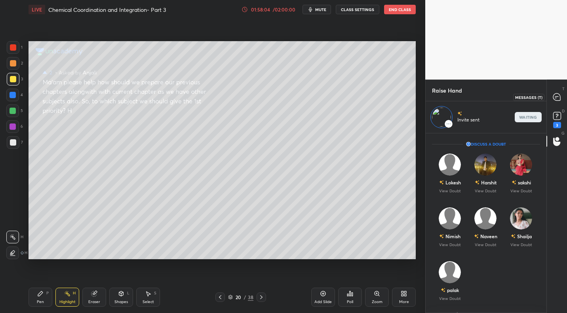
click at [558, 98] on icon at bounding box center [556, 96] width 7 height 7
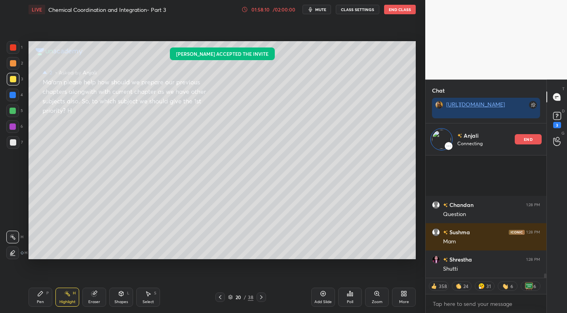
scroll to position [3343, 0]
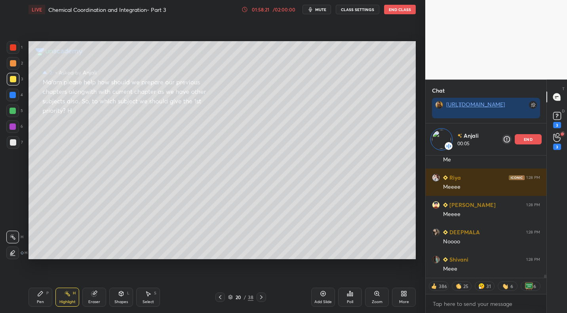
click at [348, 300] on div "Poll" at bounding box center [350, 302] width 6 height 4
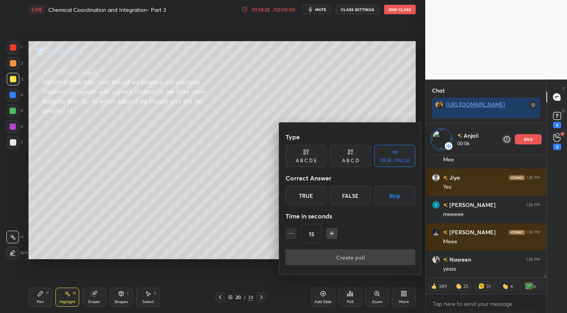
click at [401, 208] on div "Time in seconds" at bounding box center [350, 216] width 130 height 16
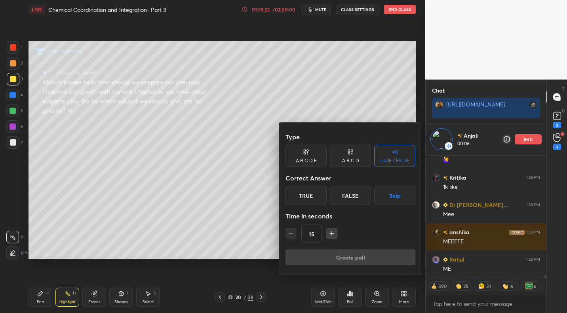
click at [401, 197] on button "Skip" at bounding box center [394, 195] width 41 height 19
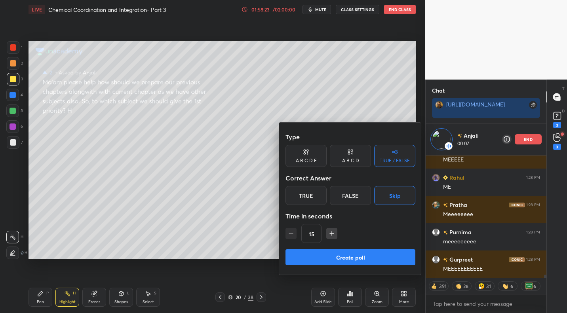
click at [354, 256] on button "Create poll" at bounding box center [350, 257] width 130 height 16
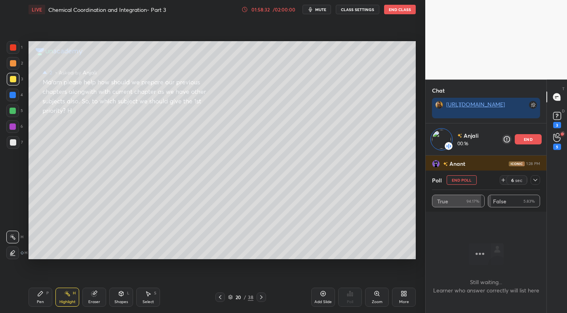
click at [328, 11] on button "mute" at bounding box center [316, 9] width 28 height 9
click at [328, 11] on span "unmute" at bounding box center [319, 10] width 17 height 6
drag, startPoint x: 537, startPoint y: 181, endPoint x: 541, endPoint y: 176, distance: 6.8
click at [536, 180] on icon at bounding box center [535, 180] width 6 height 6
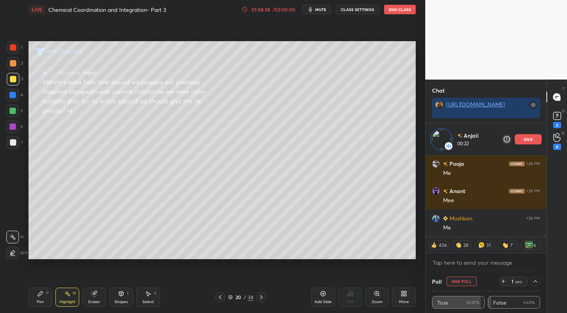
click at [15, 65] on div at bounding box center [13, 63] width 6 height 6
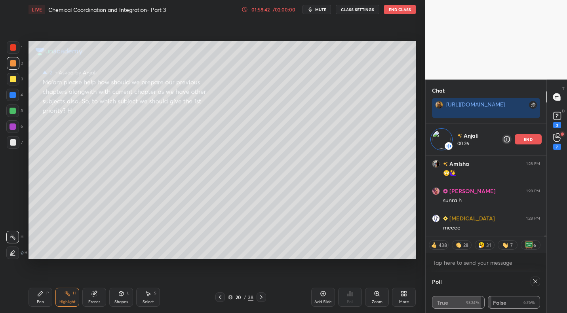
click at [44, 298] on div "Pen P" at bounding box center [40, 297] width 24 height 19
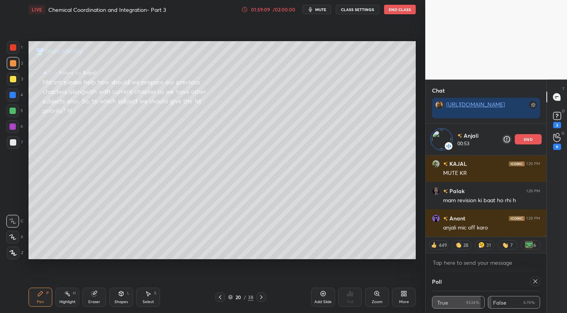
click at [14, 116] on div at bounding box center [12, 110] width 13 height 13
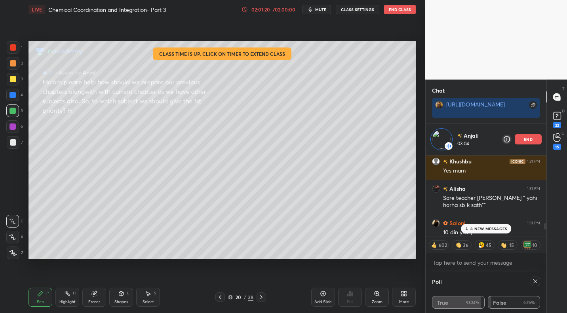
click at [501, 228] on p "8 NEW MESSAGES" at bounding box center [488, 228] width 37 height 5
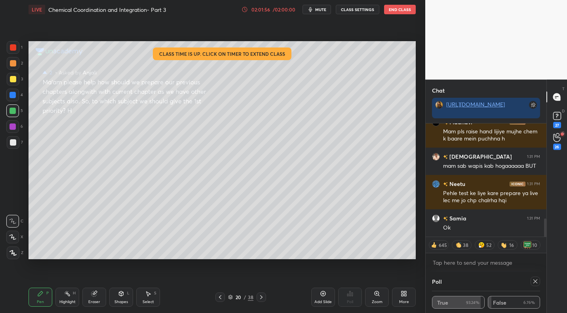
click at [259, 294] on icon at bounding box center [261, 297] width 6 height 6
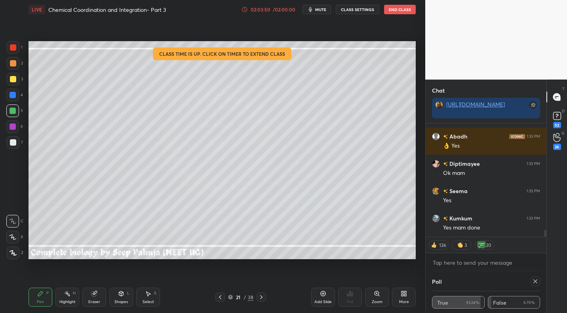
drag, startPoint x: 231, startPoint y: 294, endPoint x: 244, endPoint y: 283, distance: 17.1
click at [231, 294] on div "21 / 38" at bounding box center [240, 297] width 25 height 7
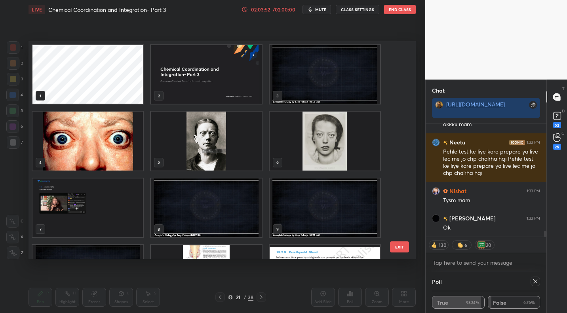
click at [220, 79] on img "grid" at bounding box center [206, 74] width 110 height 59
click at [216, 80] on img "grid" at bounding box center [206, 74] width 110 height 59
click at [216, 81] on img "grid" at bounding box center [206, 74] width 110 height 59
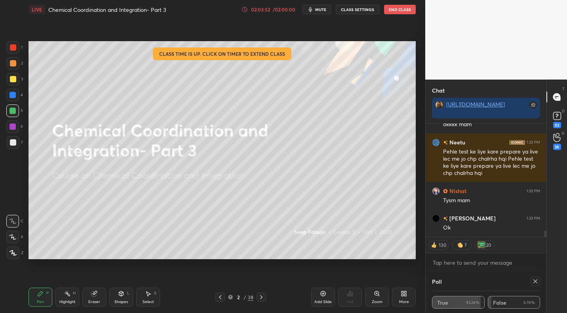
click at [216, 81] on img "grid" at bounding box center [206, 74] width 110 height 59
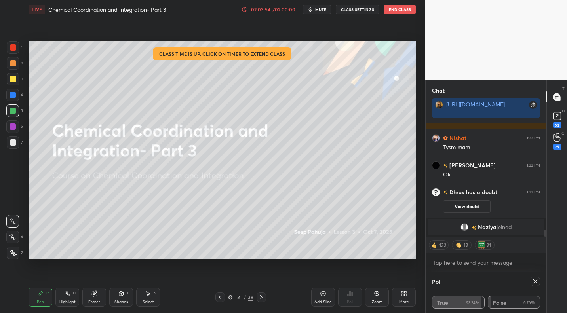
drag, startPoint x: 96, startPoint y: 296, endPoint x: 99, endPoint y: 289, distance: 7.5
click at [96, 296] on icon at bounding box center [94, 293] width 6 height 6
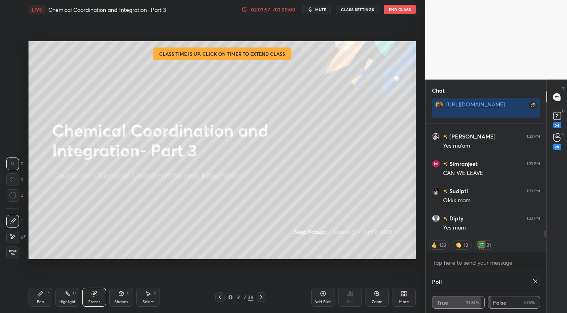
click at [40, 295] on icon at bounding box center [40, 293] width 5 height 5
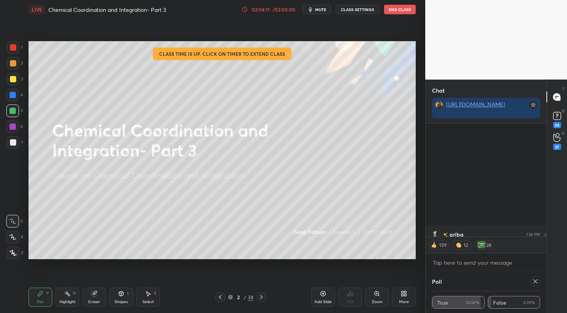
click at [17, 78] on div at bounding box center [13, 79] width 13 height 13
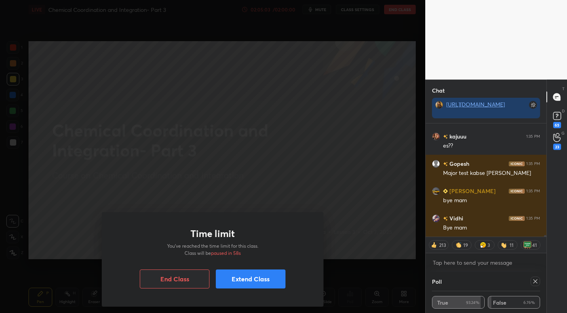
click at [192, 281] on button "End Class" at bounding box center [175, 278] width 70 height 19
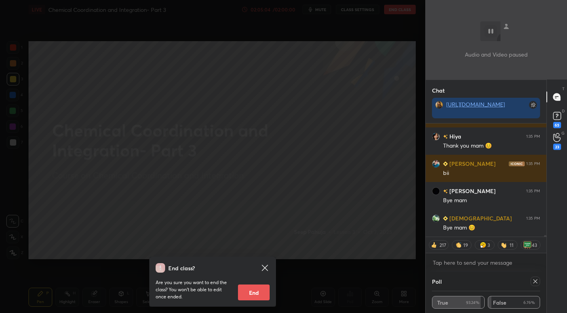
click at [252, 291] on button "End" at bounding box center [254, 292] width 32 height 16
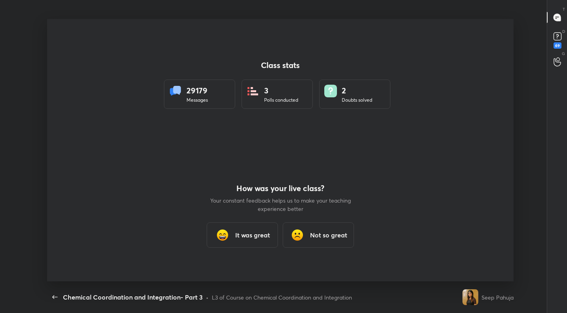
type textarea "x"
